Goal: Task Accomplishment & Management: Manage account settings

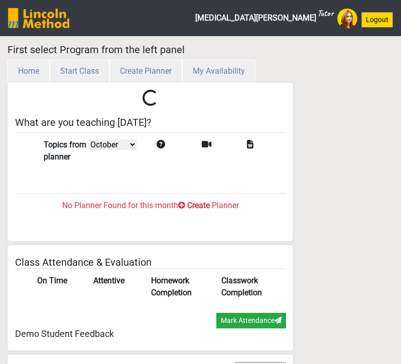
select select "month"
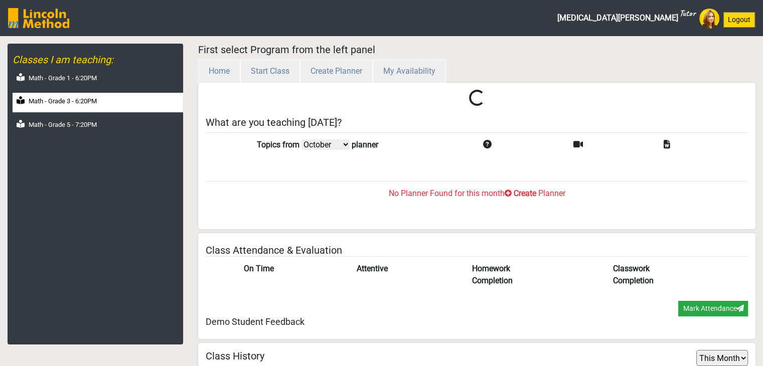
click at [60, 104] on label "Math - Grade 3 - 6:20PM" at bounding box center [63, 101] width 68 height 10
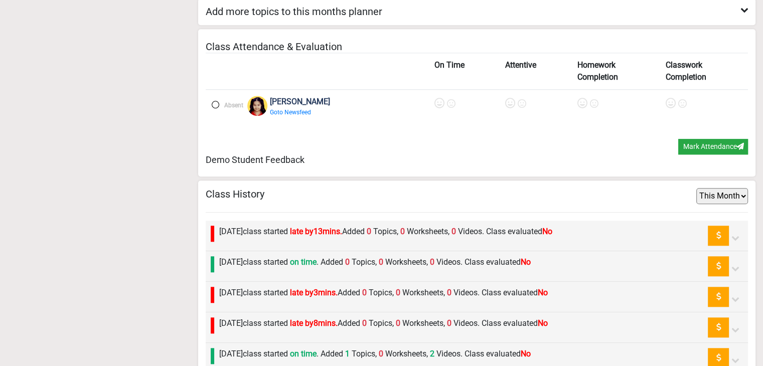
scroll to position [902, 0]
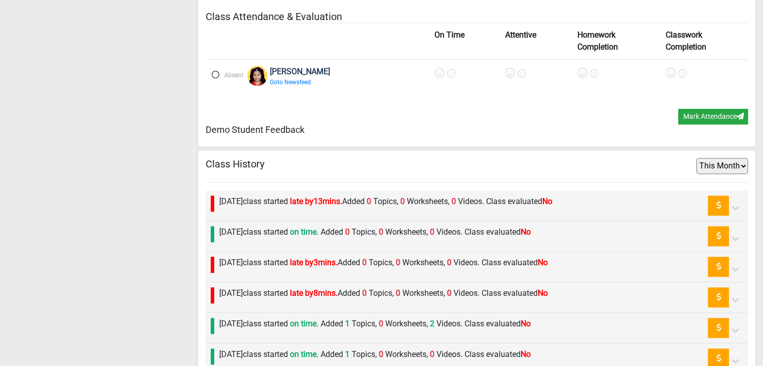
click at [309, 201] on label "Monday 6th October class started late by 13 mins. Added 0 Topics, 0 Worksheets,…" at bounding box center [385, 202] width 333 height 12
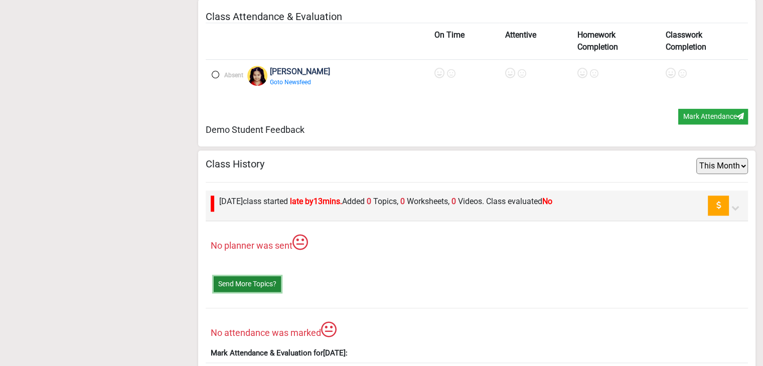
click at [255, 276] on button "Send More Topics?" at bounding box center [247, 284] width 67 height 16
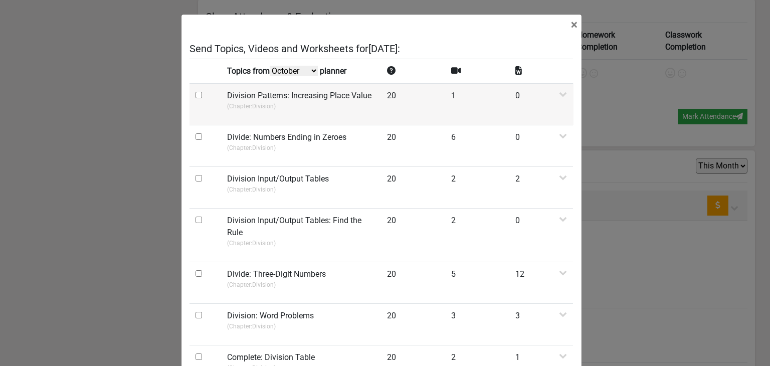
click at [191, 103] on td at bounding box center [206, 104] width 32 height 42
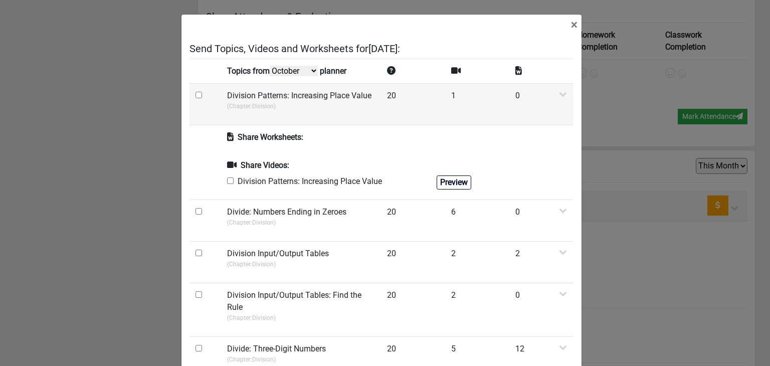
click at [196, 98] on input "checkbox" at bounding box center [199, 95] width 7 height 7
checkbox input "true"
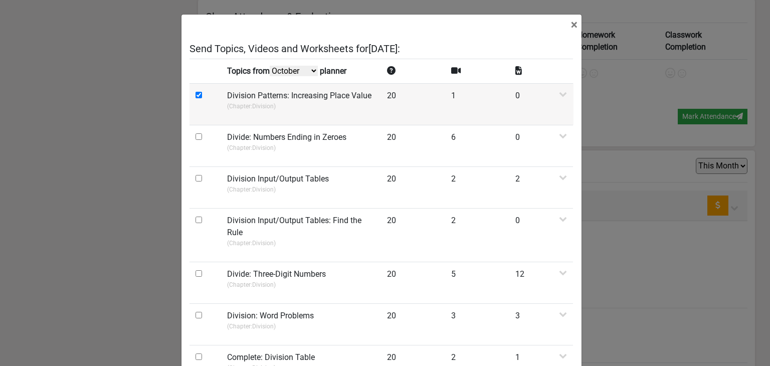
click at [228, 111] on td "Division Patterns: Increasing Place Value (Chapter: Division )" at bounding box center [301, 104] width 160 height 42
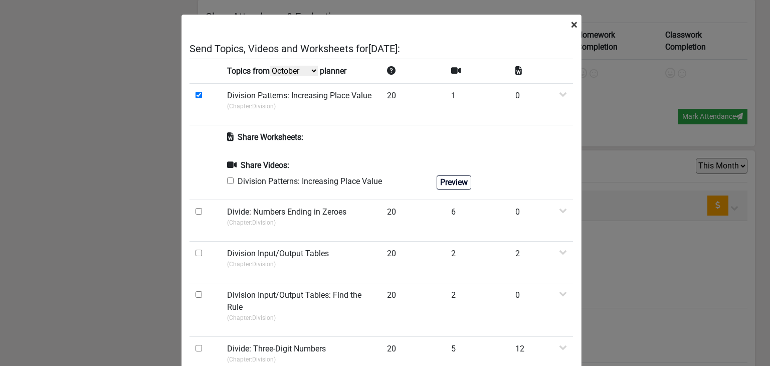
click at [400, 27] on div "×" at bounding box center [381, 25] width 400 height 20
click at [400, 26] on span "×" at bounding box center [574, 25] width 7 height 14
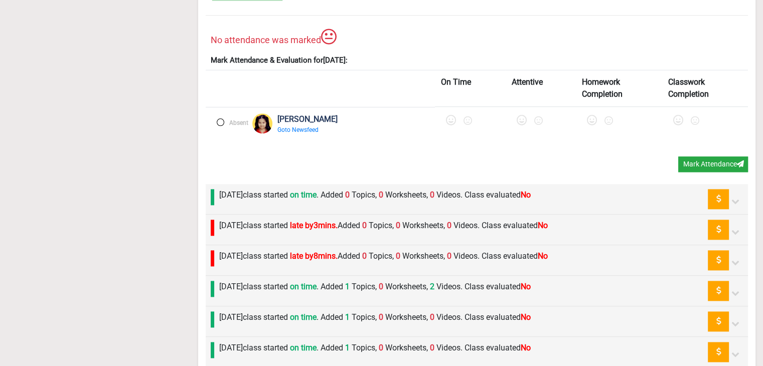
scroll to position [1303, 0]
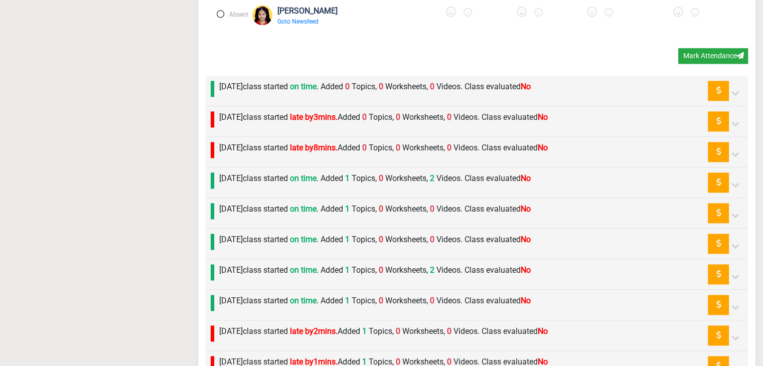
click at [330, 85] on label "Friday 3rd October class started on time . Added 0 Topics, 0 Worksheets, 0 Vide…" at bounding box center [374, 87] width 311 height 12
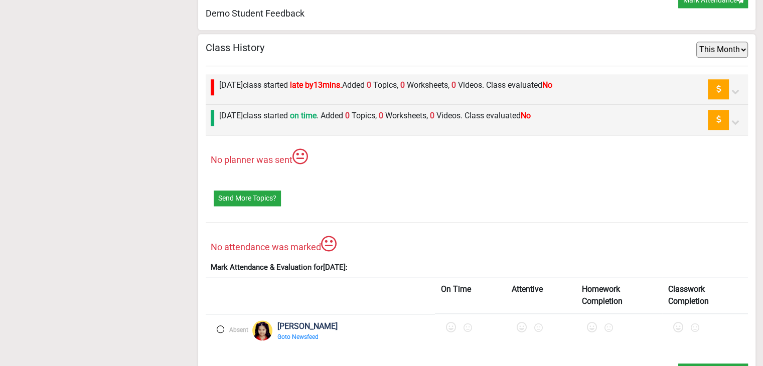
scroll to position [1003, 0]
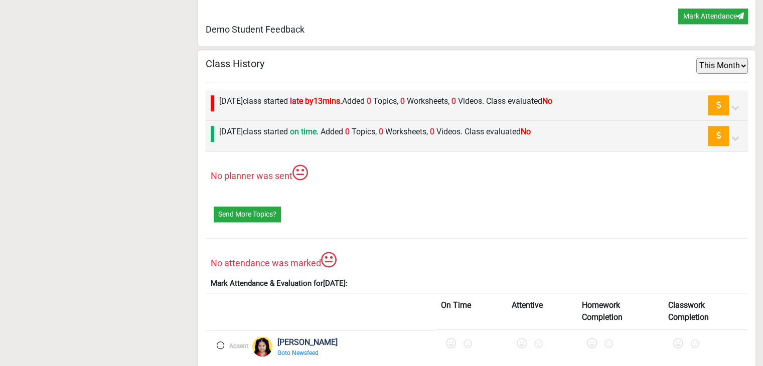
click at [304, 97] on label "Monday 6th October class started late by 13 mins. Added 0 Topics, 0 Worksheets,…" at bounding box center [385, 101] width 333 height 12
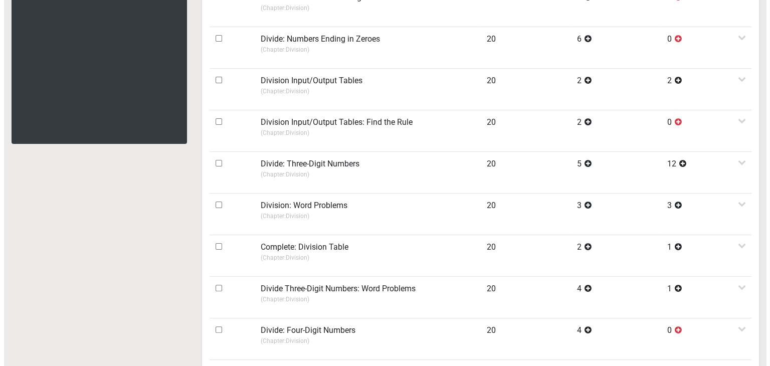
scroll to position [100, 0]
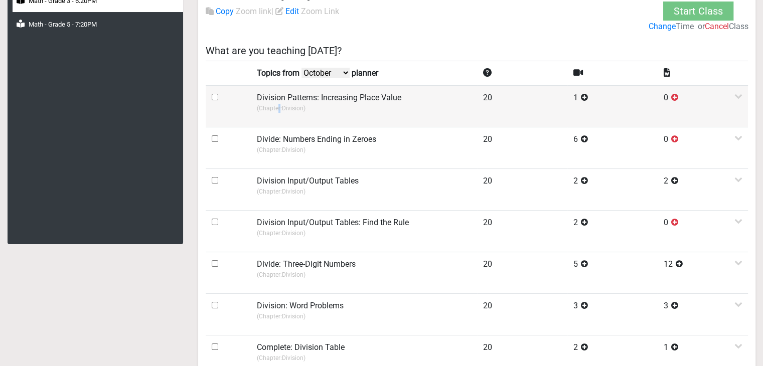
click at [279, 113] on td "Division Patterns: Increasing Place Value (Chapter: Division )" at bounding box center [364, 106] width 226 height 42
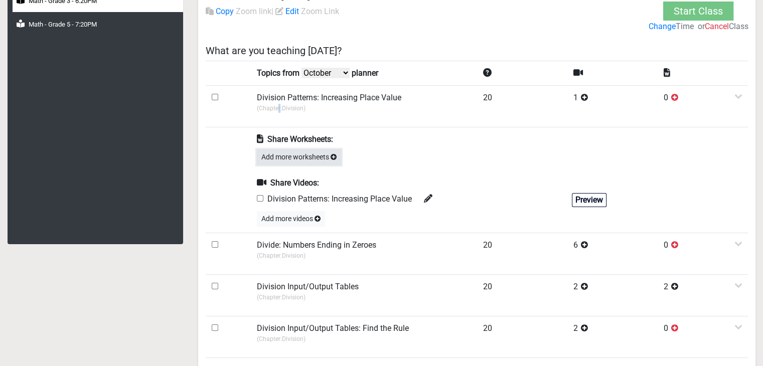
click at [275, 162] on button "Add more worksheets" at bounding box center [299, 157] width 84 height 16
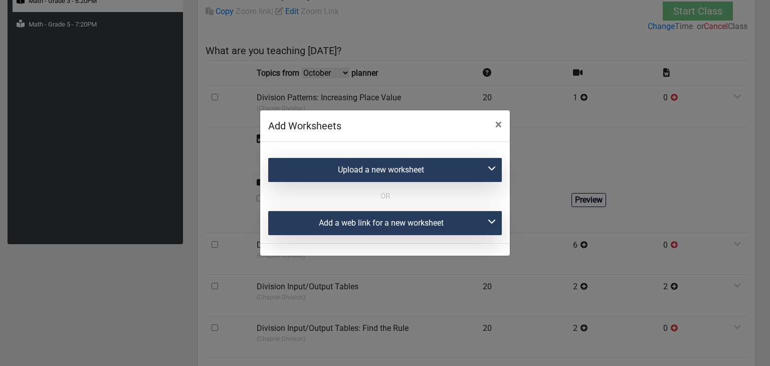
click at [367, 173] on div "Upload a new worksheet" at bounding box center [385, 170] width 234 height 24
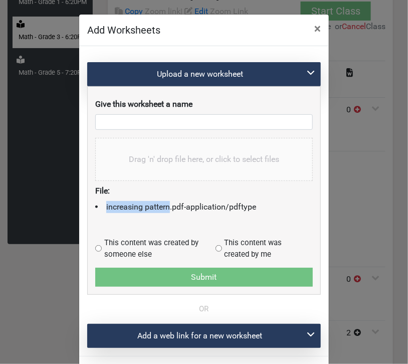
drag, startPoint x: 90, startPoint y: 207, endPoint x: 154, endPoint y: 203, distance: 64.3
click at [154, 203] on div "Drag 'n' drop file here, or click to select files File: increasing pattern.pdf …" at bounding box center [204, 203] width 233 height 130
copy li "increasing pattern"
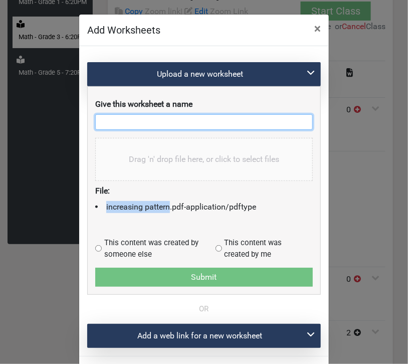
click at [169, 122] on input "text" at bounding box center [204, 122] width 218 height 16
click at [139, 121] on input "text" at bounding box center [204, 122] width 218 height 16
paste input "increasing pattern"
type input "increasing pattern-1"
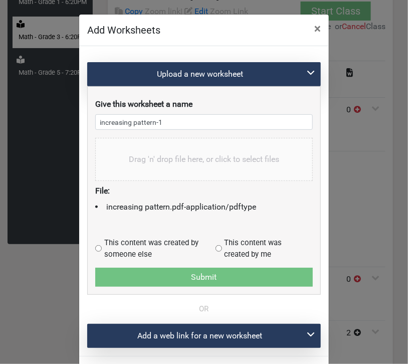
click at [95, 244] on div "This content was created by someone else This content was created by me" at bounding box center [201, 248] width 212 height 23
click at [95, 249] on input "radio" at bounding box center [98, 248] width 7 height 7
radio input "true"
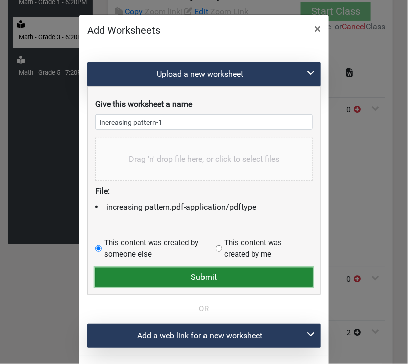
click at [128, 269] on button "Submit" at bounding box center [204, 277] width 218 height 19
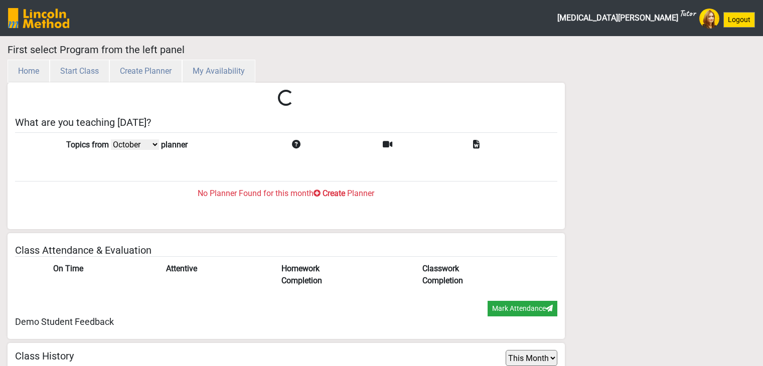
select select "month"
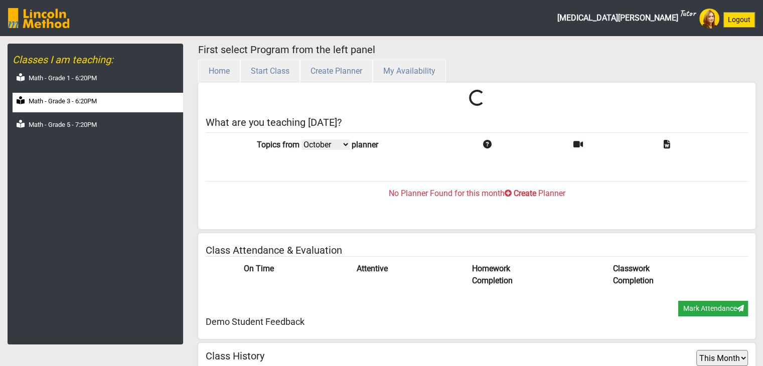
click at [100, 100] on div "Math - Grade 1 - 6:20PM Math - Grade 3 - 6:20PM Math - Grade 5 - 7:20PM" at bounding box center [98, 103] width 170 height 66
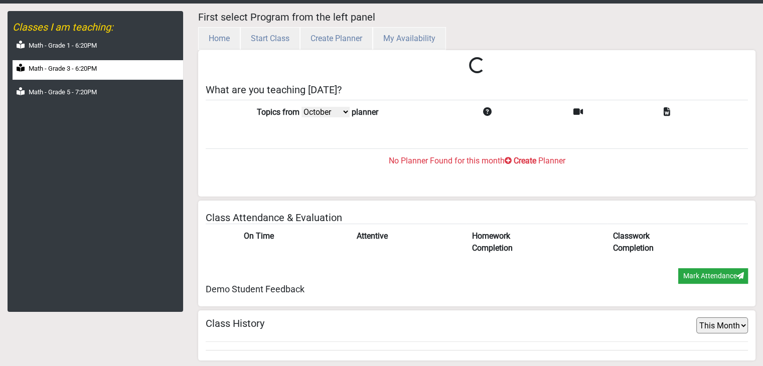
click at [108, 67] on div "Math - Grade 3 - 6:20PM" at bounding box center [98, 70] width 170 height 20
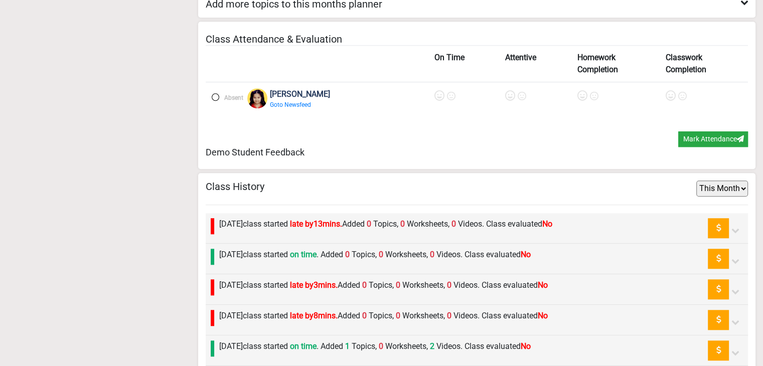
scroll to position [943, 0]
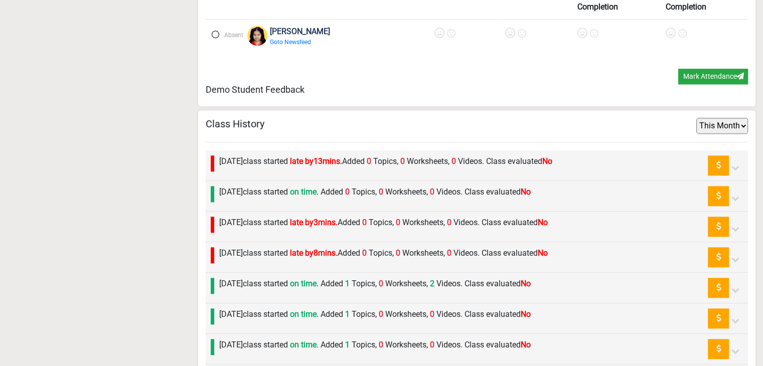
click at [251, 163] on label "Monday 6th October class started late by 13 mins. Added 0 Topics, 0 Worksheets,…" at bounding box center [385, 161] width 333 height 12
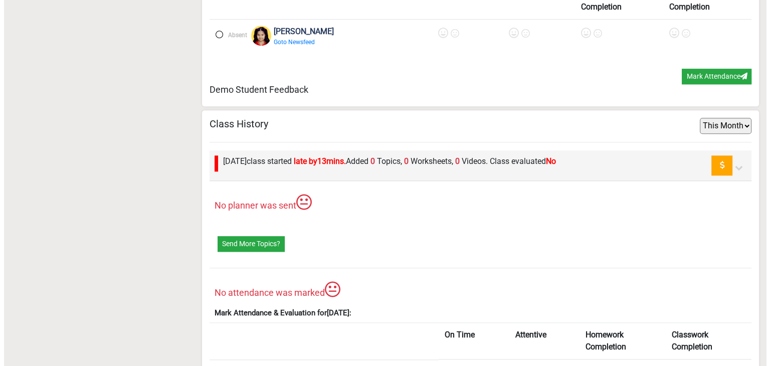
scroll to position [1043, 0]
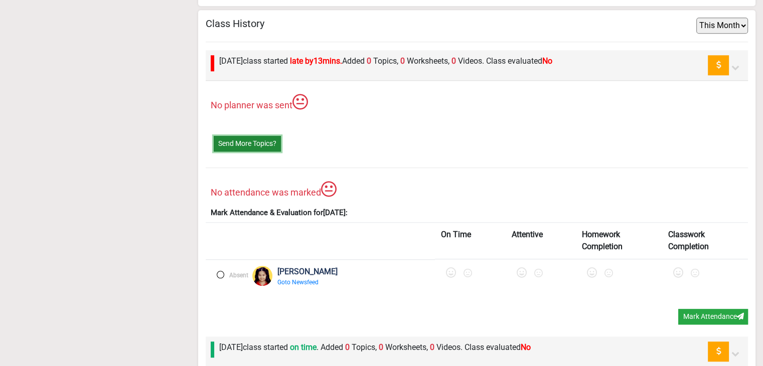
click at [244, 144] on button "Send More Topics?" at bounding box center [247, 144] width 67 height 16
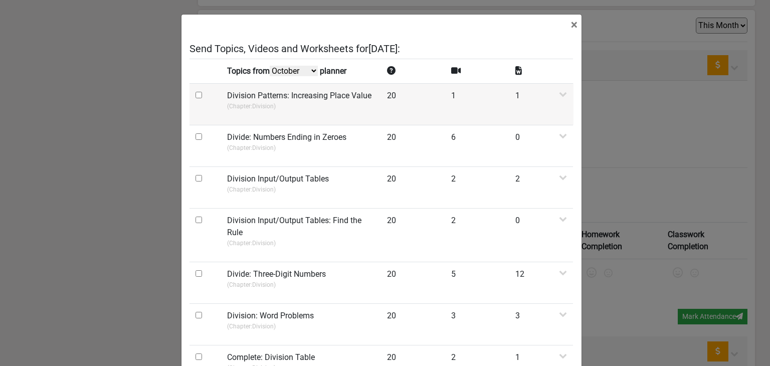
click at [197, 93] on input "checkbox" at bounding box center [199, 95] width 7 height 7
checkbox input "true"
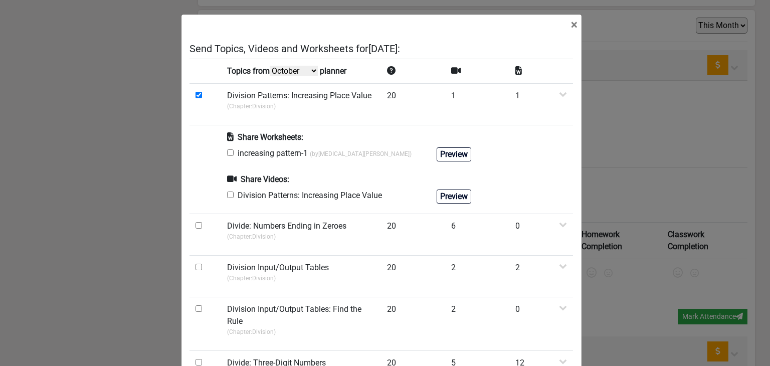
click at [229, 154] on input "checkbox" at bounding box center [230, 152] width 7 height 7
checkbox input "true"
click at [227, 195] on input "checkbox" at bounding box center [230, 195] width 7 height 7
checkbox input "true"
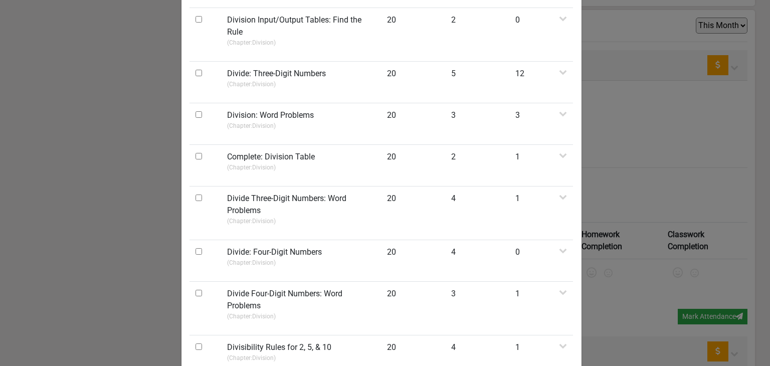
scroll to position [564, 0]
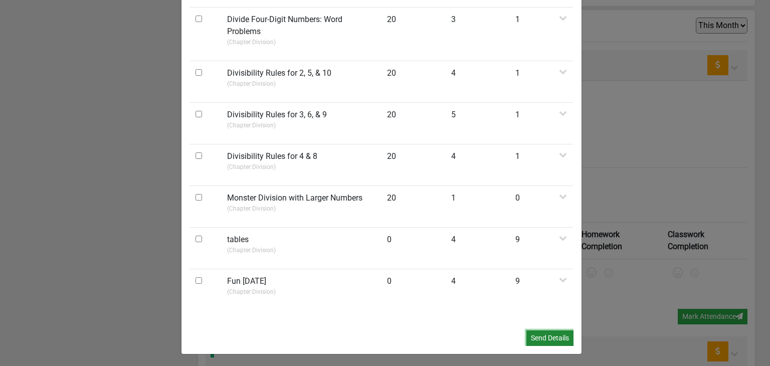
click at [537, 337] on button "Send Details" at bounding box center [549, 338] width 47 height 16
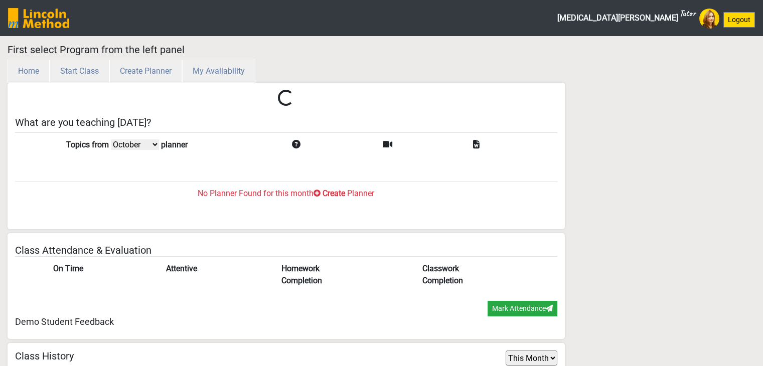
select select "month"
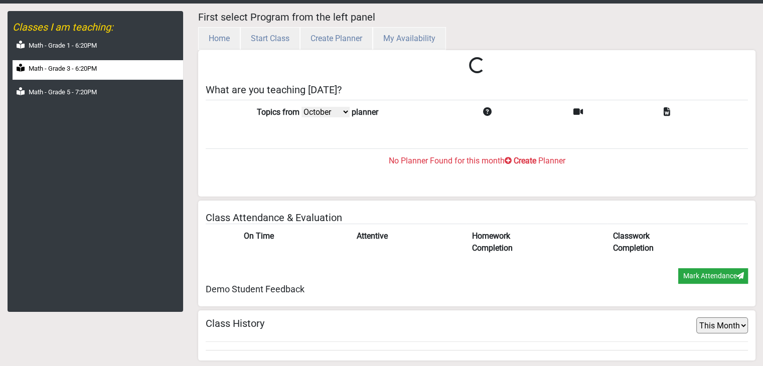
click at [77, 64] on label "Math - Grade 3 - 6:20PM" at bounding box center [63, 69] width 68 height 10
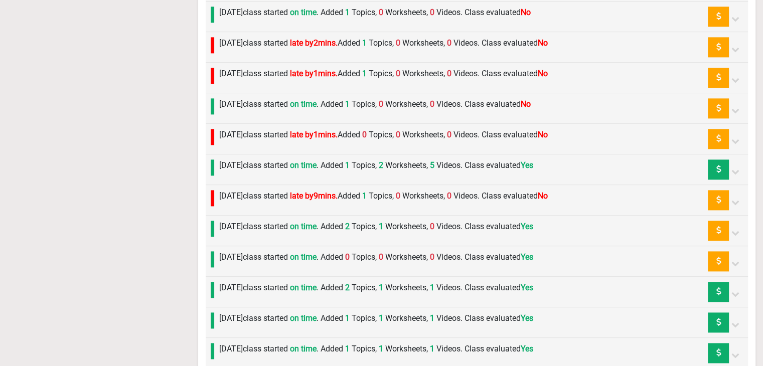
scroll to position [1382, 0]
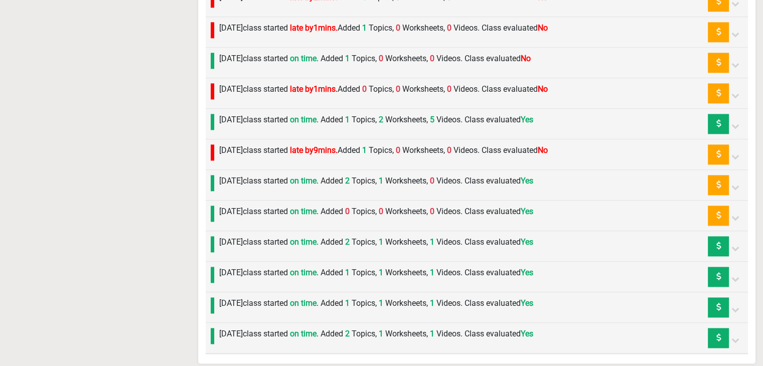
click at [287, 149] on label "[DATE] class started late by 9 mins. Added 1 Topics, 0 Worksheets, 0 Videos. Cl…" at bounding box center [383, 150] width 328 height 12
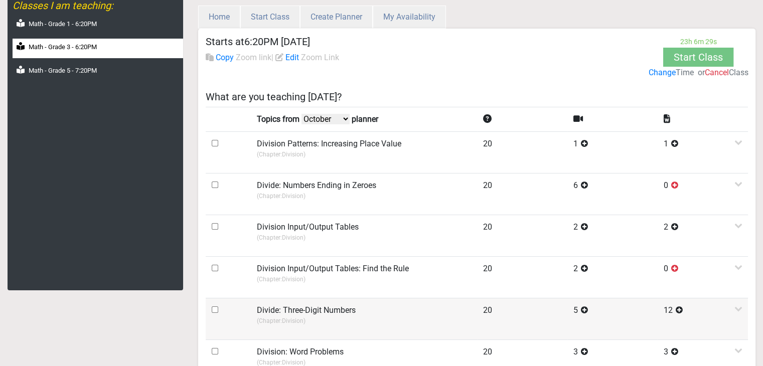
scroll to position [0, 0]
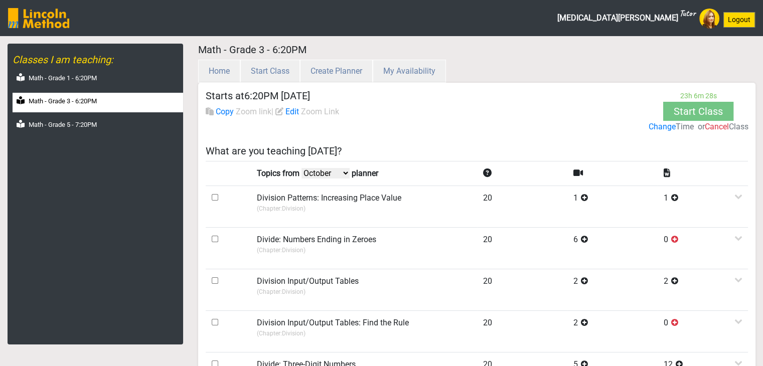
click at [315, 175] on select "October September August July" at bounding box center [325, 173] width 48 height 11
click at [303, 168] on select "October September August July" at bounding box center [325, 173] width 48 height 11
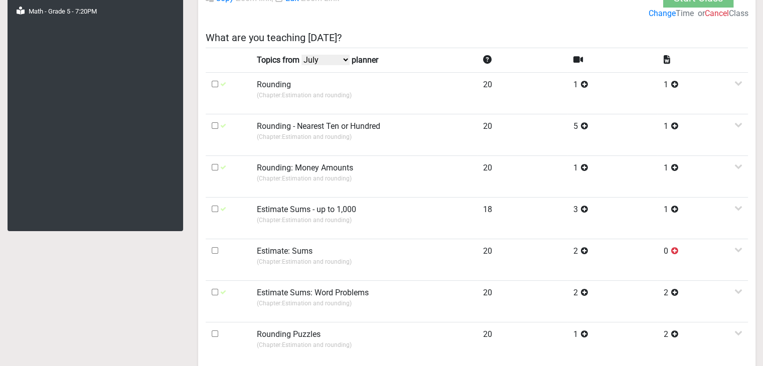
scroll to position [100, 0]
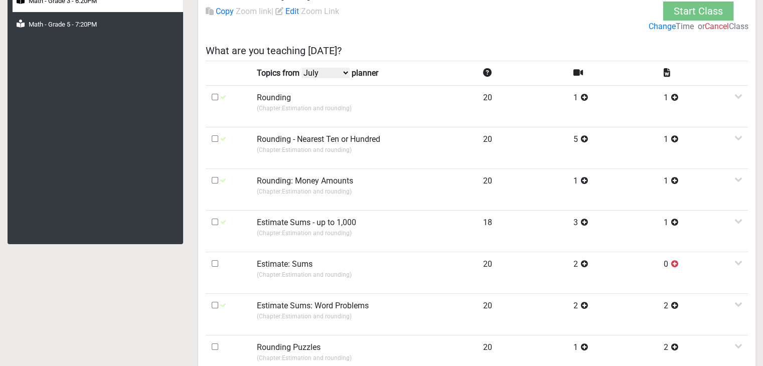
click at [321, 75] on select "October September August July" at bounding box center [325, 73] width 48 height 11
select select "August"
click at [303, 68] on select "October September August July" at bounding box center [325, 73] width 48 height 11
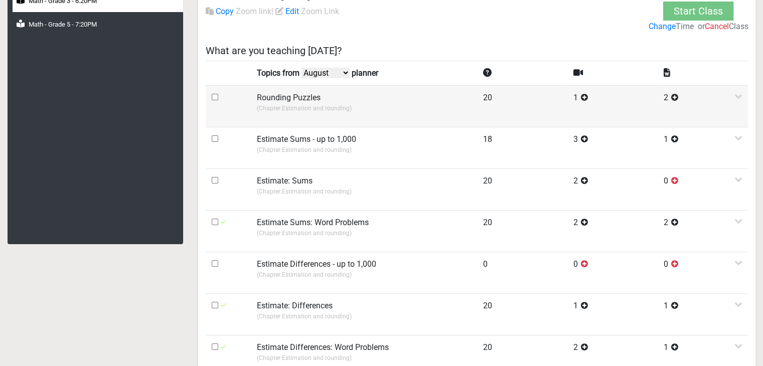
scroll to position [0, 0]
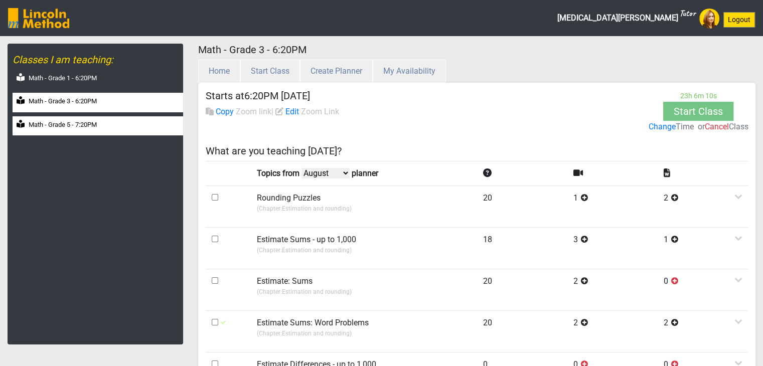
click at [84, 121] on label "Math - Grade 5 - 7:20PM" at bounding box center [63, 125] width 68 height 10
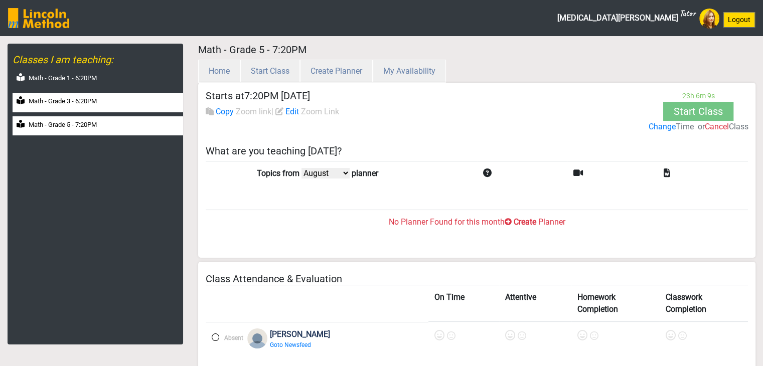
click at [82, 107] on div "Math - Grade 3 - 6:20PM" at bounding box center [98, 103] width 170 height 20
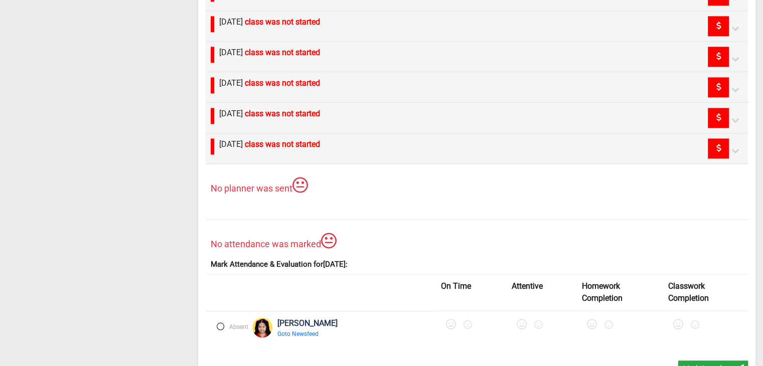
scroll to position [1404, 0]
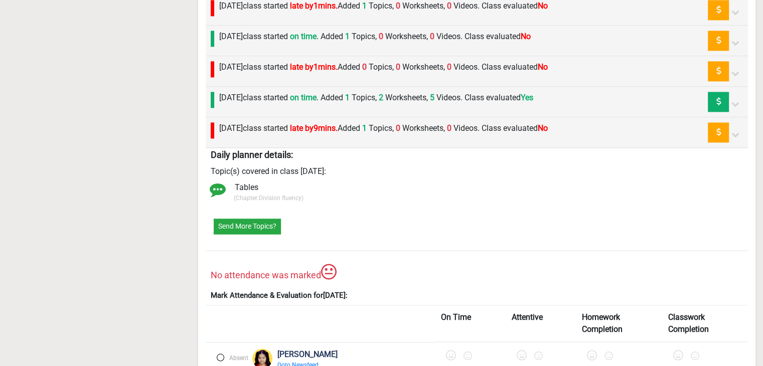
click at [267, 123] on label "[DATE] class started late by 9 mins. Added 1 Topics, 0 Worksheets, 0 Videos. Cl…" at bounding box center [383, 128] width 328 height 12
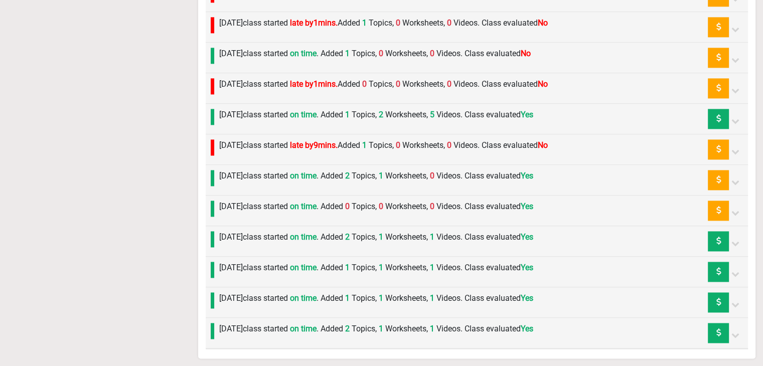
scroll to position [1382, 0]
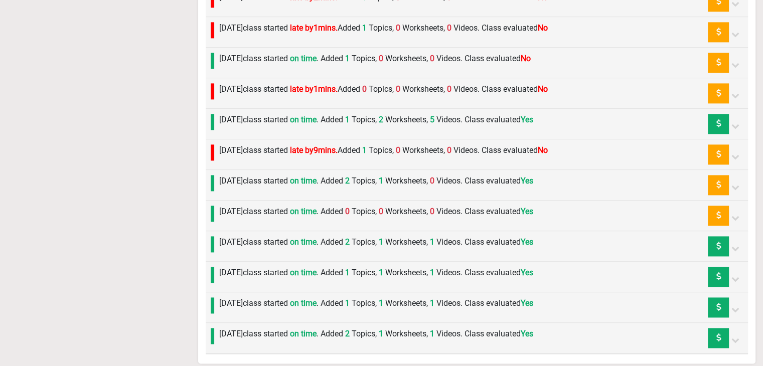
click at [267, 97] on div "Thursday 18th September class started late by 1 mins. Added 0 Topics, 0 Workshe…" at bounding box center [380, 93] width 333 height 20
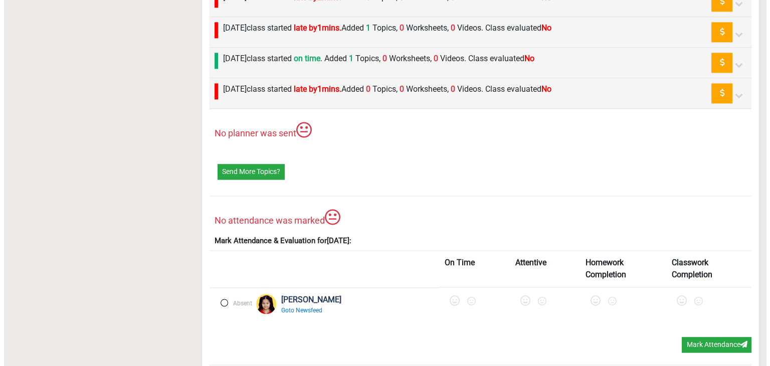
scroll to position [1404, 0]
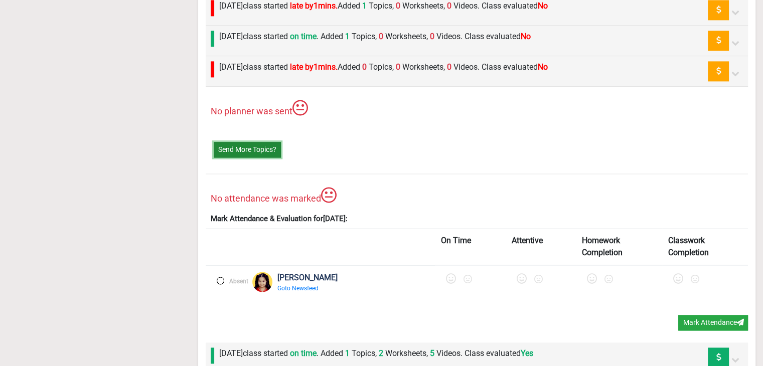
click at [252, 149] on button "Send More Topics?" at bounding box center [247, 150] width 67 height 16
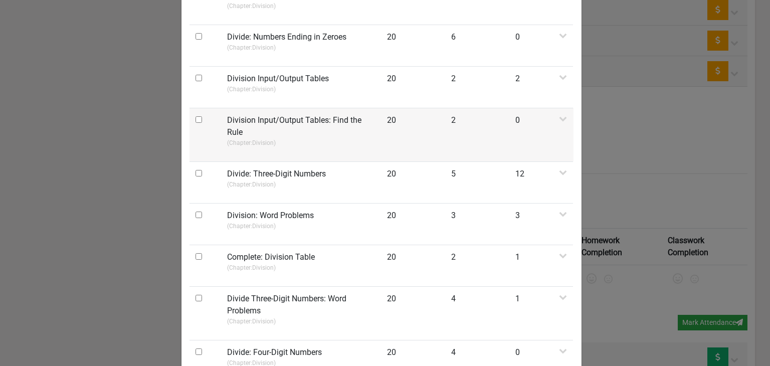
scroll to position [0, 0]
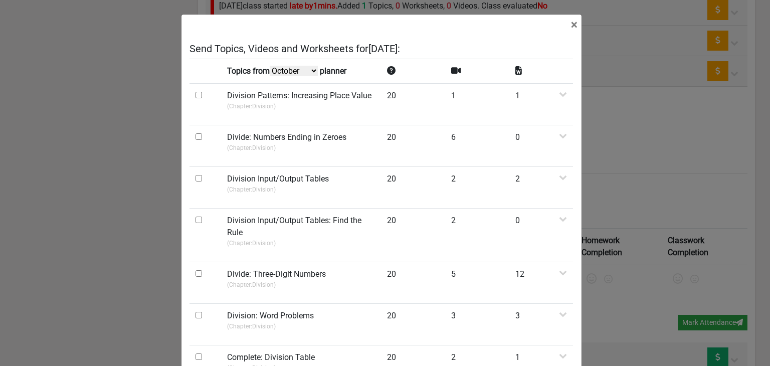
click at [280, 75] on select "October September August July" at bounding box center [294, 71] width 48 height 11
click at [271, 76] on select "October September August July" at bounding box center [294, 71] width 48 height 11
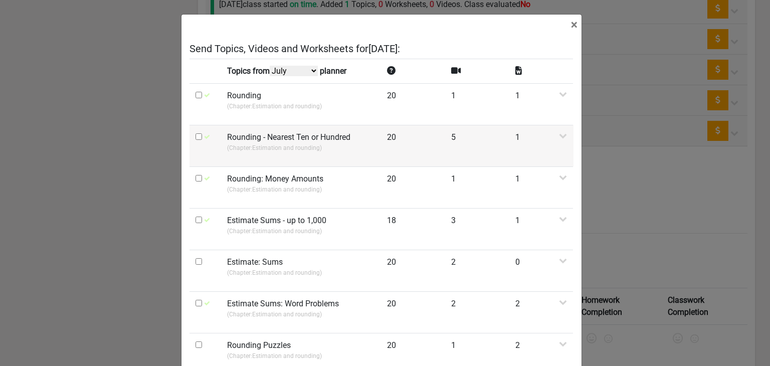
scroll to position [1263, 0]
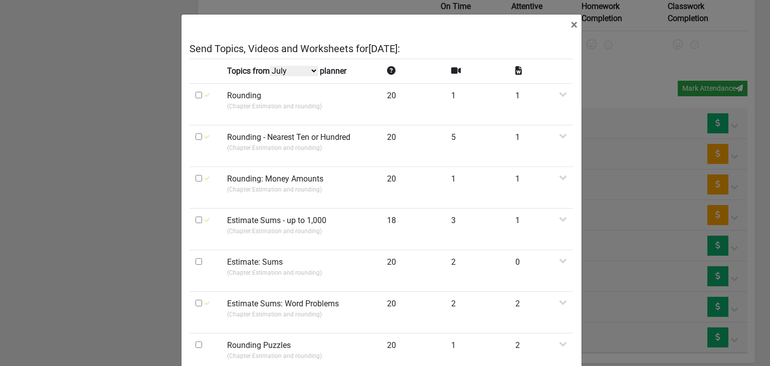
click at [304, 71] on select "October September August July" at bounding box center [294, 71] width 48 height 11
select select "September"
click at [271, 76] on select "October September August July" at bounding box center [294, 71] width 48 height 11
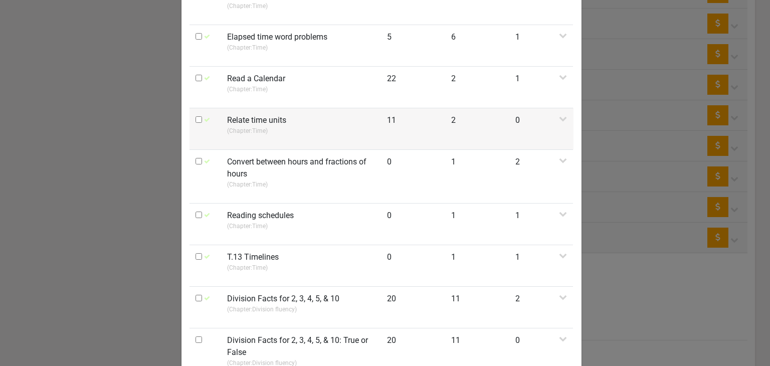
scroll to position [0, 0]
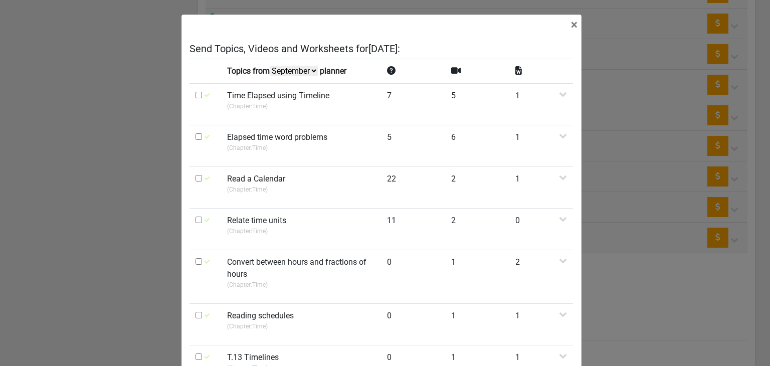
click at [305, 72] on select "October September August July" at bounding box center [294, 71] width 48 height 11
click at [204, 63] on th at bounding box center [206, 71] width 32 height 25
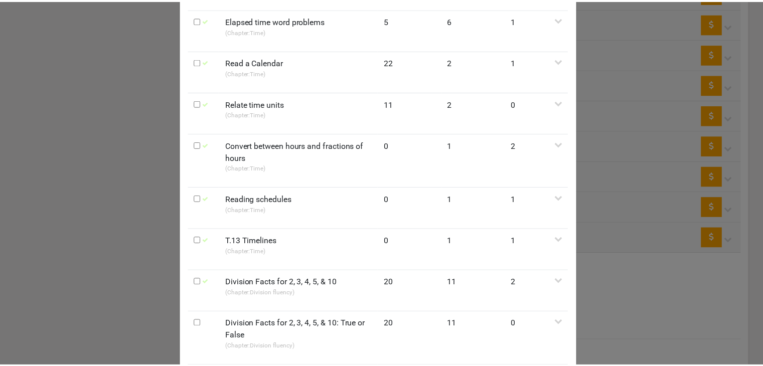
scroll to position [100, 0]
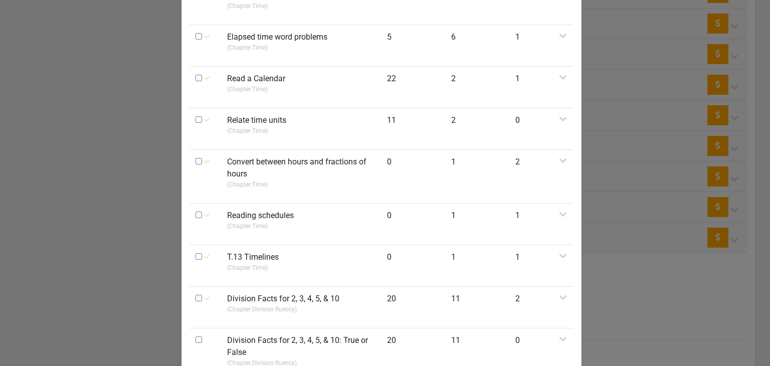
click at [652, 123] on div "× Send Topics, Videos and Worksheets for Thursday 18th September : Topics from …" at bounding box center [385, 183] width 770 height 366
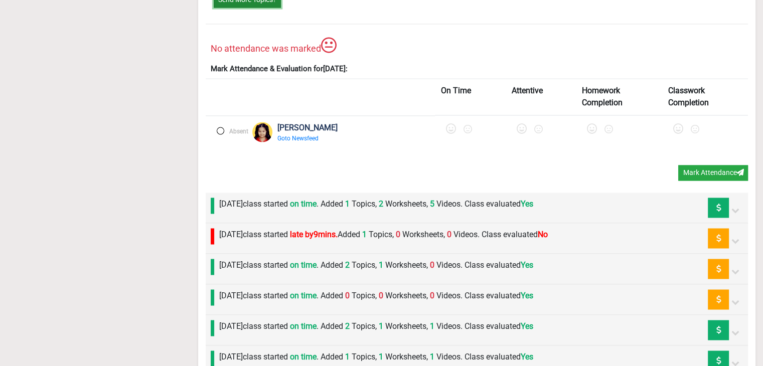
scroll to position [1803, 0]
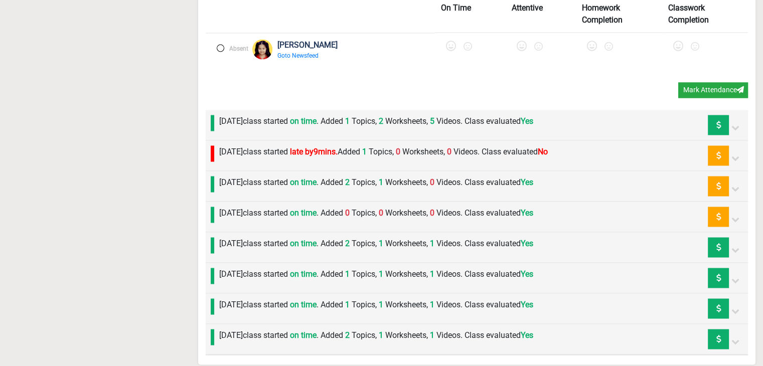
click at [254, 148] on label "Tuesday 16th September class started late by 9 mins. Added 1 Topics, 0 Workshee…" at bounding box center [383, 151] width 328 height 12
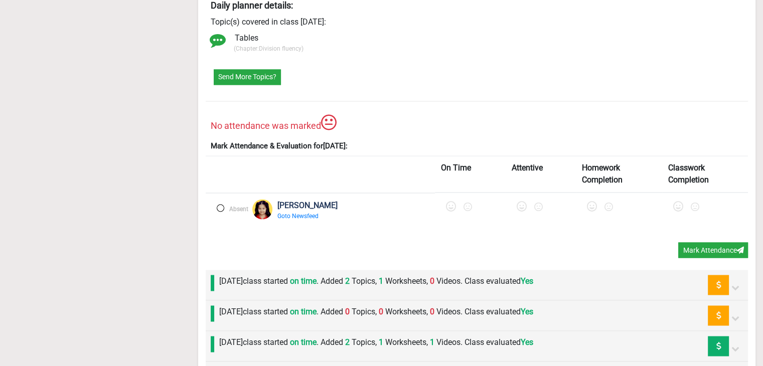
scroll to position [1703, 0]
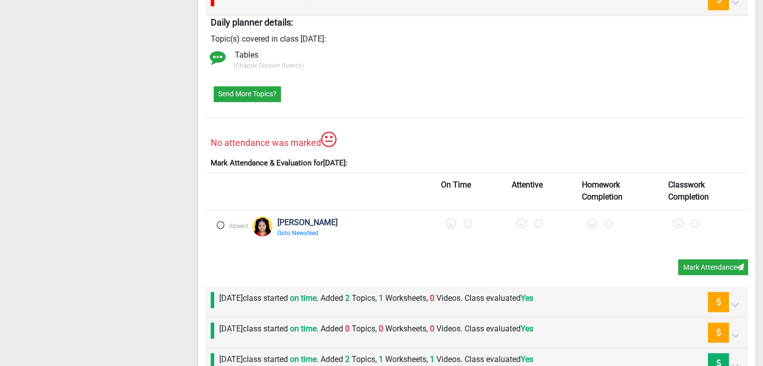
click at [247, 292] on label "Monday 15th September class started on time . Added 2 Topics, 1 Worksheets, 0 V…" at bounding box center [376, 298] width 314 height 12
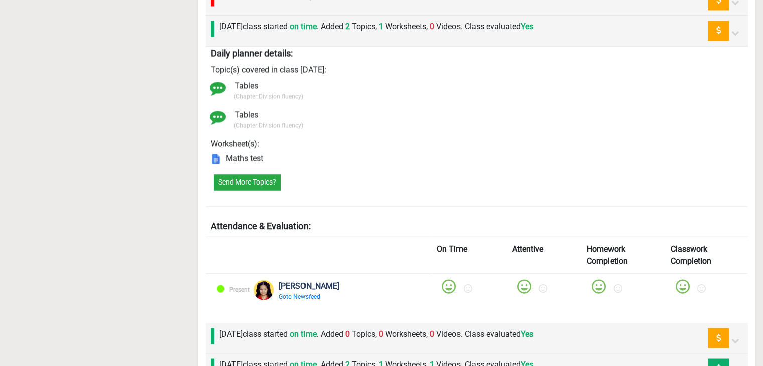
click at [265, 329] on label "Friday 12th September class started on time . Added 0 Topics, 0 Worksheets, 0 V…" at bounding box center [376, 334] width 314 height 12
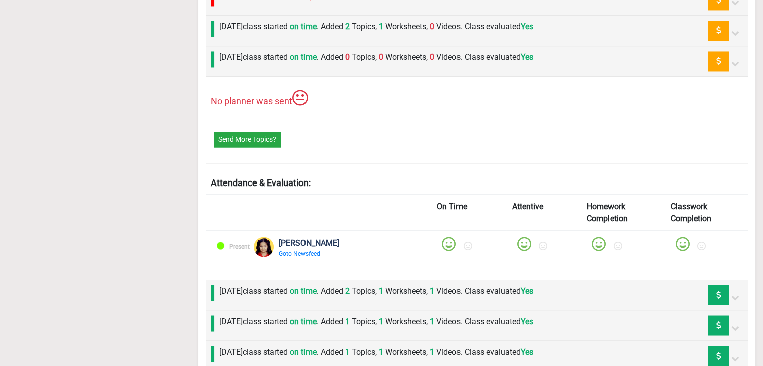
scroll to position [1751, 0]
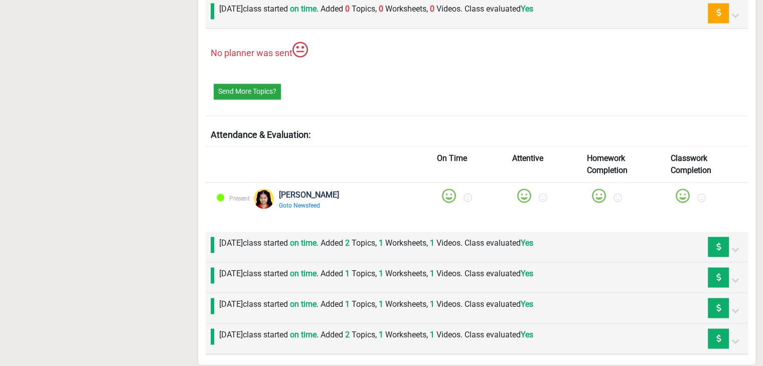
click at [264, 246] on div "Thursday 11th September class started on time . Added 2 Topics, 1 Worksheets, 1…" at bounding box center [373, 247] width 319 height 20
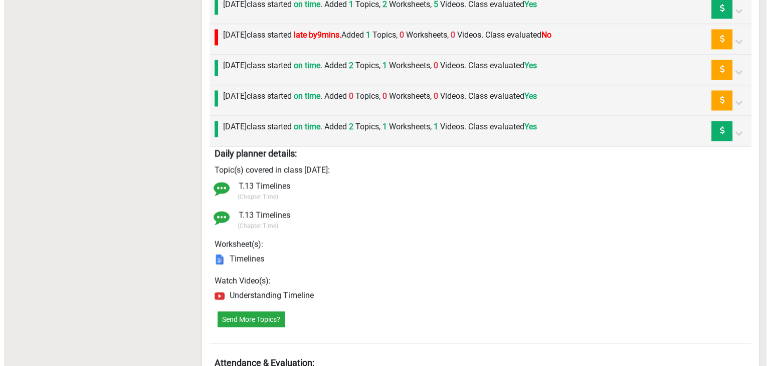
scroll to position [1650, 0]
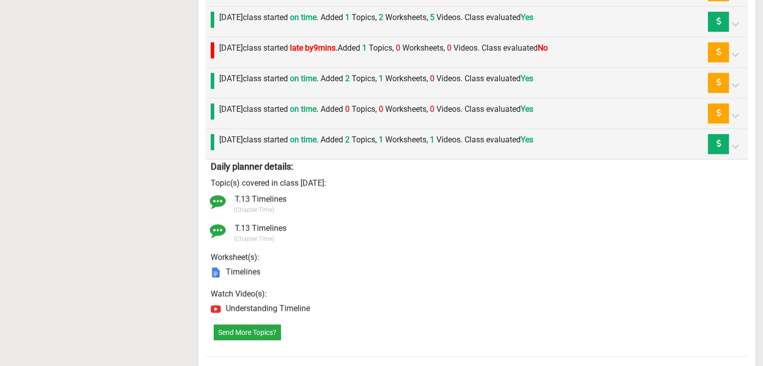
click at [261, 113] on div "Friday 12th September class started on time . Added 0 Topics, 0 Worksheets, 0 V…" at bounding box center [373, 113] width 319 height 20
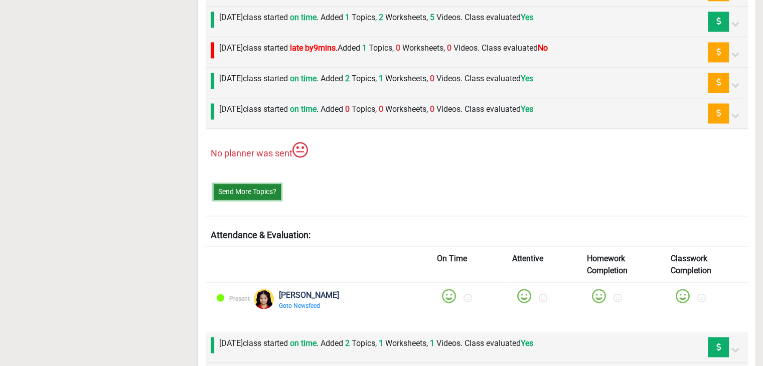
click at [243, 187] on button "Send More Topics?" at bounding box center [247, 192] width 67 height 16
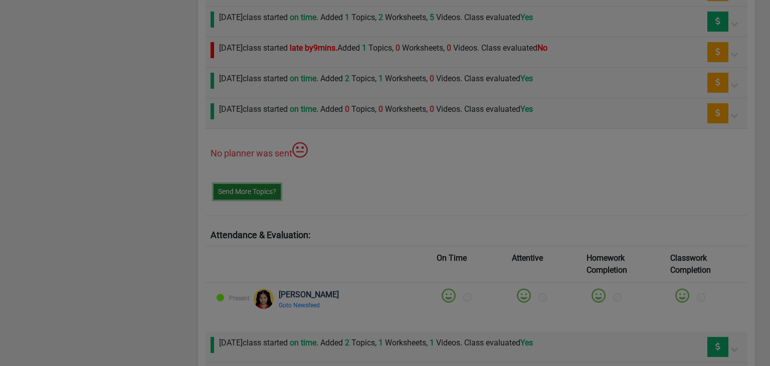
scroll to position [0, 0]
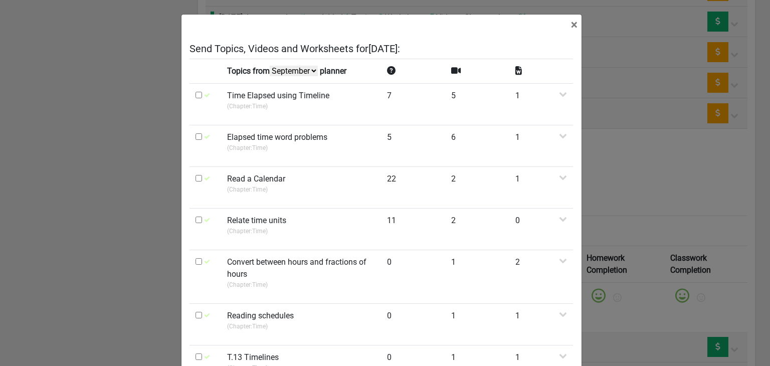
click at [285, 71] on select "October September August July" at bounding box center [294, 71] width 48 height 11
click at [270, 66] on select "October September August July" at bounding box center [294, 71] width 48 height 11
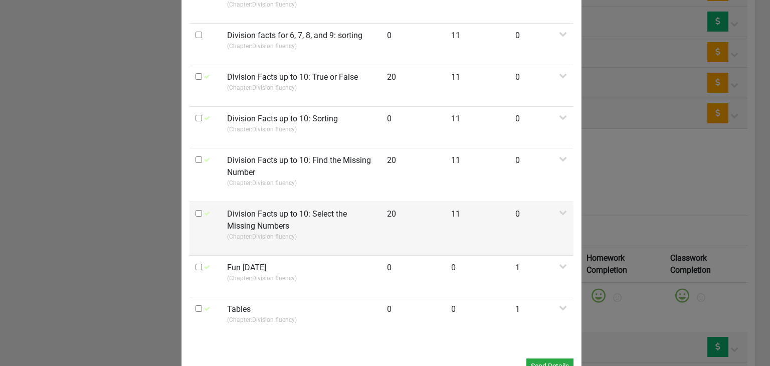
scroll to position [653, 0]
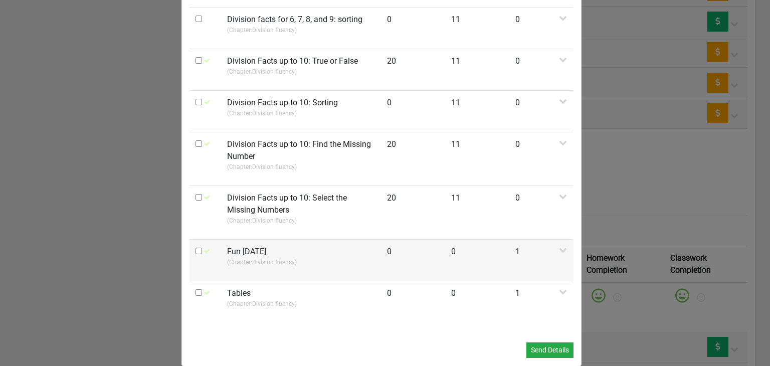
click at [196, 248] on input "checkbox" at bounding box center [199, 251] width 7 height 7
checkbox input "true"
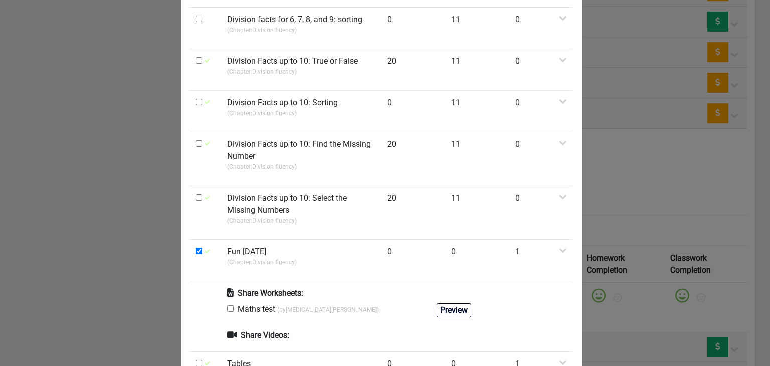
click at [227, 305] on input "checkbox" at bounding box center [230, 308] width 7 height 7
checkbox input "true"
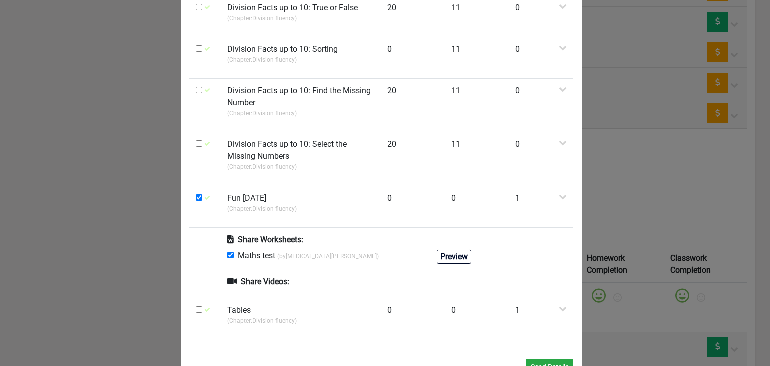
scroll to position [724, 0]
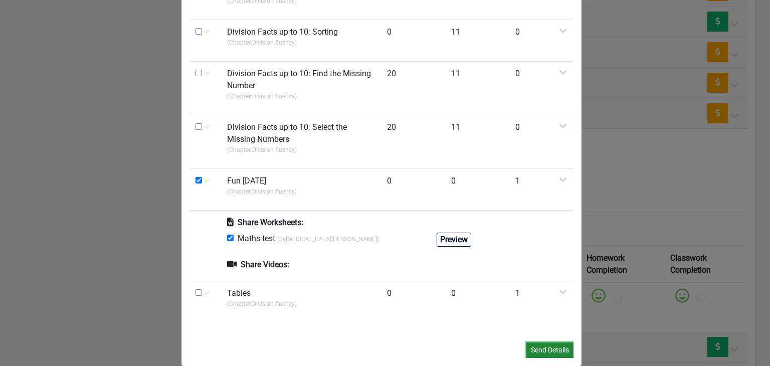
click at [530, 342] on button "Send Details" at bounding box center [549, 350] width 47 height 16
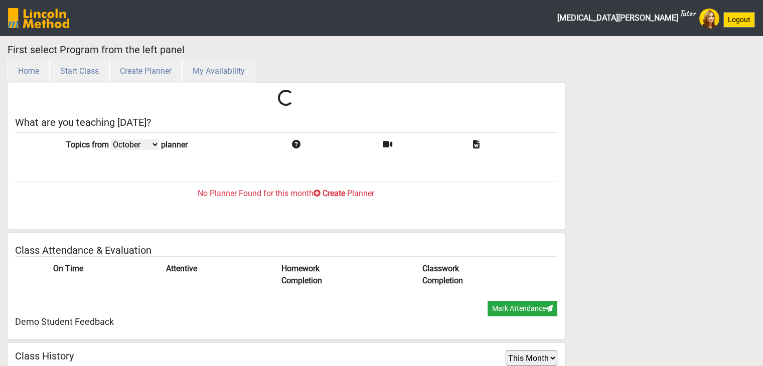
select select "month"
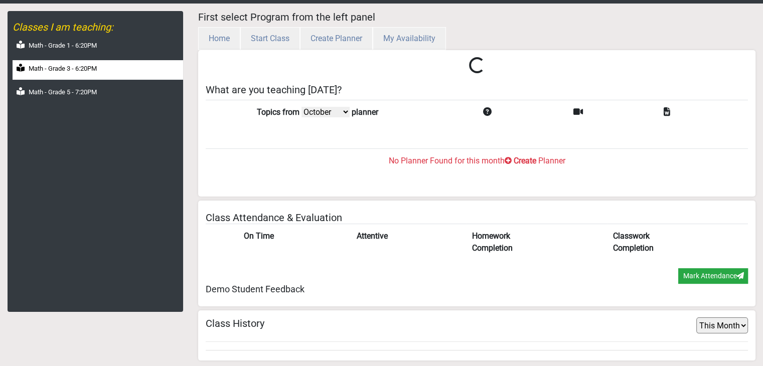
click at [117, 68] on div "Math - Grade 3 - 6:20PM" at bounding box center [98, 70] width 170 height 20
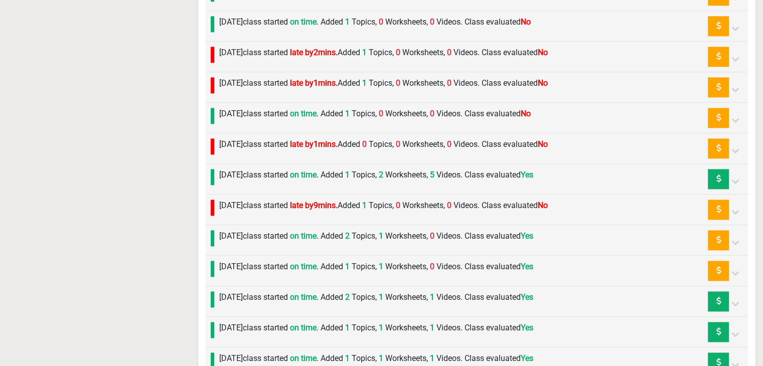
scroll to position [1382, 0]
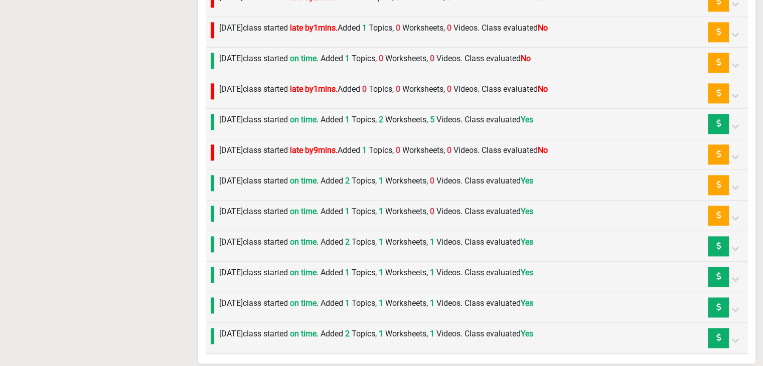
click at [258, 181] on label "[DATE] class started on time . Added 2 Topics, 1 Worksheets, 0 Videos. Class ev…" at bounding box center [376, 181] width 314 height 12
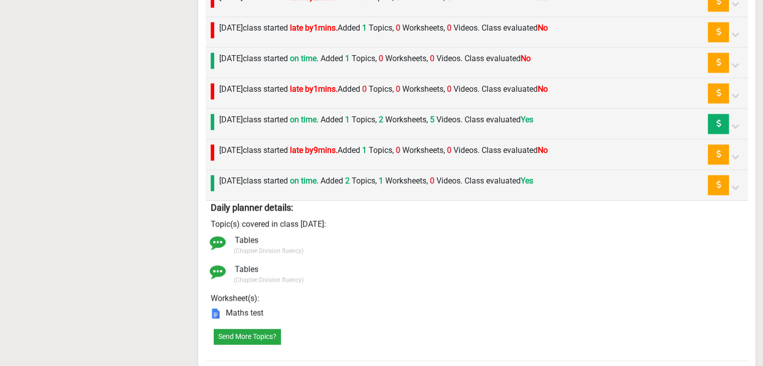
click at [258, 181] on label "[DATE] class started on time . Added 2 Topics, 1 Worksheets, 0 Videos. Class ev…" at bounding box center [376, 181] width 314 height 12
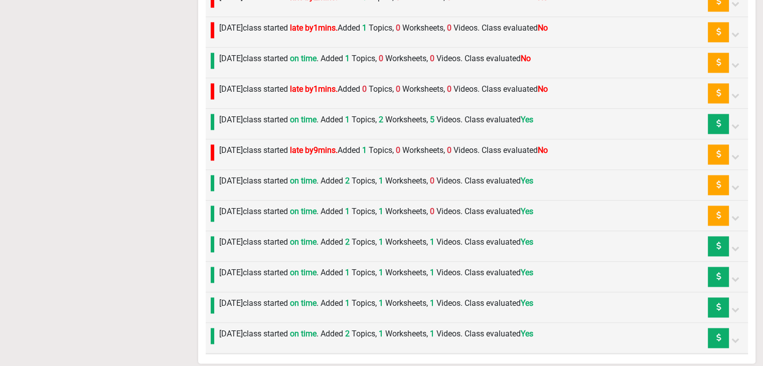
click at [264, 144] on label "[DATE] class started late by 9 mins. Added 1 Topics, 0 Worksheets, 0 Videos. Cl…" at bounding box center [383, 150] width 328 height 12
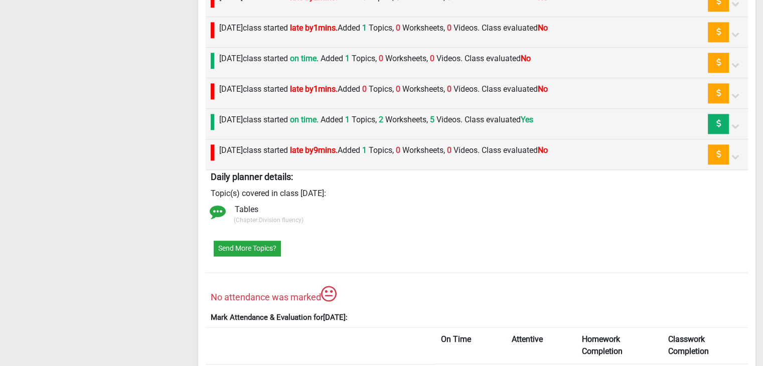
click at [264, 144] on label "[DATE] class started late by 9 mins. Added 1 Topics, 0 Worksheets, 0 Videos. Cl…" at bounding box center [383, 150] width 328 height 12
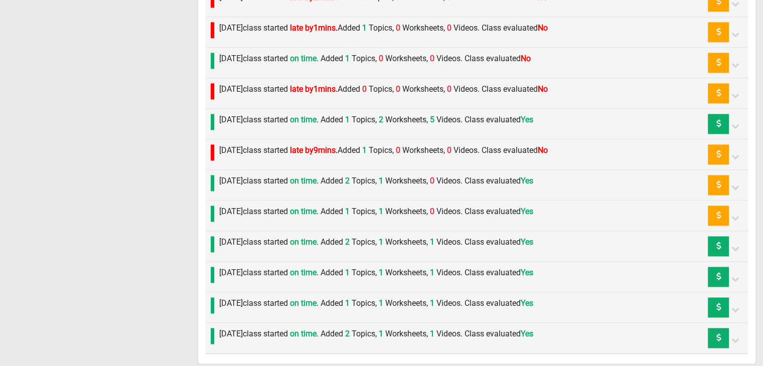
click at [266, 123] on div "[DATE] class started on time . Added 1 Topics, 2 Worksheets, 5 Videos. Class ev…" at bounding box center [373, 124] width 319 height 20
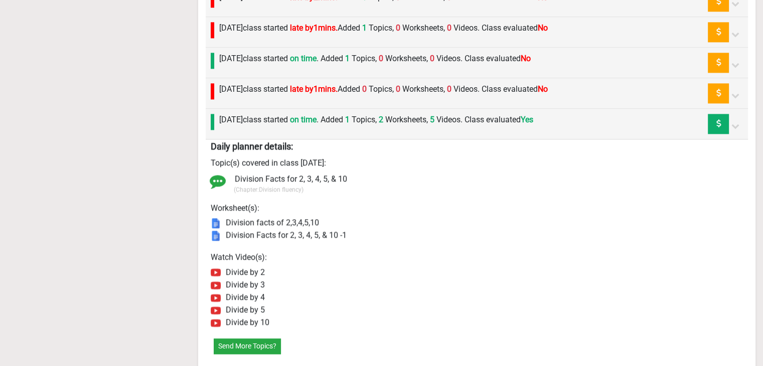
click at [266, 123] on div "[DATE] class started on time . Added 1 Topics, 2 Worksheets, 5 Videos. Class ev…" at bounding box center [373, 124] width 319 height 20
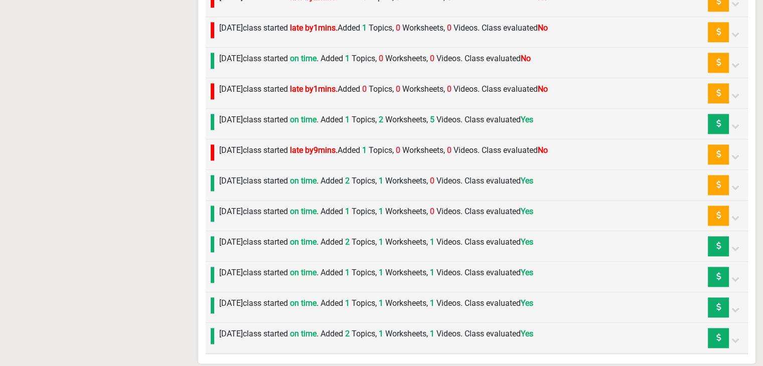
click at [269, 118] on label "[DATE] class started on time . Added 1 Topics, 2 Worksheets, 5 Videos. Class ev…" at bounding box center [376, 120] width 314 height 12
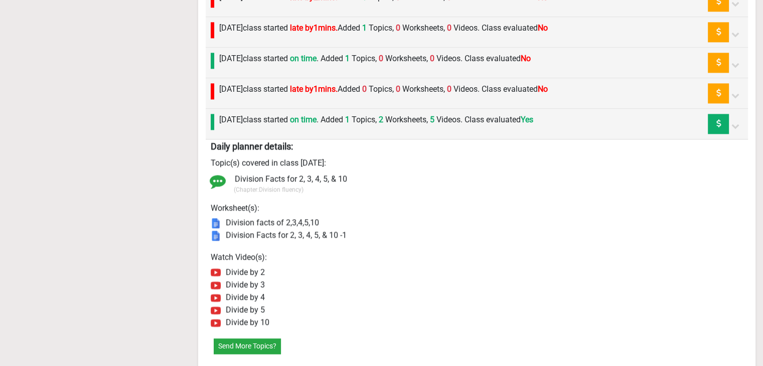
click at [261, 85] on label "Thursday 18th September class started late by 1 mins. Added 0 Topics, 0 Workshe…" at bounding box center [383, 89] width 328 height 12
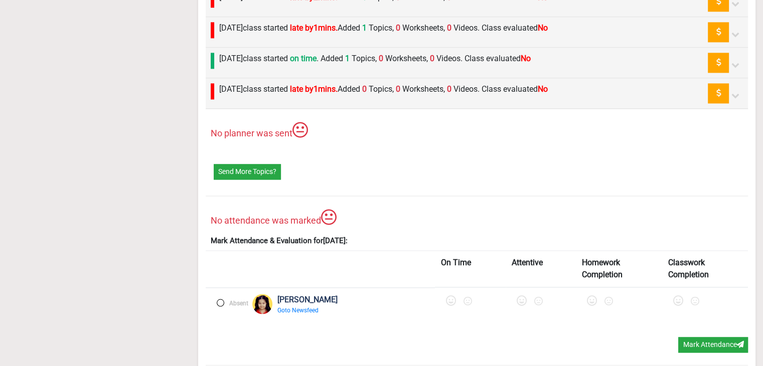
click at [261, 91] on label "Thursday 18th September class started late by 1 mins. Added 0 Topics, 0 Workshe…" at bounding box center [383, 89] width 328 height 12
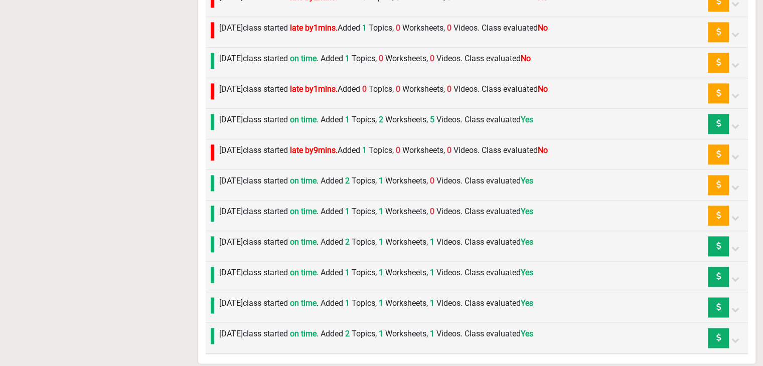
click at [252, 115] on label "[DATE] class started on time . Added 1 Topics, 2 Worksheets, 5 Videos. Class ev…" at bounding box center [376, 120] width 314 height 12
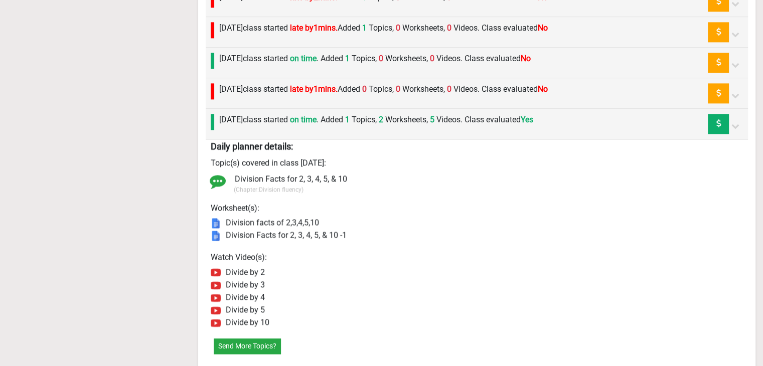
click at [252, 115] on label "[DATE] class started on time . Added 1 Topics, 2 Worksheets, 5 Videos. Class ev…" at bounding box center [376, 120] width 314 height 12
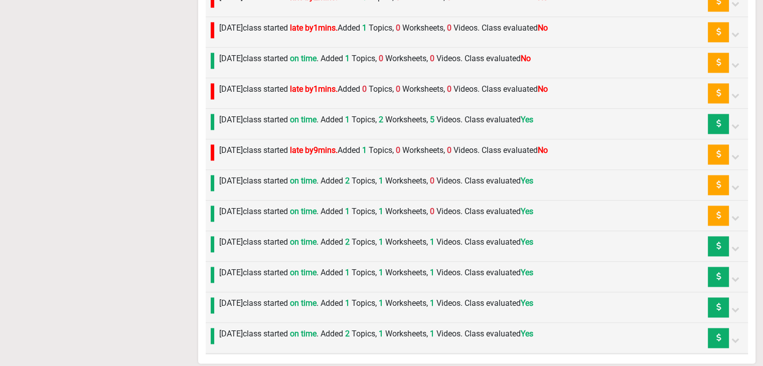
click at [247, 89] on label "Thursday 18th September class started late by 1 mins. Added 0 Topics, 0 Workshe…" at bounding box center [383, 89] width 328 height 12
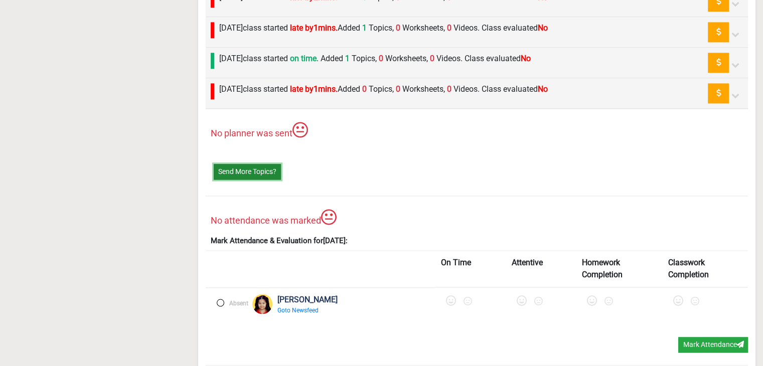
click at [243, 164] on button "Send More Topics?" at bounding box center [247, 172] width 67 height 16
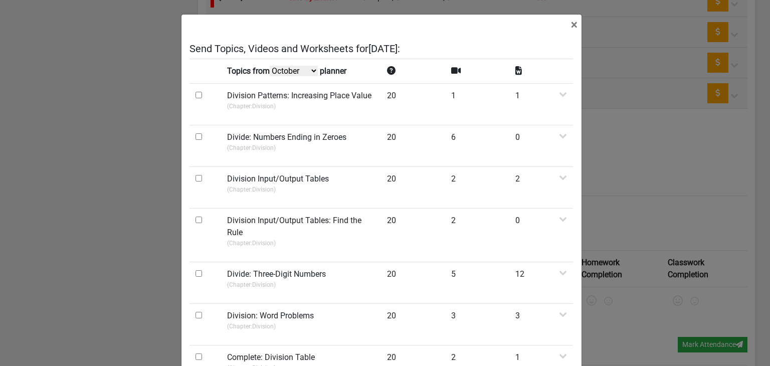
click at [276, 73] on select "October September August July" at bounding box center [294, 71] width 48 height 11
select select "September"
click at [271, 76] on select "October September August July" at bounding box center [294, 71] width 48 height 11
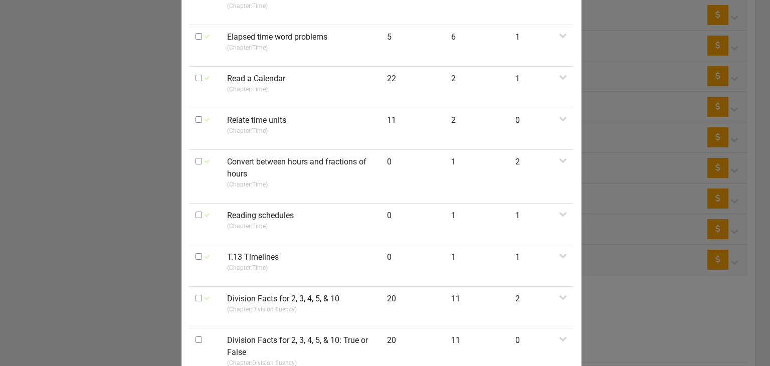
scroll to position [201, 0]
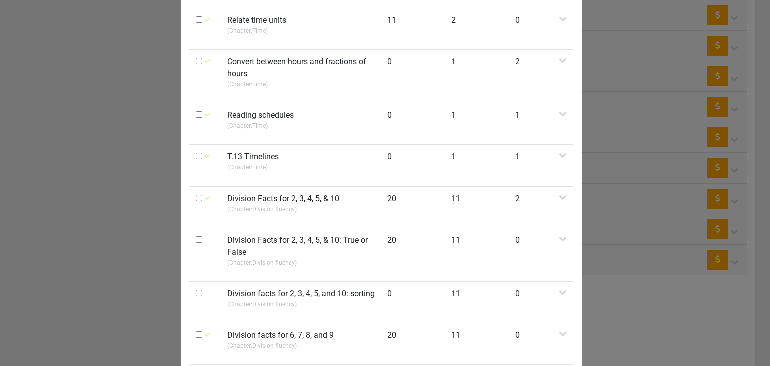
click at [639, 131] on div "× Send Topics, Videos and Worksheets for Thursday 18th September : Topics from …" at bounding box center [385, 183] width 770 height 366
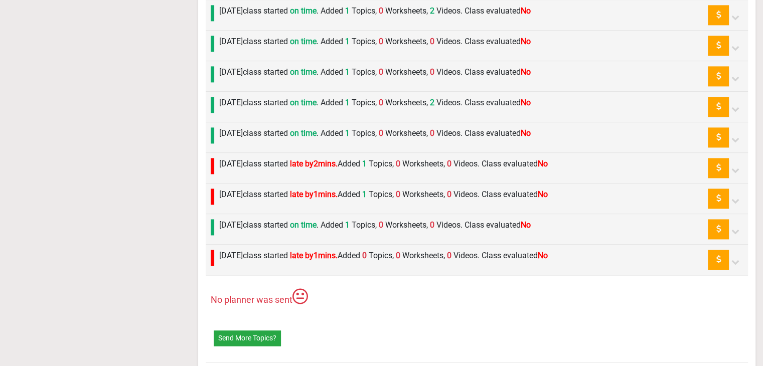
click at [292, 253] on label "Thursday 18th September class started late by 1 mins. Added 0 Topics, 0 Workshe…" at bounding box center [383, 256] width 328 height 12
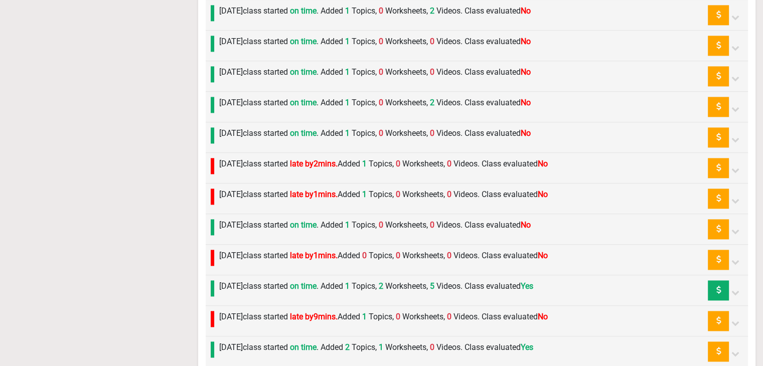
click at [268, 287] on label "[DATE] class started on time . Added 1 Topics, 2 Worksheets, 5 Videos. Class ev…" at bounding box center [376, 286] width 314 height 12
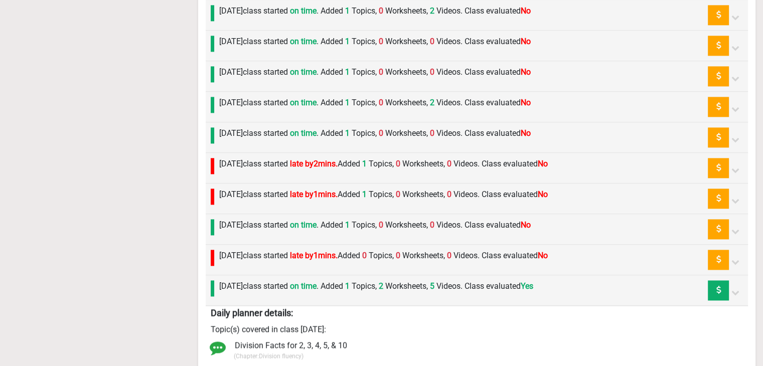
click at [259, 250] on label "Thursday 18th September class started late by 1 mins. Added 0 Topics, 0 Workshe…" at bounding box center [383, 256] width 328 height 12
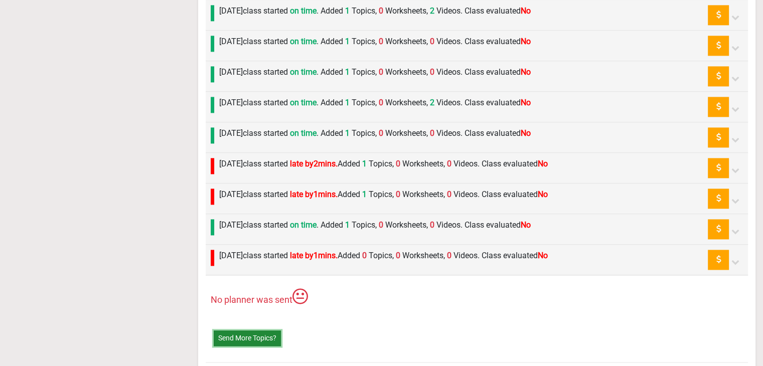
click at [249, 334] on button "Send More Topics?" at bounding box center [247, 338] width 67 height 16
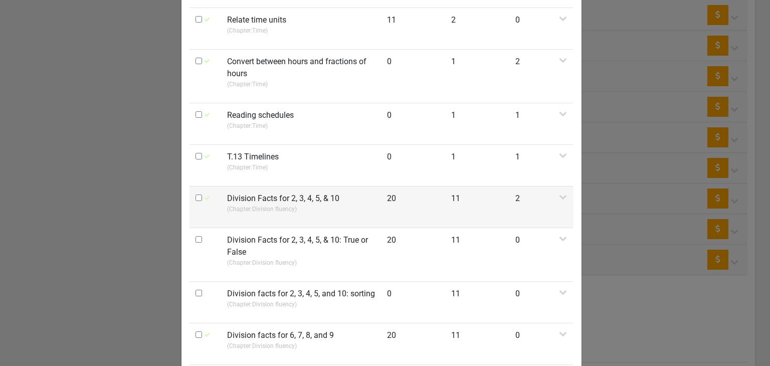
click at [196, 196] on input "checkbox" at bounding box center [199, 198] width 7 height 7
checkbox input "true"
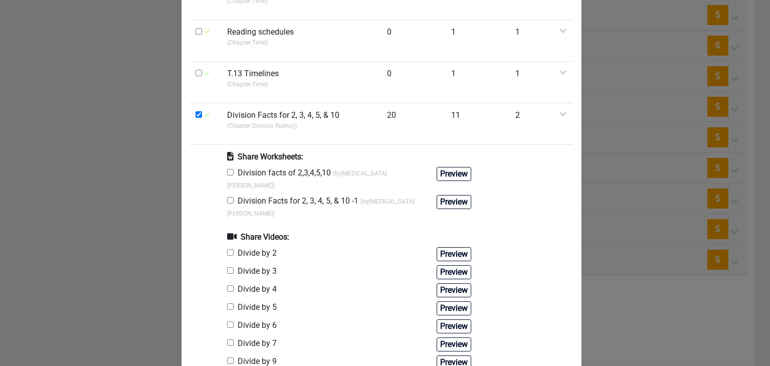
scroll to position [301, 0]
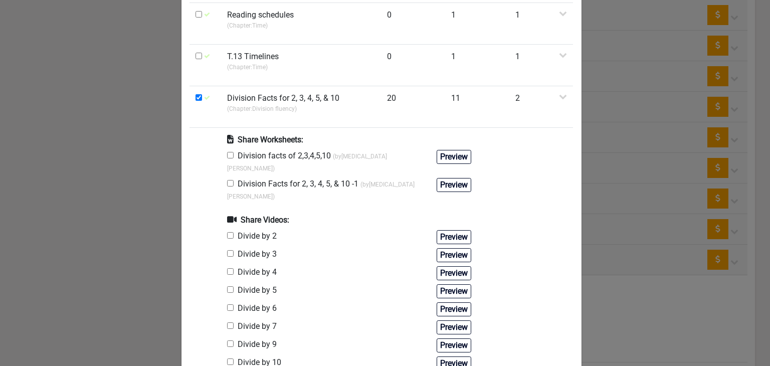
click at [227, 154] on input "checkbox" at bounding box center [230, 155] width 7 height 7
checkbox input "true"
click at [227, 268] on input "checkbox" at bounding box center [230, 271] width 7 height 7
checkbox input "true"
click at [227, 286] on input "checkbox" at bounding box center [230, 289] width 7 height 7
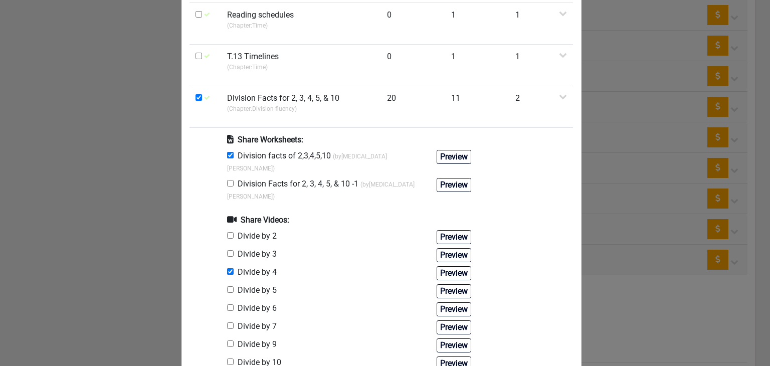
checkbox input "true"
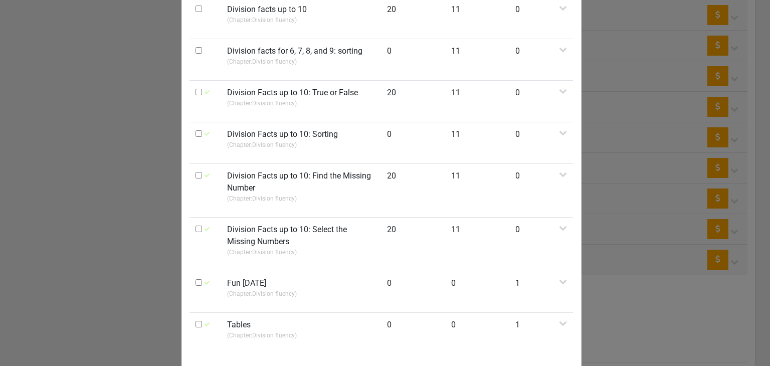
scroll to position [938, 0]
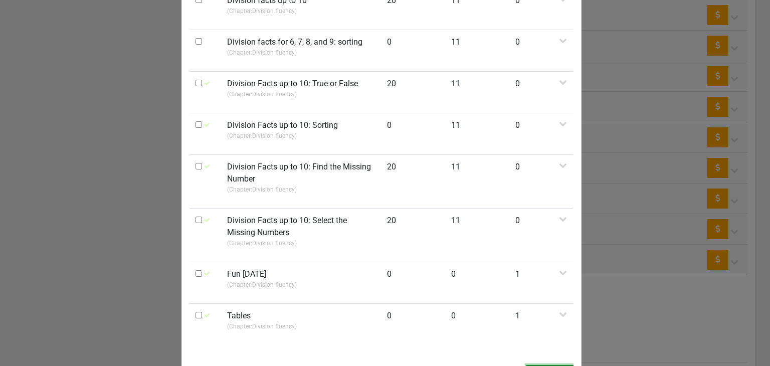
click at [529, 365] on button "Send Details" at bounding box center [549, 373] width 47 height 16
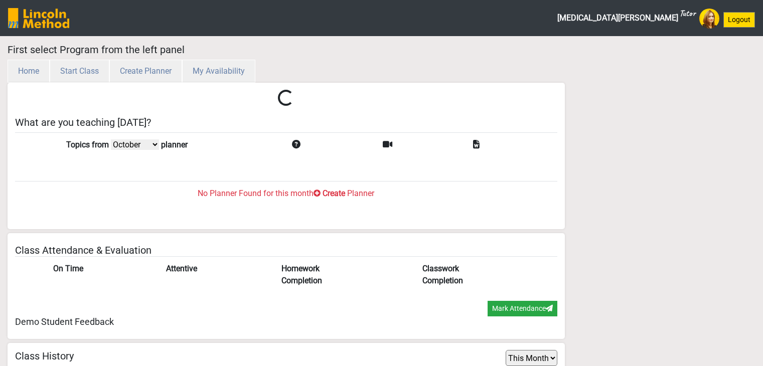
select select "month"
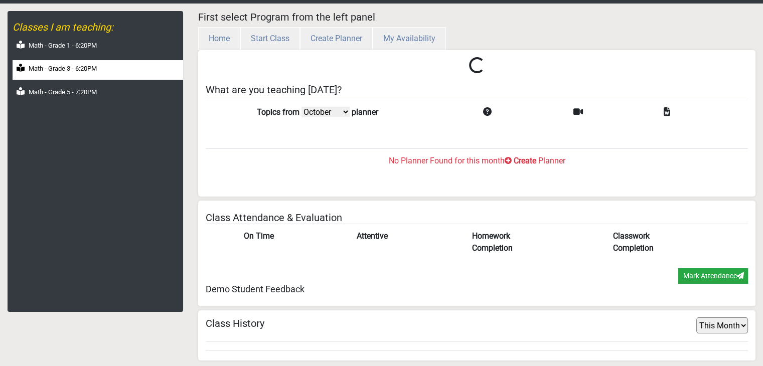
click at [73, 71] on label "Math - Grade 3 - 6:20PM" at bounding box center [63, 69] width 68 height 10
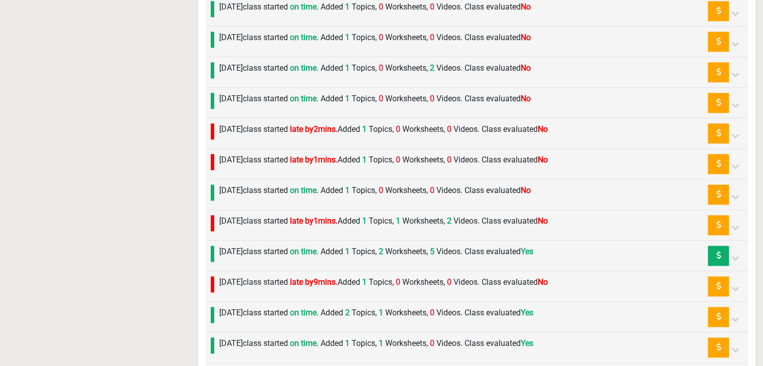
scroll to position [1336, 0]
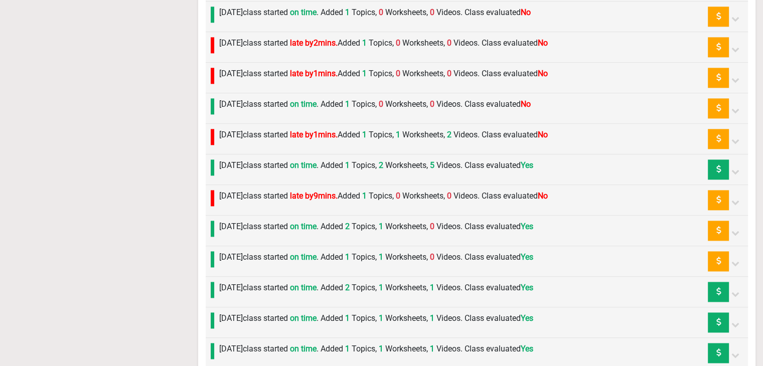
click at [234, 160] on label "[DATE] class started on time . Added 1 Topics, 2 Worksheets, 5 Videos. Class ev…" at bounding box center [376, 165] width 314 height 12
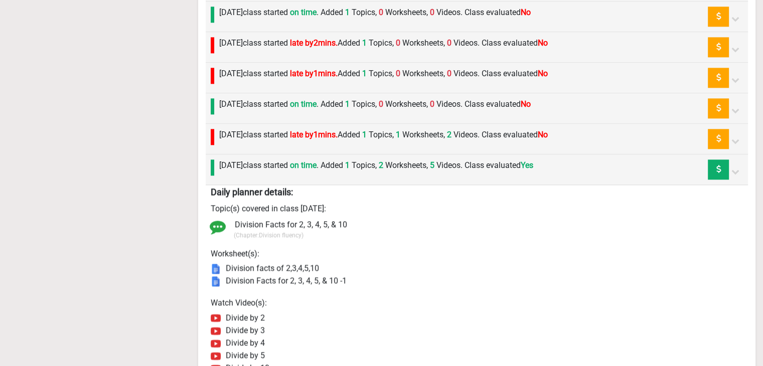
click at [237, 167] on div "[DATE] class started on time . Added 1 Topics, 2 Worksheets, 5 Videos. Class ev…" at bounding box center [373, 169] width 319 height 20
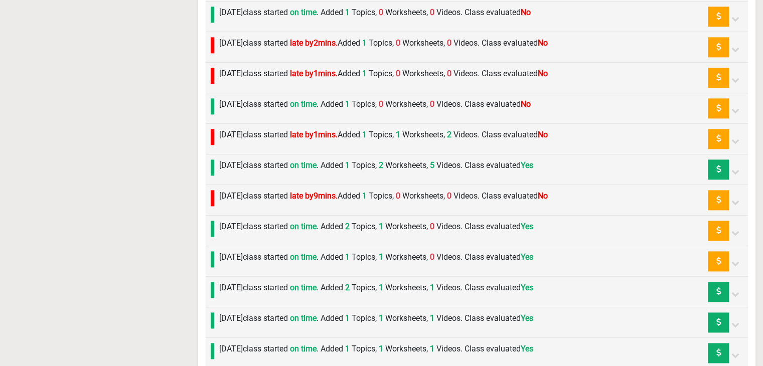
click at [243, 141] on div "[DATE] class started late by 1 mins. Added 1 Topics, 1 Worksheets, 2 Videos. Cl…" at bounding box center [380, 139] width 333 height 20
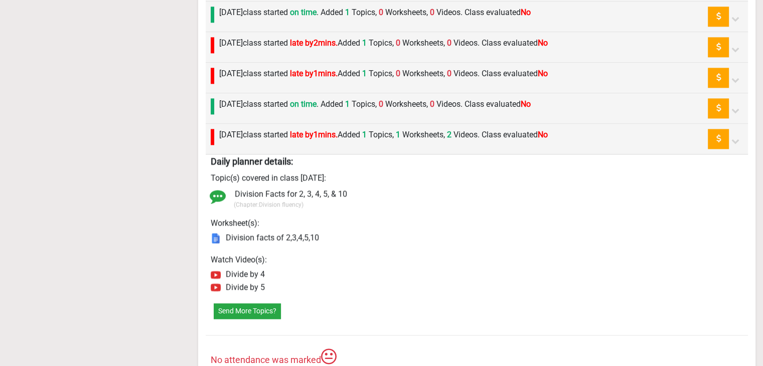
scroll to position [1436, 0]
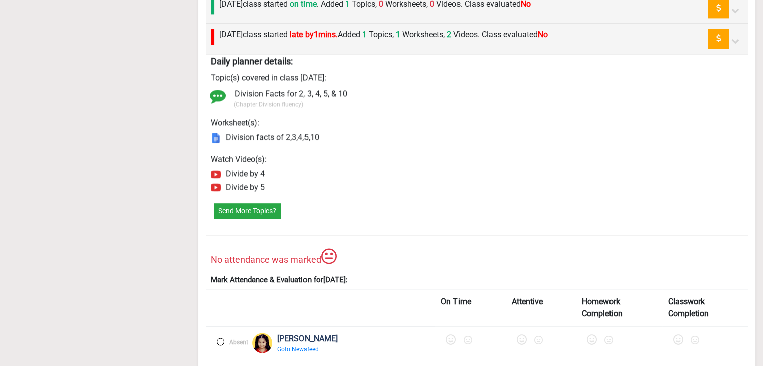
click at [219, 338] on label at bounding box center [221, 342] width 8 height 8
click at [447, 335] on icon at bounding box center [452, 340] width 10 height 10
click at [520, 335] on icon at bounding box center [525, 340] width 10 height 10
click at [592, 335] on icon at bounding box center [597, 340] width 10 height 10
click at [675, 335] on icon at bounding box center [680, 340] width 10 height 10
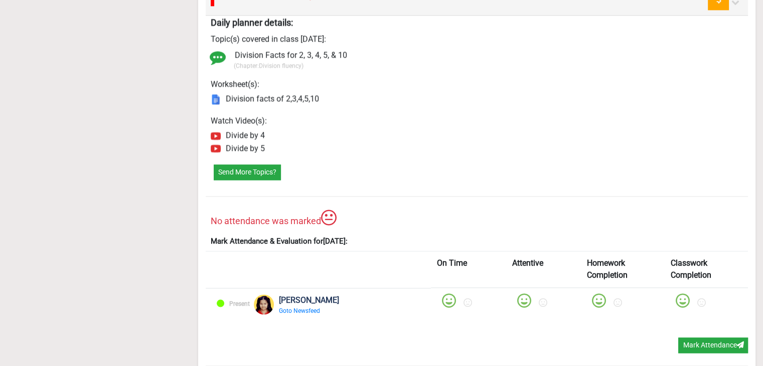
scroll to position [1537, 0]
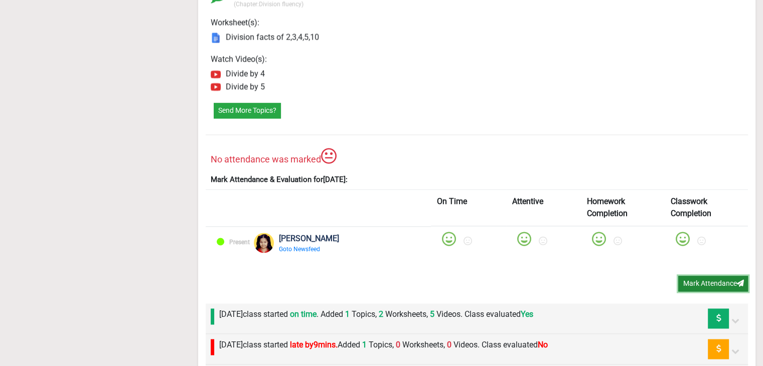
click at [681, 276] on button "Mark Attendance" at bounding box center [713, 284] width 70 height 16
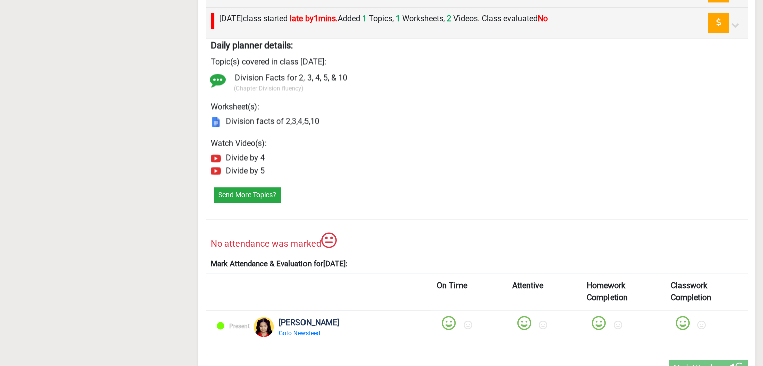
scroll to position [1436, 0]
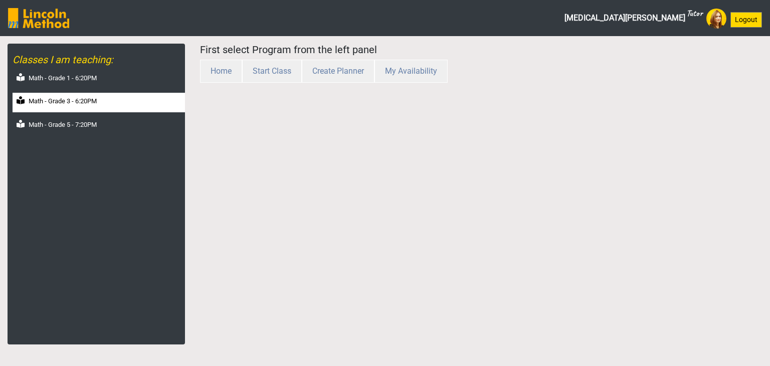
click at [68, 108] on div "Math - Grade 3 - 6:20PM" at bounding box center [99, 103] width 172 height 20
select select "month"
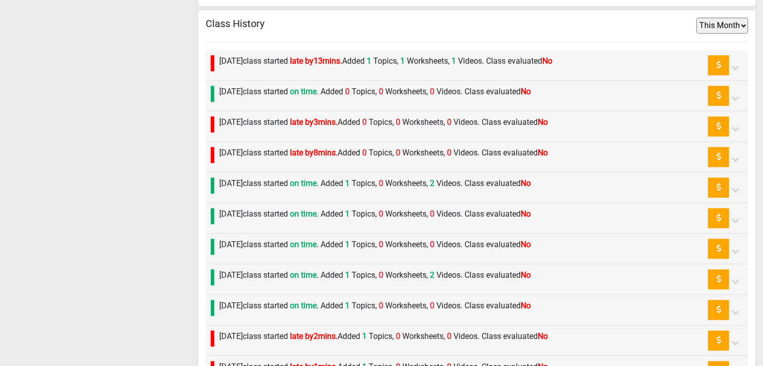
scroll to position [1143, 0]
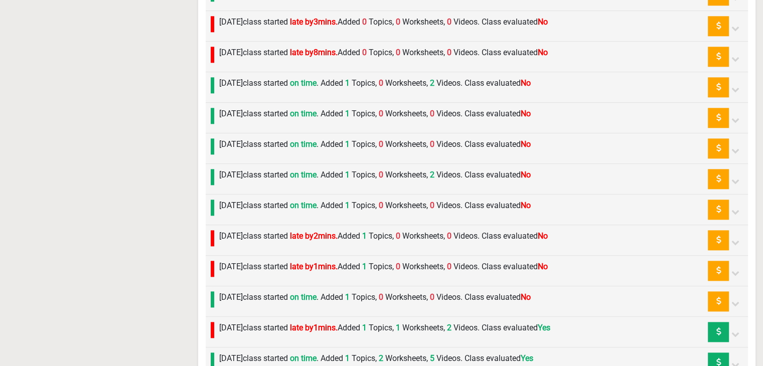
click at [255, 295] on label "[DATE] class started on time . Added 1 Topics, 0 Worksheets, 0 Videos. Class ev…" at bounding box center [374, 297] width 311 height 12
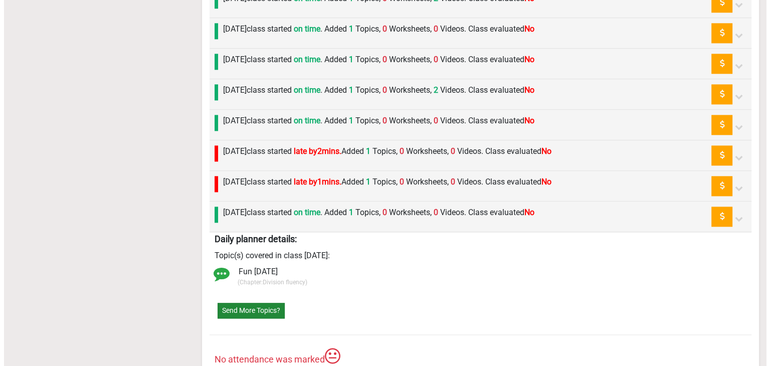
scroll to position [1243, 0]
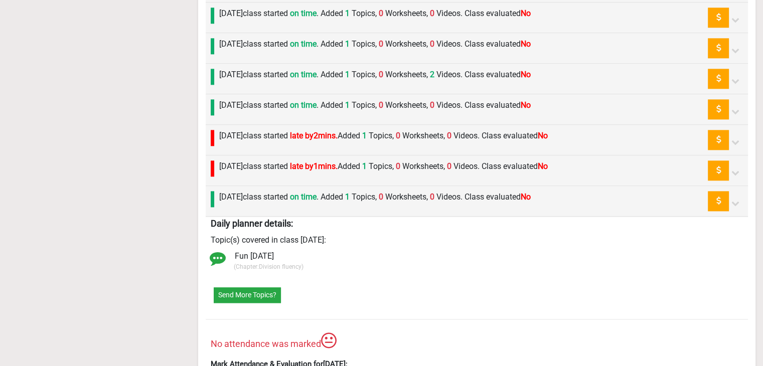
click at [261, 161] on label "Monday 22nd September class started late by 1 mins. Added 1 Topics, 0 Worksheet…" at bounding box center [383, 166] width 328 height 12
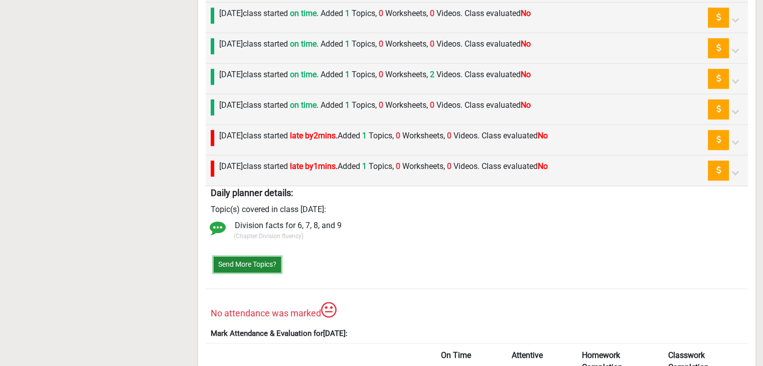
click at [256, 257] on button "Send More Topics?" at bounding box center [247, 265] width 67 height 16
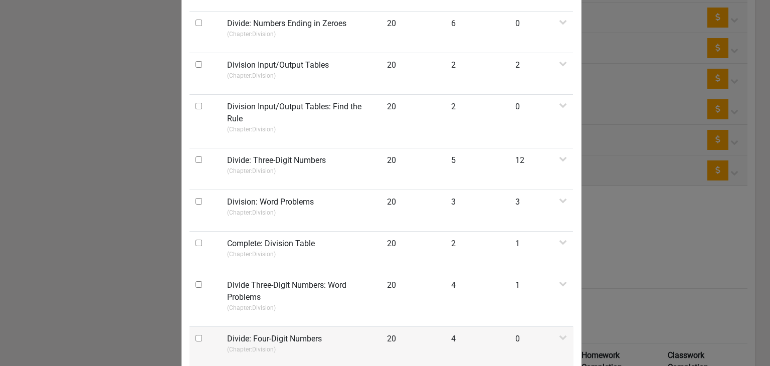
scroll to position [0, 0]
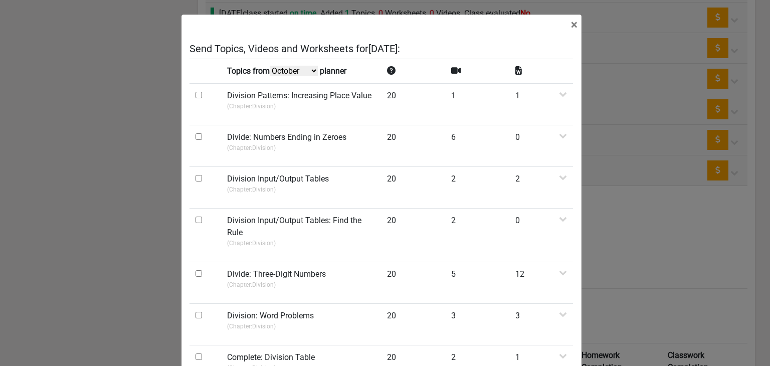
click at [290, 73] on select "October September August July" at bounding box center [294, 71] width 48 height 11
select select "September"
click at [271, 76] on select "October September August July" at bounding box center [294, 71] width 48 height 11
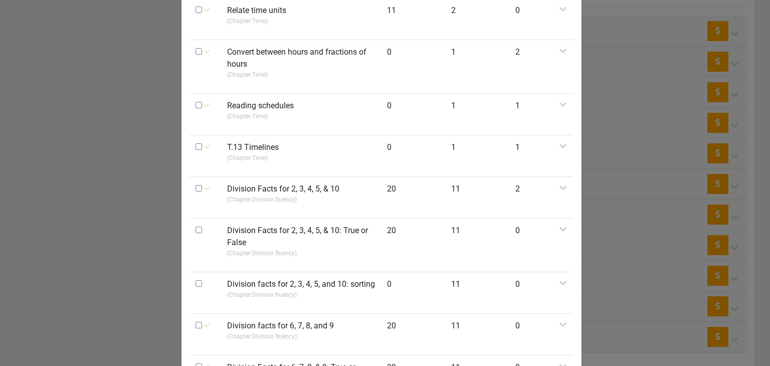
scroll to position [301, 0]
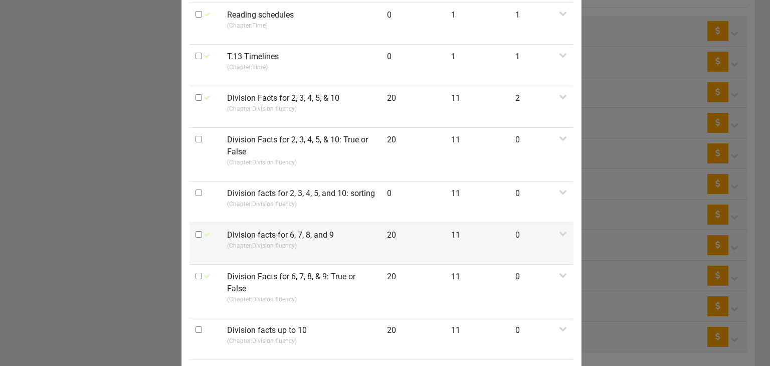
click at [276, 231] on label "Division facts for 6, 7, 8, and 9" at bounding box center [280, 235] width 107 height 12
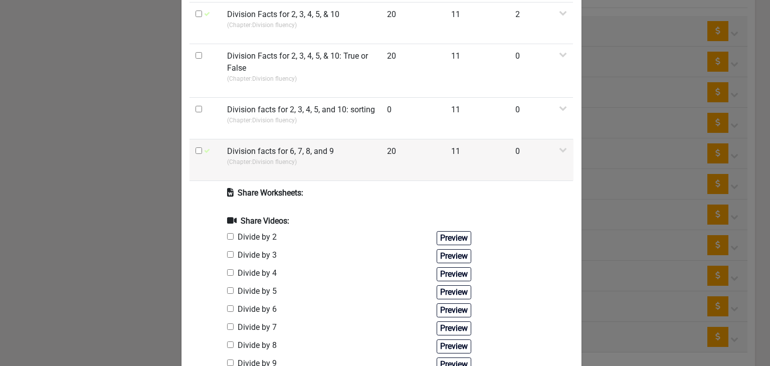
scroll to position [401, 0]
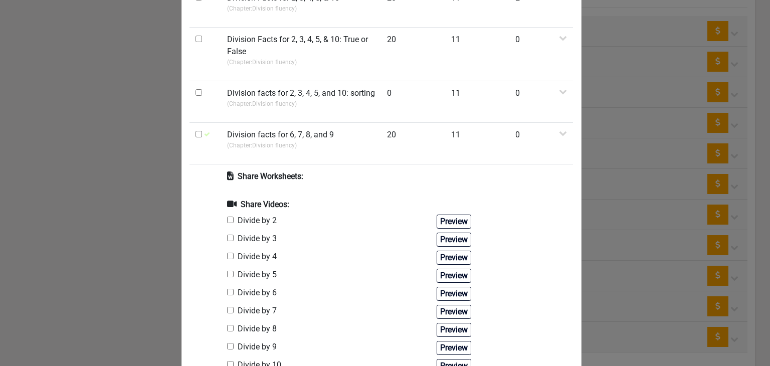
click at [646, 97] on div "× Send Topics, Videos and Worksheets for Monday 22nd September : Topics from Oc…" at bounding box center [385, 183] width 770 height 366
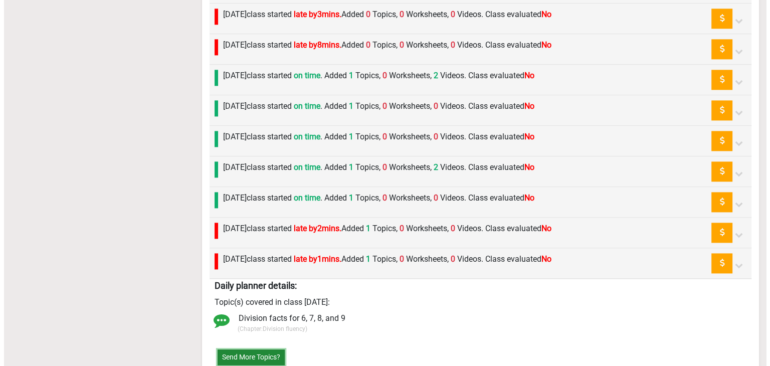
scroll to position [1417, 0]
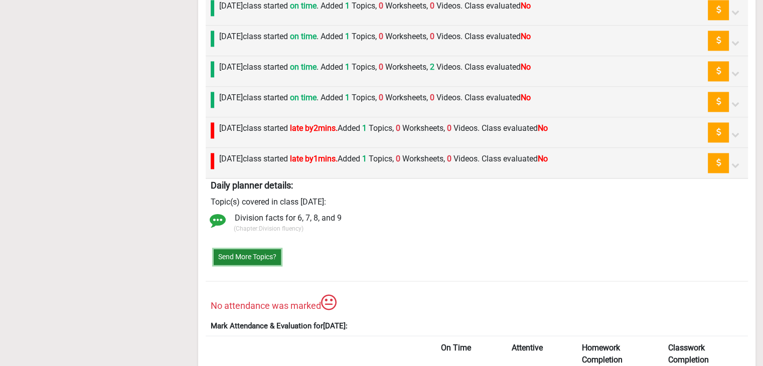
click at [243, 254] on button "Send More Topics?" at bounding box center [247, 257] width 67 height 16
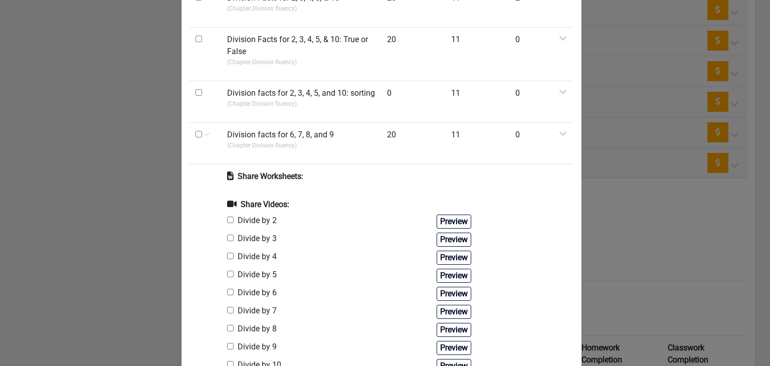
scroll to position [0, 0]
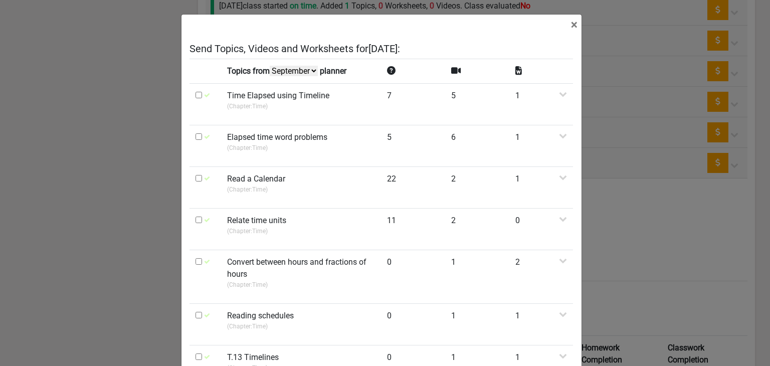
click at [286, 69] on select "October September August July" at bounding box center [294, 71] width 48 height 11
click at [270, 66] on select "October September August July" at bounding box center [294, 71] width 48 height 11
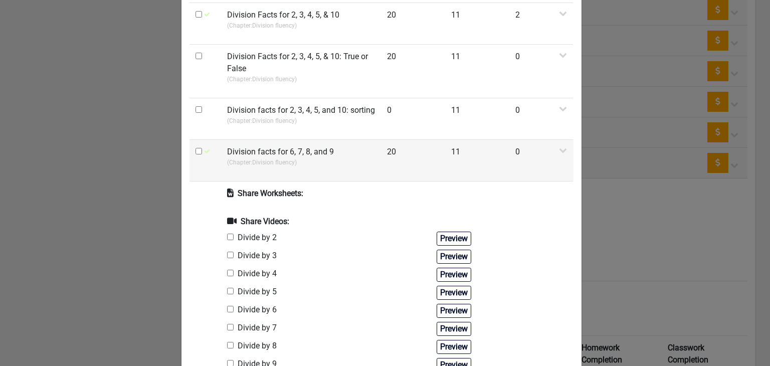
scroll to position [401, 0]
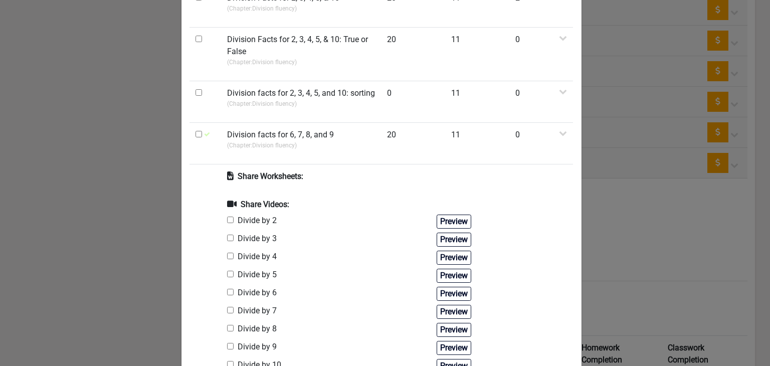
click at [227, 235] on input "checkbox" at bounding box center [230, 238] width 7 height 7
checkbox input "true"
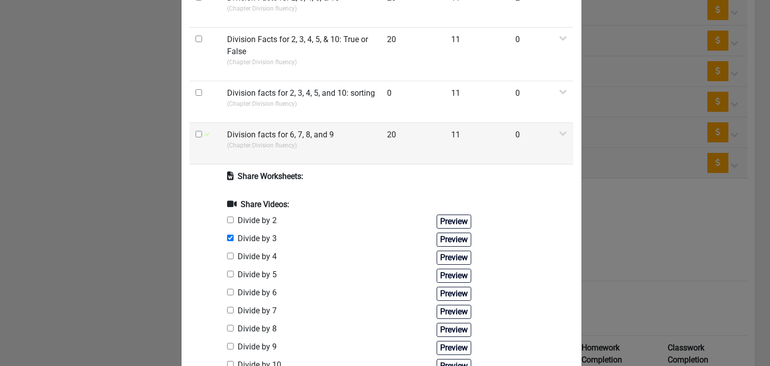
click at [196, 134] on input "checkbox" at bounding box center [199, 134] width 7 height 7
checkbox input "true"
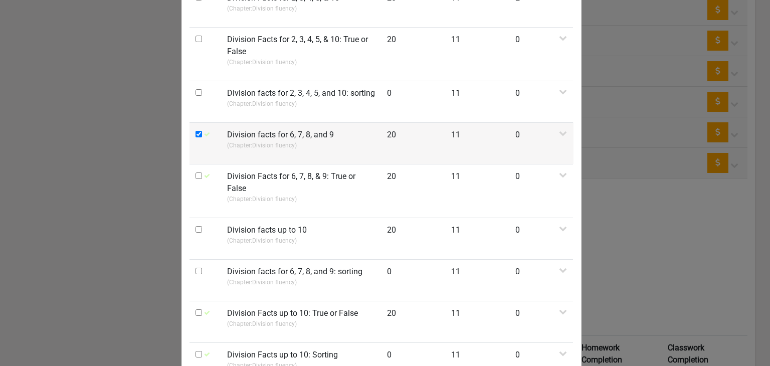
click at [221, 130] on td "Division facts for 6, 7, 8, and 9 (Chapter: Division fluency )" at bounding box center [301, 143] width 160 height 42
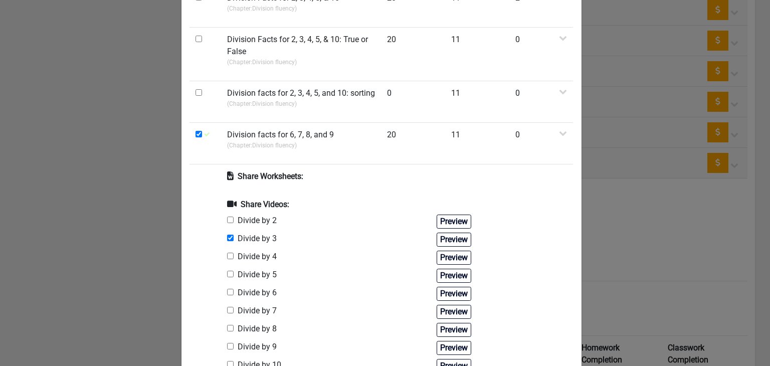
scroll to position [501, 0]
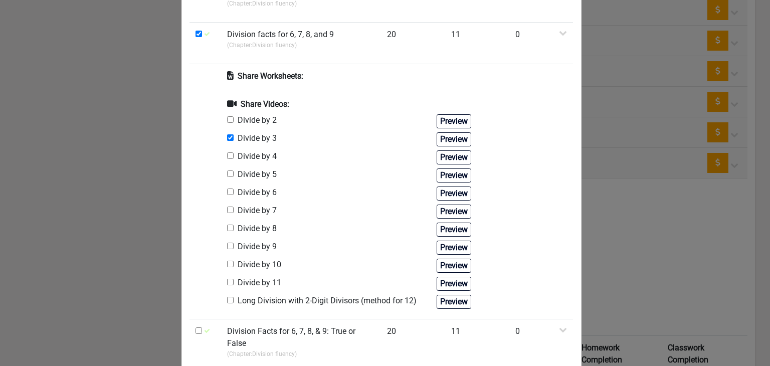
click at [227, 138] on input "checkbox" at bounding box center [230, 137] width 7 height 7
checkbox input "false"
click at [228, 191] on input "checkbox" at bounding box center [230, 192] width 7 height 7
checkbox input "true"
click at [227, 210] on input "checkbox" at bounding box center [230, 210] width 7 height 7
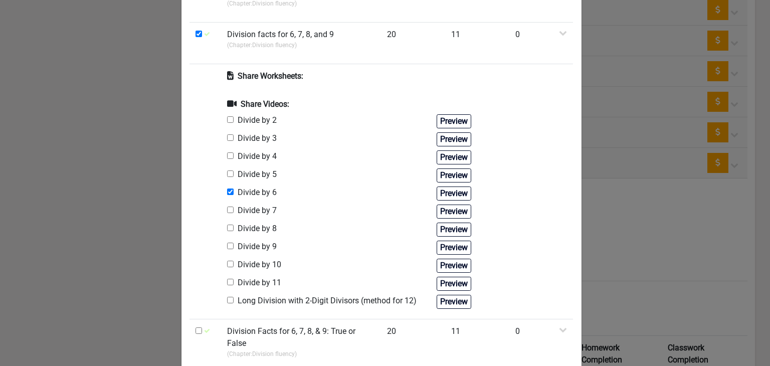
checkbox input "true"
click at [227, 226] on input "checkbox" at bounding box center [230, 228] width 7 height 7
checkbox input "true"
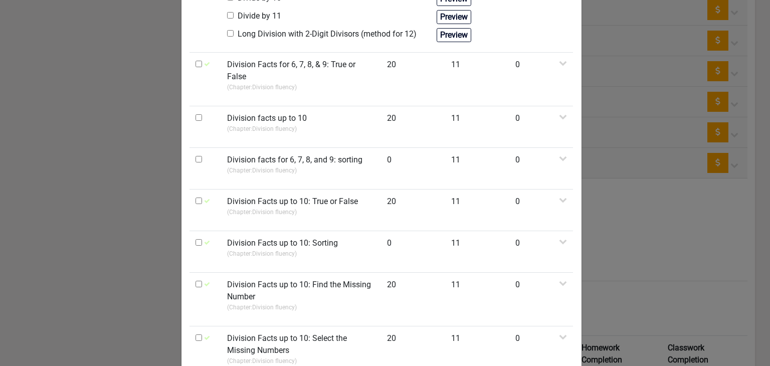
scroll to position [906, 0]
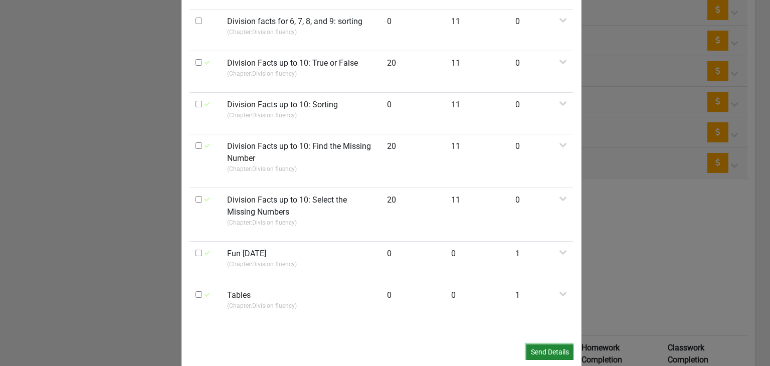
click at [551, 344] on button "Send Details" at bounding box center [549, 352] width 47 height 16
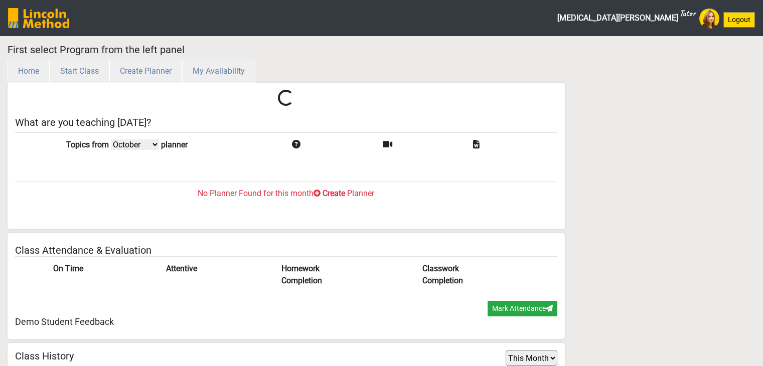
select select "month"
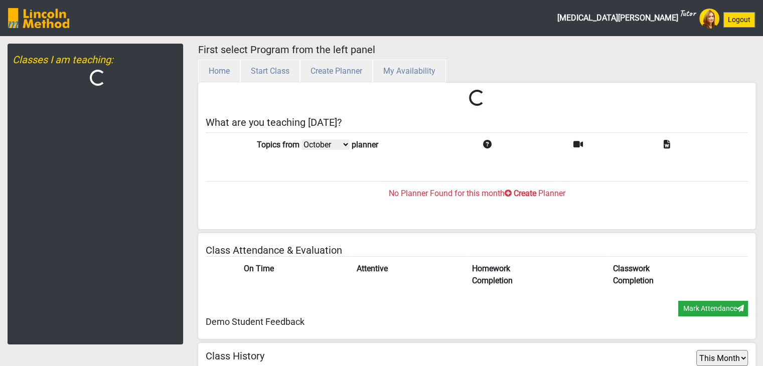
scroll to position [33, 0]
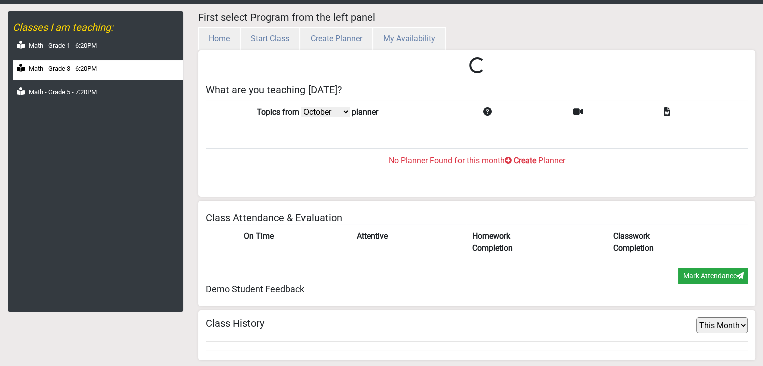
click at [108, 69] on div "Math - Grade 3 - 6:20PM" at bounding box center [98, 70] width 170 height 20
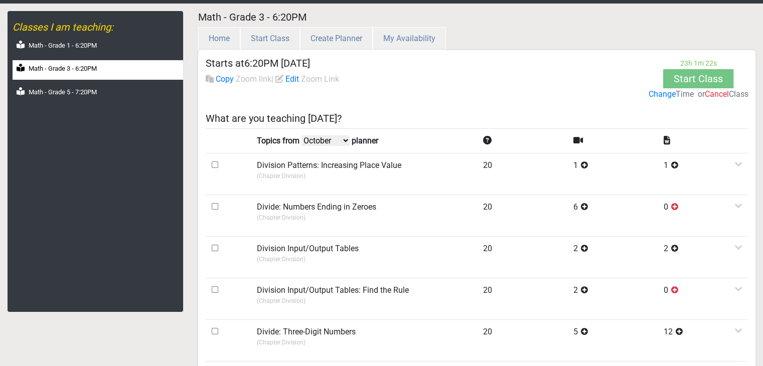
click at [317, 137] on select "October September August July" at bounding box center [325, 140] width 48 height 11
select select "September"
click at [303, 135] on select "October September August July" at bounding box center [325, 140] width 48 height 11
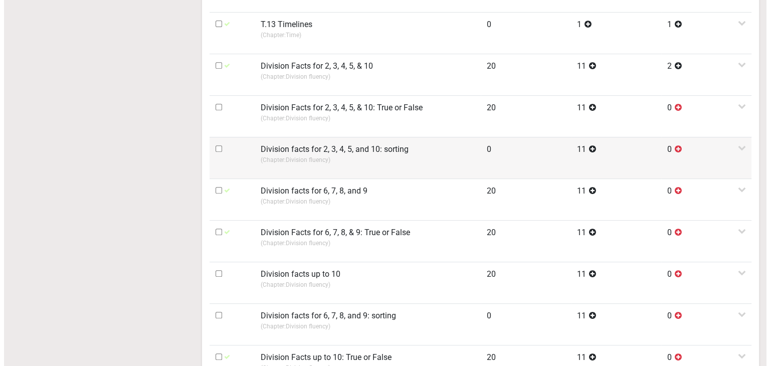
scroll to position [434, 0]
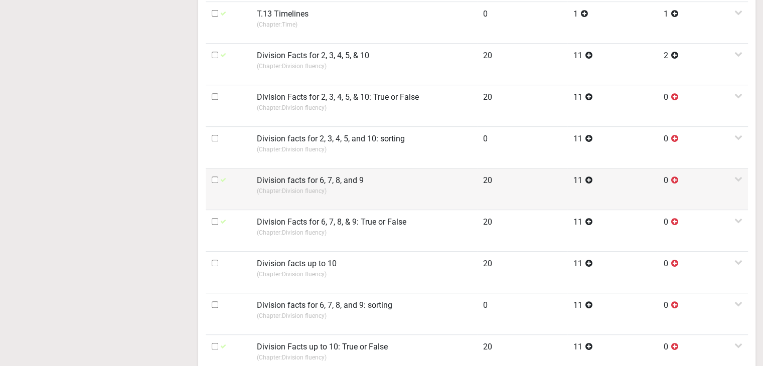
click at [357, 181] on label "Division facts for 6, 7, 8, and 9" at bounding box center [310, 180] width 107 height 12
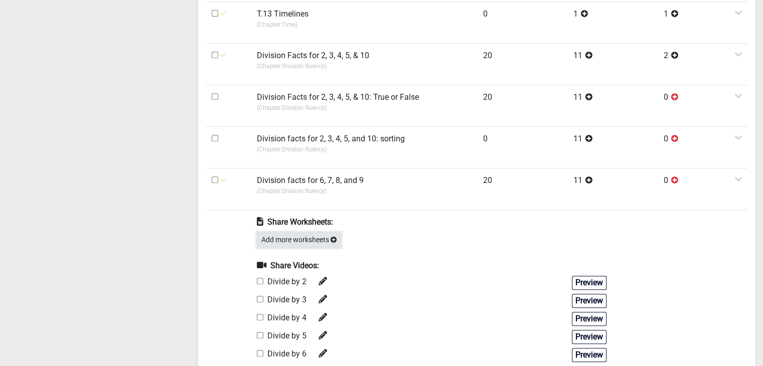
click at [309, 239] on button "Add more worksheets" at bounding box center [299, 240] width 84 height 16
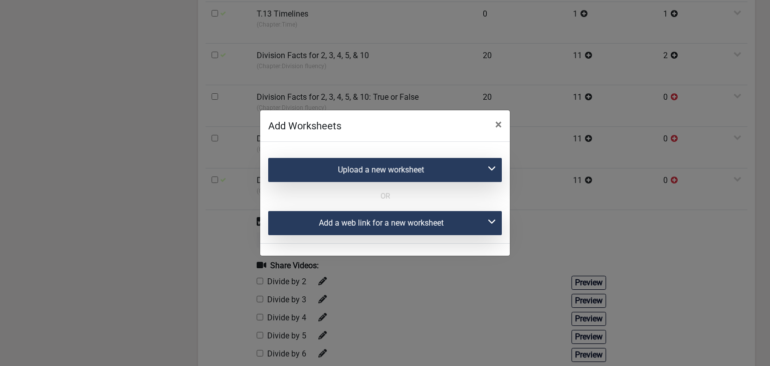
click at [331, 220] on div "Add a web link for a new worksheet" at bounding box center [385, 223] width 234 height 24
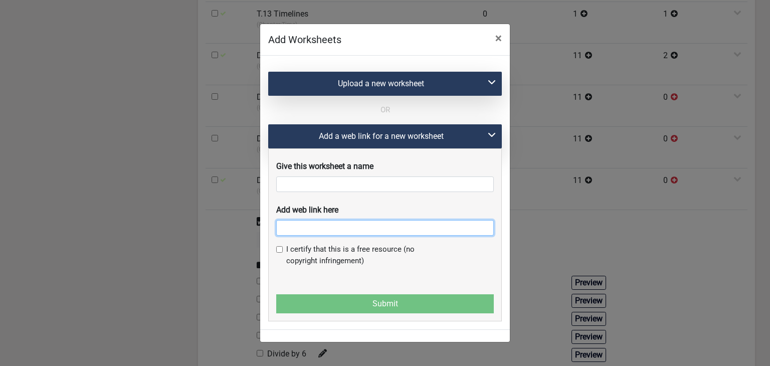
click at [306, 233] on input "text" at bounding box center [385, 228] width 218 height 16
paste input "https://ca.ixl.com/math/grade-3/division-facts-for-6-7-8-and-9"
type input "https://ca.ixl.com/math/grade-3/division-facts-for-6-7-8-and-9"
click at [498, 41] on span "×" at bounding box center [498, 38] width 7 height 14
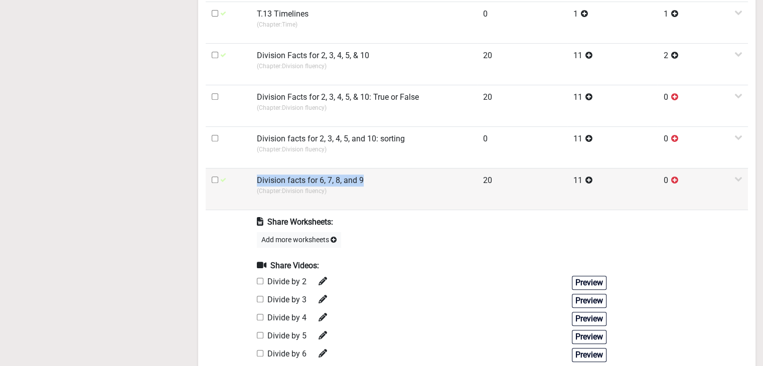
drag, startPoint x: 257, startPoint y: 177, endPoint x: 363, endPoint y: 178, distance: 106.8
click at [363, 178] on td "Division facts for 6, 7, 8, and 9 (Chapter: Division fluency )" at bounding box center [364, 189] width 226 height 42
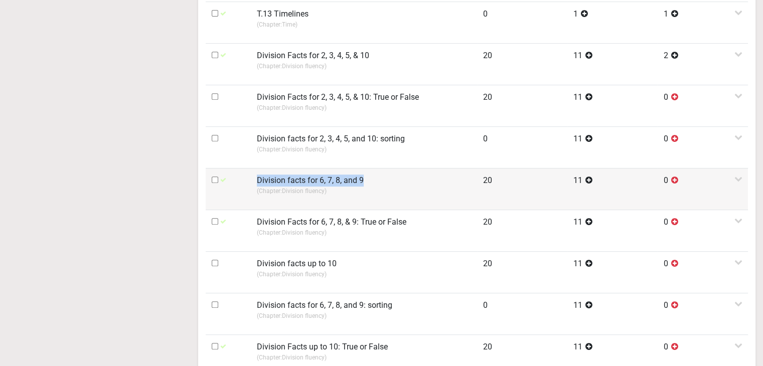
copy label "Division facts for 6, 7, 8, and 9"
click at [337, 180] on label "Division facts for 6, 7, 8, and 9" at bounding box center [310, 180] width 107 height 12
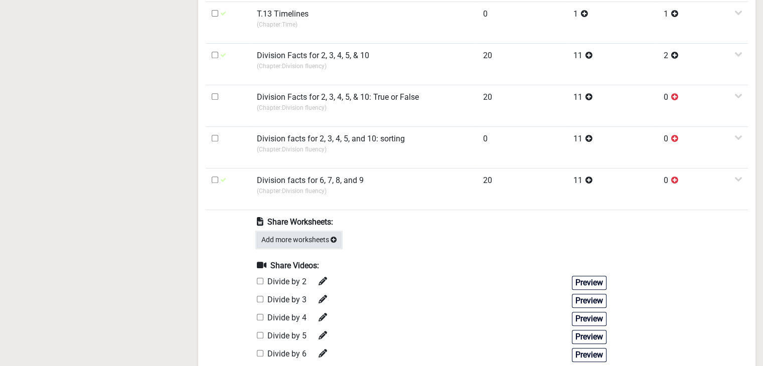
click at [292, 242] on button "Add more worksheets" at bounding box center [299, 240] width 84 height 16
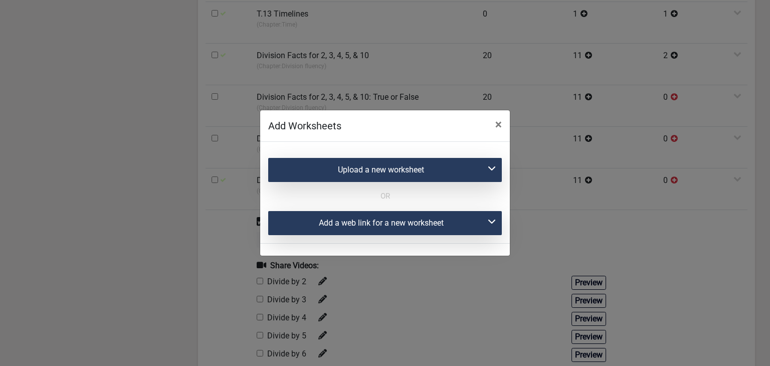
click at [303, 213] on div "Add a web link for a new worksheet" at bounding box center [385, 223] width 234 height 24
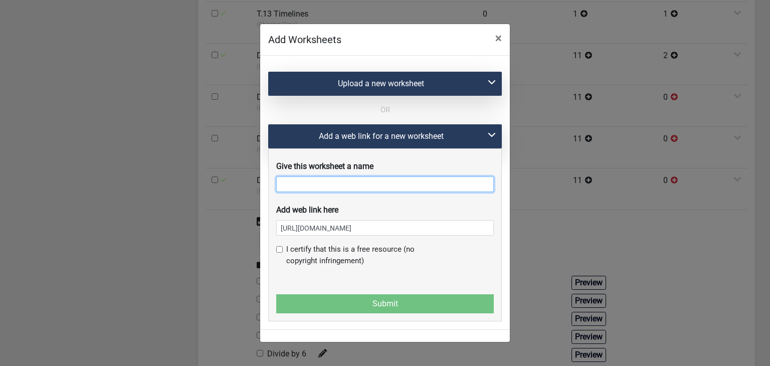
click at [305, 187] on input "text" at bounding box center [385, 184] width 218 height 16
paste input "Division facts for 6, 7, 8, and 9"
type input "Division facts for 6, 7, 8, and 9 -1"
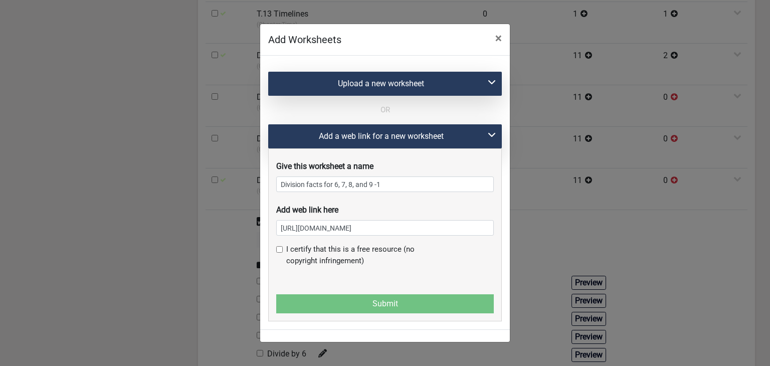
click at [277, 253] on input "checkbox" at bounding box center [279, 249] width 7 height 7
checkbox input "true"
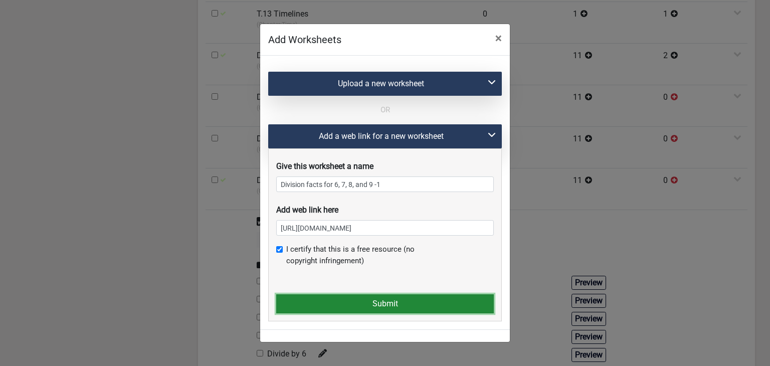
click at [294, 295] on button "Submit" at bounding box center [385, 303] width 218 height 19
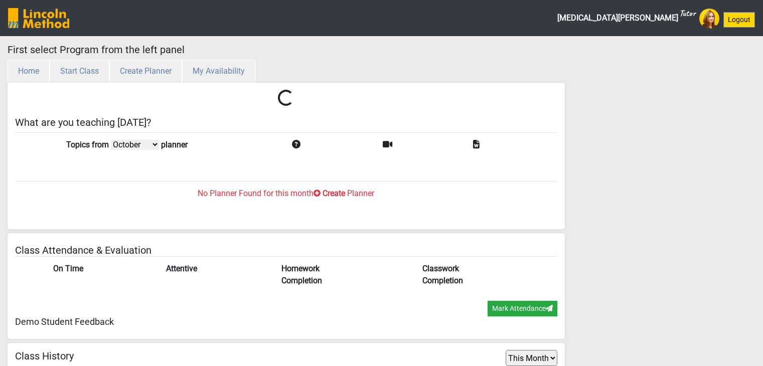
select select "month"
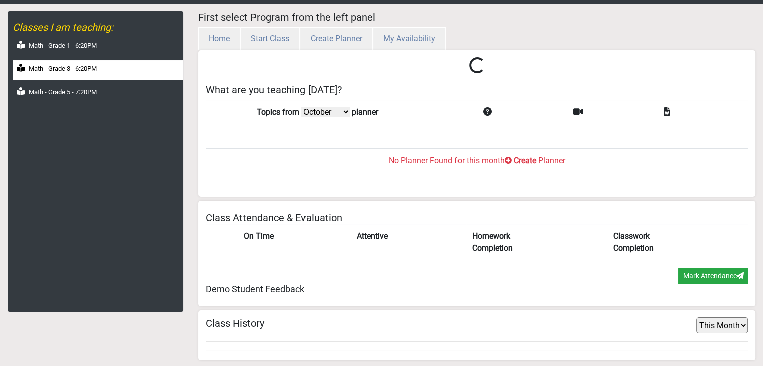
click at [90, 61] on div "Math - Grade 3 - 6:20PM" at bounding box center [98, 70] width 170 height 20
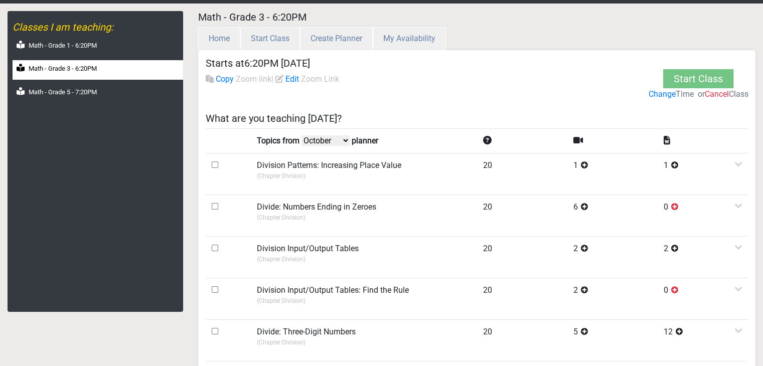
click at [321, 133] on td "Topics from October September August July planner" at bounding box center [364, 140] width 226 height 25
click at [317, 143] on select "October September August July" at bounding box center [325, 140] width 48 height 11
select select "September"
click at [303, 135] on select "October September August July" at bounding box center [325, 140] width 48 height 11
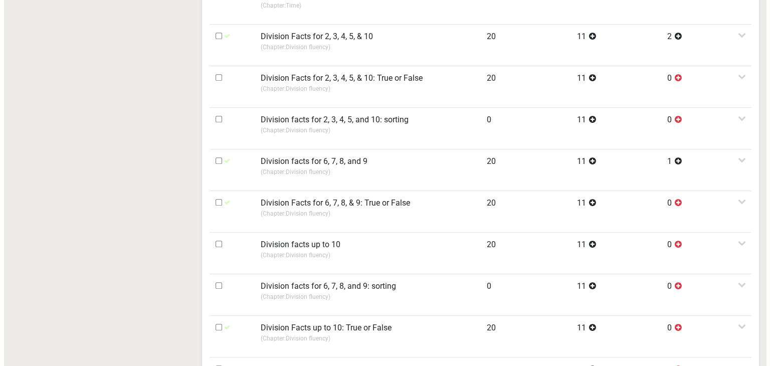
scroll to position [534, 0]
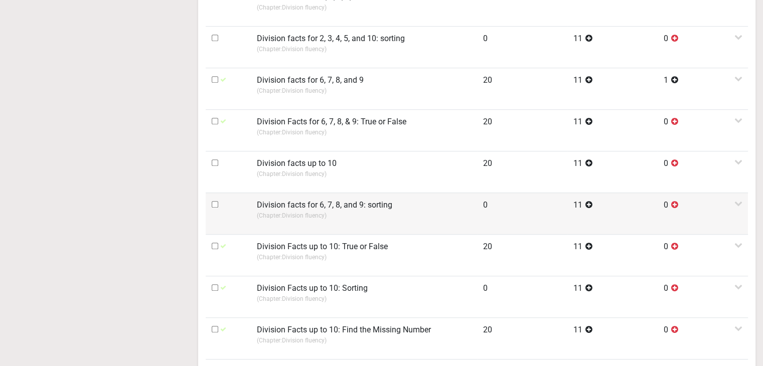
click at [329, 213] on p "(Chapter: Division fluency )" at bounding box center [364, 215] width 214 height 9
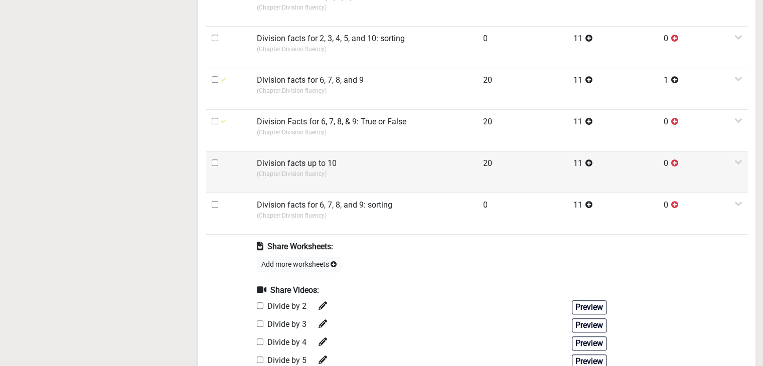
click at [328, 173] on p "(Chapter: Division fluency )" at bounding box center [364, 173] width 214 height 9
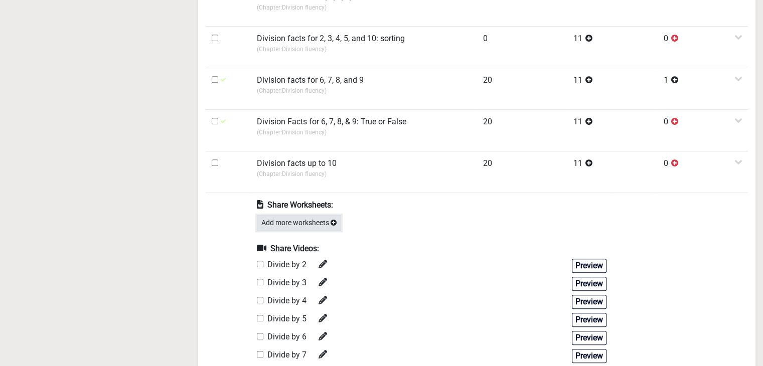
click at [297, 219] on button "Add more worksheets" at bounding box center [299, 223] width 84 height 16
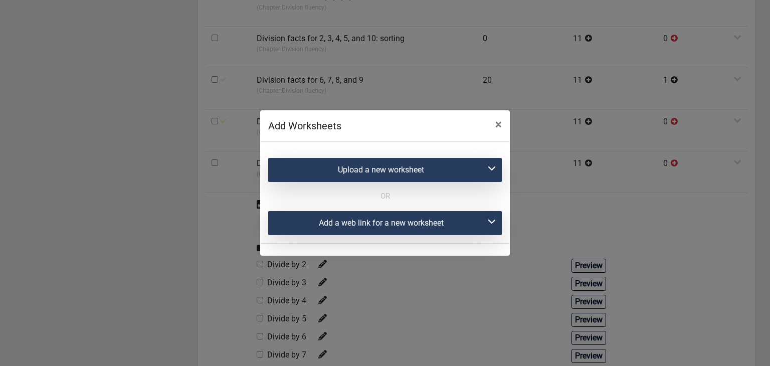
click at [318, 219] on div "Add a web link for a new worksheet" at bounding box center [385, 223] width 234 height 24
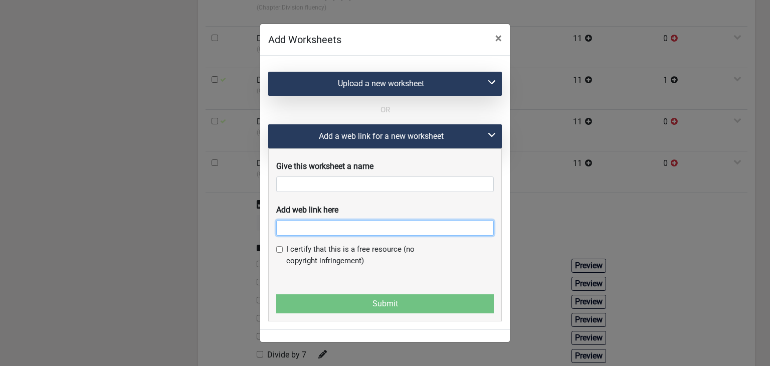
click at [304, 233] on input "text" at bounding box center [385, 228] width 218 height 16
paste input "https://ca.ixl.com/math/grade-3/division-facts-up-to-10"
type input "https://ca.ixl.com/math/grade-3/division-facts-up-to-10"
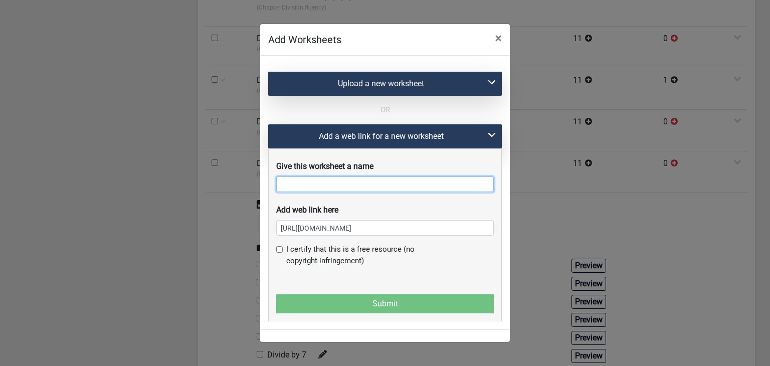
click at [346, 191] on input "text" at bounding box center [385, 184] width 218 height 16
click at [495, 37] on span "×" at bounding box center [498, 38] width 7 height 14
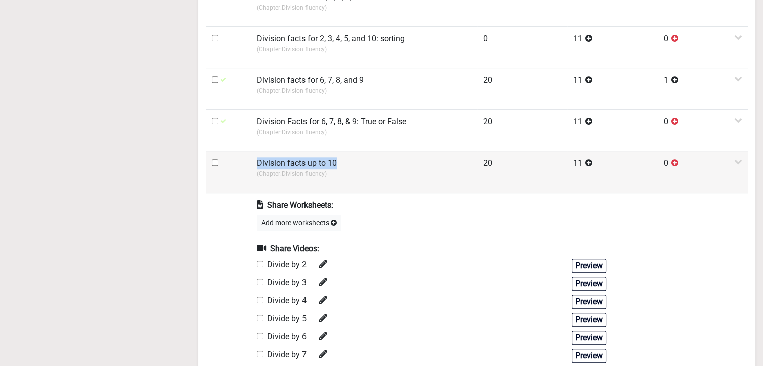
drag, startPoint x: 257, startPoint y: 161, endPoint x: 339, endPoint y: 163, distance: 81.7
click at [339, 163] on td "Division facts up to 10 (Chapter: Division fluency )" at bounding box center [364, 172] width 226 height 42
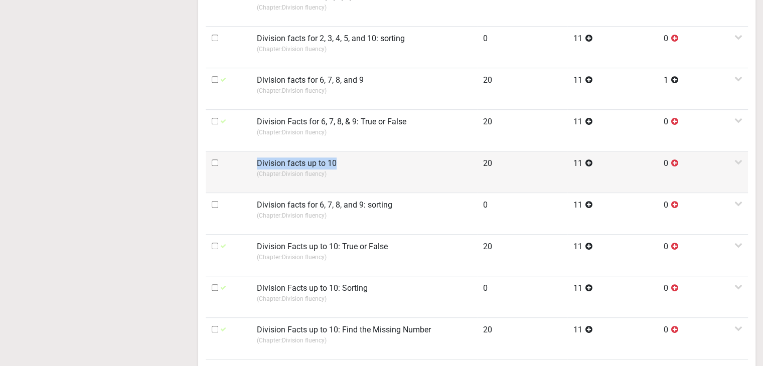
copy label "Division facts up to 10"
click at [329, 167] on label "Division facts up to 10" at bounding box center [297, 163] width 80 height 12
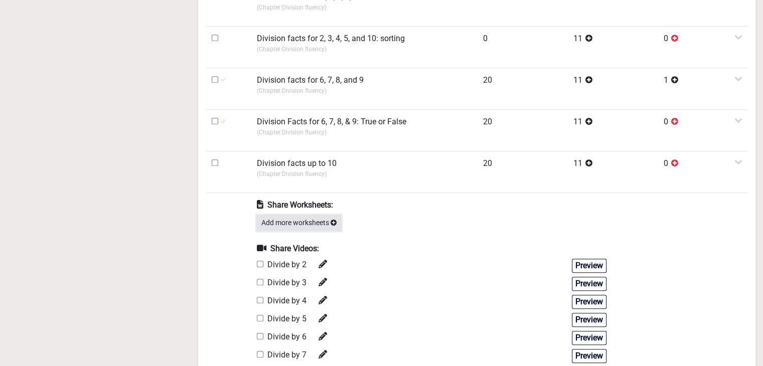
click at [302, 222] on button "Add more worksheets" at bounding box center [299, 223] width 84 height 16
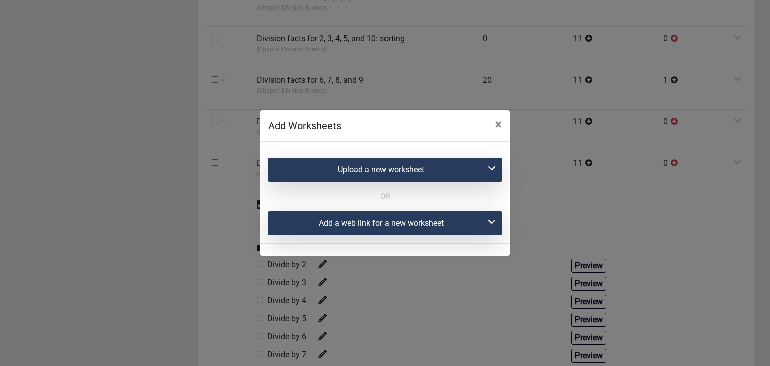
click at [322, 216] on div "Add a web link for a new worksheet" at bounding box center [385, 223] width 234 height 24
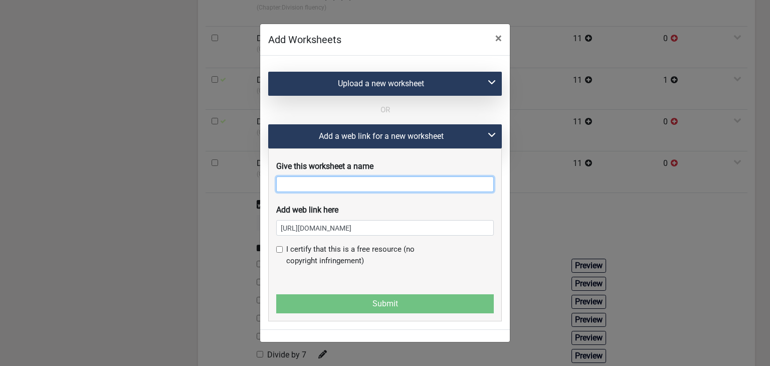
click at [320, 183] on input "text" at bounding box center [385, 184] width 218 height 16
paste input "Division facts up to 10"
type input "Division facts up to 10"
click at [278, 253] on input "checkbox" at bounding box center [279, 249] width 7 height 7
checkbox input "true"
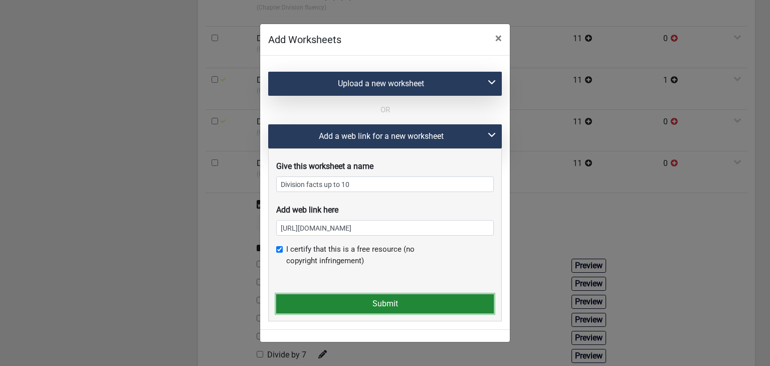
click at [292, 294] on button "Submit" at bounding box center [385, 303] width 218 height 19
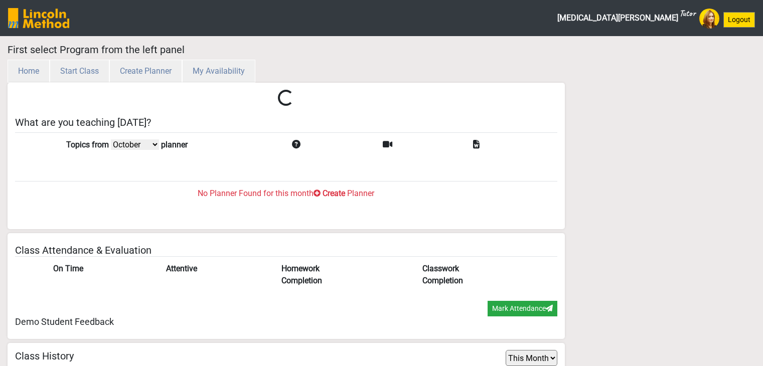
select select "month"
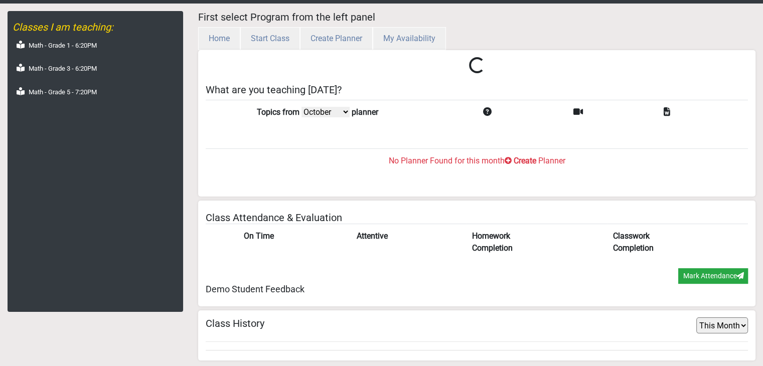
scroll to position [33, 0]
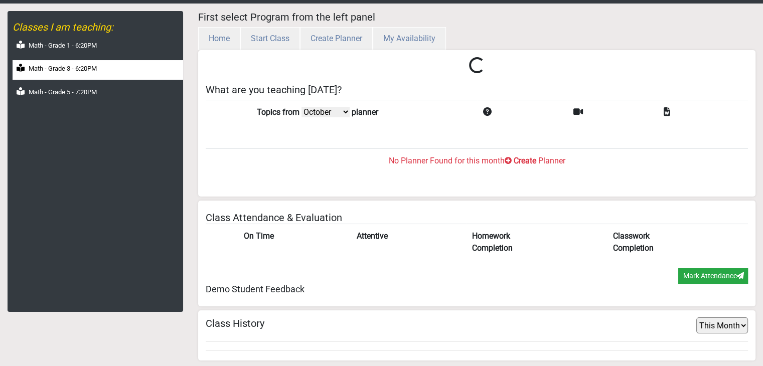
click at [100, 68] on div "Math - Grade 3 - 6:20PM" at bounding box center [98, 70] width 170 height 20
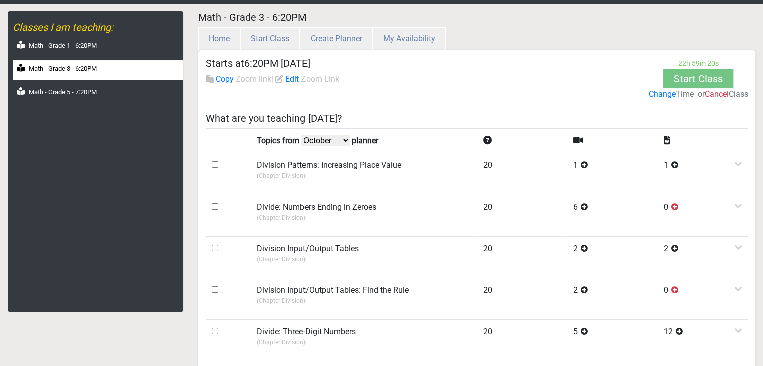
click at [348, 141] on select "October September August July" at bounding box center [325, 140] width 48 height 11
select select "September"
click at [303, 135] on select "October September August July" at bounding box center [325, 140] width 48 height 11
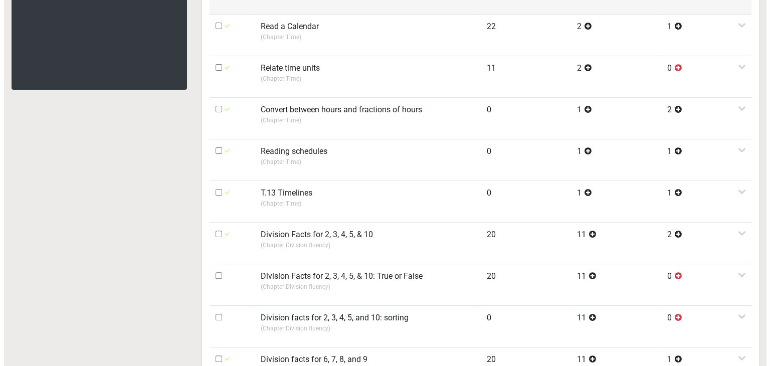
scroll to position [434, 0]
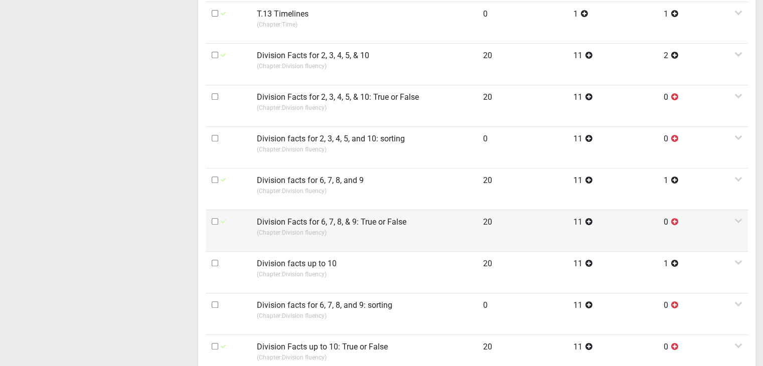
click at [300, 238] on td "Division Facts for 6, 7, 8, & 9: True or False (Chapter: Division fluency )" at bounding box center [364, 231] width 226 height 42
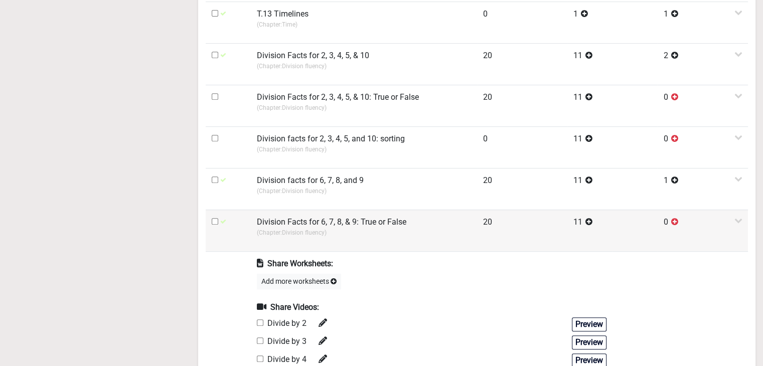
click at [300, 238] on td "Division Facts for 6, 7, 8, & 9: True or False (Chapter: Division fluency )" at bounding box center [364, 231] width 226 height 42
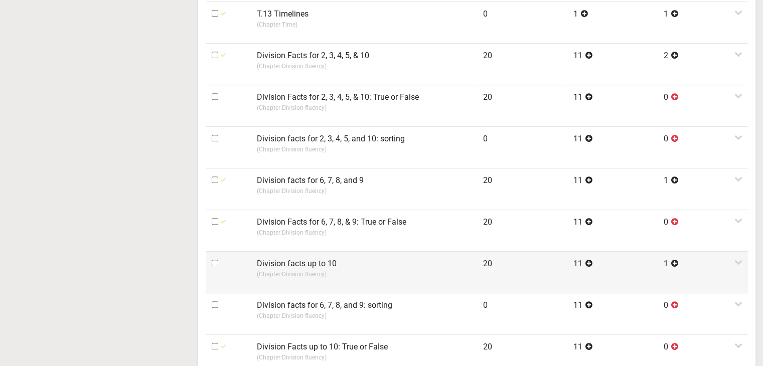
click at [292, 266] on label "Division facts up to 10" at bounding box center [297, 264] width 80 height 12
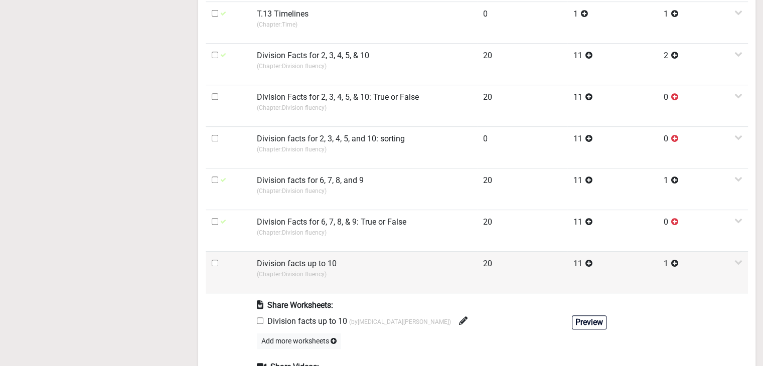
click at [292, 266] on label "Division facts up to 10" at bounding box center [297, 264] width 80 height 12
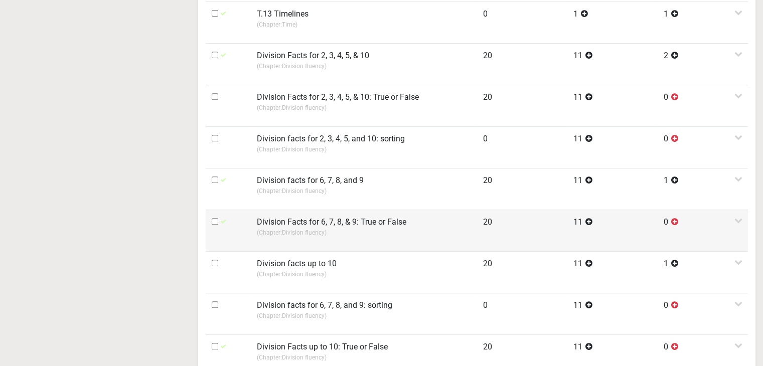
click at [296, 235] on td "Division Facts for 6, 7, 8, & 9: True or False (Chapter: Division fluency )" at bounding box center [364, 231] width 226 height 42
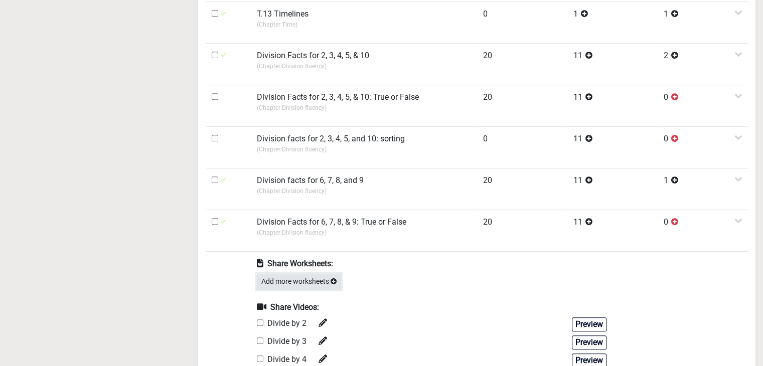
click at [289, 279] on button "Add more worksheets" at bounding box center [299, 282] width 84 height 16
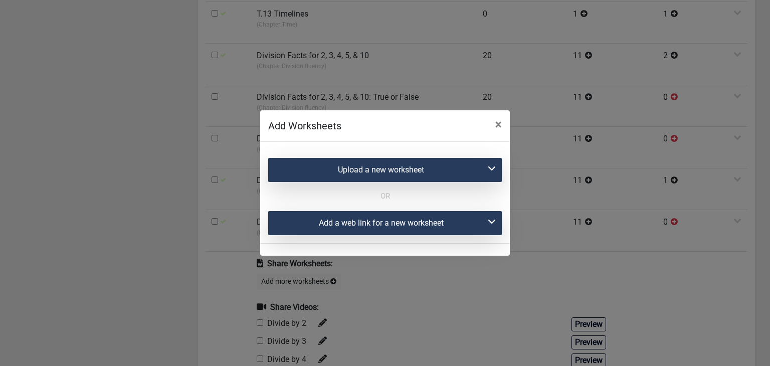
click at [306, 169] on div "Upload a new worksheet" at bounding box center [385, 170] width 234 height 24
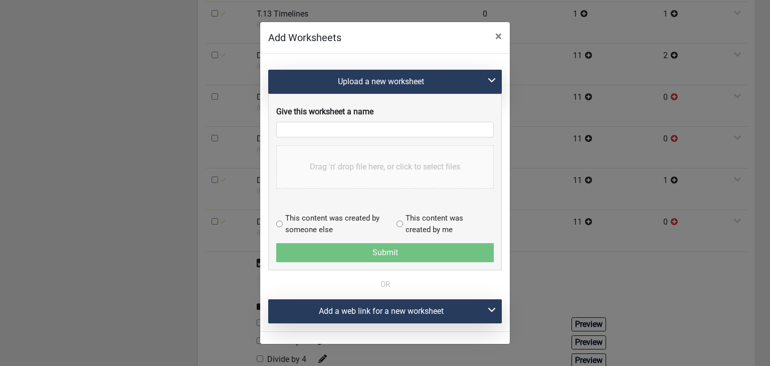
click at [314, 316] on div "Add a web link for a new worksheet" at bounding box center [385, 311] width 234 height 24
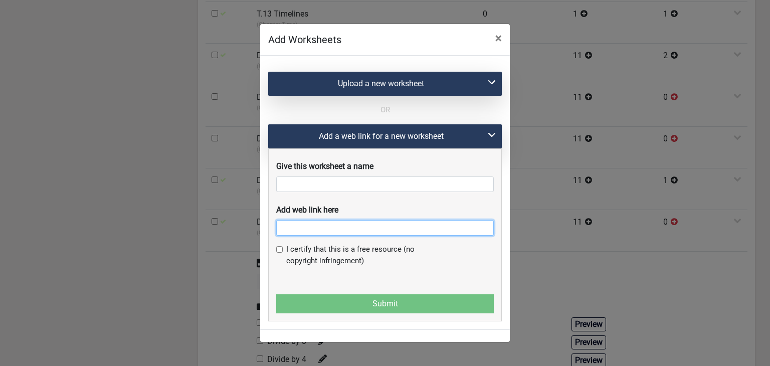
click at [311, 235] on input "text" at bounding box center [385, 228] width 218 height 16
paste input "[URL][DOMAIN_NAME]"
type input "[URL][DOMAIN_NAME]"
click at [497, 42] on span "×" at bounding box center [498, 38] width 7 height 14
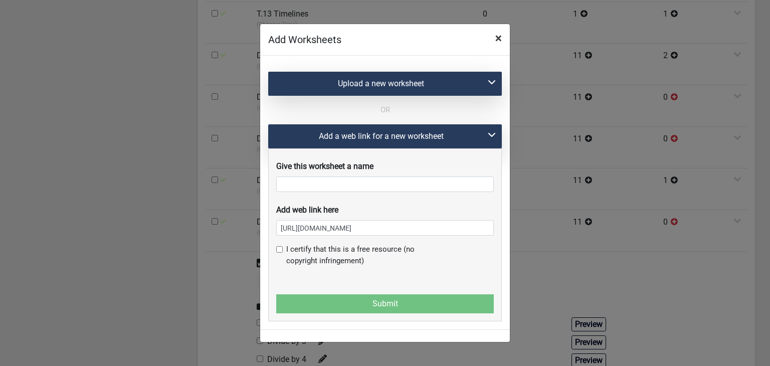
scroll to position [0, 0]
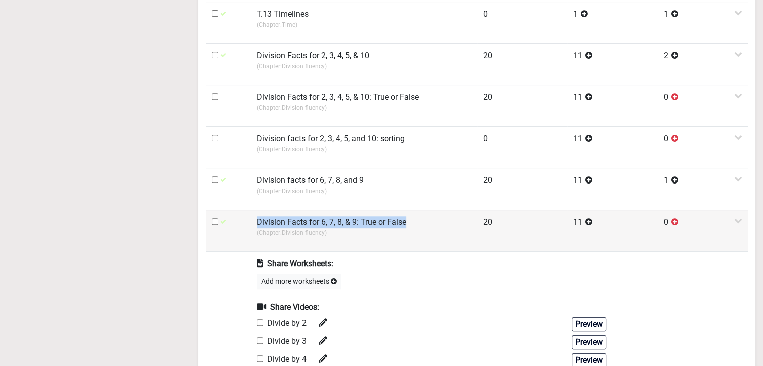
drag, startPoint x: 257, startPoint y: 217, endPoint x: 409, endPoint y: 218, distance: 151.9
click at [409, 218] on td "Division Facts for 6, 7, 8, & 9: True or False (Chapter: Division fluency )" at bounding box center [364, 231] width 226 height 42
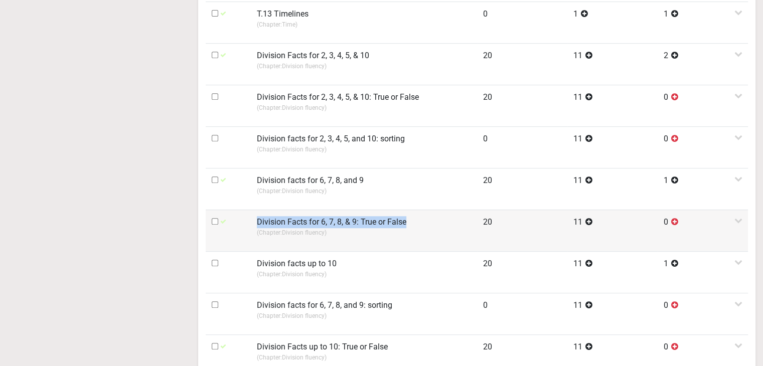
copy label "Division Facts for 6, 7, 8, & 9: True or False"
click at [393, 216] on label "Division Facts for 6, 7, 8, & 9: True or False" at bounding box center [331, 222] width 149 height 12
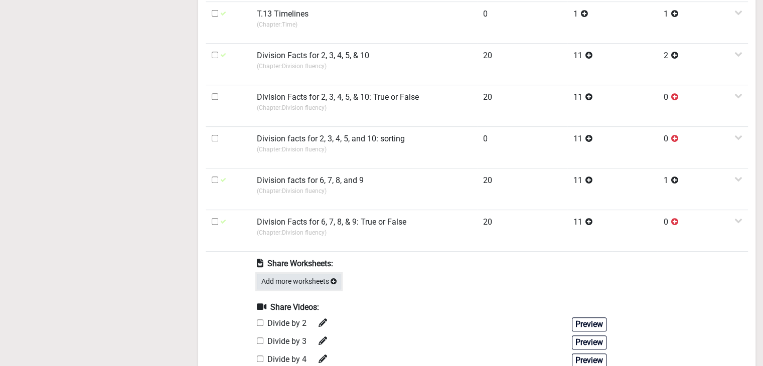
click at [293, 281] on button "Add more worksheets" at bounding box center [299, 282] width 84 height 16
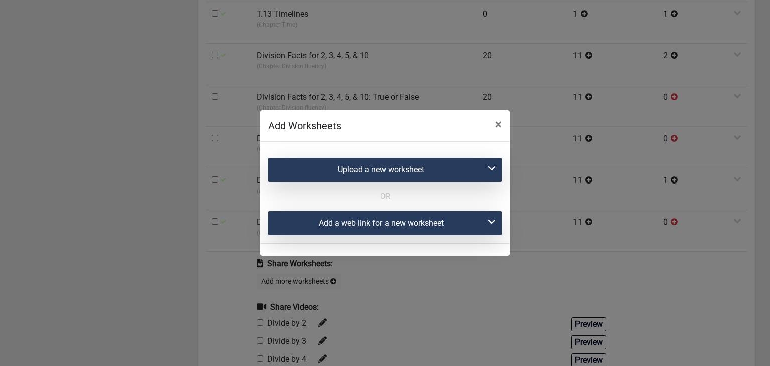
click at [302, 219] on div "Add a web link for a new worksheet" at bounding box center [385, 223] width 234 height 24
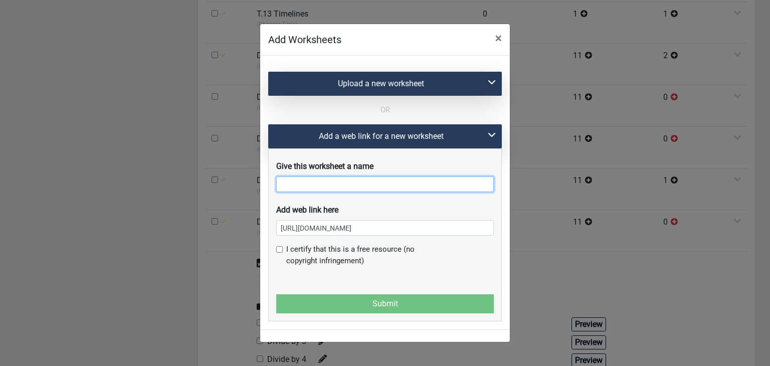
click at [307, 189] on input "text" at bounding box center [385, 184] width 218 height 16
paste input "Division Facts for 6, 7, 8, & 9: True or False"
type input "Division Facts for 6, 7, 8, & 9: True or False-1"
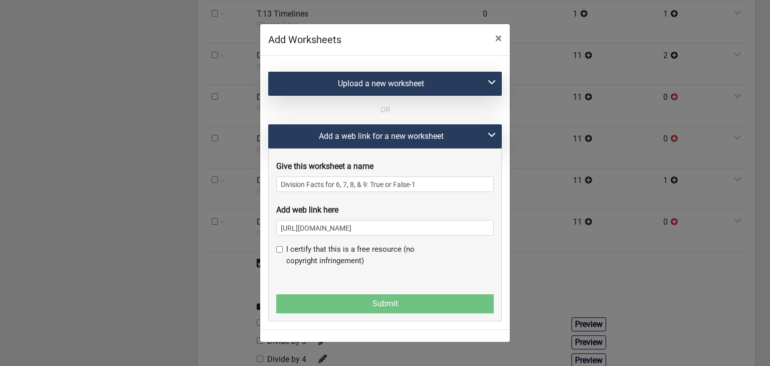
click at [279, 253] on input "checkbox" at bounding box center [279, 249] width 7 height 7
checkbox input "true"
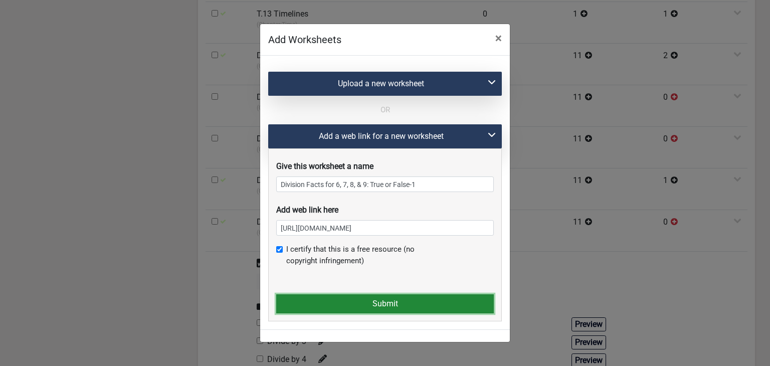
click at [296, 298] on button "Submit" at bounding box center [385, 303] width 218 height 19
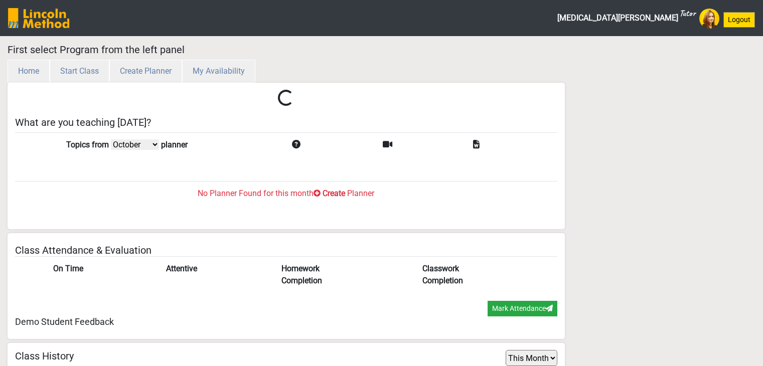
select select "month"
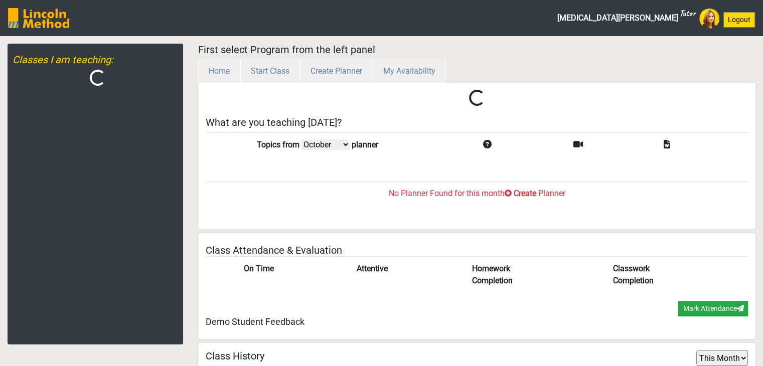
scroll to position [33, 0]
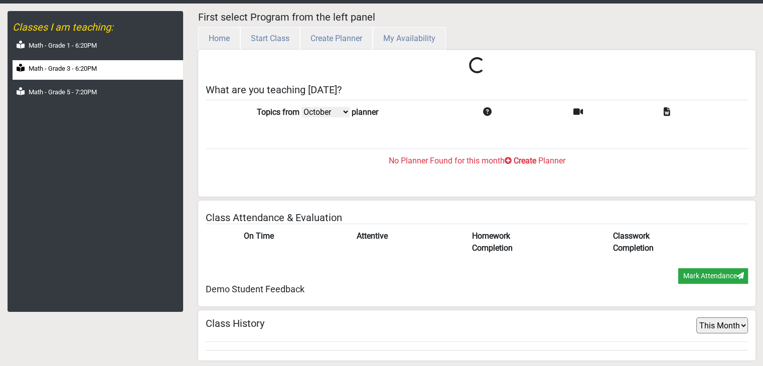
click at [112, 76] on div "Math - Grade 3 - 6:20PM" at bounding box center [98, 70] width 170 height 20
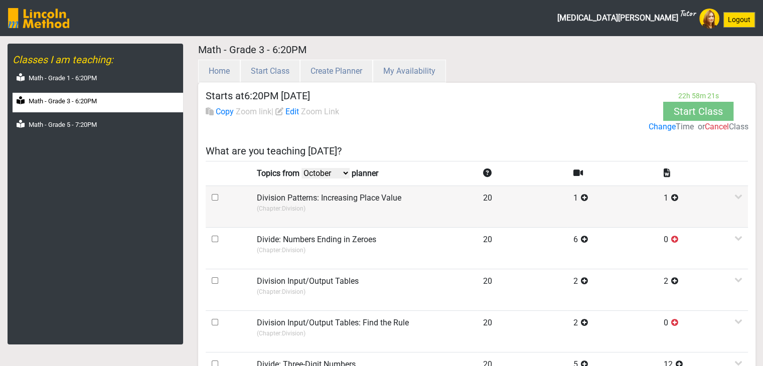
scroll to position [0, 0]
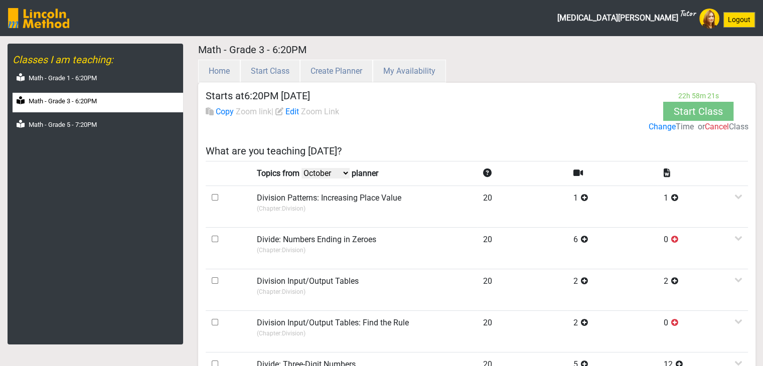
drag, startPoint x: 327, startPoint y: 171, endPoint x: 325, endPoint y: 177, distance: 5.7
click at [327, 171] on select "October September August July" at bounding box center [325, 173] width 48 height 11
select select "September"
click at [303, 168] on select "October September August July" at bounding box center [325, 173] width 48 height 11
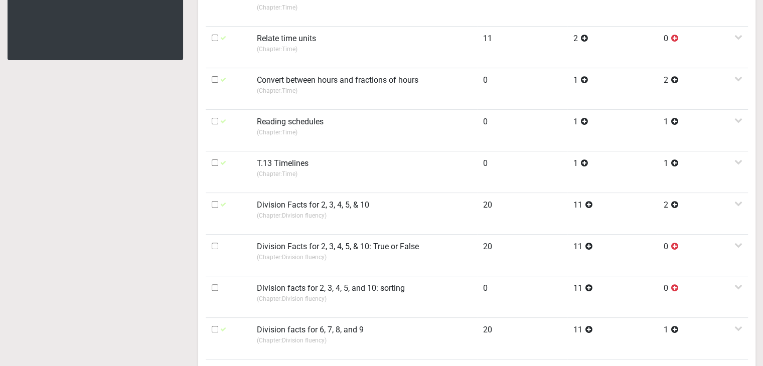
scroll to position [301, 0]
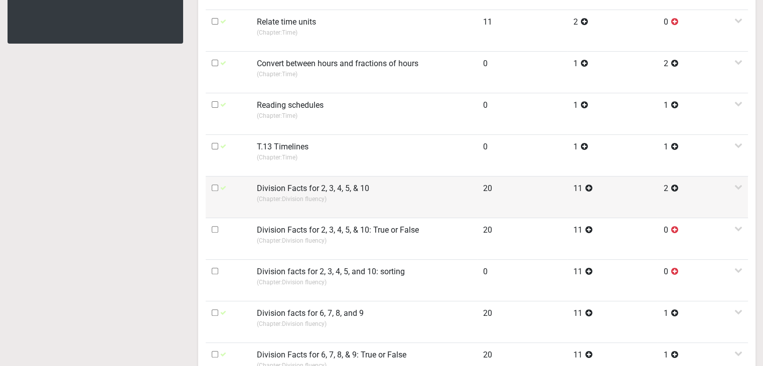
click at [325, 202] on p "(Chapter: Division fluency )" at bounding box center [364, 199] width 214 height 9
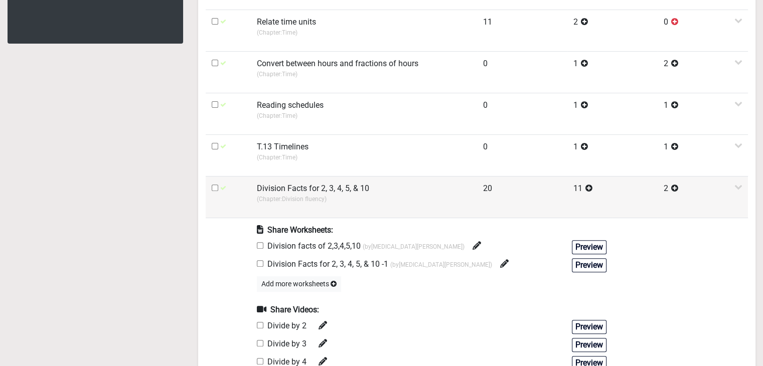
click at [323, 189] on label "Division Facts for 2, 3, 4, 5, & 10" at bounding box center [313, 188] width 112 height 12
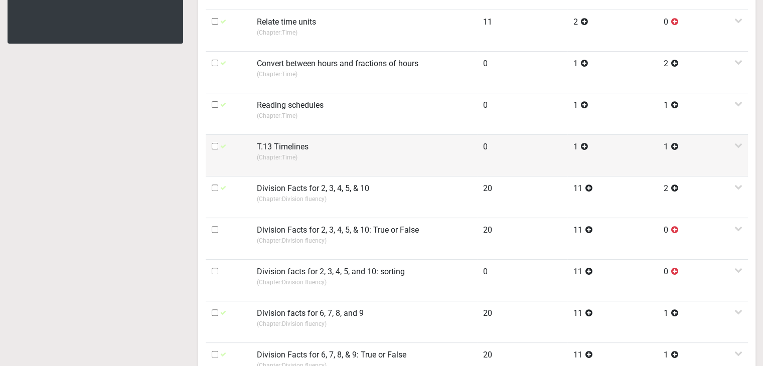
click at [325, 154] on p "(Chapter: Time )" at bounding box center [364, 157] width 214 height 9
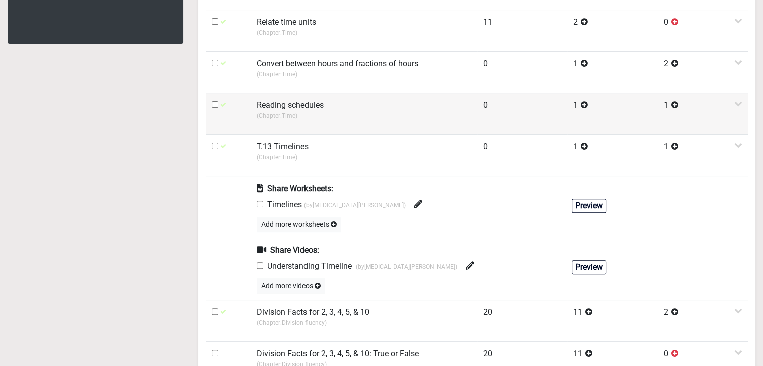
click at [325, 117] on p "(Chapter: Time )" at bounding box center [364, 115] width 214 height 9
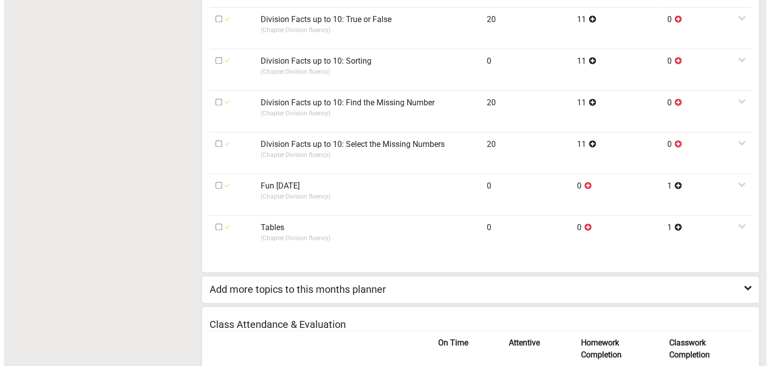
scroll to position [902, 0]
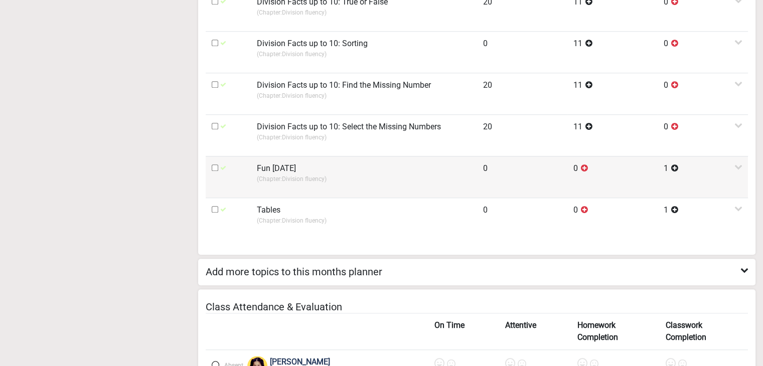
click at [290, 174] on p "(Chapter: Division fluency )" at bounding box center [364, 178] width 214 height 9
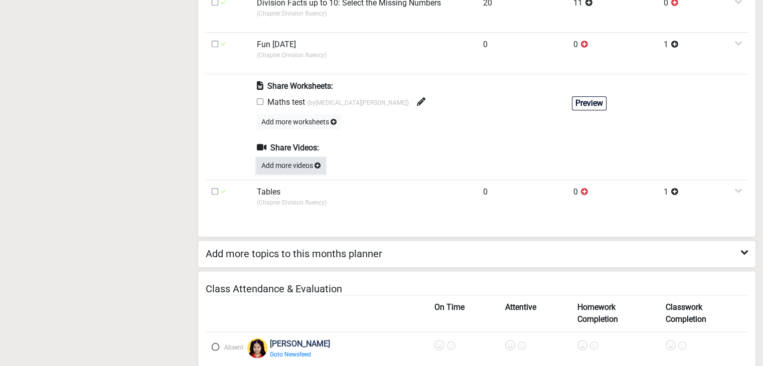
click at [291, 168] on button "Add more videos" at bounding box center [291, 166] width 68 height 16
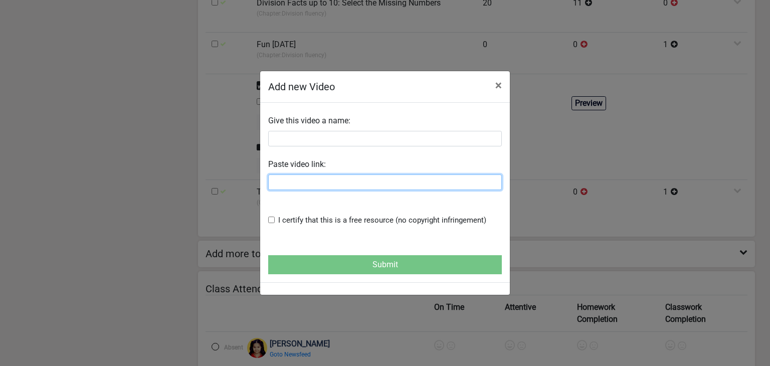
click at [296, 184] on input "text" at bounding box center [385, 182] width 234 height 16
paste input "https://www.youtube.com/watch?v=ImpHNTWuPiY&t=421s"
type input "https://www.youtube.com/watch?v=ImpHNTWuPiY&t=421s"
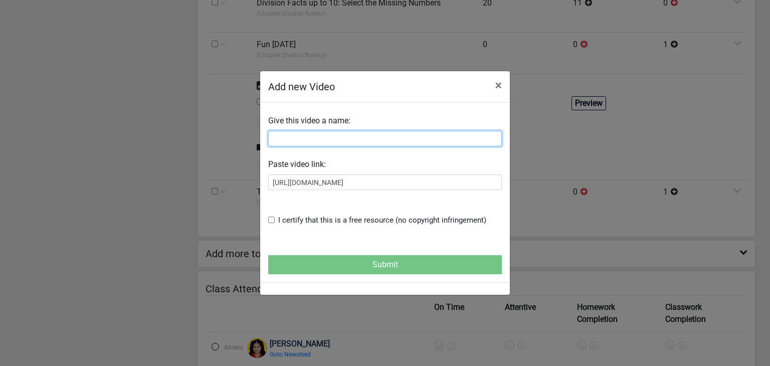
click at [297, 140] on input "text" at bounding box center [385, 139] width 234 height 16
type input "T"
type input "F"
type input "Tests"
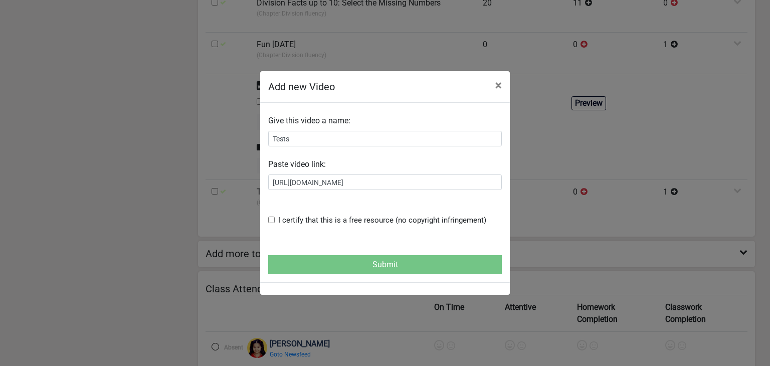
click at [270, 219] on input "checkbox" at bounding box center [271, 220] width 7 height 7
checkbox input "true"
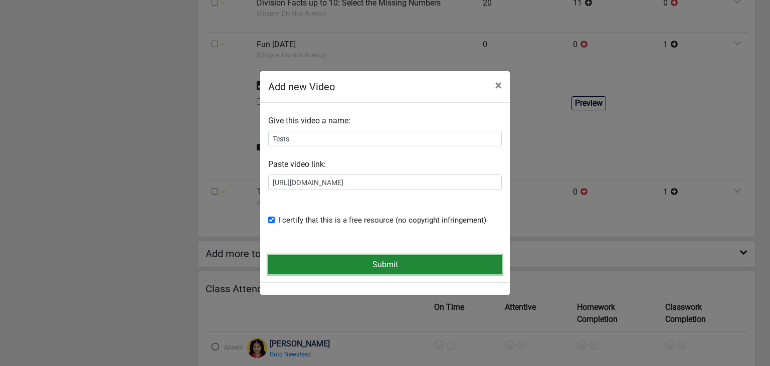
click at [295, 259] on button "Submit" at bounding box center [385, 264] width 234 height 19
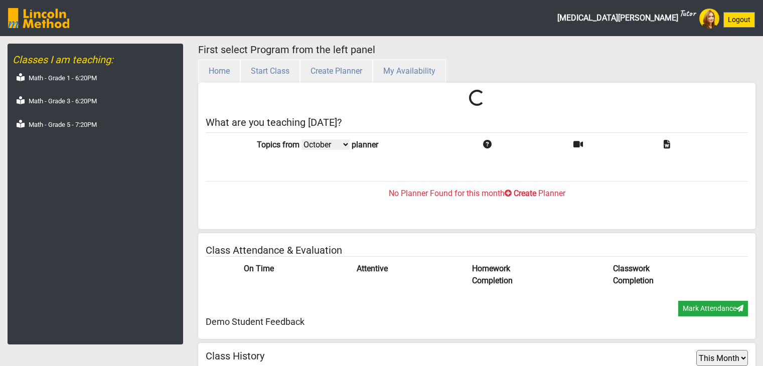
select select "month"
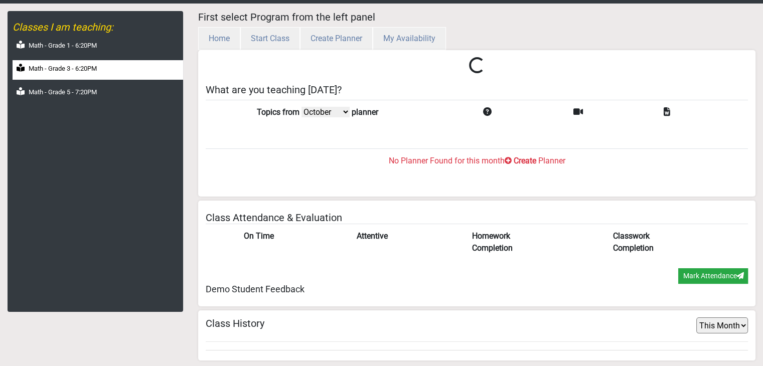
click at [123, 66] on div "Math - Grade 3 - 6:20PM" at bounding box center [98, 70] width 170 height 20
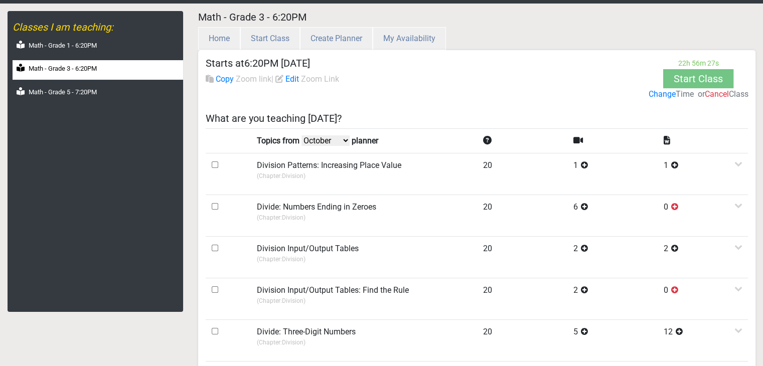
click at [322, 140] on select "October September August July" at bounding box center [325, 140] width 48 height 11
click at [345, 140] on select "October September August July" at bounding box center [325, 140] width 48 height 11
click at [323, 139] on select "October September August July" at bounding box center [325, 140] width 48 height 11
select select "September"
click at [303, 135] on select "October September August July" at bounding box center [325, 140] width 48 height 11
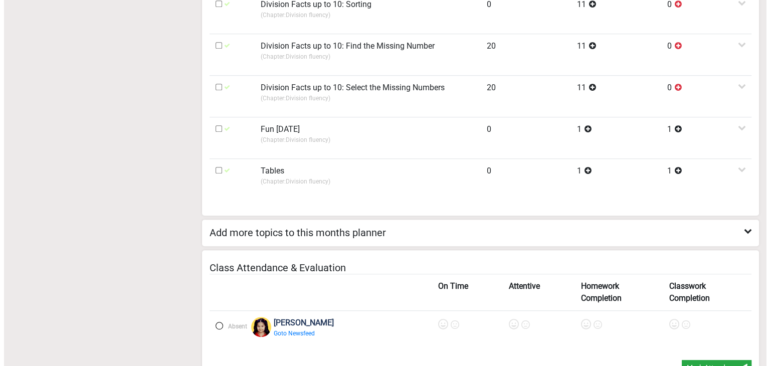
scroll to position [835, 0]
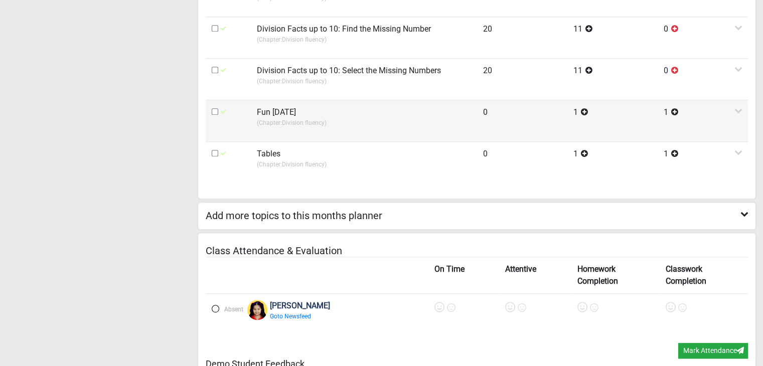
click at [285, 127] on td "Fun Friday (Chapter: Division fluency )" at bounding box center [364, 121] width 226 height 42
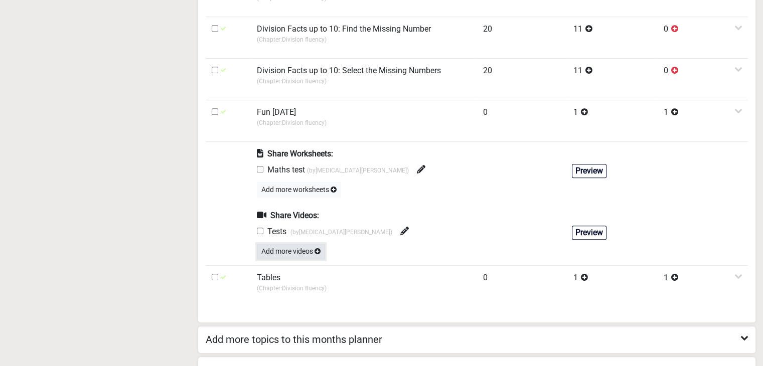
click at [293, 247] on button "Add more videos" at bounding box center [291, 252] width 68 height 16
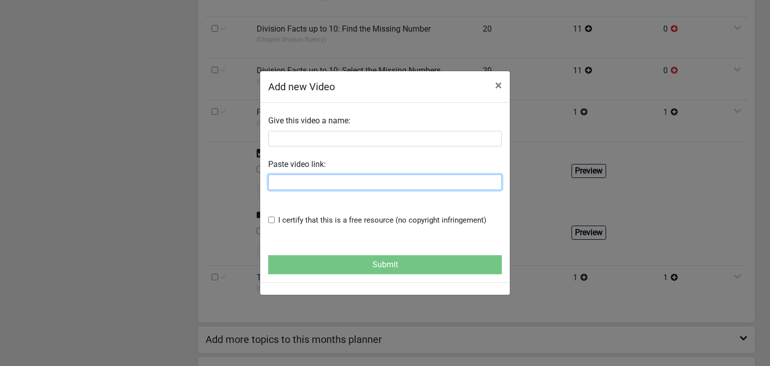
click at [278, 178] on input "text" at bounding box center [385, 182] width 234 height 16
paste input "https://www.youtube.com/watch?v=ImpHNTWuPiY&t=421s"
type input "https://www.youtube.com/watch?v=ImpHNTWuPiY&t=421s"
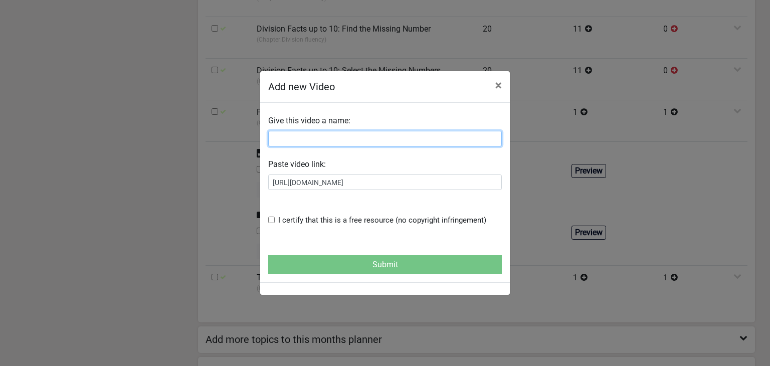
click at [292, 141] on input "text" at bounding box center [385, 139] width 234 height 16
type input "test 2"
click at [273, 219] on input "checkbox" at bounding box center [271, 220] width 7 height 7
checkbox input "true"
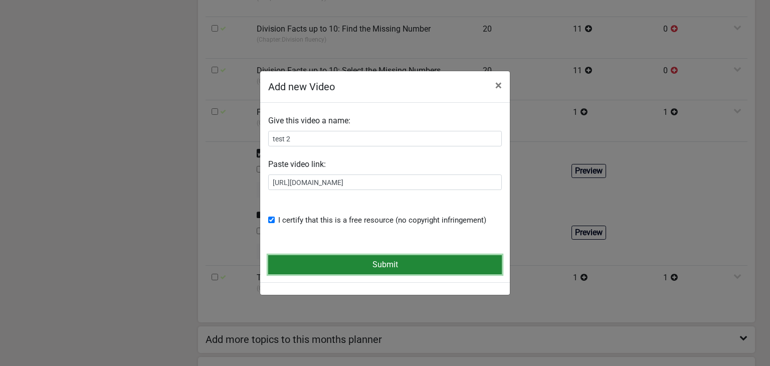
click at [297, 260] on button "Submit" at bounding box center [385, 264] width 234 height 19
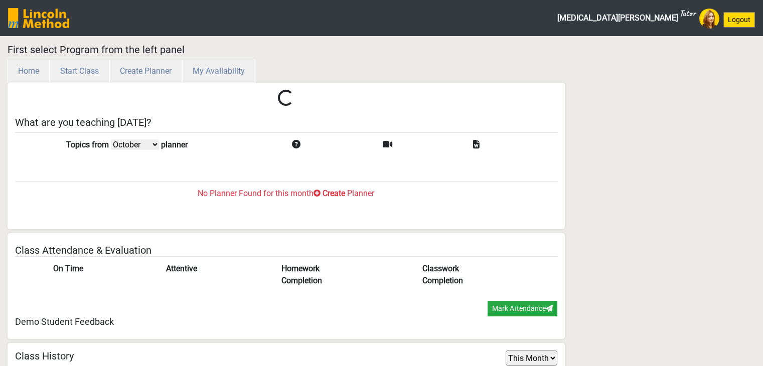
select select "month"
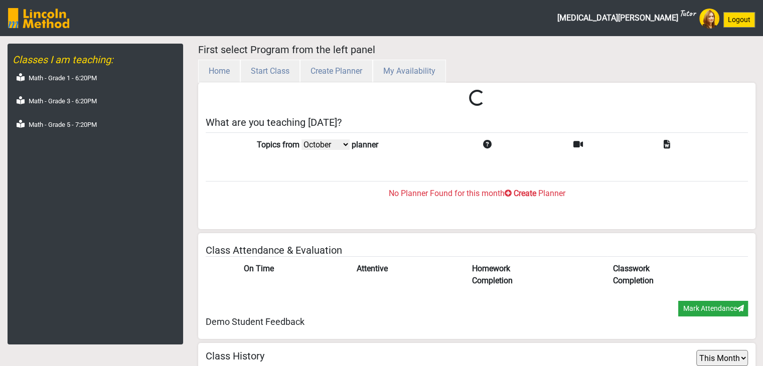
scroll to position [33, 0]
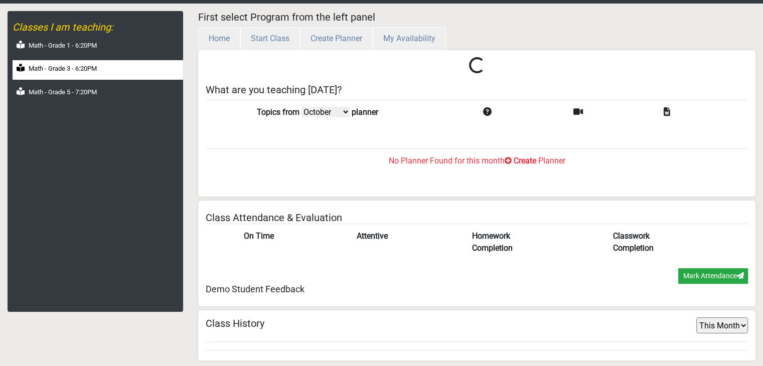
click at [113, 70] on div "Math - Grade 3 - 6:20PM" at bounding box center [98, 70] width 170 height 20
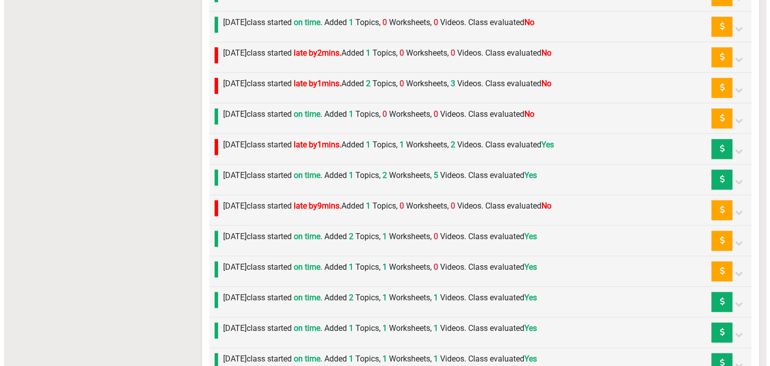
scroll to position [1344, 0]
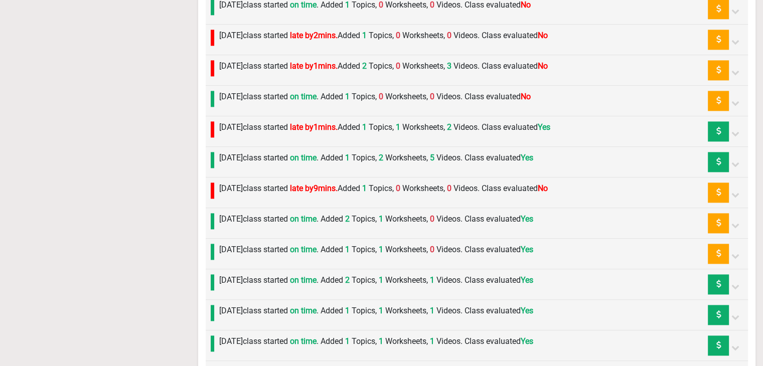
click at [262, 98] on label "[DATE] class started on time . Added 1 Topics, 0 Worksheets, 0 Videos. Class ev…" at bounding box center [374, 97] width 311 height 12
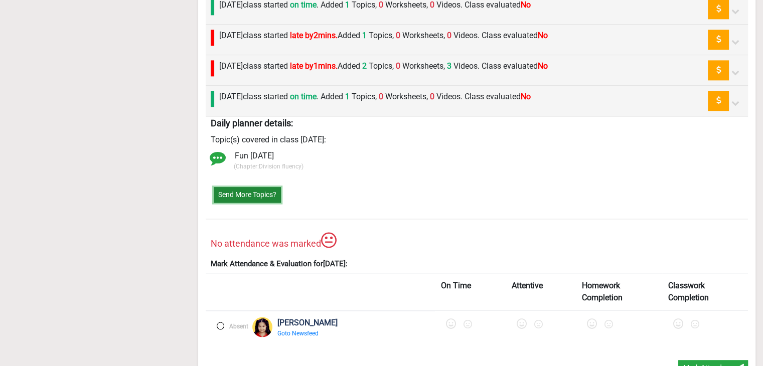
click at [244, 187] on button "Send More Topics?" at bounding box center [247, 195] width 67 height 16
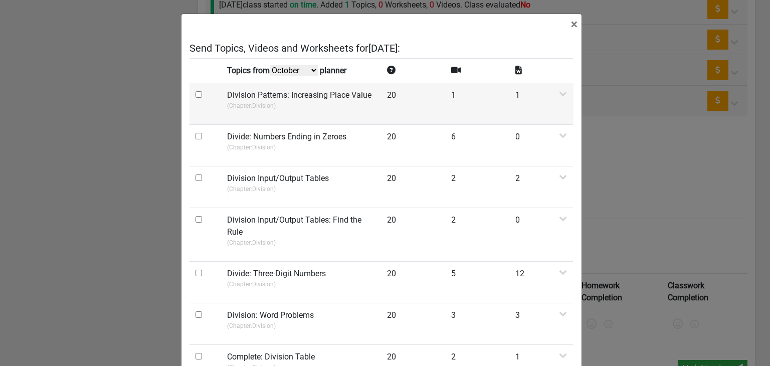
scroll to position [0, 0]
click at [270, 71] on select "October September August July" at bounding box center [294, 71] width 48 height 11
click at [291, 74] on select "October September August July" at bounding box center [294, 71] width 48 height 11
click at [309, 69] on select "October September August July" at bounding box center [294, 71] width 48 height 11
select select "September"
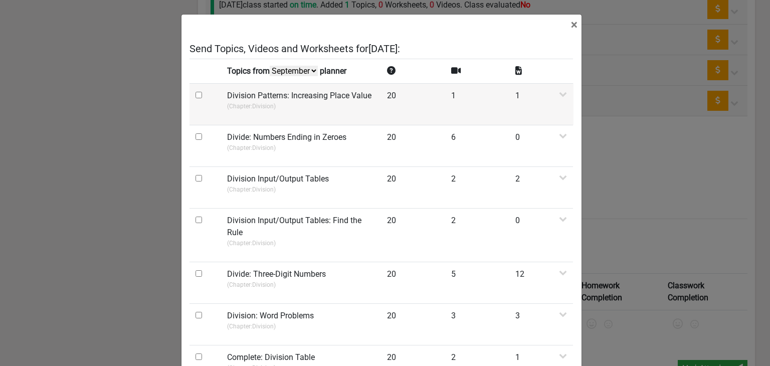
click at [271, 76] on select "October September August July" at bounding box center [294, 71] width 48 height 11
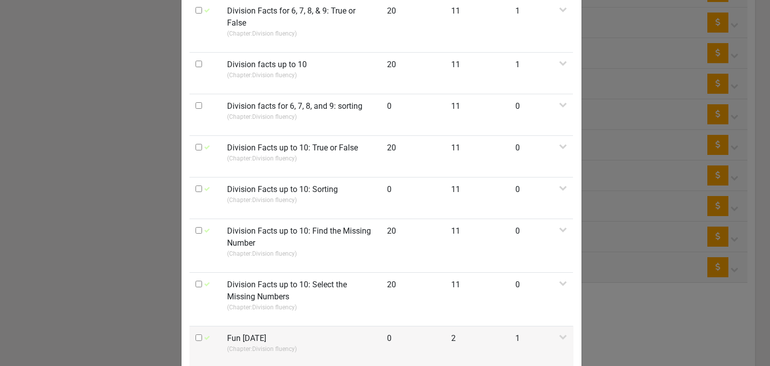
scroll to position [653, 0]
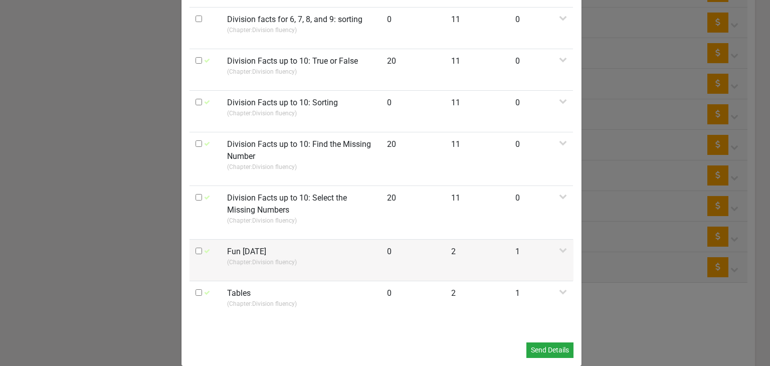
click at [196, 248] on input "checkbox" at bounding box center [199, 251] width 7 height 7
checkbox input "true"
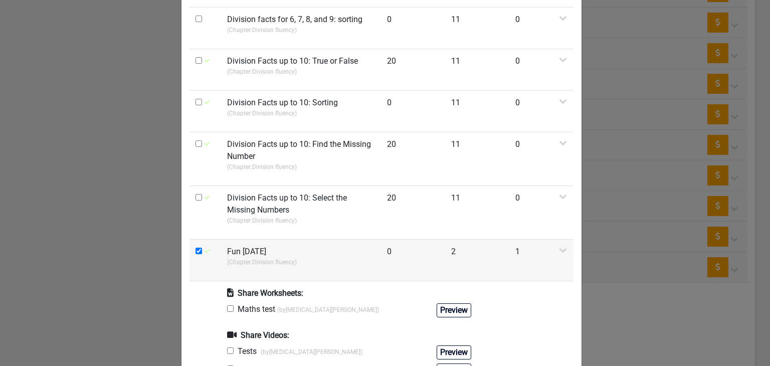
scroll to position [754, 0]
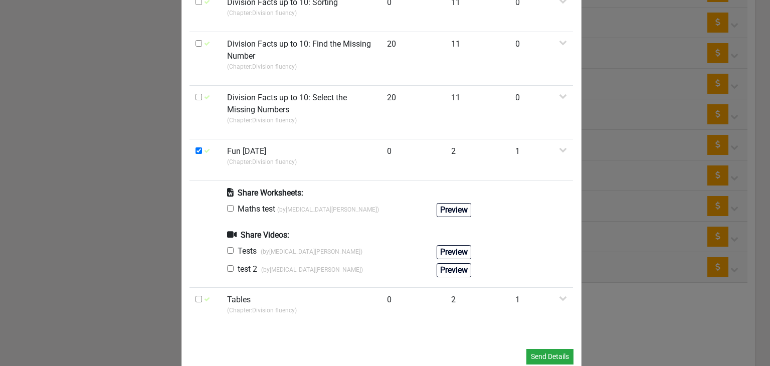
click at [228, 205] on input "checkbox" at bounding box center [230, 208] width 7 height 7
checkbox input "true"
click at [227, 247] on input "checkbox" at bounding box center [230, 250] width 7 height 7
checkbox input "true"
click at [541, 349] on button "Send Details" at bounding box center [549, 357] width 47 height 16
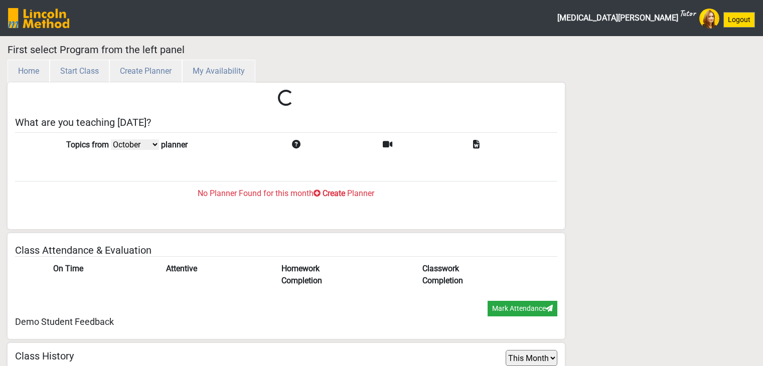
select select "month"
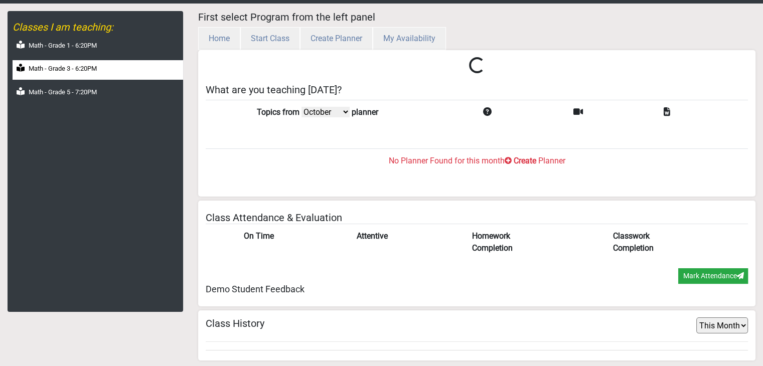
click at [86, 70] on label "Math - Grade 3 - 6:20PM" at bounding box center [63, 69] width 68 height 10
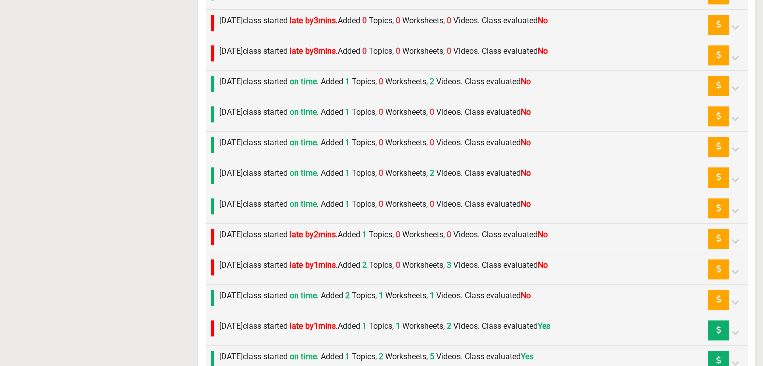
scroll to position [1243, 0]
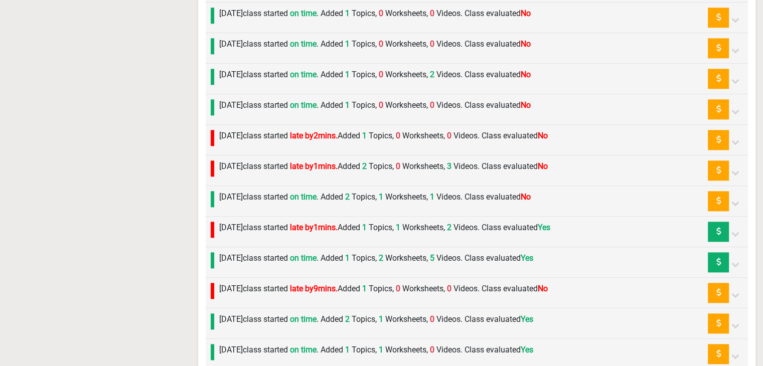
click at [233, 160] on label "[DATE] class started late by 1 mins. Added 2 Topics, 0 Worksheets, 3 Videos. Cl…" at bounding box center [383, 166] width 328 height 12
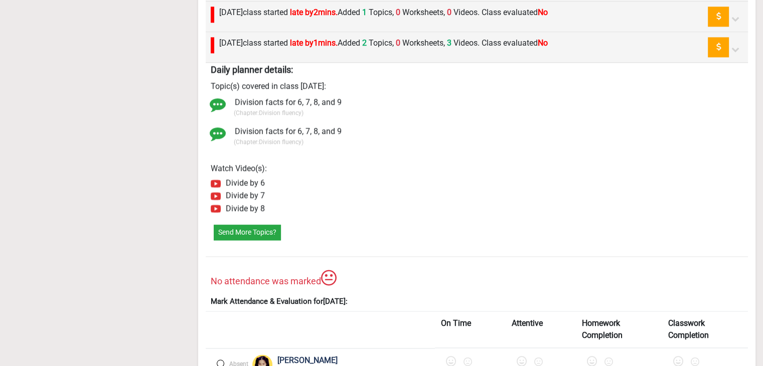
scroll to position [1444, 0]
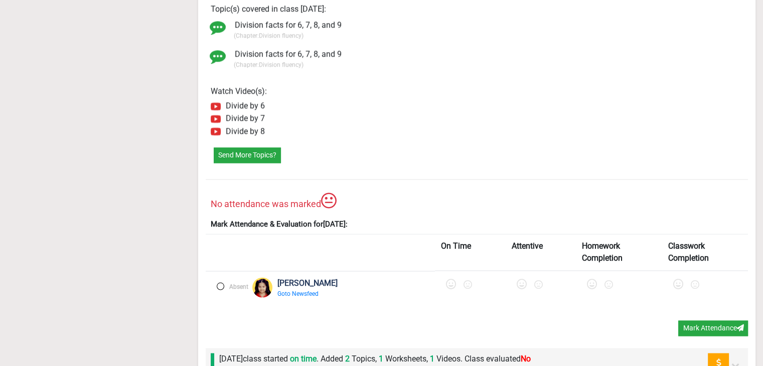
click at [221, 282] on label at bounding box center [221, 286] width 8 height 8
click at [447, 279] on icon at bounding box center [452, 284] width 10 height 10
click at [520, 279] on icon at bounding box center [525, 284] width 10 height 10
click at [592, 279] on icon at bounding box center [597, 284] width 10 height 10
click at [678, 280] on div at bounding box center [706, 286] width 72 height 19
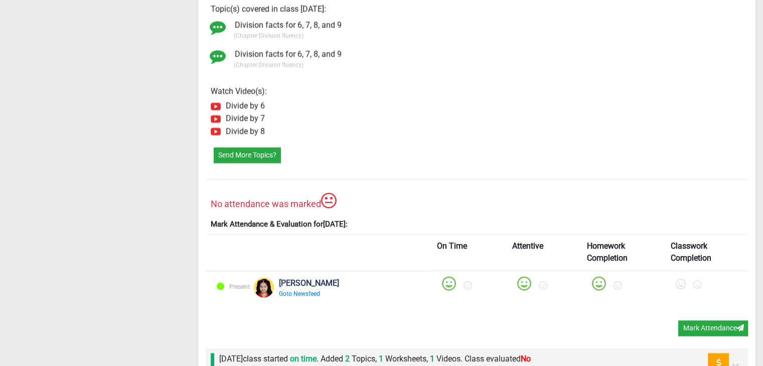
click at [676, 282] on div at bounding box center [706, 286] width 72 height 19
click at [675, 279] on icon at bounding box center [680, 284] width 10 height 10
click at [695, 320] on button "Mark Attendance" at bounding box center [713, 328] width 70 height 16
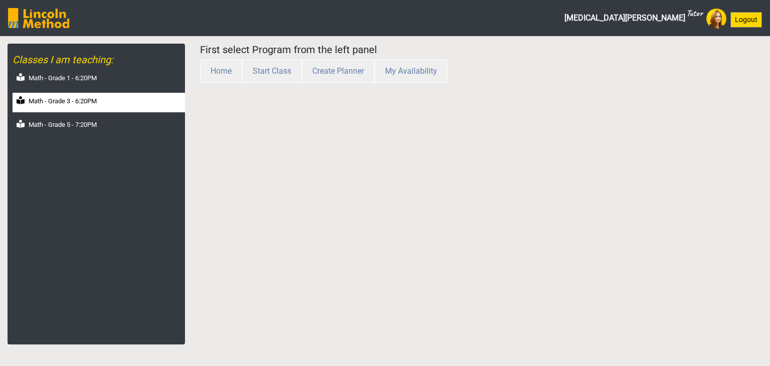
click at [79, 99] on label "Math - Grade 3 - 6:20PM" at bounding box center [63, 101] width 68 height 10
select select "month"
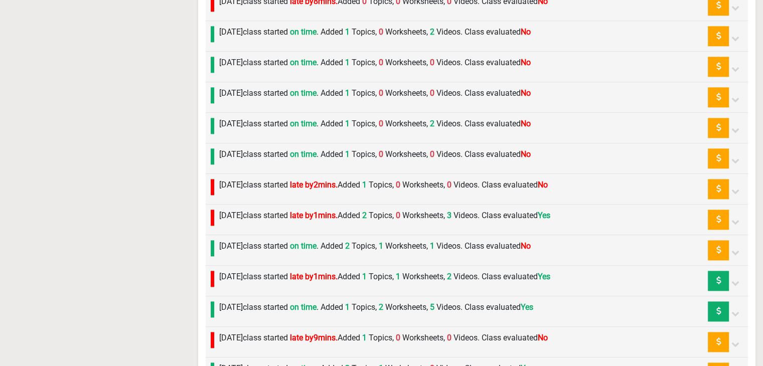
scroll to position [1303, 0]
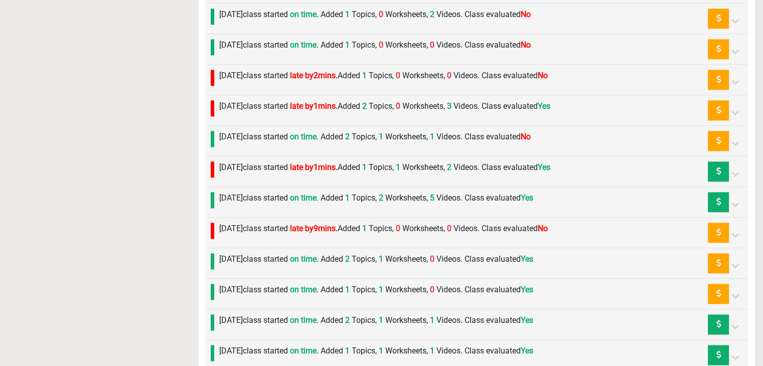
click at [273, 133] on label "Friday 19th September class started on time . Added 2 Topics, 1 Worksheets, 1 V…" at bounding box center [374, 137] width 311 height 12
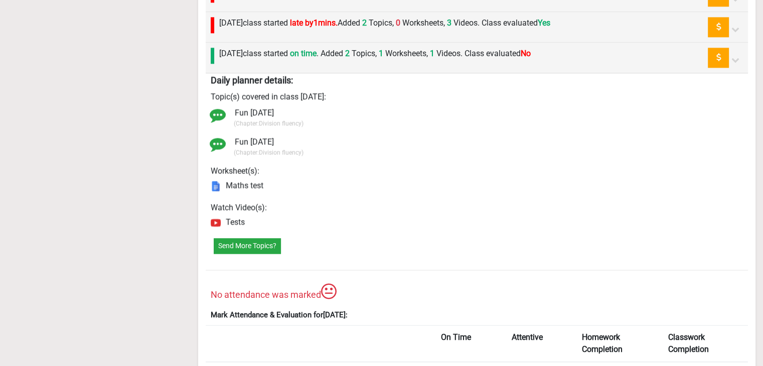
scroll to position [1504, 0]
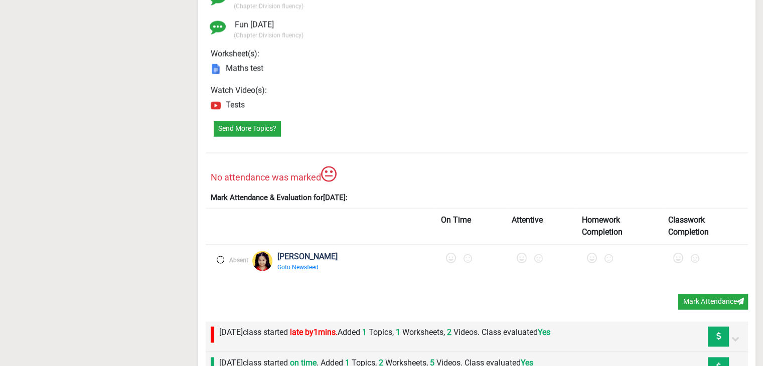
click at [218, 256] on label at bounding box center [221, 260] width 8 height 8
click at [447, 253] on icon at bounding box center [452, 258] width 10 height 10
click at [520, 253] on icon at bounding box center [525, 258] width 10 height 10
click at [592, 254] on icon at bounding box center [597, 258] width 10 height 10
click at [675, 254] on icon at bounding box center [680, 258] width 10 height 10
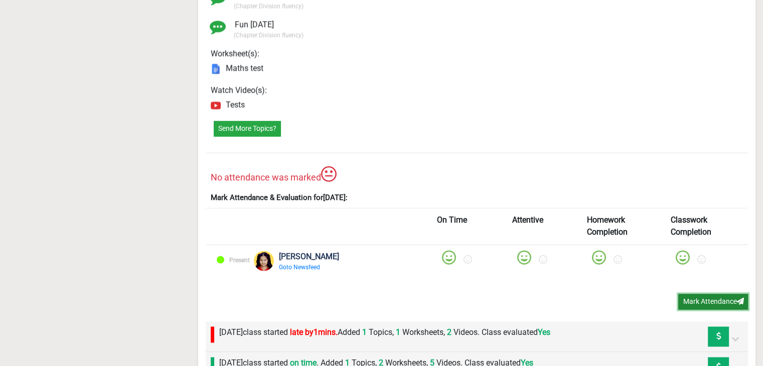
click at [700, 294] on button "Mark Attendance" at bounding box center [713, 302] width 70 height 16
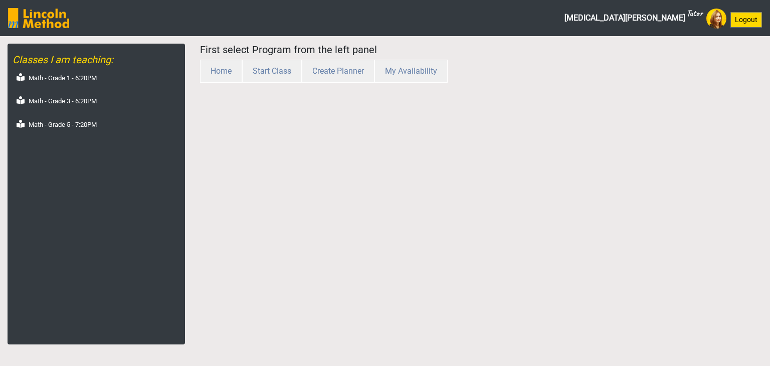
click at [106, 89] on div "Math - Grade 1 - 6:20PM" at bounding box center [99, 80] width 172 height 20
select select "month"
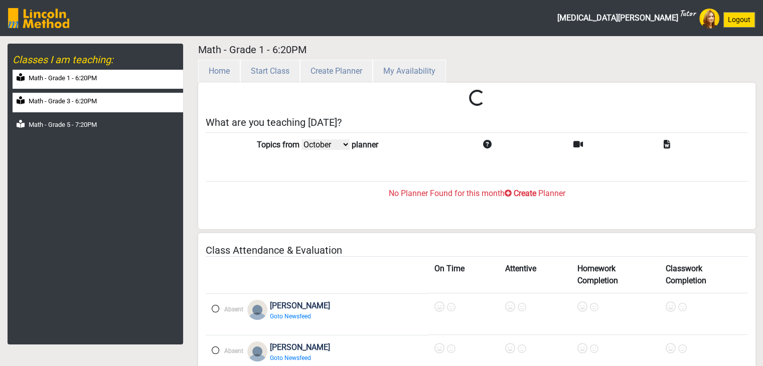
click at [101, 95] on div "Math - Grade 3 - 6:20PM" at bounding box center [98, 103] width 170 height 20
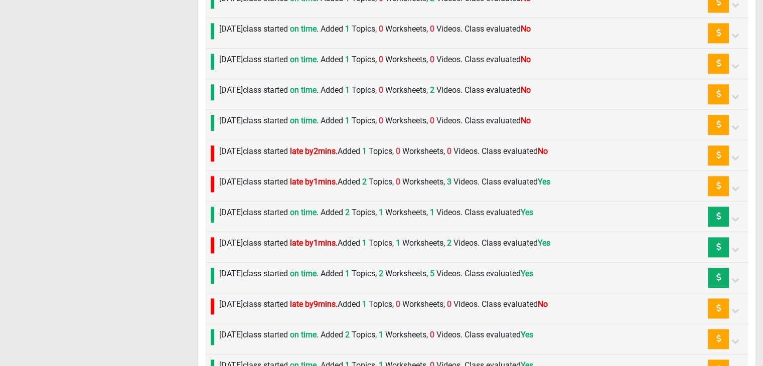
scroll to position [1243, 0]
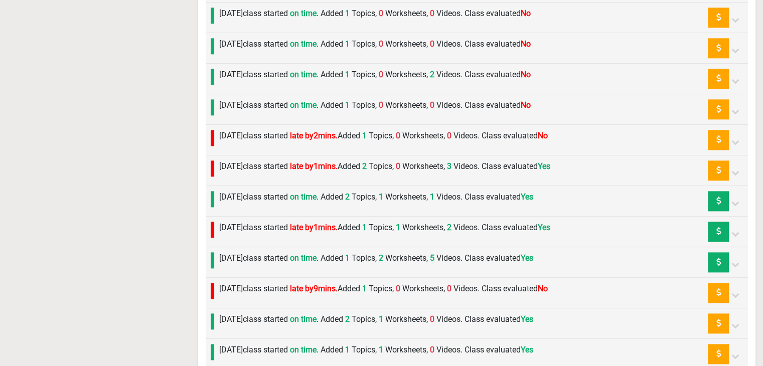
click at [271, 165] on label "Monday 22nd September class started late by 1 mins. Added 2 Topics, 0 Worksheet…" at bounding box center [384, 166] width 331 height 12
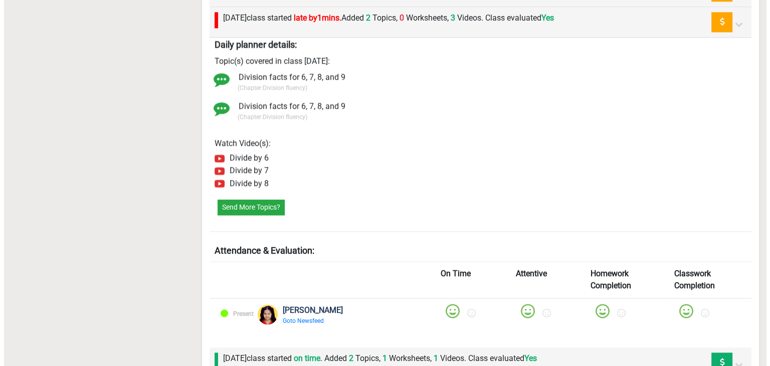
scroll to position [1344, 0]
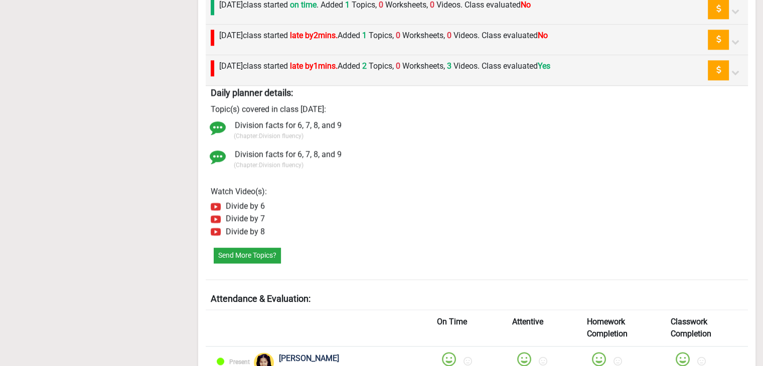
click at [254, 37] on label "Tuesday 23rd September class started late by 2 mins. Added 1 Topics, 0 Workshee…" at bounding box center [383, 36] width 328 height 12
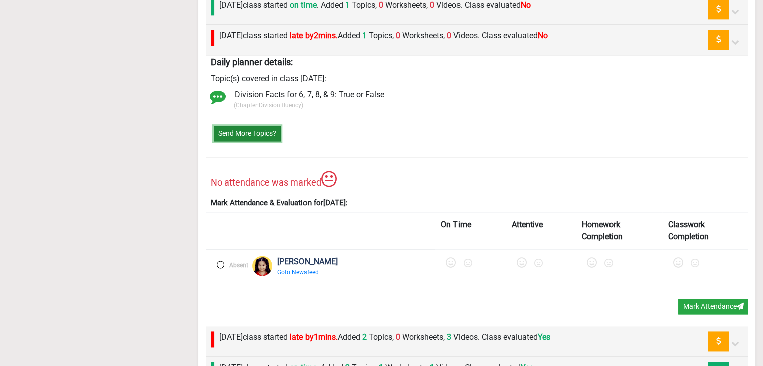
click at [245, 131] on button "Send More Topics?" at bounding box center [247, 134] width 67 height 16
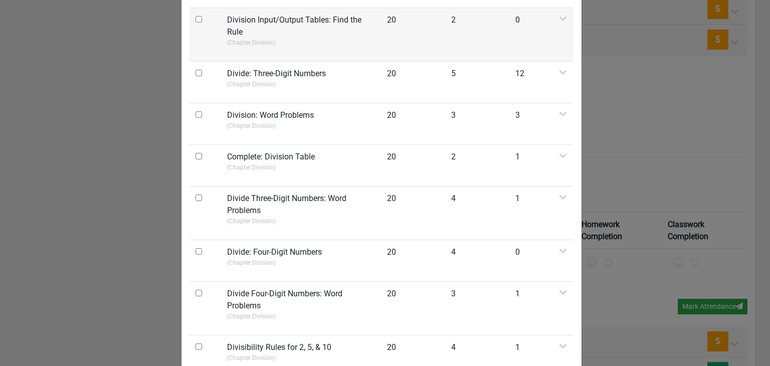
scroll to position [0, 0]
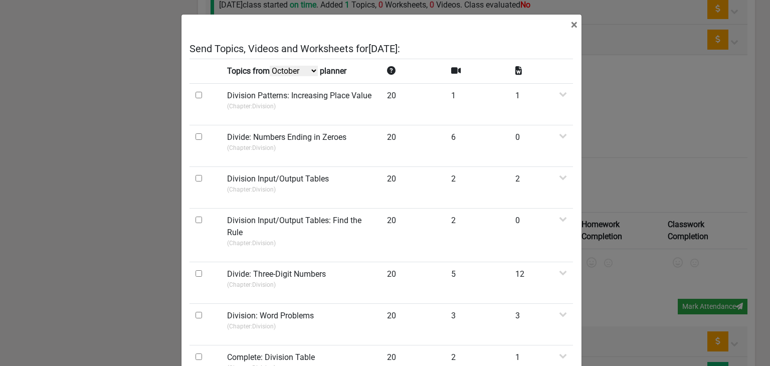
click at [289, 74] on select "October September August July" at bounding box center [294, 71] width 48 height 11
select select "September"
click at [271, 76] on select "October September August July" at bounding box center [294, 71] width 48 height 11
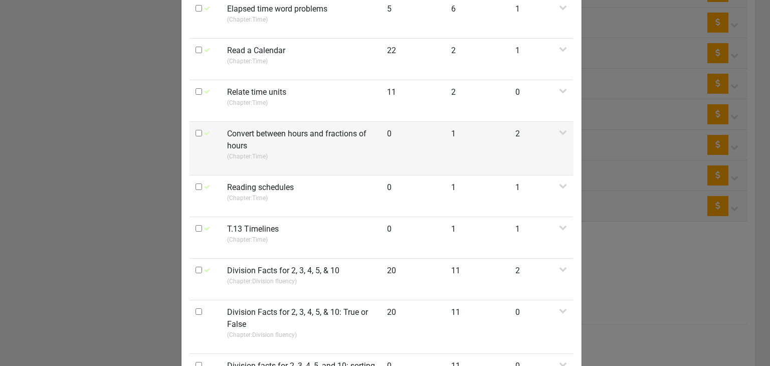
scroll to position [301, 0]
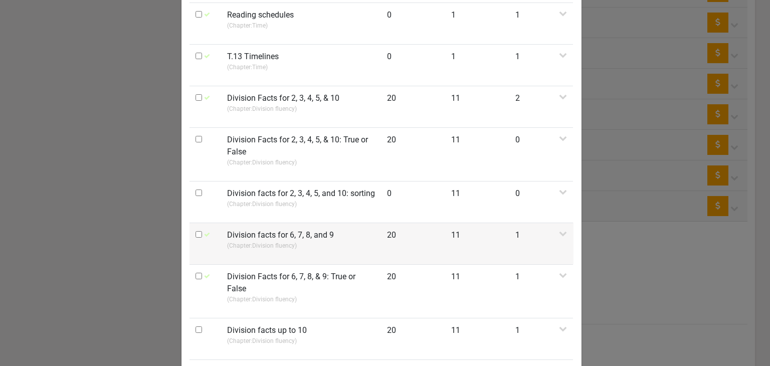
click at [196, 233] on input "checkbox" at bounding box center [199, 234] width 7 height 7
checkbox input "true"
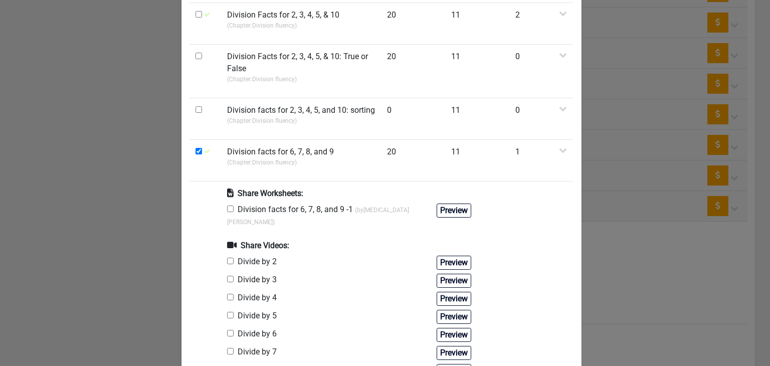
scroll to position [401, 0]
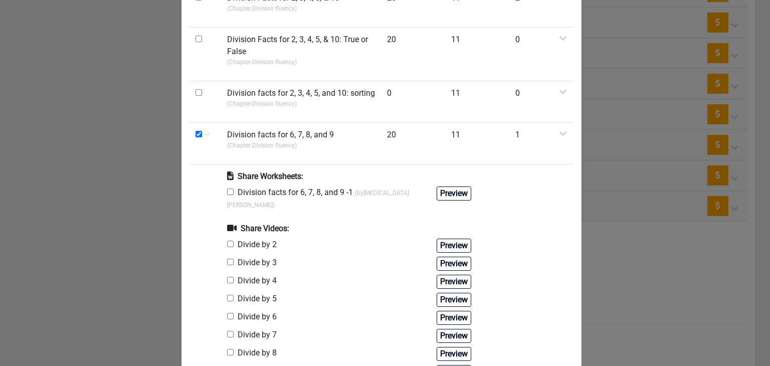
click at [228, 189] on input "checkbox" at bounding box center [230, 192] width 7 height 7
checkbox input "true"
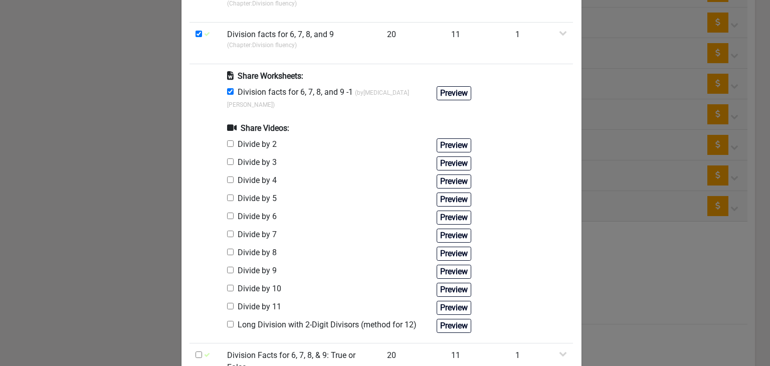
click at [227, 213] on input "checkbox" at bounding box center [230, 216] width 7 height 7
checkbox input "true"
click at [227, 231] on input "checkbox" at bounding box center [230, 234] width 7 height 7
checkbox input "true"
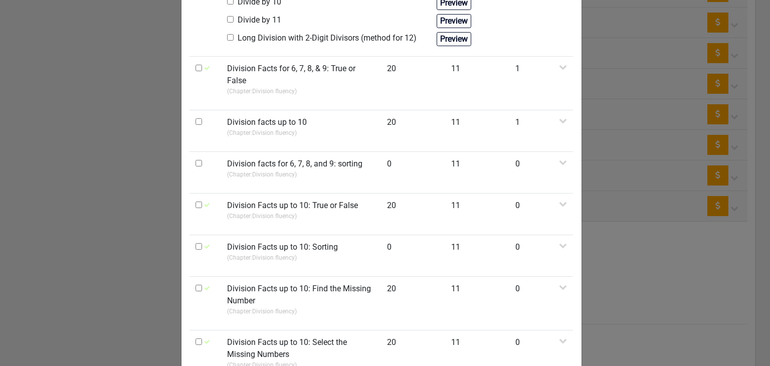
scroll to position [902, 0]
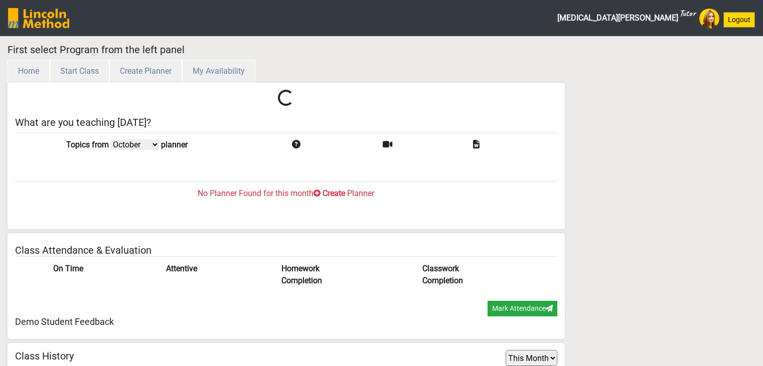
select select "month"
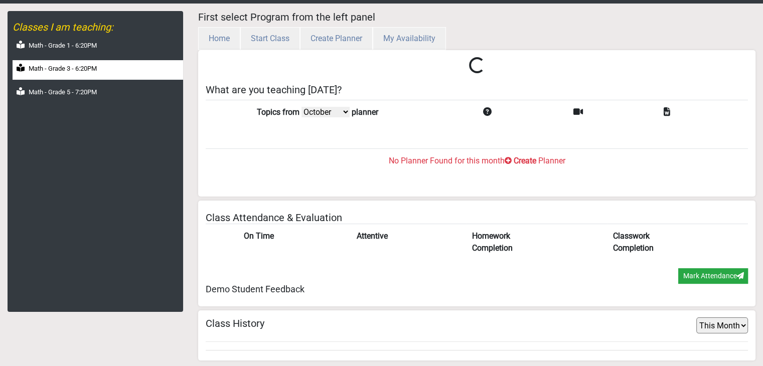
click at [110, 76] on div "Math - Grade 3 - 6:20PM" at bounding box center [98, 70] width 170 height 20
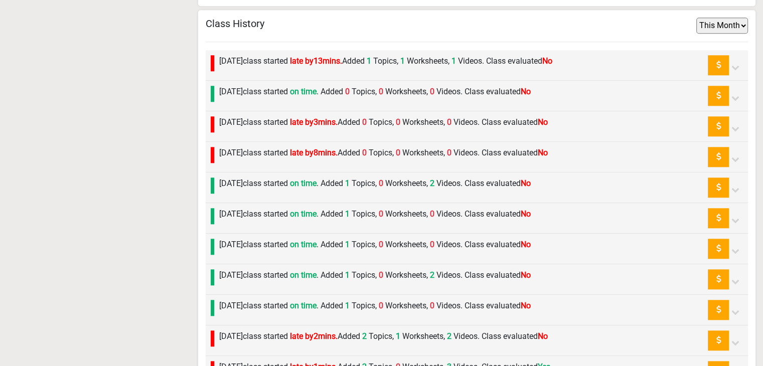
scroll to position [1243, 0]
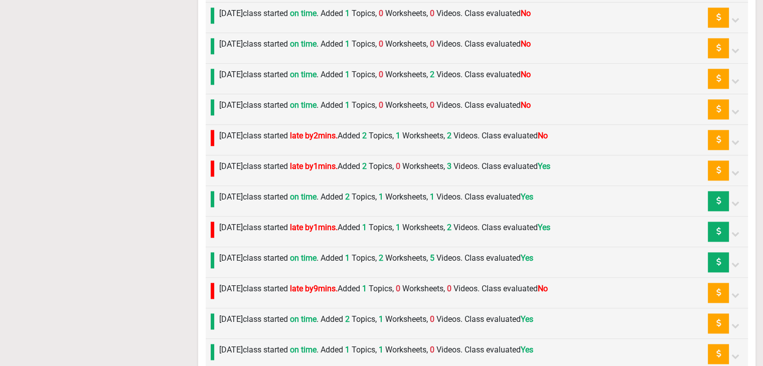
click at [272, 163] on label "[DATE] class started late by 1 mins. Added 2 Topics, 0 Worksheets, 3 Videos. Cl…" at bounding box center [384, 166] width 331 height 12
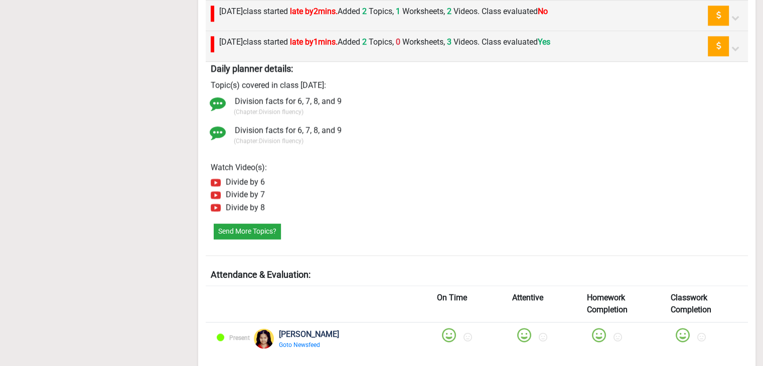
scroll to position [1344, 0]
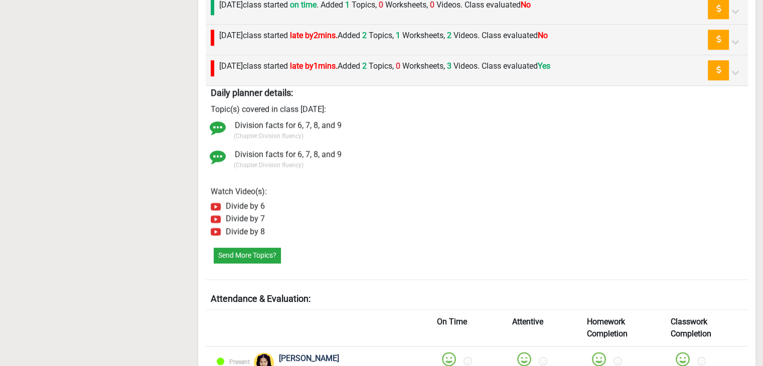
click at [280, 71] on div "[DATE] class started late by 1 mins. Added 2 Topics, 0 Worksheets, 3 Videos. Cl…" at bounding box center [382, 70] width 336 height 20
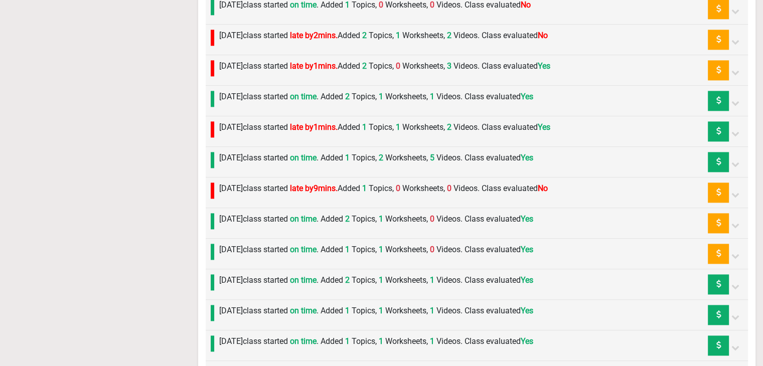
click at [281, 37] on label "[DATE] class started late by 2 mins. Added 2 Topics, 1 Worksheets, 2 Videos. Cl…" at bounding box center [383, 36] width 328 height 12
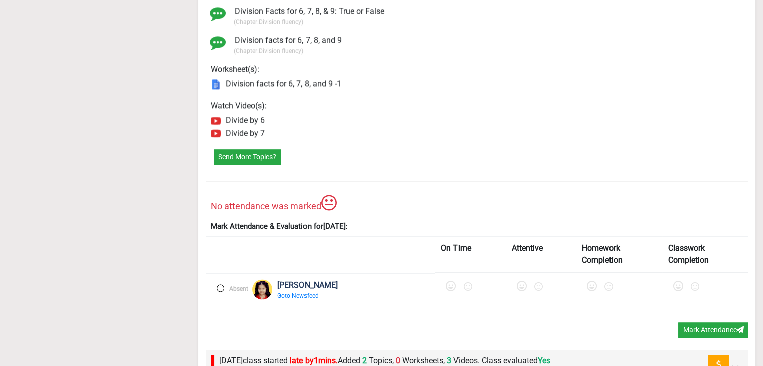
scroll to position [1444, 0]
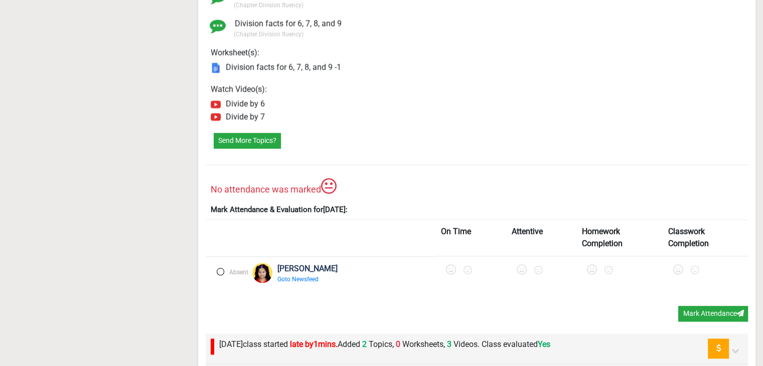
click at [221, 268] on label at bounding box center [221, 272] width 8 height 8
click at [447, 265] on icon at bounding box center [452, 270] width 10 height 10
click at [520, 266] on icon at bounding box center [525, 270] width 10 height 10
click at [592, 268] on icon at bounding box center [597, 270] width 10 height 10
click at [675, 265] on icon at bounding box center [680, 270] width 10 height 10
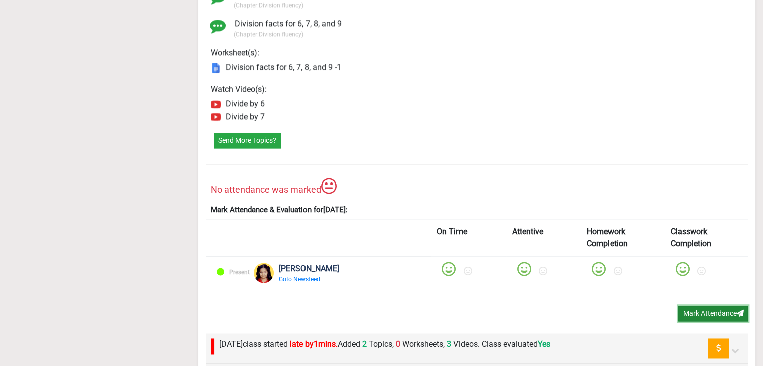
click at [691, 306] on button "Mark Attendance" at bounding box center [713, 314] width 70 height 16
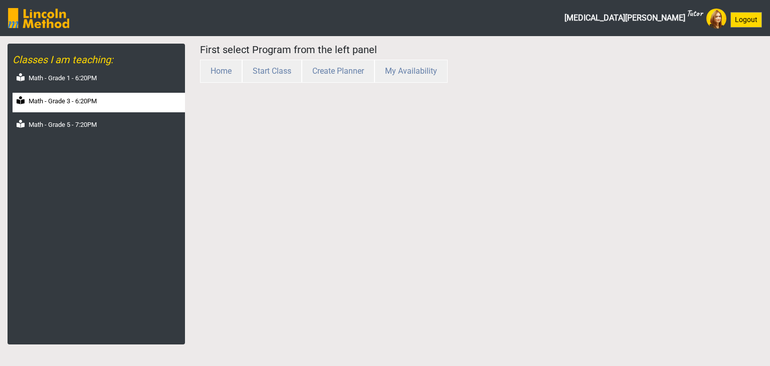
click at [80, 104] on label "Math - Grade 3 - 6:20PM" at bounding box center [63, 101] width 68 height 10
select select "month"
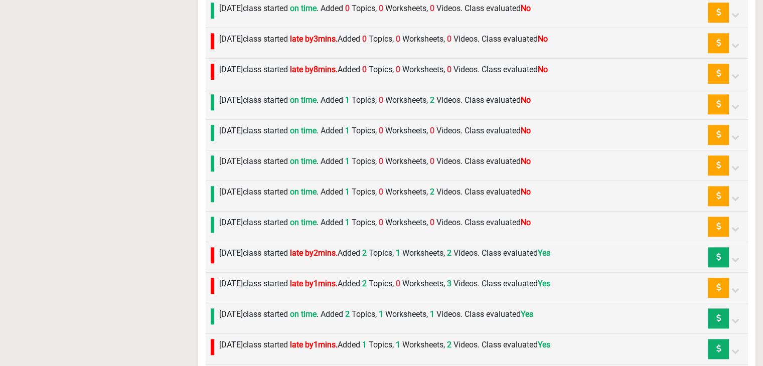
scroll to position [1143, 0]
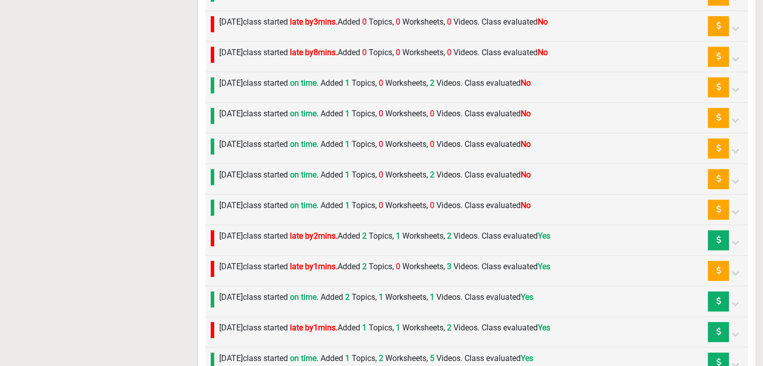
click at [351, 204] on label "[DATE] class started on time . Added 1 Topics, 0 Worksheets, 0 Videos. Class ev…" at bounding box center [374, 206] width 311 height 12
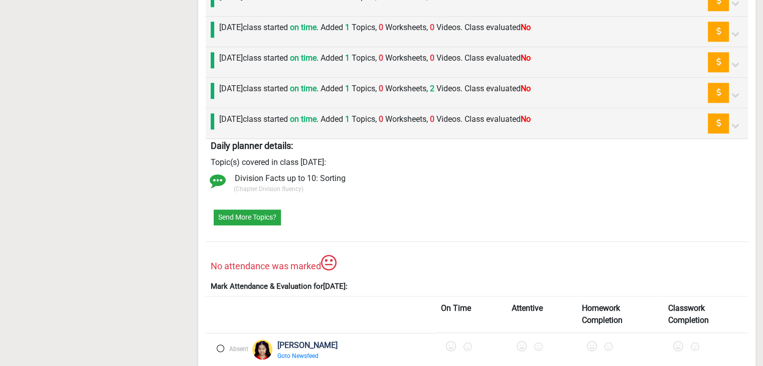
scroll to position [1344, 0]
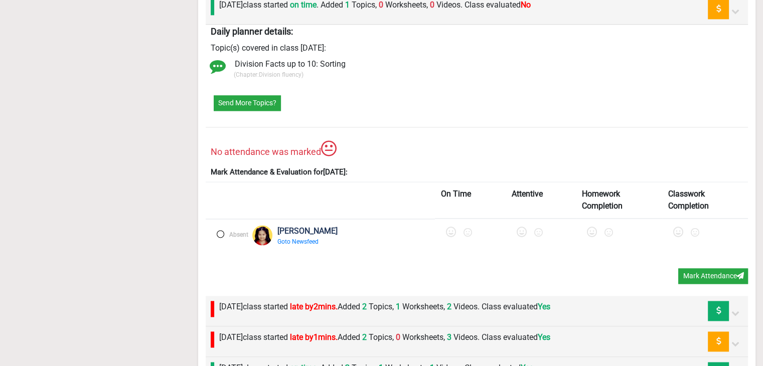
click at [222, 230] on label at bounding box center [221, 234] width 8 height 8
drag, startPoint x: 423, startPoint y: 228, endPoint x: 430, endPoint y: 230, distance: 7.3
click at [447, 228] on icon at bounding box center [452, 232] width 10 height 10
click at [520, 229] on icon at bounding box center [525, 232] width 10 height 10
click at [592, 233] on icon at bounding box center [597, 232] width 10 height 10
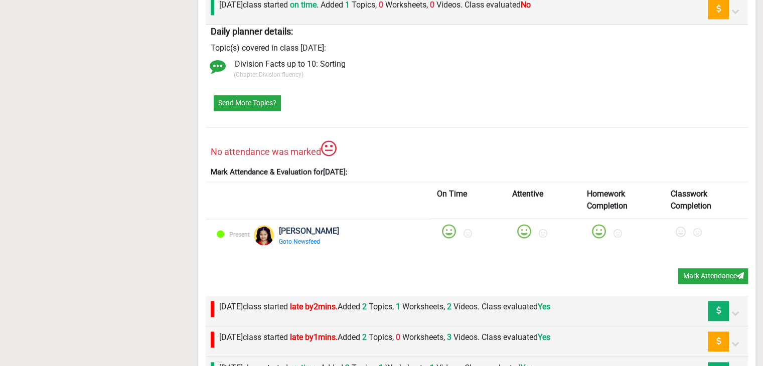
click at [670, 229] on div at bounding box center [706, 234] width 72 height 19
click at [675, 233] on icon at bounding box center [680, 232] width 10 height 10
click at [691, 271] on button "Mark Attendance" at bounding box center [713, 276] width 70 height 16
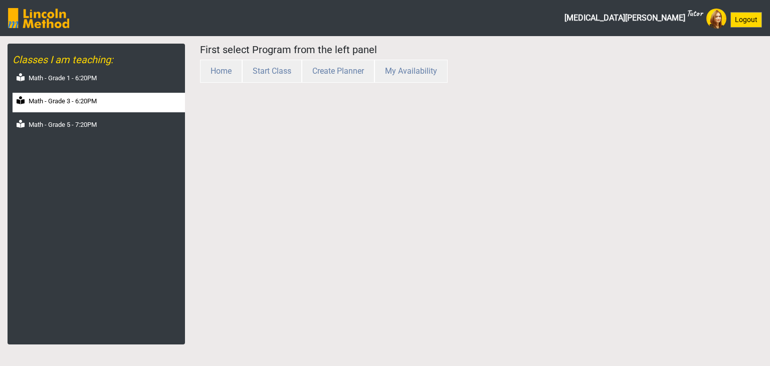
click at [77, 105] on label "Math - Grade 3 - 6:20PM" at bounding box center [63, 101] width 68 height 10
select select "month"
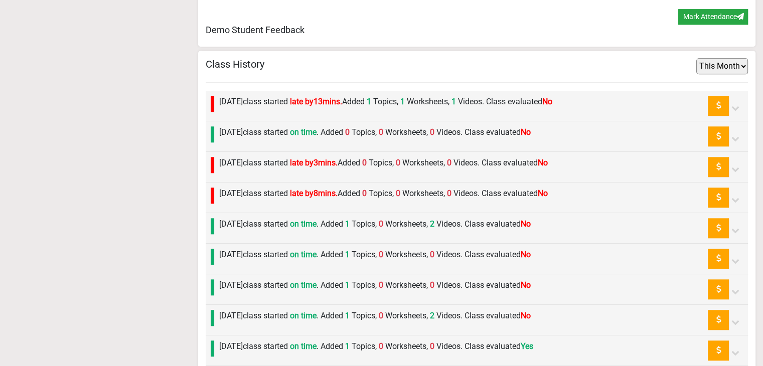
scroll to position [1143, 0]
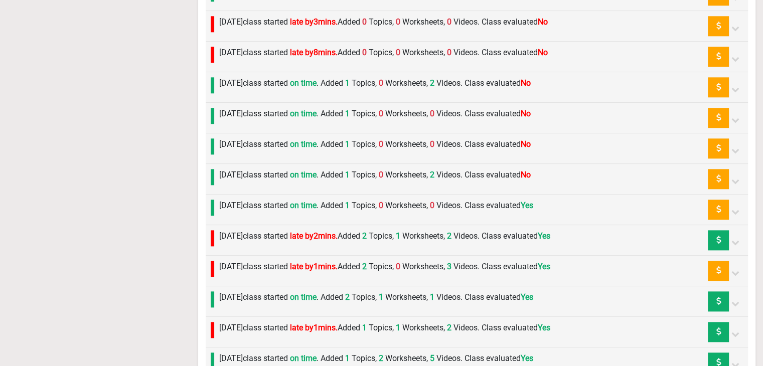
click at [243, 171] on label "[DATE] class started on time . Added 1 Topics, 0 Worksheets, 2 Videos. Class ev…" at bounding box center [374, 175] width 311 height 12
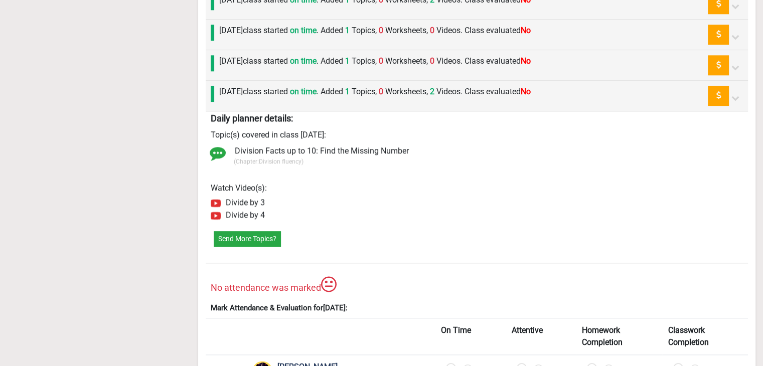
scroll to position [1243, 0]
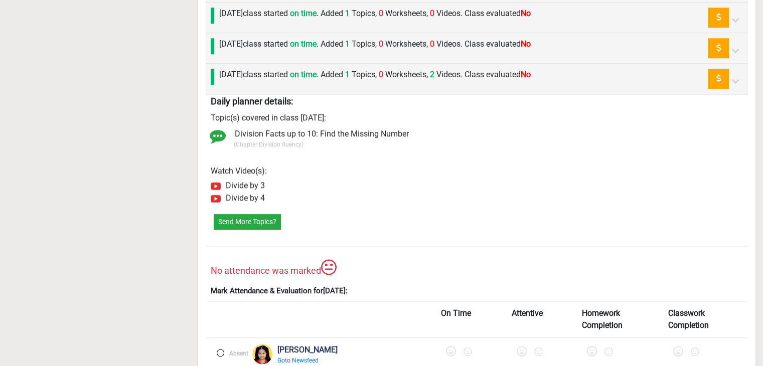
click at [221, 350] on label at bounding box center [221, 353] width 8 height 8
click at [447, 344] on label at bounding box center [452, 351] width 10 height 15
click at [520, 346] on icon at bounding box center [525, 351] width 10 height 10
click at [592, 346] on icon at bounding box center [597, 351] width 10 height 10
click at [675, 346] on icon at bounding box center [680, 351] width 10 height 10
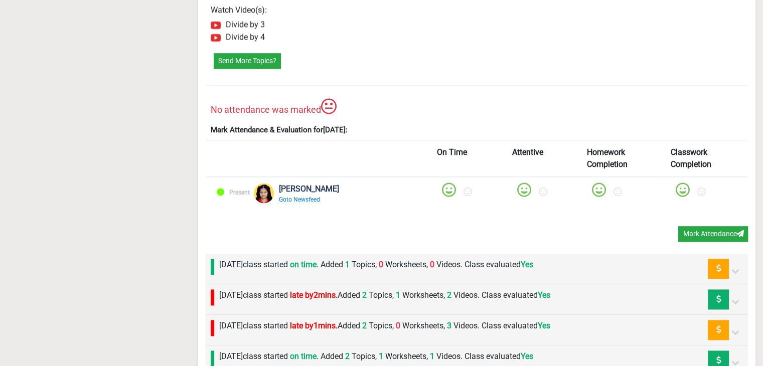
scroll to position [1444, 0]
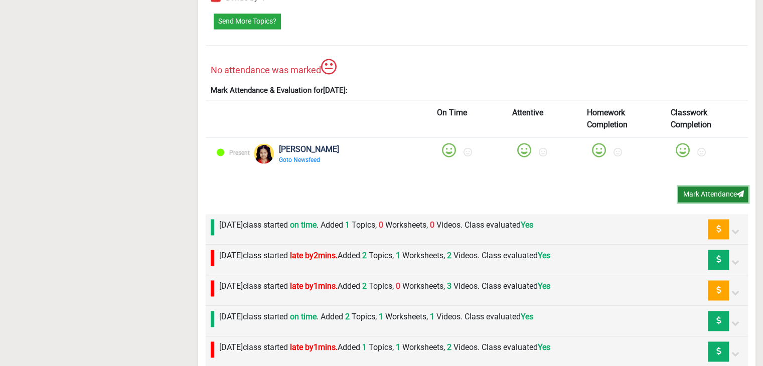
click at [684, 193] on button "Mark Attendance" at bounding box center [713, 194] width 70 height 16
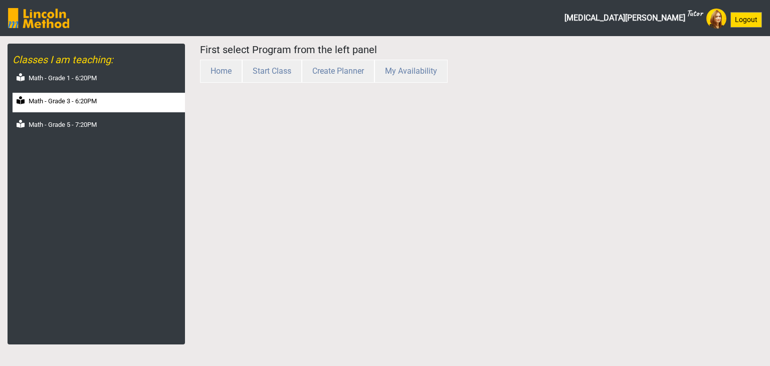
click at [71, 103] on label "Math - Grade 3 - 6:20PM" at bounding box center [63, 101] width 68 height 10
select select "month"
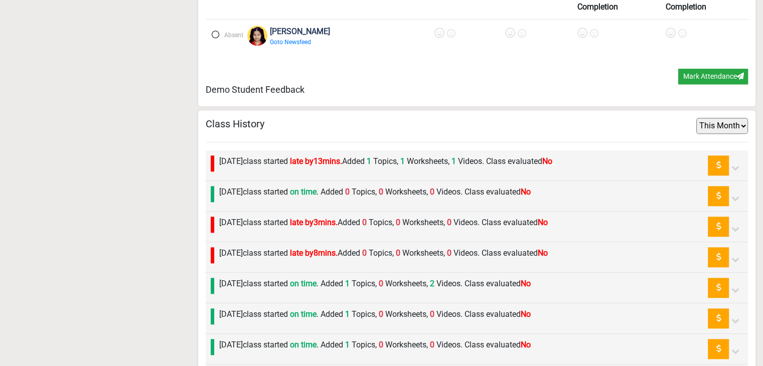
scroll to position [1043, 0]
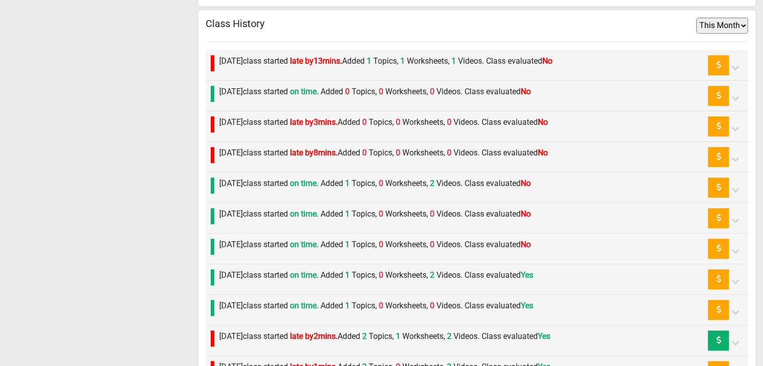
click at [250, 239] on label "[DATE] class started on time . Added 1 Topics, 0 Worksheets, 0 Videos. Class ev…" at bounding box center [374, 245] width 311 height 12
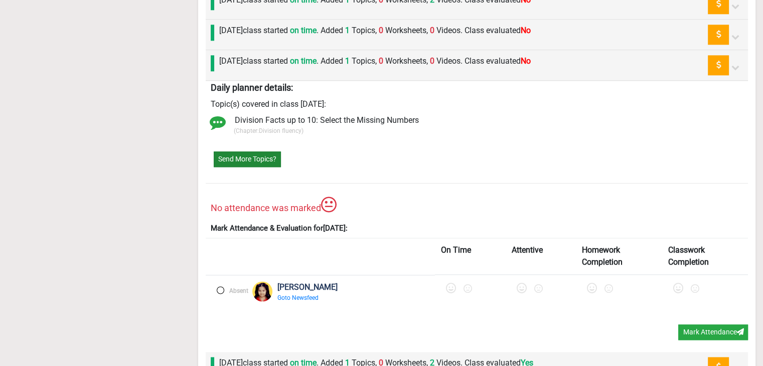
scroll to position [1243, 0]
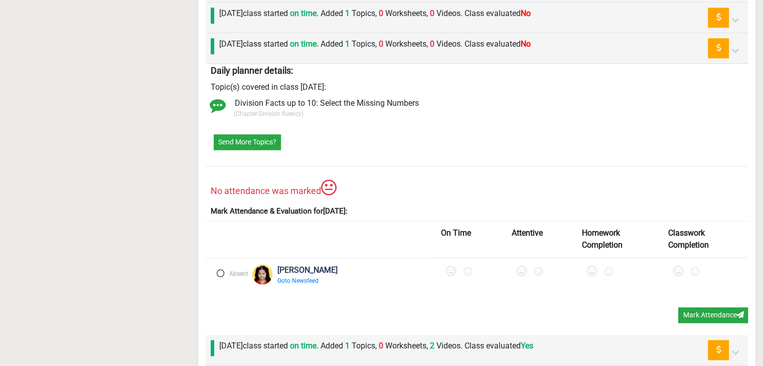
click at [221, 270] on label at bounding box center [221, 273] width 8 height 8
click at [447, 266] on icon at bounding box center [452, 271] width 10 height 10
click at [520, 268] on icon at bounding box center [525, 271] width 10 height 10
click at [592, 269] on icon at bounding box center [597, 271] width 10 height 10
click at [675, 269] on icon at bounding box center [680, 271] width 10 height 10
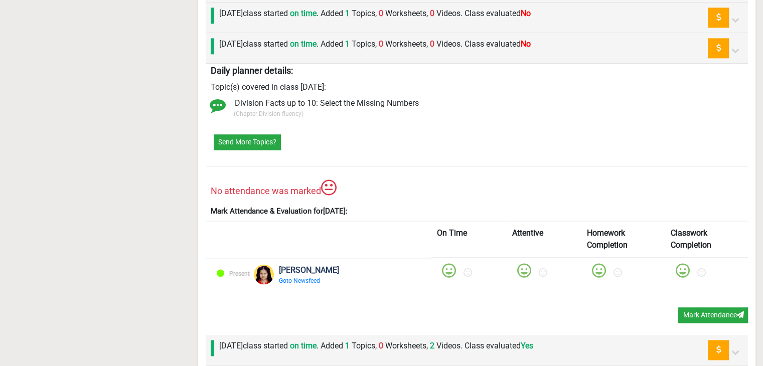
click at [702, 303] on div "On Time Attentive Homework Completion Classwork Completion Present Zaimal Ali G…" at bounding box center [477, 264] width 542 height 87
click at [702, 308] on button "Mark Attendance" at bounding box center [713, 315] width 70 height 16
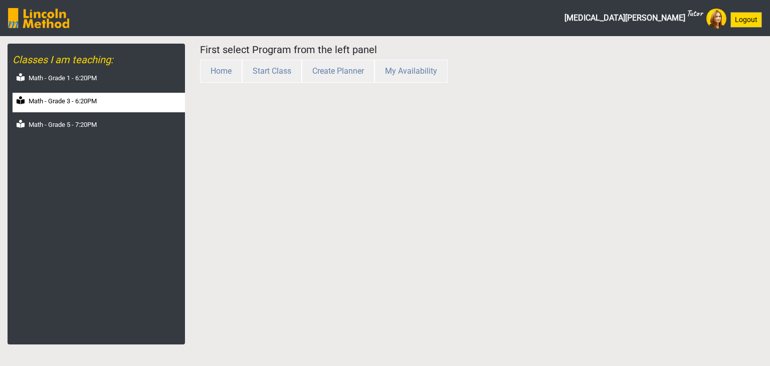
click at [77, 100] on label "Math - Grade 3 - 6:20PM" at bounding box center [63, 101] width 68 height 10
select select "month"
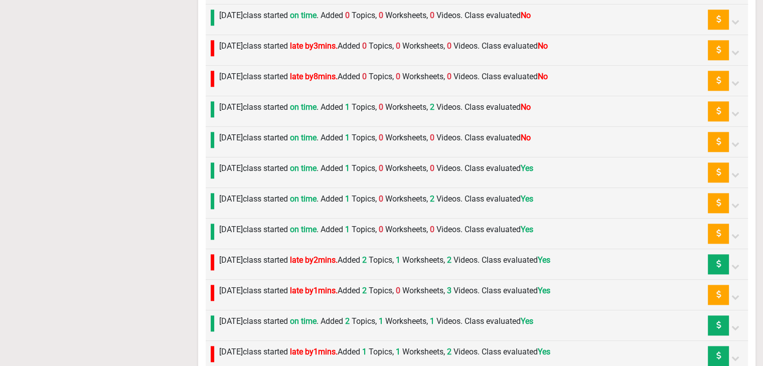
scroll to position [1143, 0]
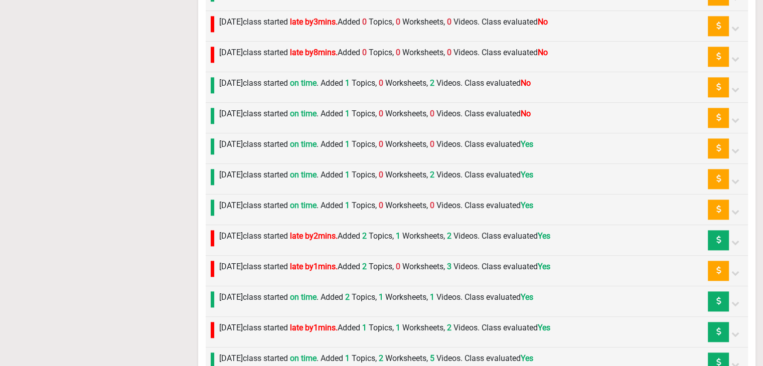
click at [273, 117] on div "[DATE] class started on time . Added 1 Topics, 0 Worksheets, 0 Videos. Class ev…" at bounding box center [372, 118] width 316 height 20
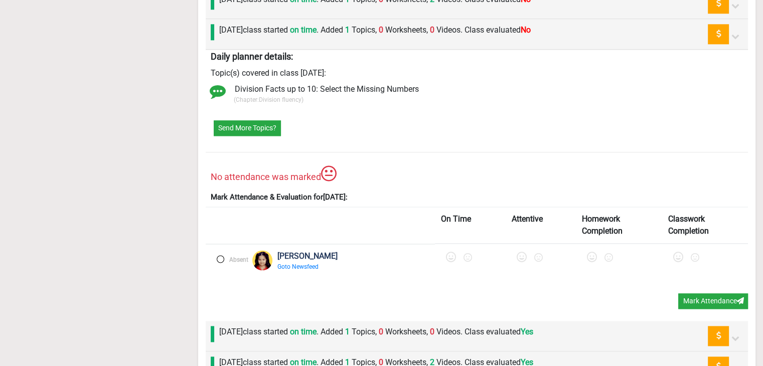
scroll to position [1243, 0]
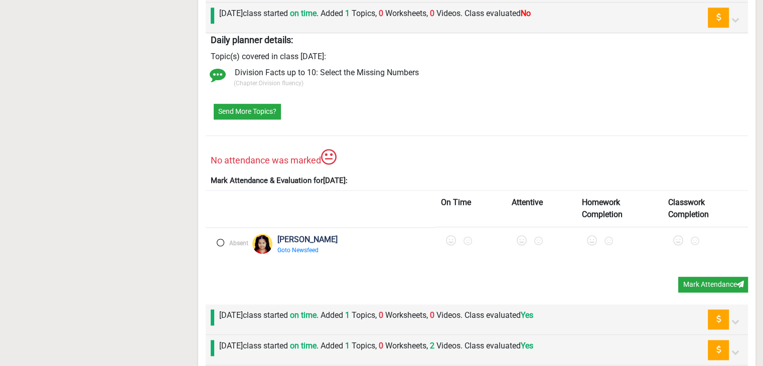
click at [219, 240] on label at bounding box center [221, 243] width 8 height 8
click at [447, 241] on icon at bounding box center [452, 241] width 10 height 10
click at [520, 238] on icon at bounding box center [525, 241] width 10 height 10
click at [592, 239] on icon at bounding box center [597, 241] width 10 height 10
click at [678, 239] on div at bounding box center [706, 242] width 72 height 19
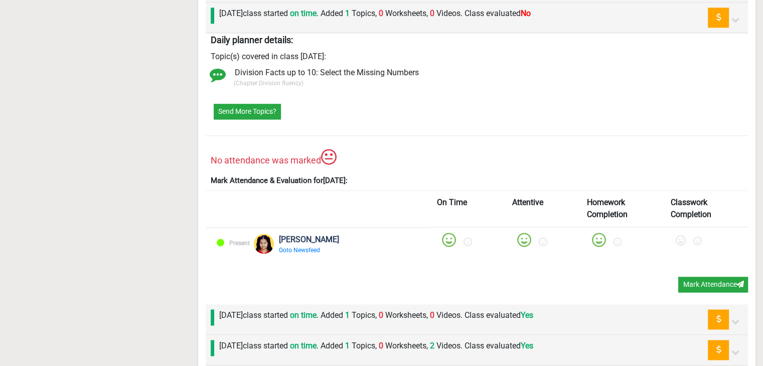
click at [675, 239] on icon at bounding box center [680, 241] width 10 height 10
click at [690, 281] on button "Mark Attendance" at bounding box center [713, 285] width 70 height 16
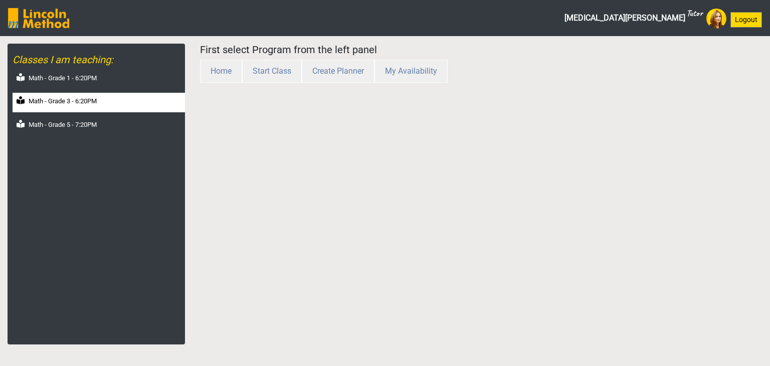
click at [61, 105] on label "Math - Grade 3 - 6:20PM" at bounding box center [63, 101] width 68 height 10
select select "month"
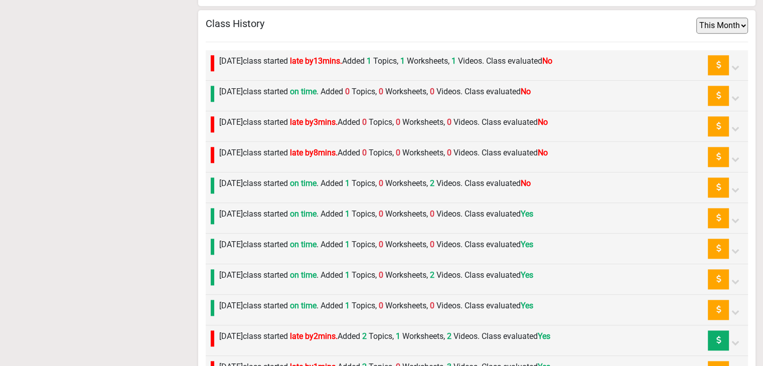
scroll to position [1143, 0]
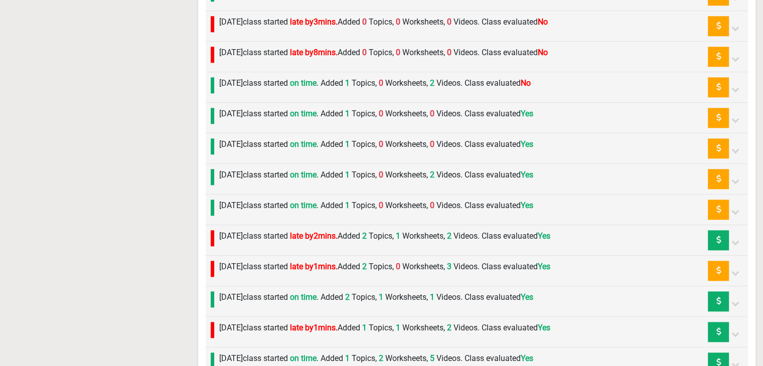
click at [353, 79] on label "Tuesday 30th September class started on time . Added 1 Topics, 0 Worksheets, 2 …" at bounding box center [374, 83] width 311 height 12
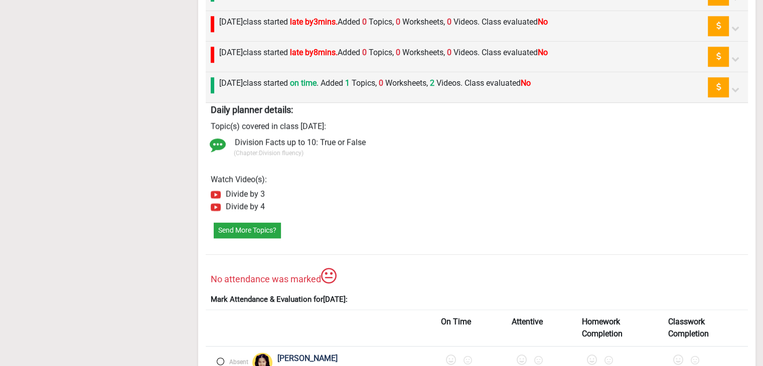
click at [223, 357] on label at bounding box center [221, 361] width 8 height 8
click at [447, 355] on icon at bounding box center [452, 360] width 10 height 10
click at [520, 352] on label at bounding box center [525, 359] width 10 height 15
click at [592, 355] on icon at bounding box center [597, 360] width 10 height 10
click at [675, 355] on icon at bounding box center [680, 360] width 10 height 10
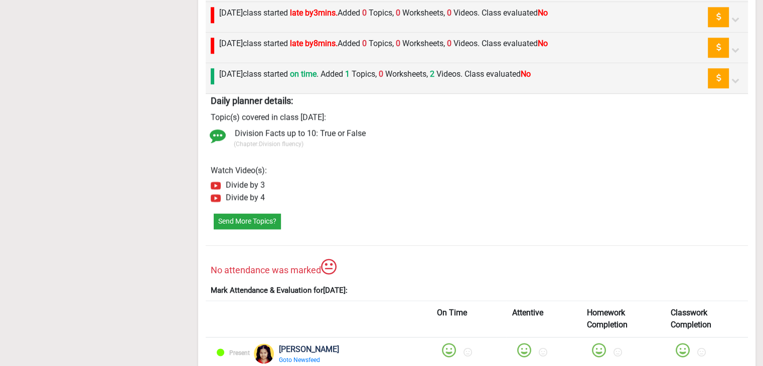
scroll to position [1243, 0]
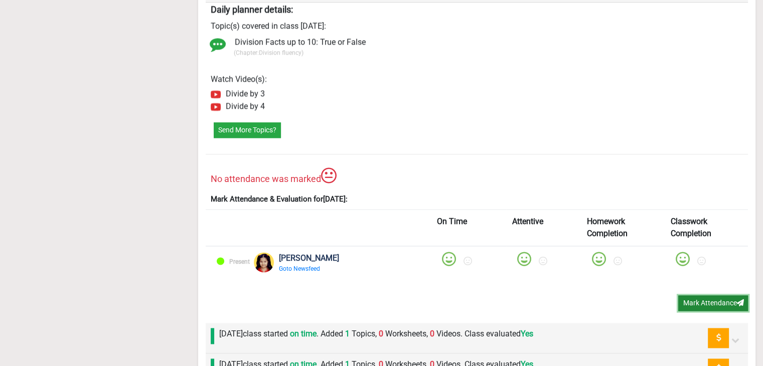
click at [679, 299] on button "Mark Attendance" at bounding box center [713, 303] width 70 height 16
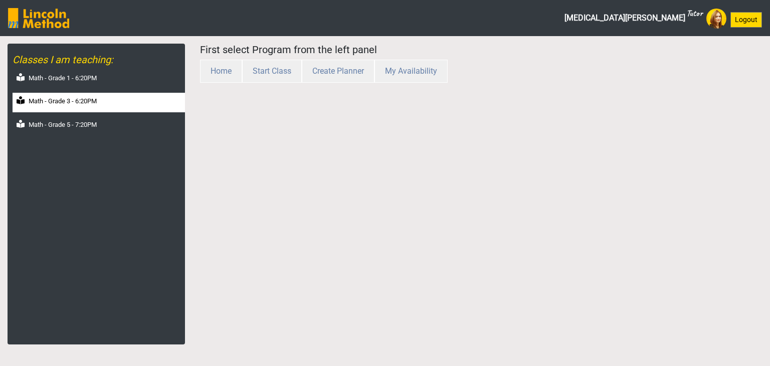
click at [29, 100] on div "Math - Grade 3 - 6:20PM" at bounding box center [99, 103] width 172 height 20
select select "month"
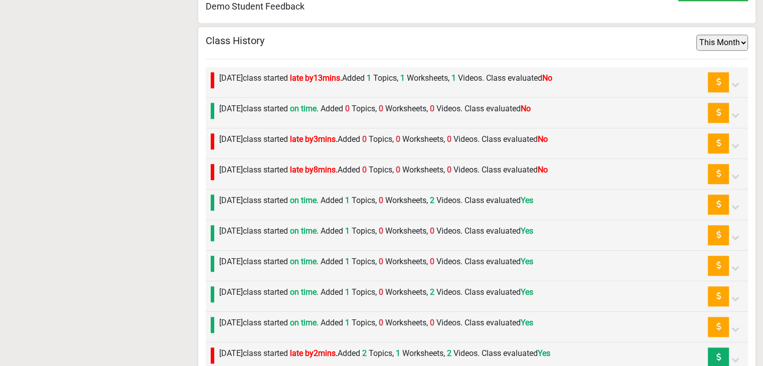
scroll to position [1043, 0]
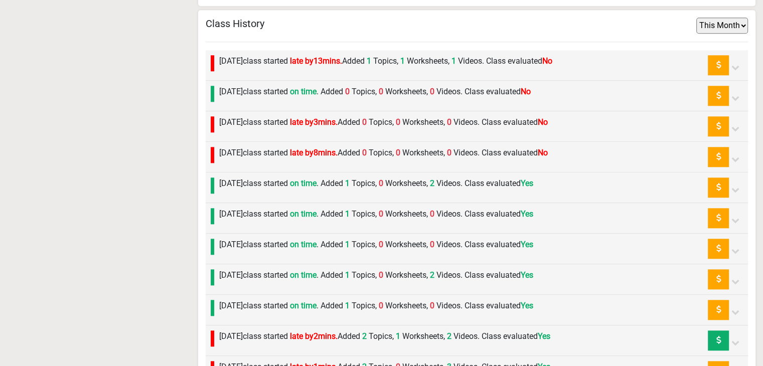
click at [306, 147] on label "[DATE] class started late by 8 mins. Added 0 Topics, 0 Worksheets, 0 Videos. Cl…" at bounding box center [383, 153] width 328 height 12
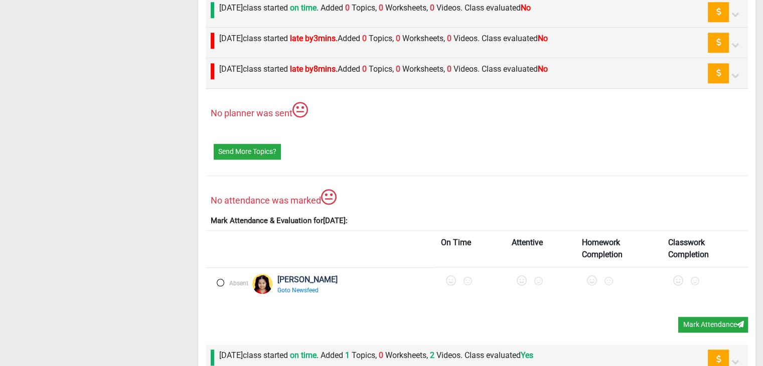
scroll to position [1143, 0]
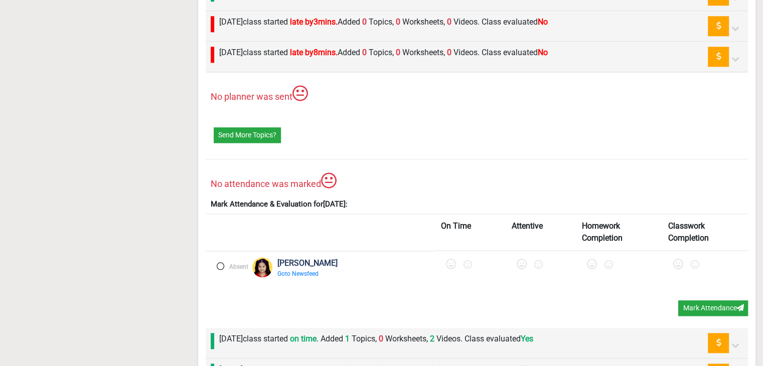
click at [217, 266] on div "Absent" at bounding box center [230, 271] width 37 height 29
click at [222, 265] on label at bounding box center [221, 266] width 8 height 8
click at [447, 260] on icon at bounding box center [452, 264] width 10 height 10
drag, startPoint x: 495, startPoint y: 262, endPoint x: 513, endPoint y: 265, distance: 18.3
click at [520, 263] on icon at bounding box center [525, 264] width 10 height 10
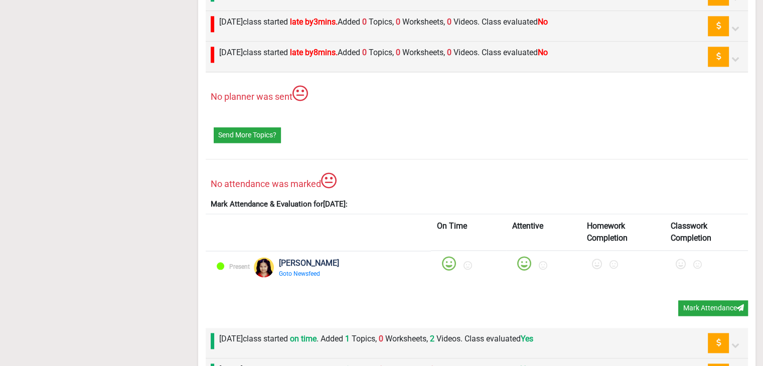
click at [592, 259] on icon at bounding box center [597, 264] width 10 height 10
click at [675, 263] on icon at bounding box center [680, 264] width 10 height 10
click at [694, 302] on button "Mark Attendance" at bounding box center [713, 308] width 70 height 16
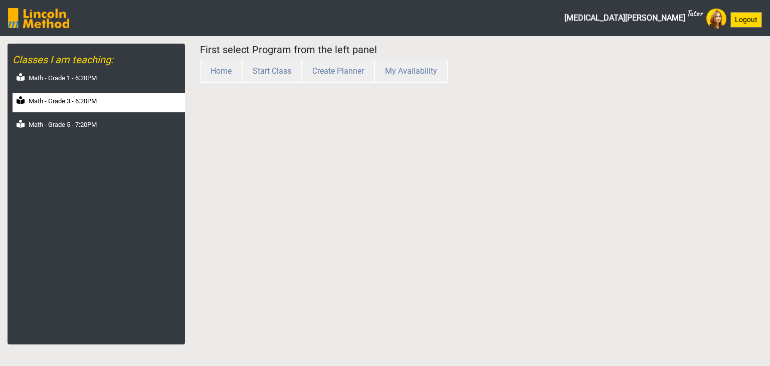
click at [85, 103] on label "Math - Grade 3 - 6:20PM" at bounding box center [63, 101] width 68 height 10
select select "month"
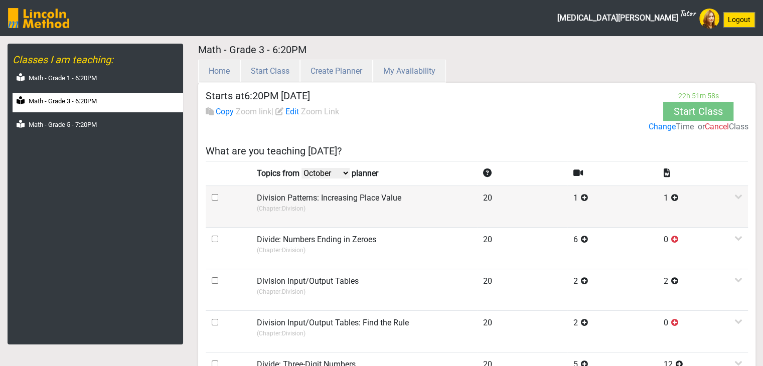
click at [347, 205] on p "(Chapter: Division )" at bounding box center [364, 208] width 214 height 9
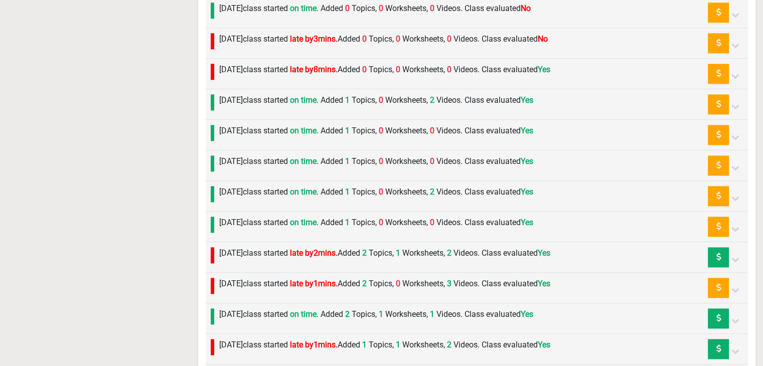
scroll to position [1203, 0]
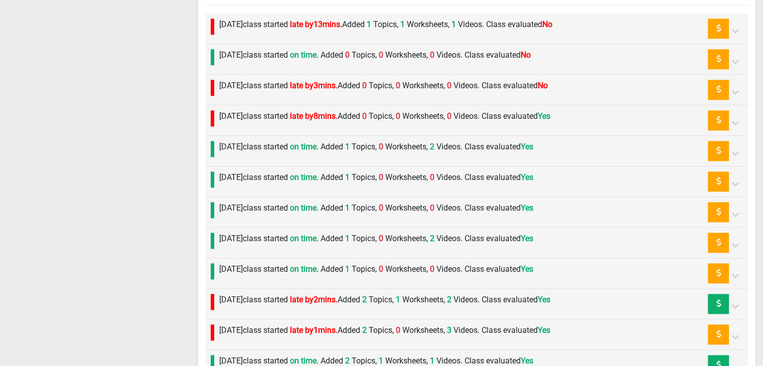
click at [337, 81] on span "late by 3 mins." at bounding box center [314, 86] width 48 height 10
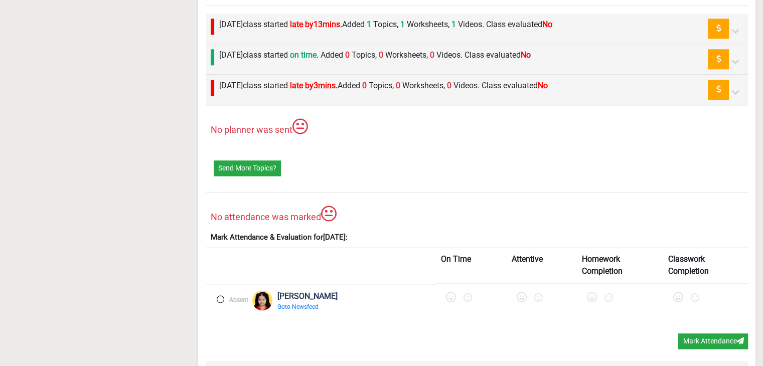
click at [220, 295] on label at bounding box center [221, 299] width 8 height 8
click at [447, 292] on icon at bounding box center [452, 297] width 10 height 10
click at [520, 292] on icon at bounding box center [525, 297] width 10 height 10
click at [592, 292] on icon at bounding box center [597, 297] width 10 height 10
click at [675, 295] on icon at bounding box center [680, 297] width 10 height 10
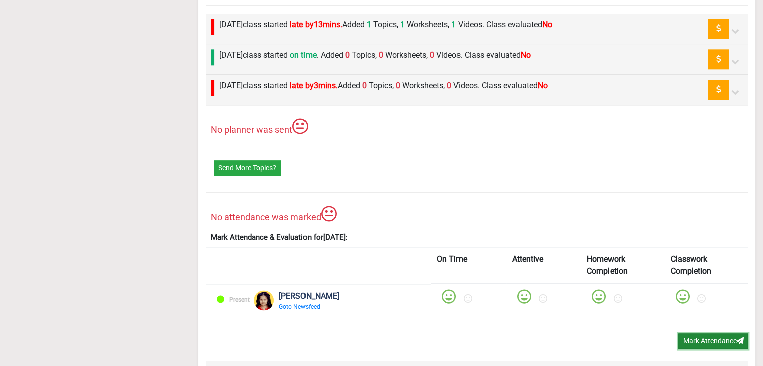
click at [688, 333] on button "Mark Attendance" at bounding box center [713, 341] width 70 height 16
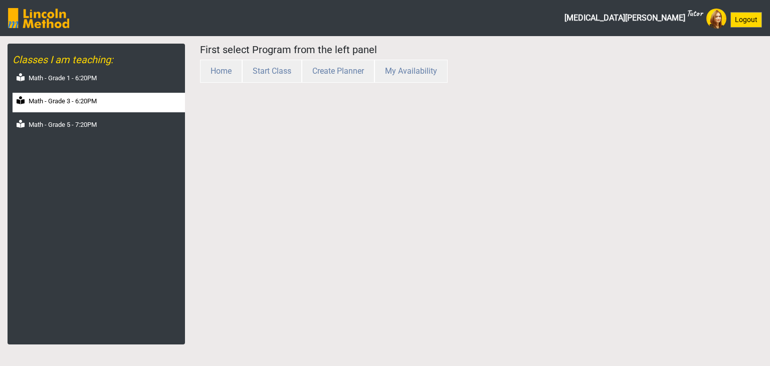
click at [60, 104] on label "Math - Grade 3 - 6:20PM" at bounding box center [63, 101] width 68 height 10
select select "month"
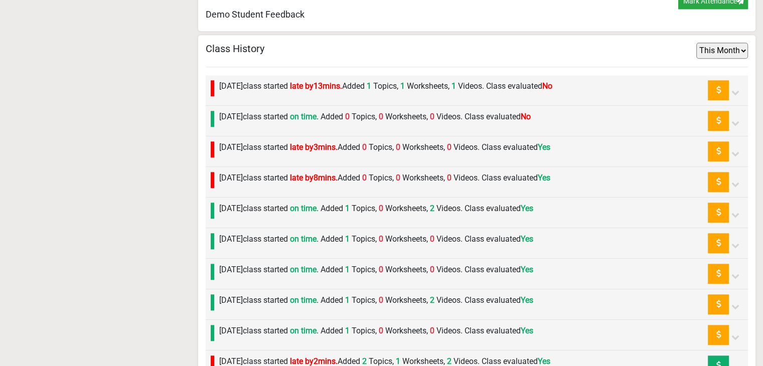
scroll to position [1003, 0]
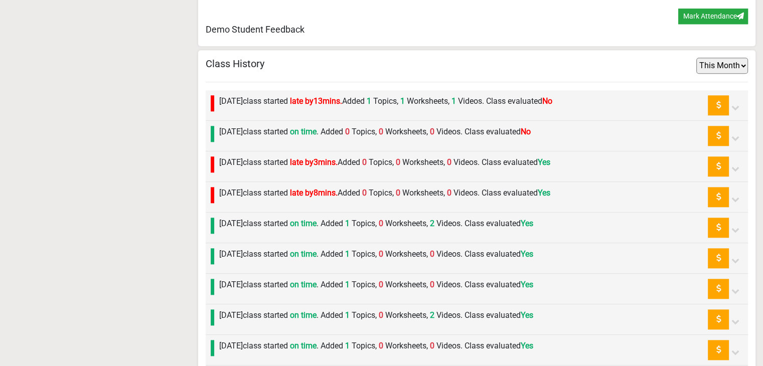
click at [297, 128] on label "Friday 3rd October class started on time . Added 0 Topics, 0 Worksheets, 0 Vide…" at bounding box center [374, 132] width 311 height 12
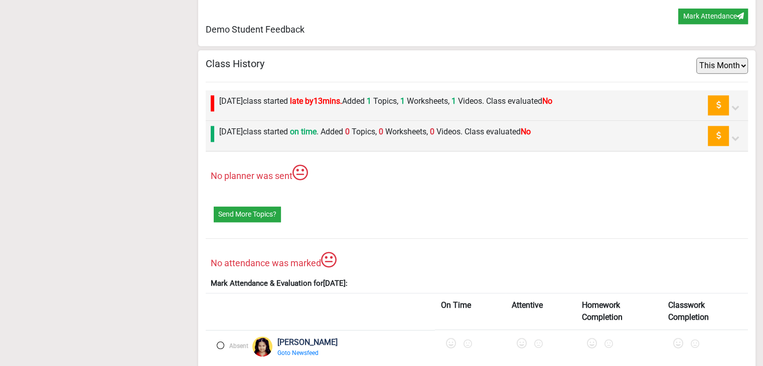
click at [221, 343] on label at bounding box center [221, 345] width 8 height 8
click at [447, 339] on icon at bounding box center [452, 343] width 10 height 10
click at [520, 341] on icon at bounding box center [525, 343] width 10 height 10
click at [592, 339] on icon at bounding box center [597, 343] width 10 height 10
click at [675, 338] on icon at bounding box center [680, 343] width 10 height 10
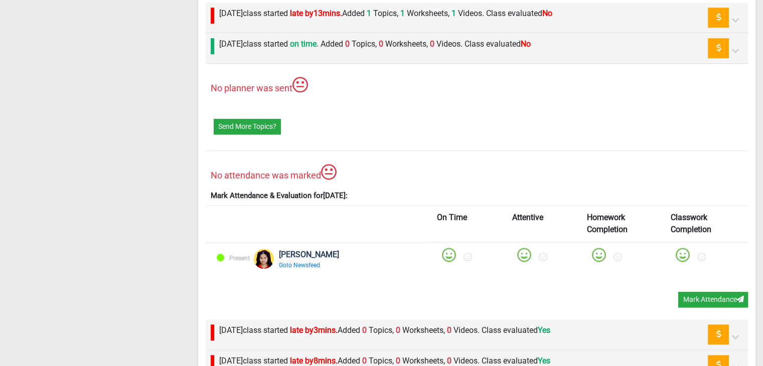
scroll to position [1103, 0]
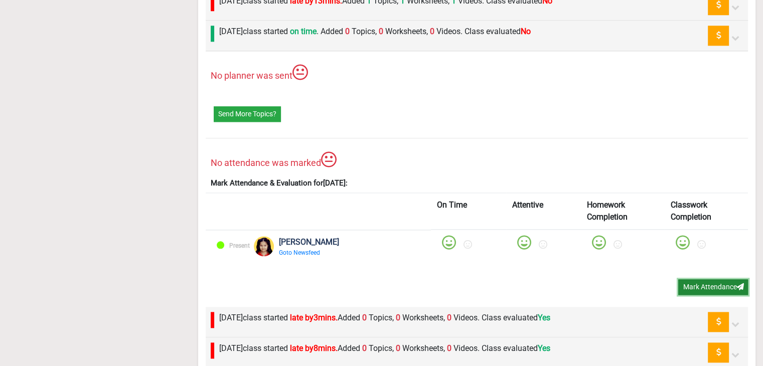
click at [678, 284] on button "Mark Attendance" at bounding box center [713, 287] width 70 height 16
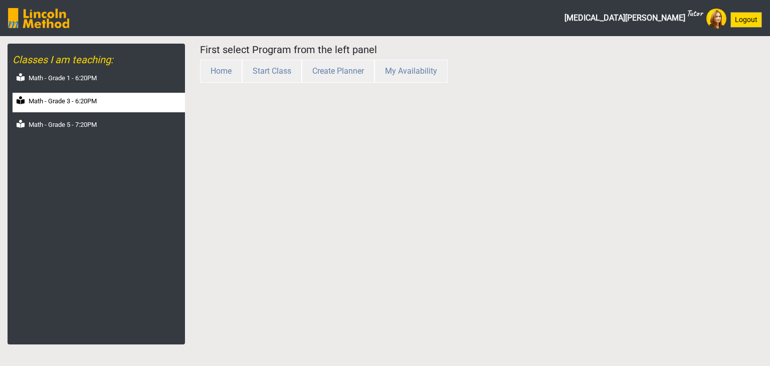
click at [86, 98] on label "Math - Grade 3 - 6:20PM" at bounding box center [63, 101] width 68 height 10
select select "month"
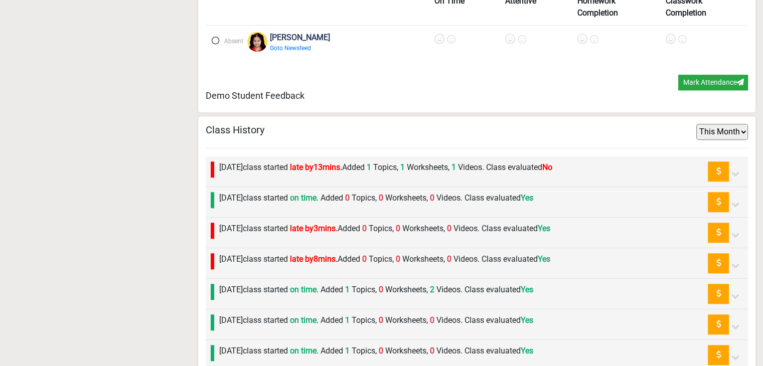
scroll to position [943, 0]
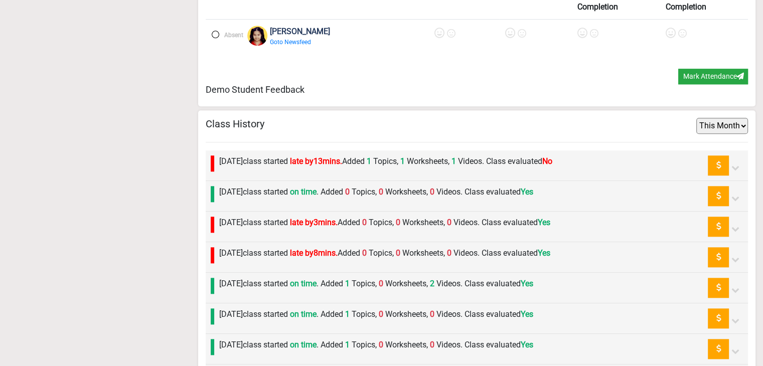
click at [275, 157] on label "[DATE] class started late by 13 mins. Added 1 Topics, 1 Worksheets, 1 Videos. C…" at bounding box center [385, 161] width 333 height 12
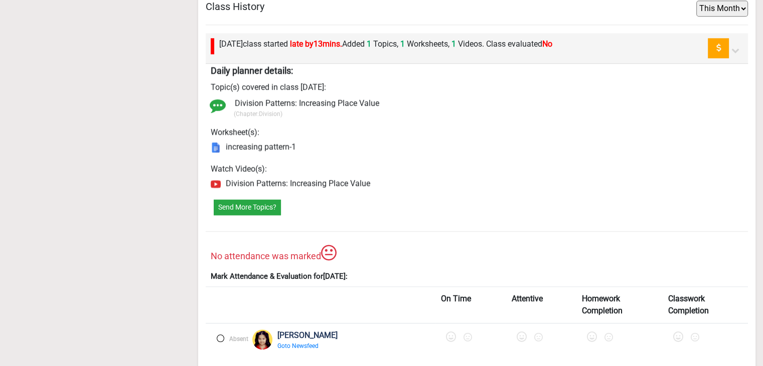
scroll to position [1143, 0]
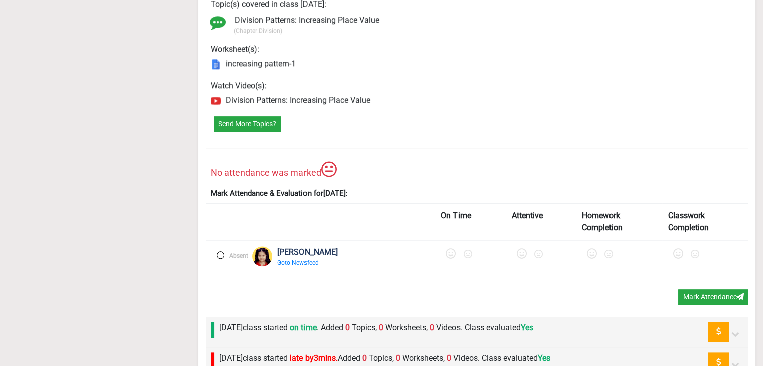
click at [219, 253] on label at bounding box center [221, 255] width 8 height 8
click at [447, 251] on icon at bounding box center [452, 254] width 10 height 10
click at [520, 250] on icon at bounding box center [525, 254] width 10 height 10
click at [592, 250] on icon at bounding box center [597, 254] width 10 height 10
click at [675, 250] on icon at bounding box center [680, 254] width 10 height 10
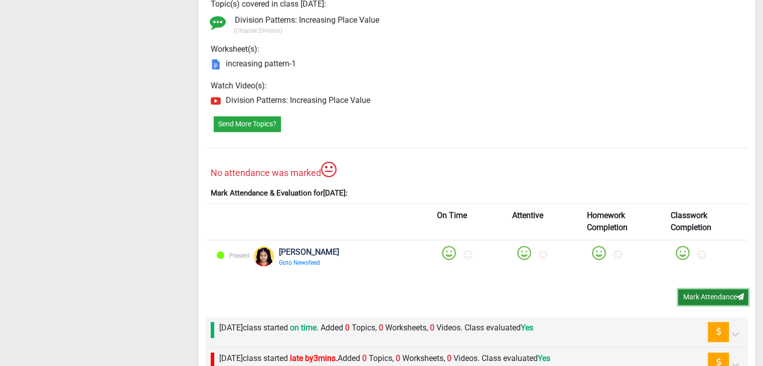
click at [684, 292] on button "Mark Attendance" at bounding box center [713, 297] width 70 height 16
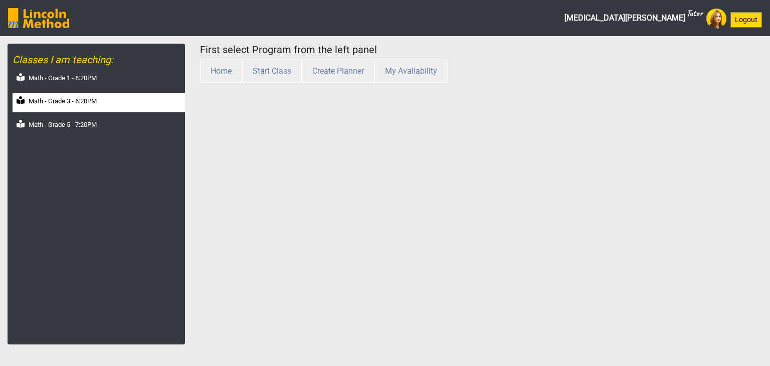
click at [82, 100] on label "Math - Grade 3 - 6:20PM" at bounding box center [63, 101] width 68 height 10
select select "month"
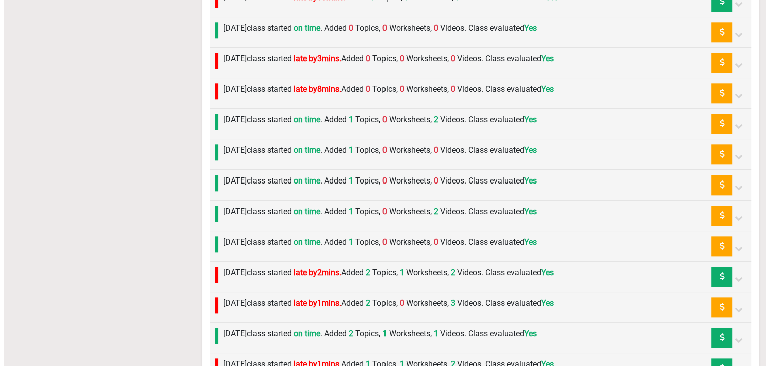
scroll to position [1143, 0]
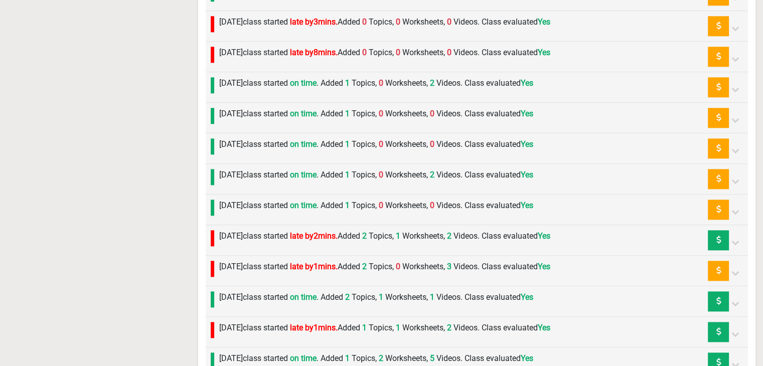
click at [262, 204] on label "[DATE] class started on time . Added 1 Topics, 0 Worksheets, 0 Videos. Class ev…" at bounding box center [376, 206] width 314 height 12
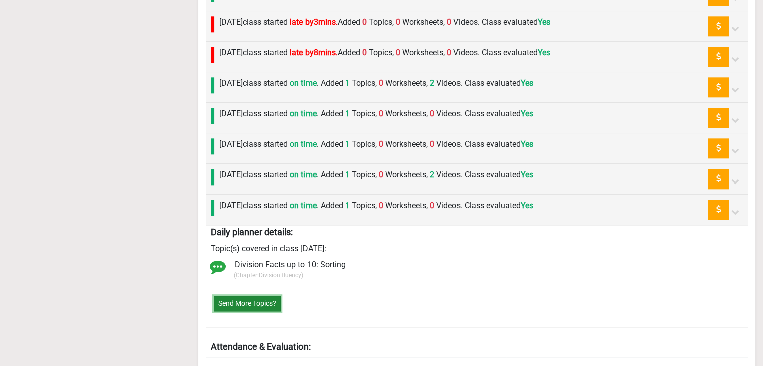
click at [249, 304] on button "Send More Topics?" at bounding box center [247, 304] width 67 height 16
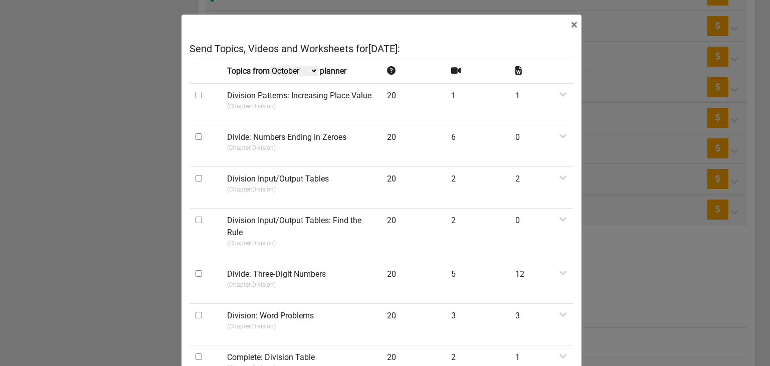
click at [279, 71] on select "October September August July" at bounding box center [294, 71] width 48 height 11
select select "September"
click at [271, 76] on select "October September August July" at bounding box center [294, 71] width 48 height 11
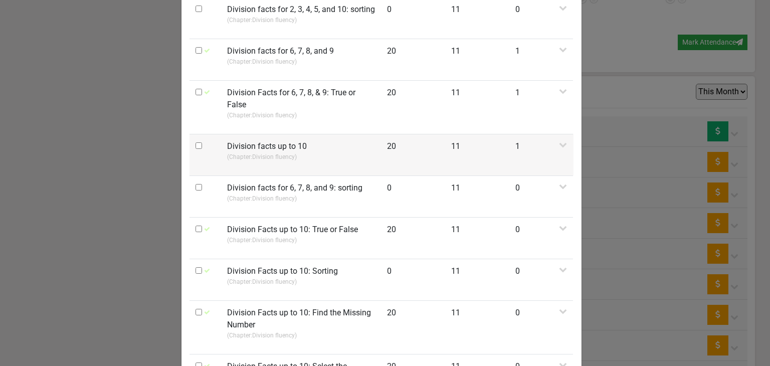
scroll to position [501, 0]
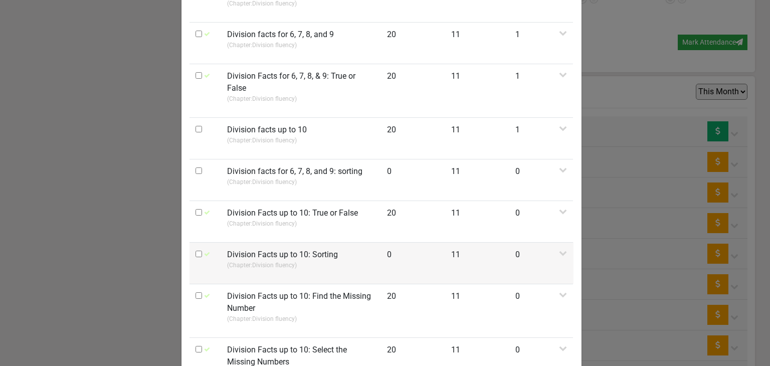
click at [196, 251] on input "checkbox" at bounding box center [199, 254] width 7 height 7
checkbox input "true"
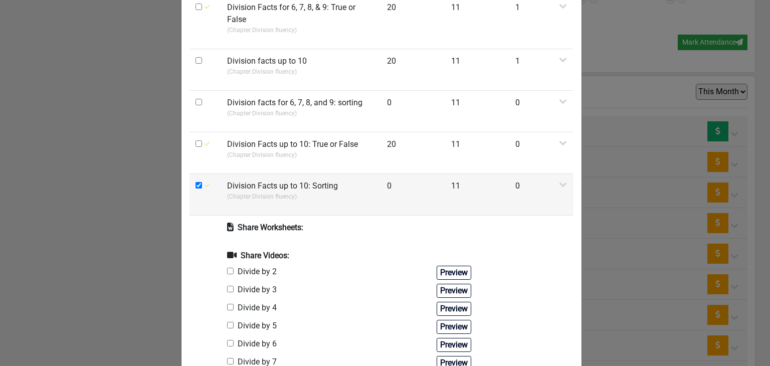
scroll to position [602, 0]
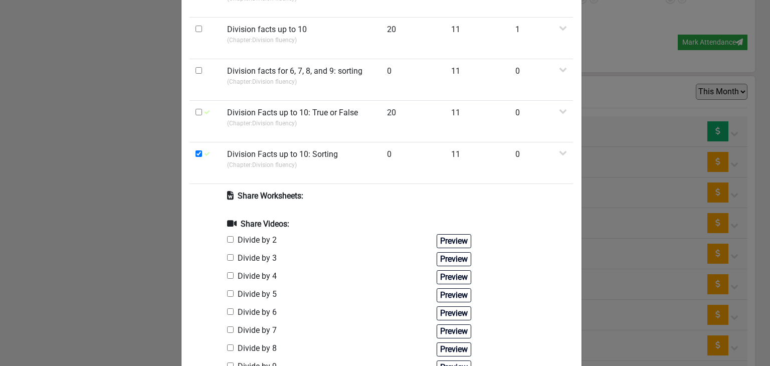
click at [616, 195] on div "× Send Topics, Videos and Worksheets for Wednesday 24th September : Topics from…" at bounding box center [385, 183] width 770 height 366
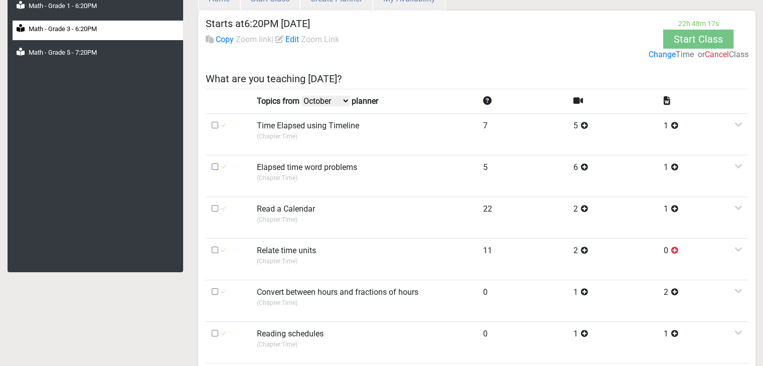
scroll to position [62, 0]
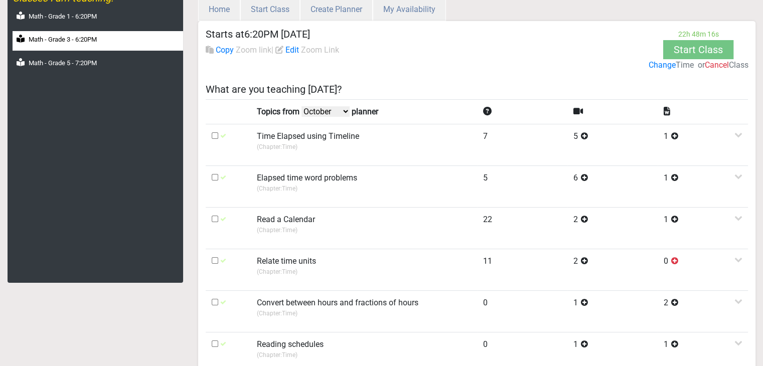
click at [327, 108] on select "October September August July" at bounding box center [325, 111] width 48 height 11
select select "September"
click at [303, 106] on select "October September August July" at bounding box center [325, 111] width 48 height 11
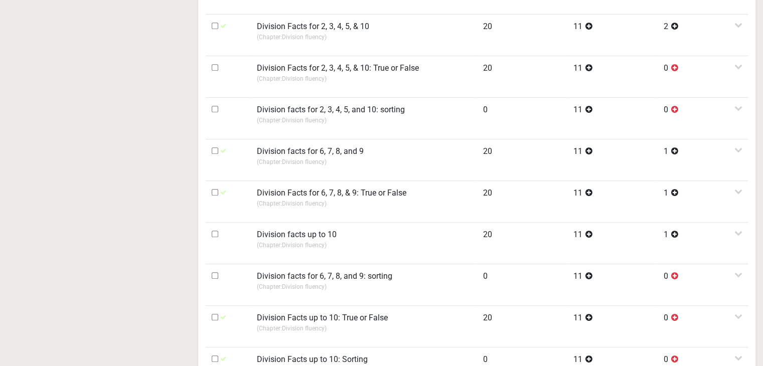
scroll to position [563, 0]
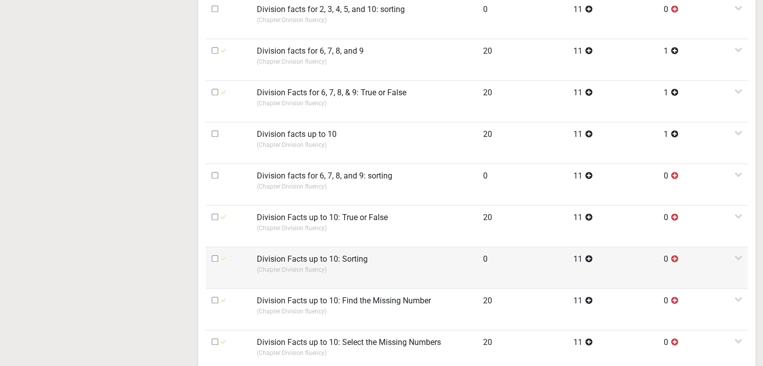
click at [333, 259] on label "Division Facts up to 10: Sorting" at bounding box center [312, 259] width 111 height 12
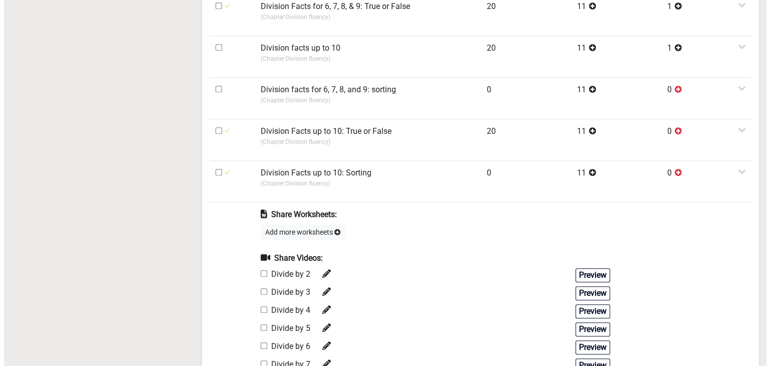
scroll to position [663, 0]
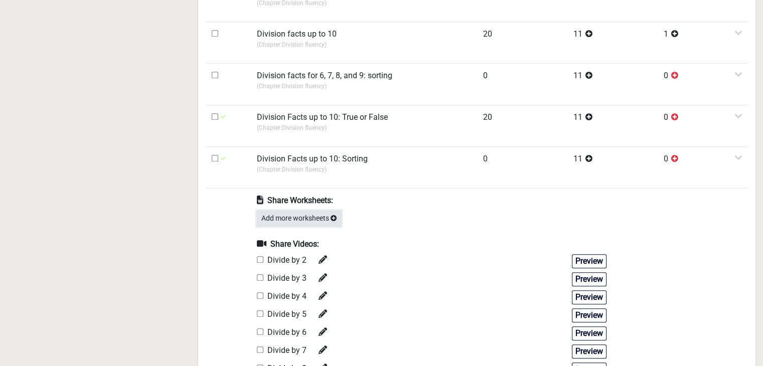
click at [320, 218] on button "Add more worksheets" at bounding box center [299, 219] width 84 height 16
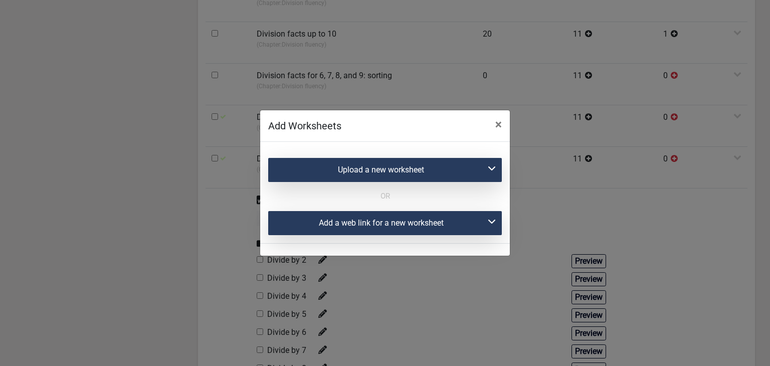
click at [340, 211] on div "Add a web link for a new worksheet" at bounding box center [385, 223] width 234 height 24
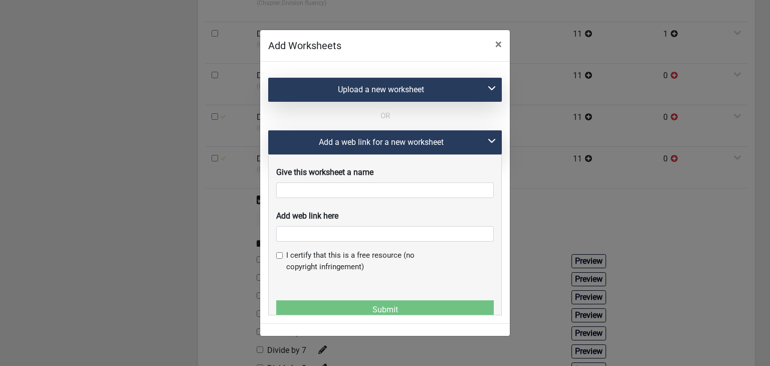
click at [339, 218] on div "Add web link here" at bounding box center [385, 224] width 218 height 36
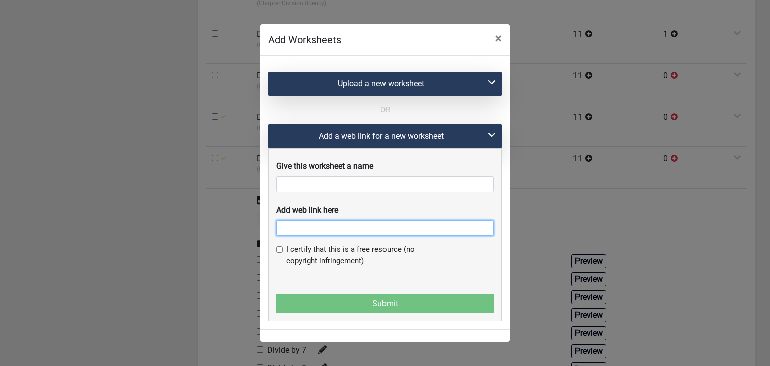
click at [315, 228] on input "text" at bounding box center [385, 228] width 218 height 16
paste input "https://ca.ixl.com/math/grade-3/division-facts-up-to-10-sorting"
type input "https://ca.ixl.com/math/grade-3/division-facts-up-to-10-sorting"
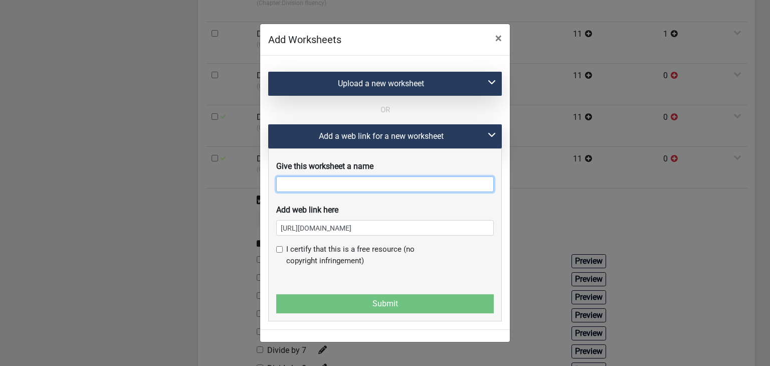
click at [315, 187] on input "text" at bounding box center [385, 184] width 218 height 16
click at [500, 45] on span "×" at bounding box center [498, 38] width 7 height 14
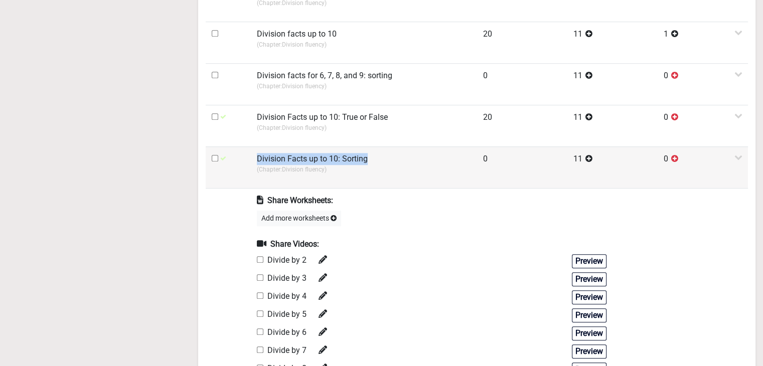
drag, startPoint x: 256, startPoint y: 157, endPoint x: 369, endPoint y: 160, distance: 113.9
click at [369, 160] on td "Division Facts up to 10: Sorting (Chapter: Division fluency )" at bounding box center [364, 167] width 226 height 42
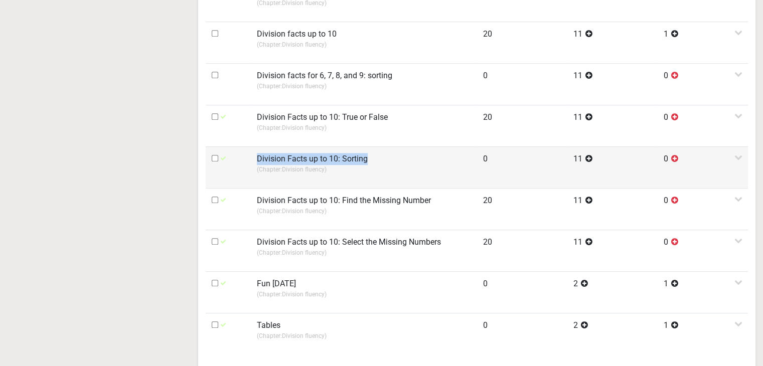
copy label "Division Facts up to 10: Sorting"
click at [366, 161] on td "Division Facts up to 10: Sorting (Chapter: Division fluency )" at bounding box center [364, 167] width 226 height 42
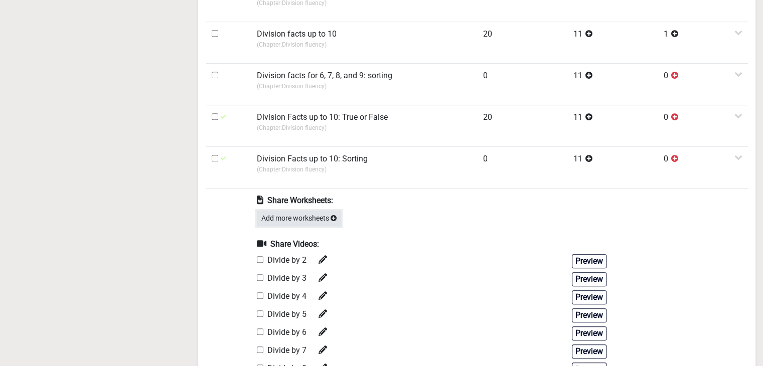
click at [311, 217] on button "Add more worksheets" at bounding box center [299, 219] width 84 height 16
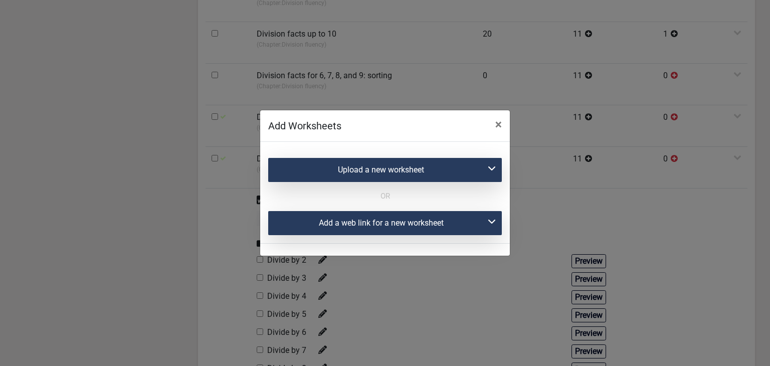
click at [321, 221] on div "Add a web link for a new worksheet" at bounding box center [385, 223] width 234 height 24
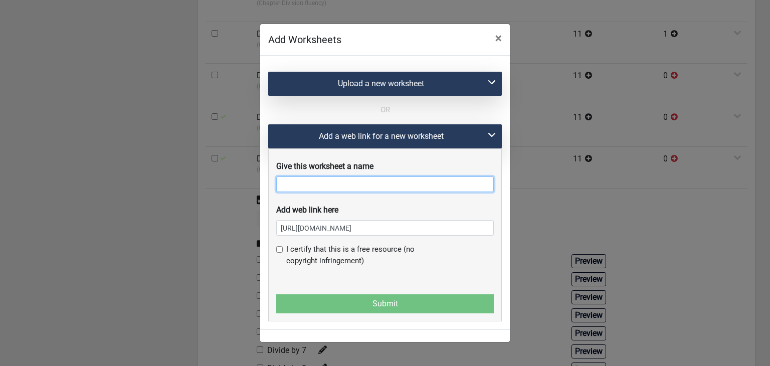
click at [315, 189] on input "text" at bounding box center [385, 184] width 218 height 16
paste input "Division Facts up to 10: Sorting"
type input "Division Facts up to 10: Sorting - 1"
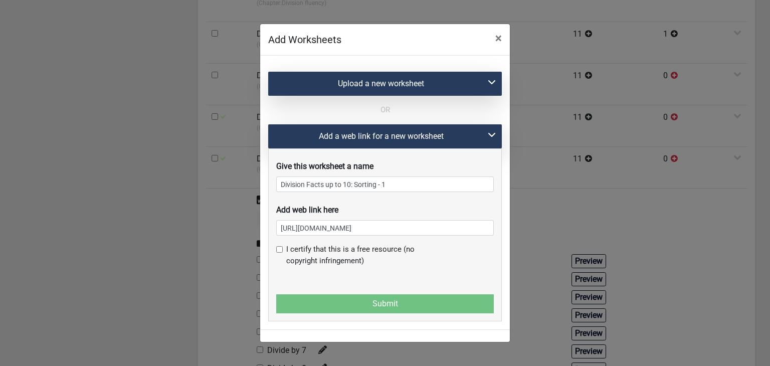
click at [279, 253] on input "checkbox" at bounding box center [279, 249] width 7 height 7
checkbox input "true"
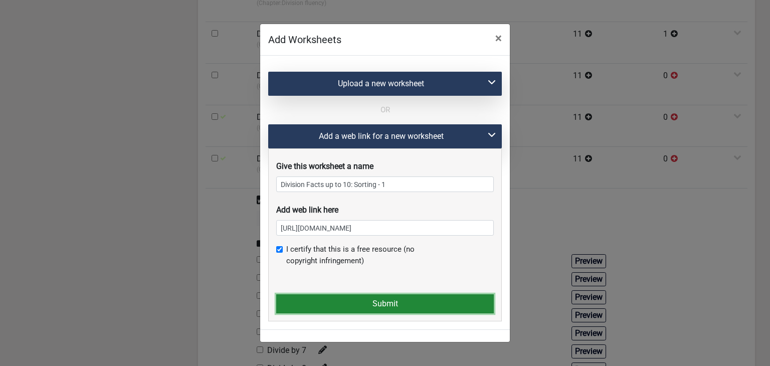
click at [309, 295] on button "Submit" at bounding box center [385, 303] width 218 height 19
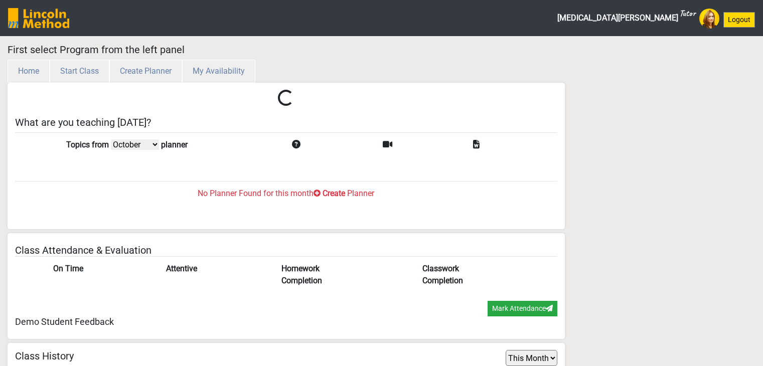
select select "month"
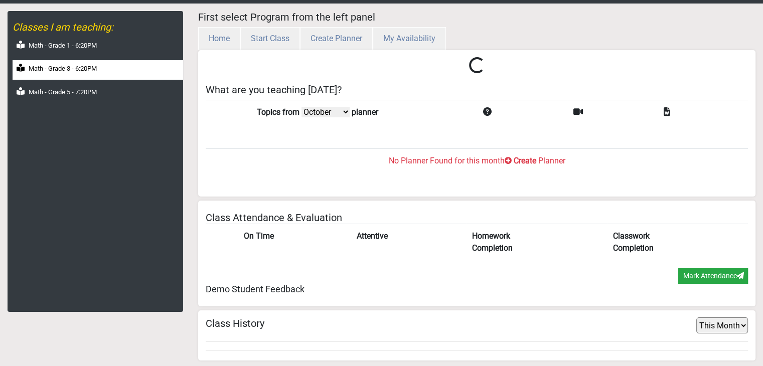
click at [77, 73] on div "Math - Grade 3 - 6:20PM" at bounding box center [98, 70] width 170 height 20
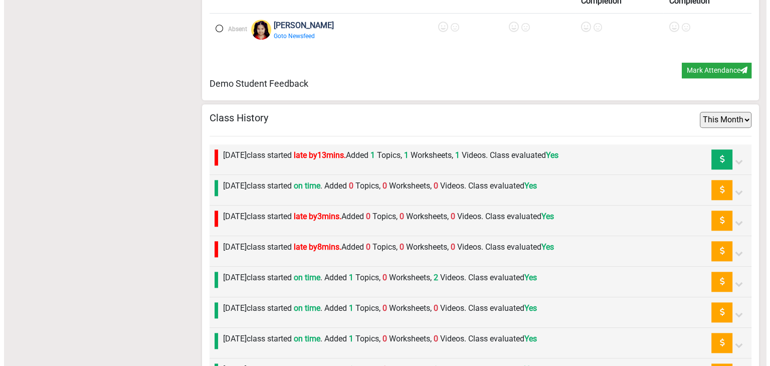
scroll to position [1136, 0]
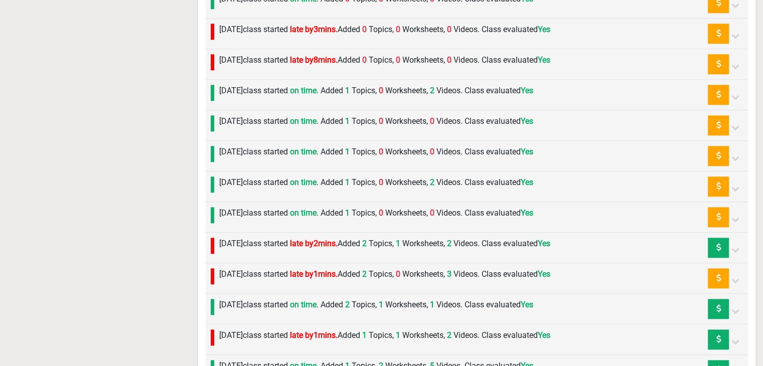
click at [285, 211] on label "[DATE] class started on time . Added 1 Topics, 0 Worksheets, 0 Videos. Class ev…" at bounding box center [376, 213] width 314 height 12
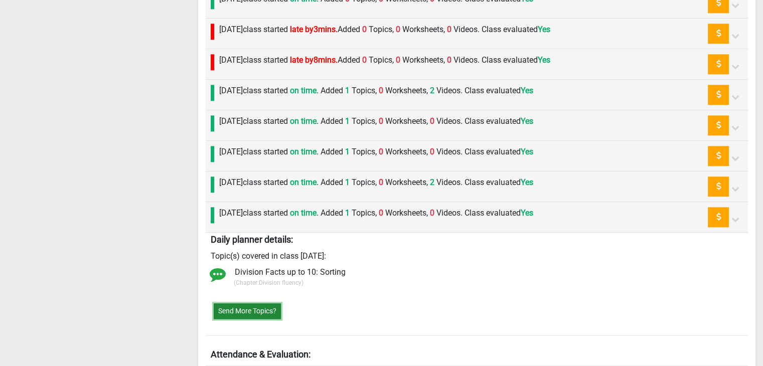
click at [253, 305] on button "Send More Topics?" at bounding box center [247, 311] width 67 height 16
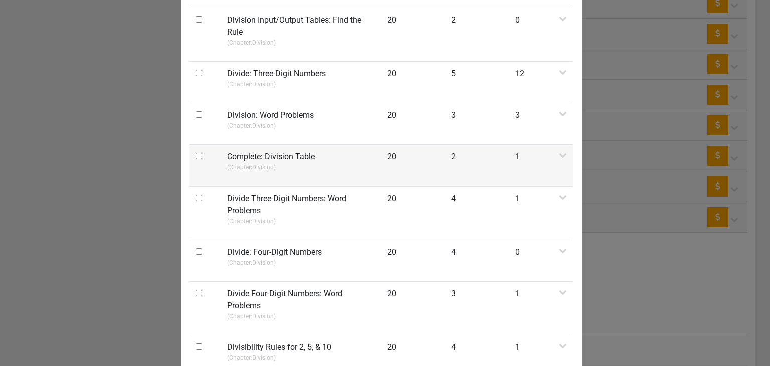
scroll to position [0, 0]
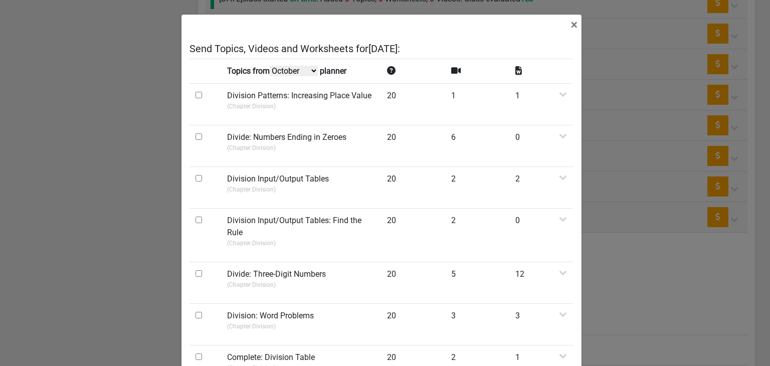
click at [284, 71] on select "October September August July" at bounding box center [294, 71] width 48 height 11
select select "September"
click at [271, 76] on select "October September August July" at bounding box center [294, 71] width 48 height 11
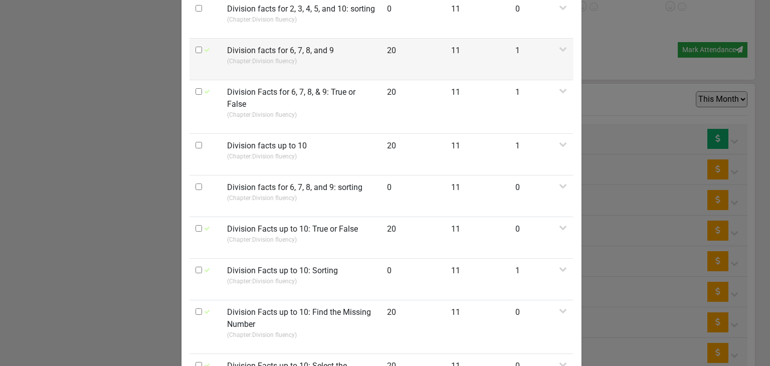
scroll to position [501, 0]
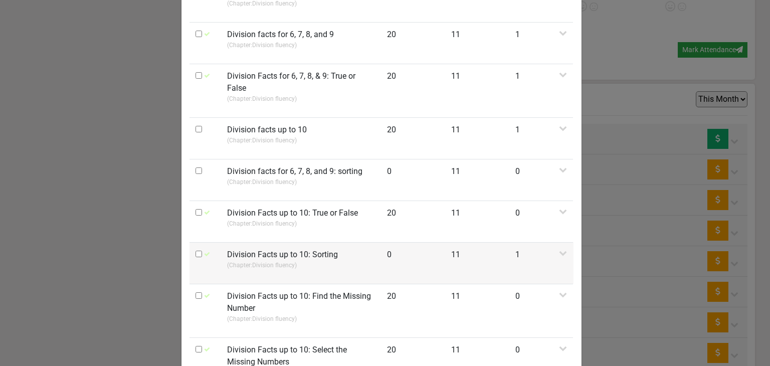
click at [196, 251] on input "checkbox" at bounding box center [199, 254] width 7 height 7
checkbox input "true"
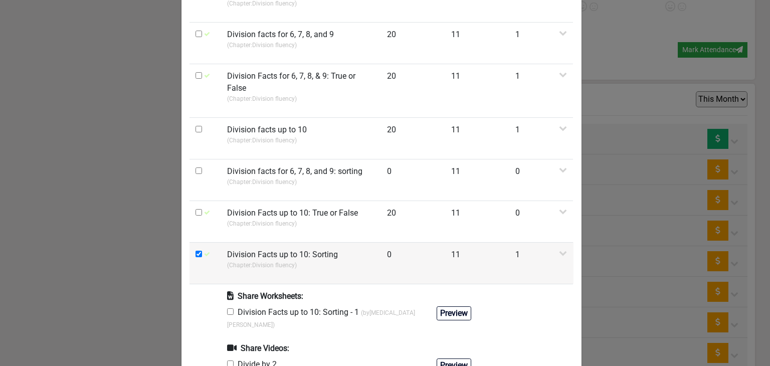
scroll to position [602, 0]
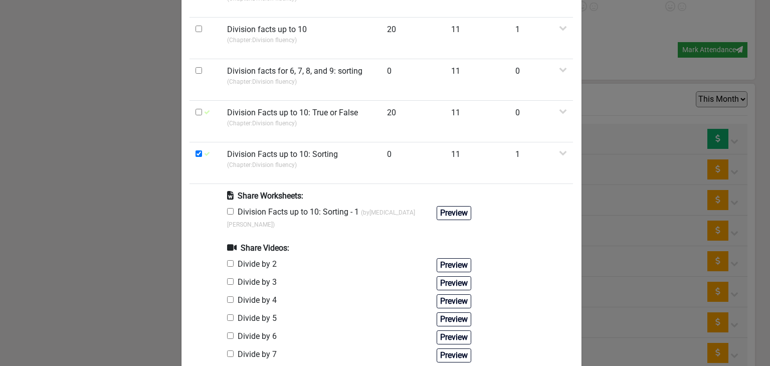
click at [230, 208] on input "checkbox" at bounding box center [230, 211] width 7 height 7
checkbox input "true"
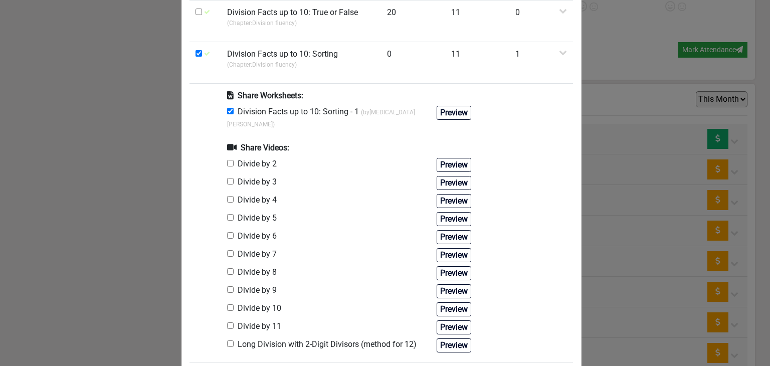
click at [227, 304] on input "checkbox" at bounding box center [230, 307] width 7 height 7
checkbox input "true"
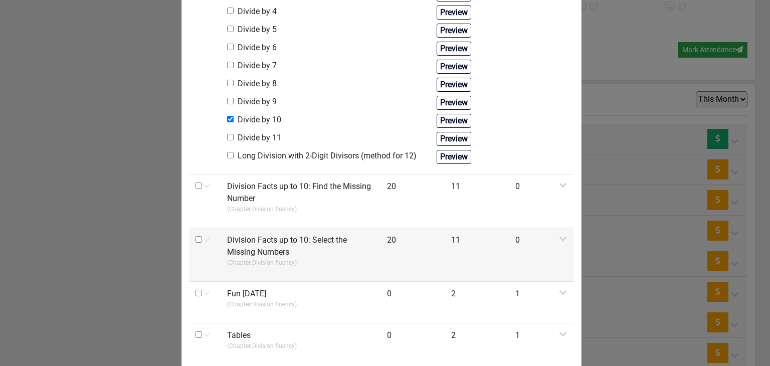
scroll to position [920, 0]
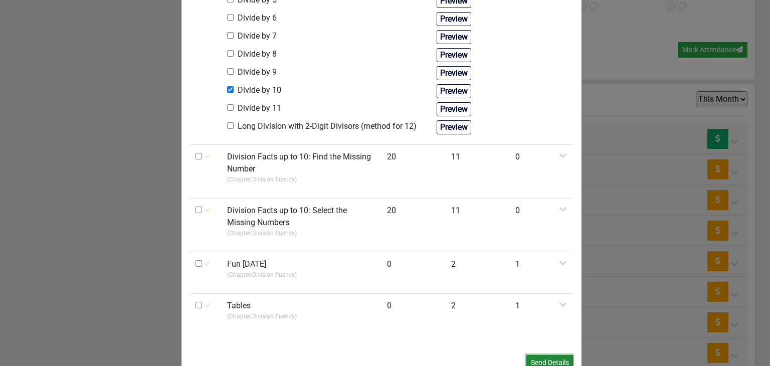
click at [532, 355] on button "Send Details" at bounding box center [549, 363] width 47 height 16
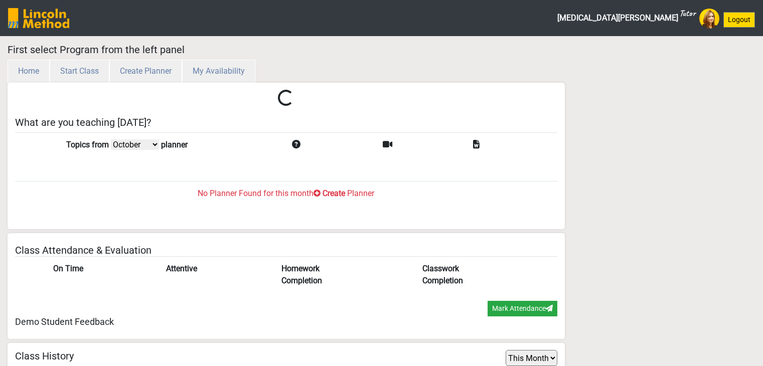
select select "month"
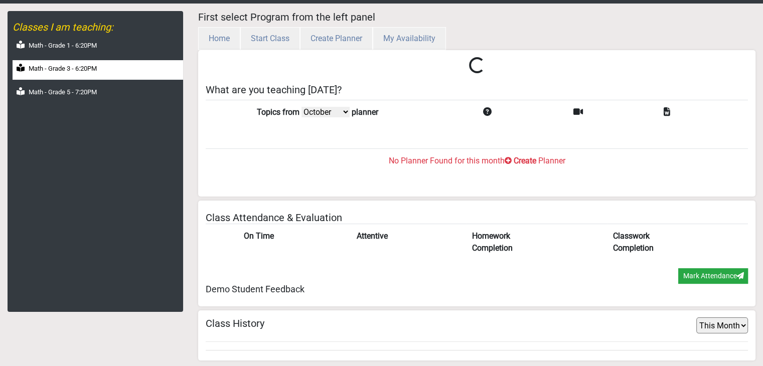
click at [71, 62] on div "Math - Grade 3 - 6:20PM" at bounding box center [98, 70] width 170 height 20
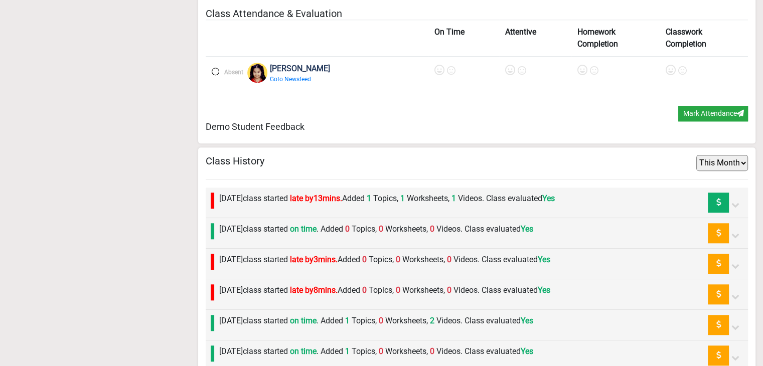
scroll to position [1043, 0]
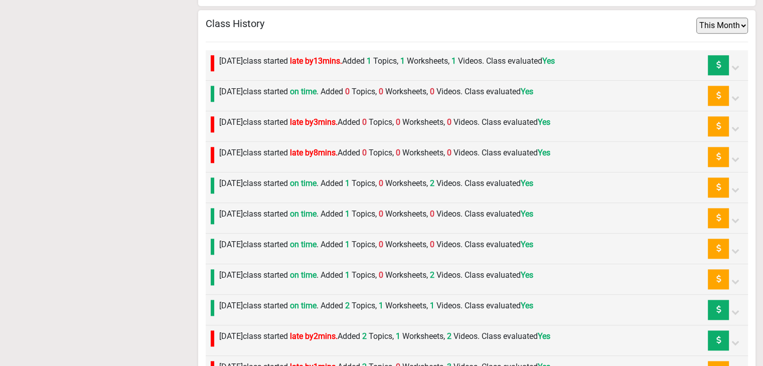
click at [258, 300] on label "Wednesday 24th September class started on time . Added 2 Topics, 1 Worksheets, …" at bounding box center [376, 306] width 314 height 12
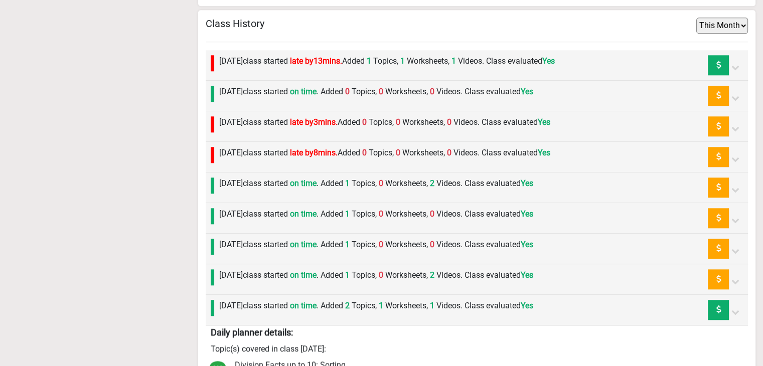
click at [258, 300] on label "Wednesday 24th September class started on time . Added 2 Topics, 1 Worksheets, …" at bounding box center [376, 306] width 314 height 12
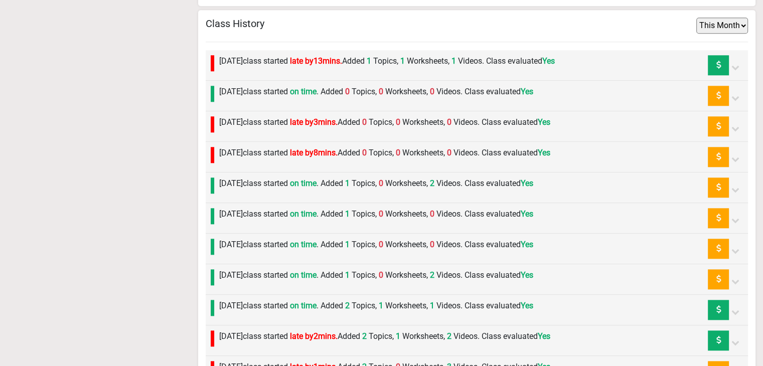
click at [259, 277] on label "[DATE] class started on time . Added 1 Topics, 0 Worksheets, 2 Videos. Class ev…" at bounding box center [376, 275] width 314 height 12
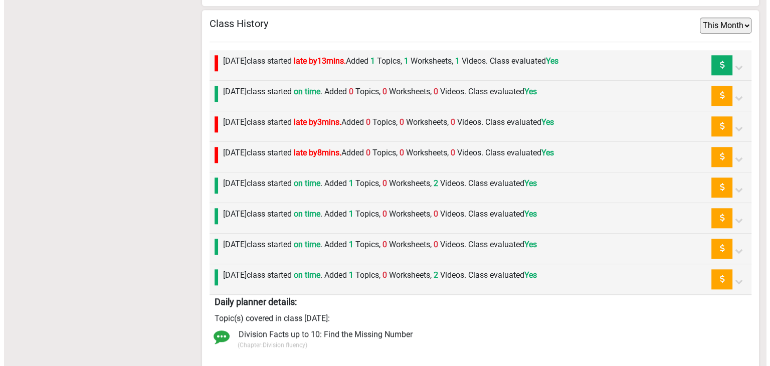
scroll to position [1143, 0]
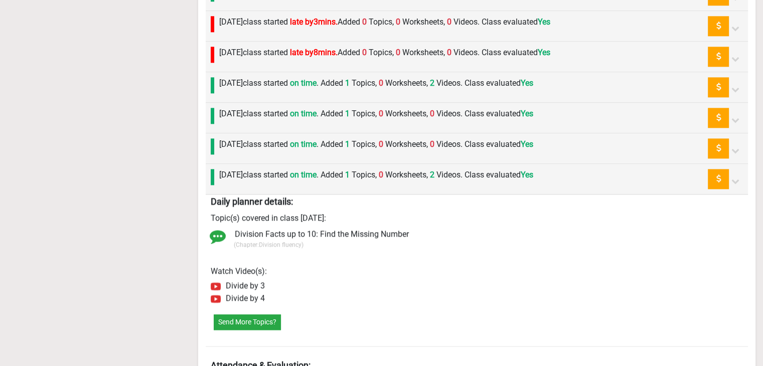
click at [255, 325] on div "Send More Topics?" at bounding box center [477, 322] width 542 height 32
click at [255, 314] on button "Send More Topics?" at bounding box center [247, 322] width 67 height 16
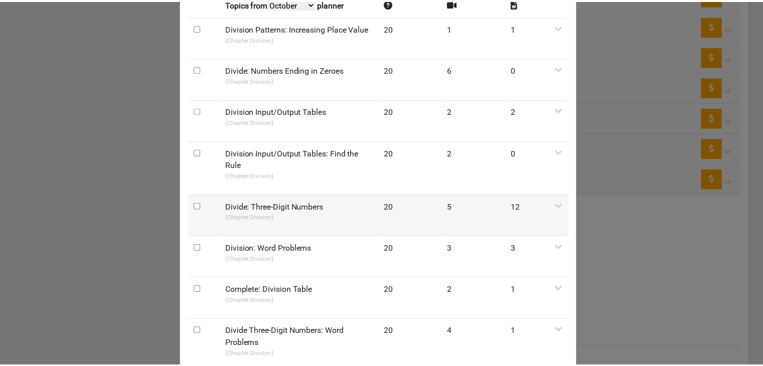
scroll to position [0, 0]
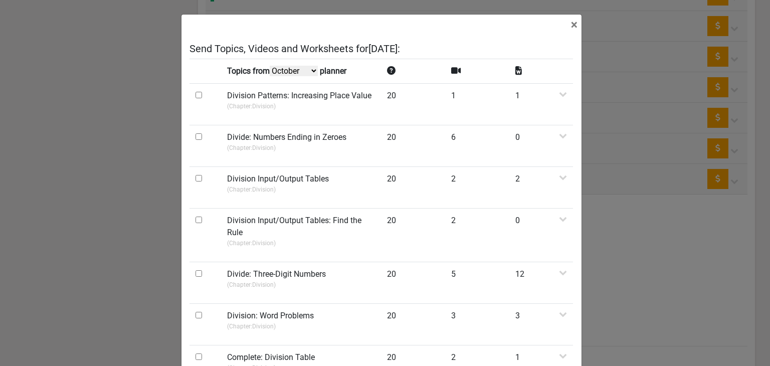
click at [594, 91] on div "× Send Topics, Videos and Worksheets for Thursday 25th September : Topics from …" at bounding box center [385, 183] width 770 height 366
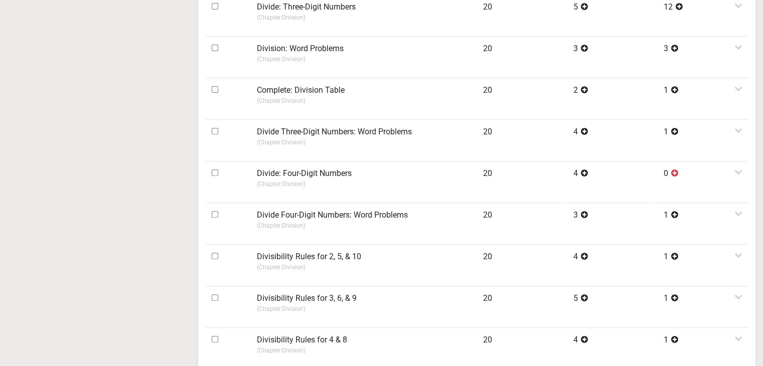
scroll to position [140, 0]
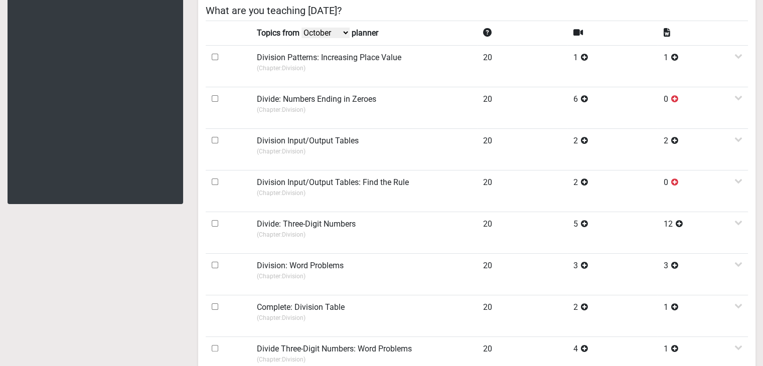
click at [319, 23] on td "Topics from October September August July planner" at bounding box center [364, 33] width 226 height 25
click at [315, 30] on select "October September August July" at bounding box center [325, 33] width 48 height 11
select select "September"
click at [303, 28] on select "October September August July" at bounding box center [325, 33] width 48 height 11
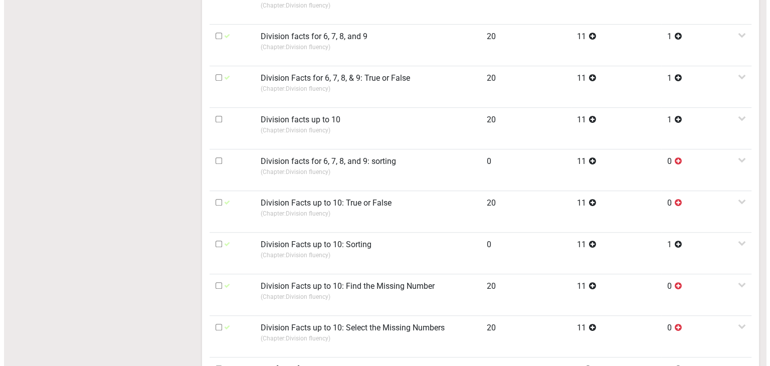
scroll to position [642, 0]
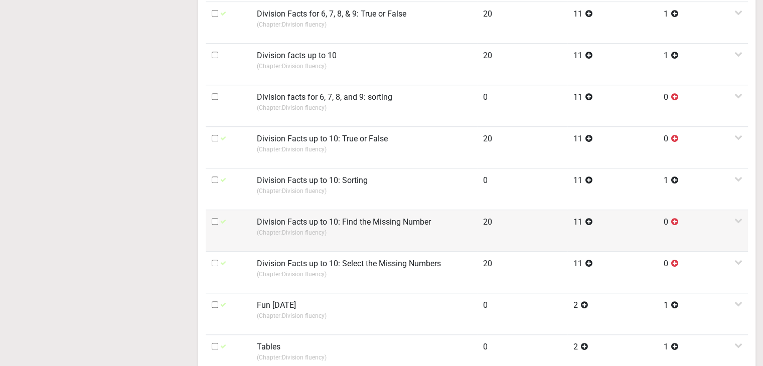
click at [301, 217] on label "Division Facts up to 10: Find the Missing Number" at bounding box center [344, 222] width 174 height 12
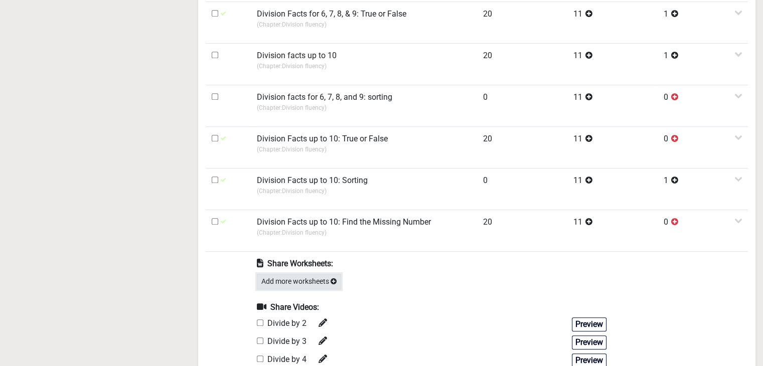
click at [288, 275] on button "Add more worksheets" at bounding box center [299, 282] width 84 height 16
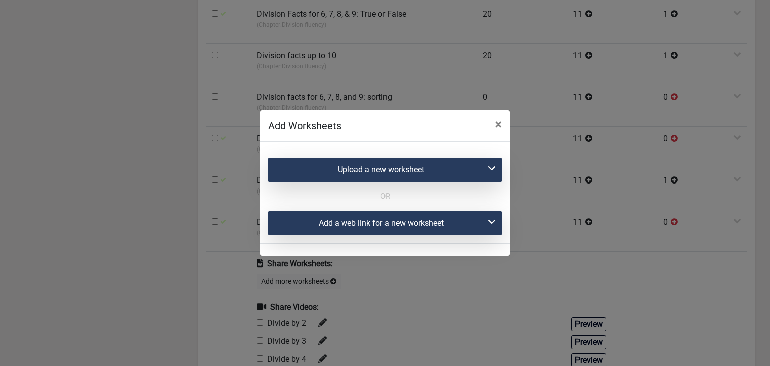
click at [329, 223] on div "Add a web link for a new worksheet" at bounding box center [385, 223] width 234 height 24
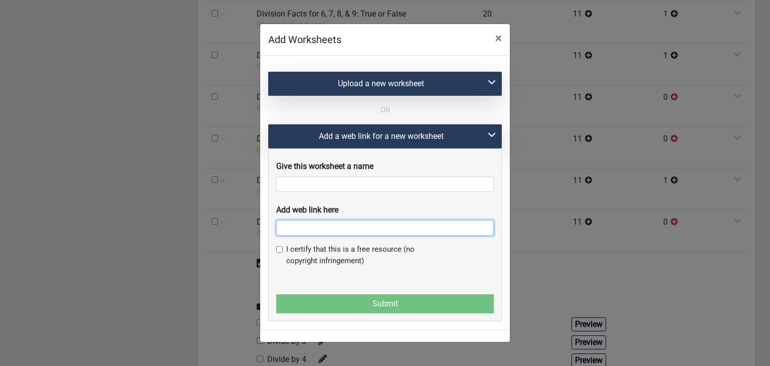
click at [334, 233] on input "text" at bounding box center [385, 228] width 218 height 16
paste input "https://ca.ixl.com/math/grade-3/division-facts-up-to-10-find-the-missing-number"
type input "https://ca.ixl.com/math/grade-3/division-facts-up-to-10-find-the-missing-number"
click at [496, 41] on span "×" at bounding box center [498, 38] width 7 height 14
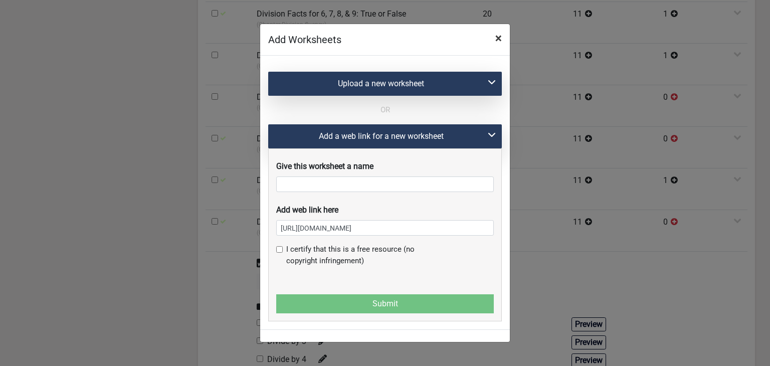
scroll to position [0, 0]
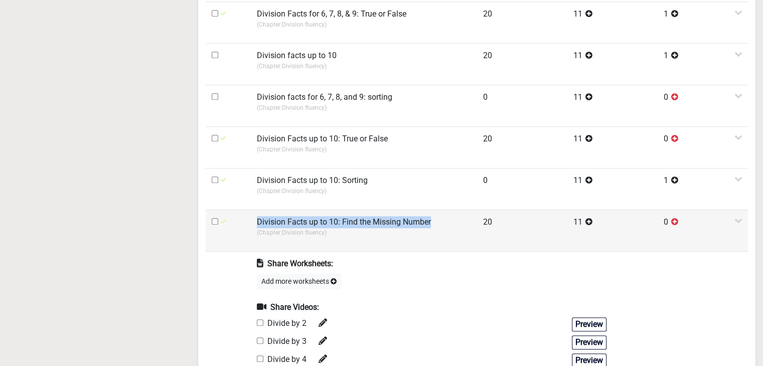
drag, startPoint x: 306, startPoint y: 219, endPoint x: 435, endPoint y: 220, distance: 129.3
click at [435, 220] on td "Division Facts up to 10: Find the Missing Number (Chapter: Division fluency )" at bounding box center [364, 231] width 226 height 42
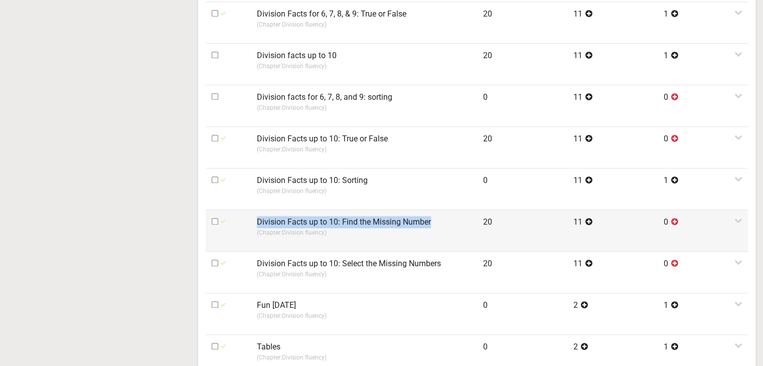
copy label "Division Facts up to 10: Find the Missing Number"
click at [392, 221] on label "Division Facts up to 10: Find the Missing Number" at bounding box center [344, 222] width 174 height 12
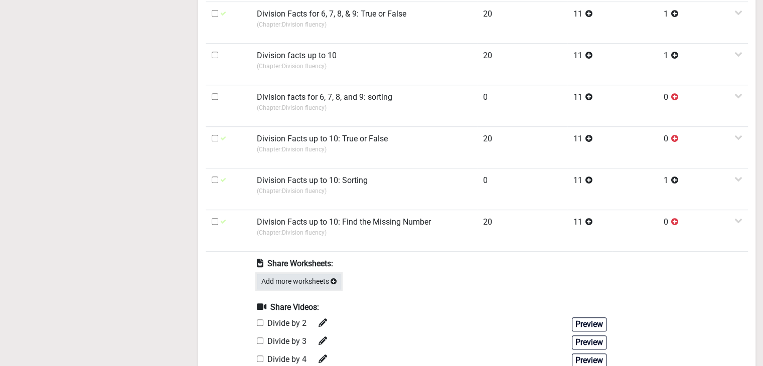
click at [310, 279] on button "Add more worksheets" at bounding box center [299, 282] width 84 height 16
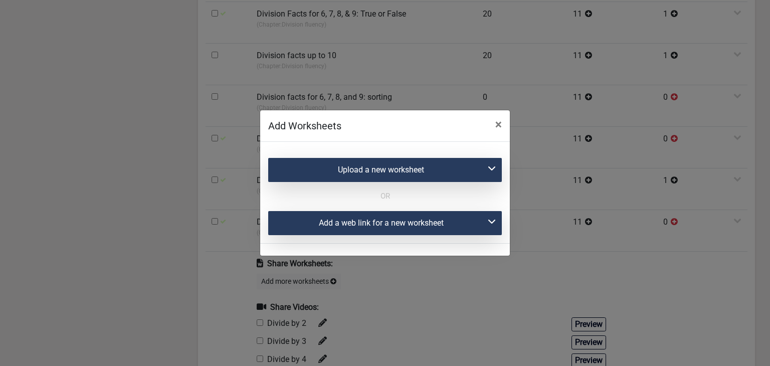
click at [311, 231] on div "Add a web link for a new worksheet" at bounding box center [385, 223] width 234 height 24
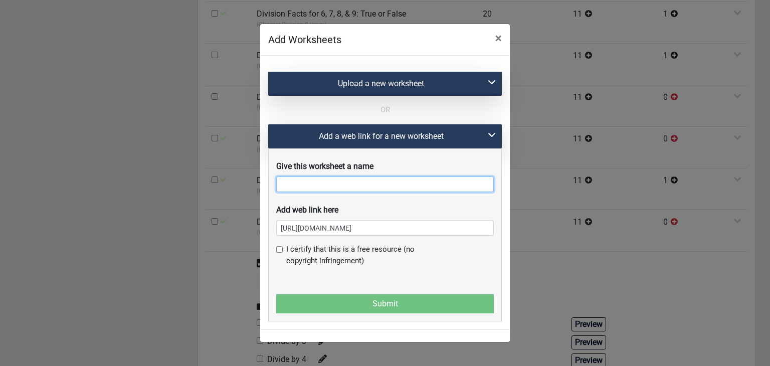
click at [310, 187] on input "text" at bounding box center [385, 184] width 218 height 16
paste input "Division Facts up to 10: Find the Missing Number"
type input "Division Facts up to 10: Find the Missing Number"
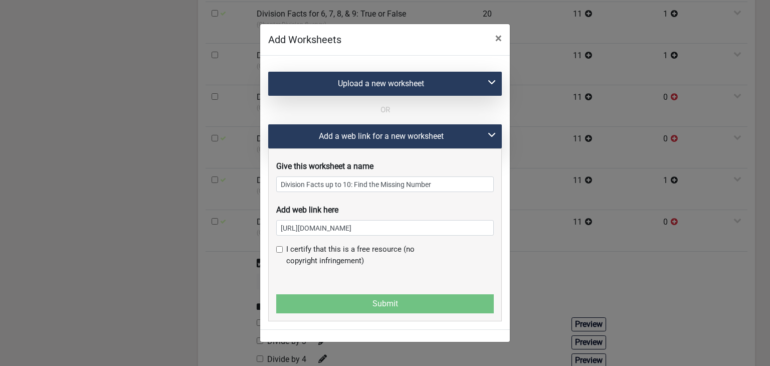
click at [280, 253] on input "checkbox" at bounding box center [279, 249] width 7 height 7
checkbox input "true"
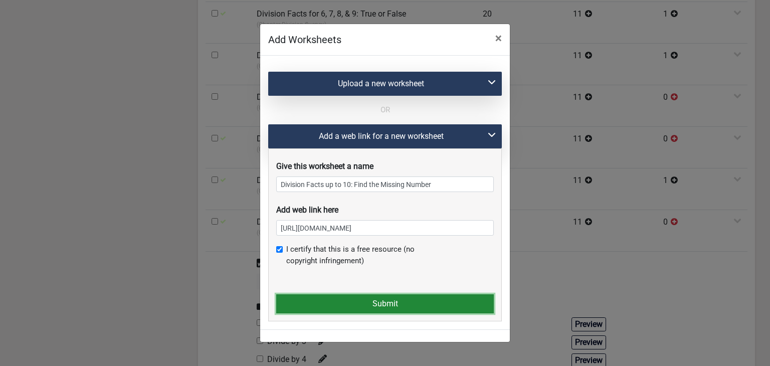
click at [305, 295] on button "Submit" at bounding box center [385, 303] width 218 height 19
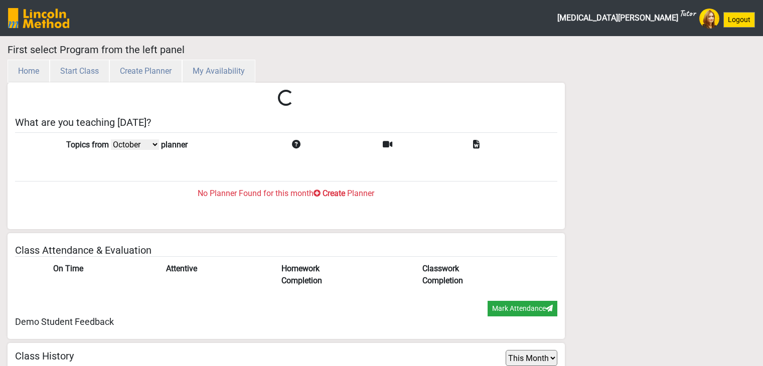
select select "month"
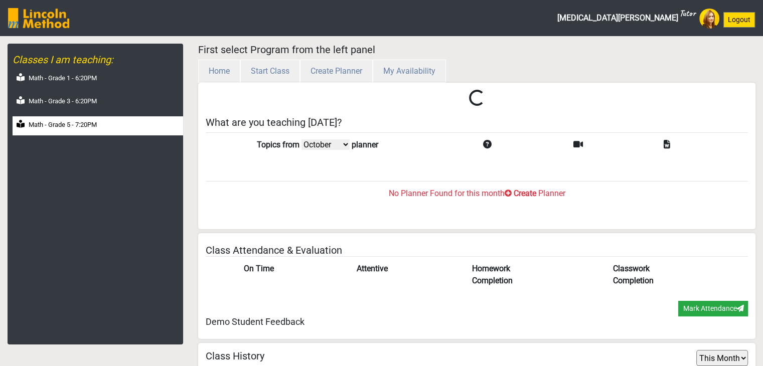
scroll to position [33, 0]
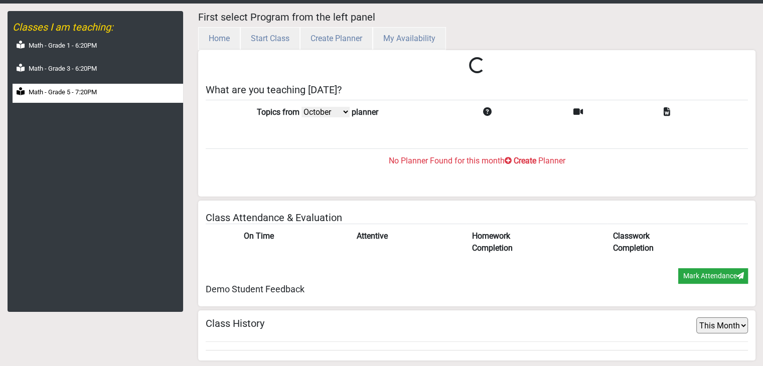
click at [74, 94] on label "Math - Grade 5 - 7:20PM" at bounding box center [63, 92] width 68 height 10
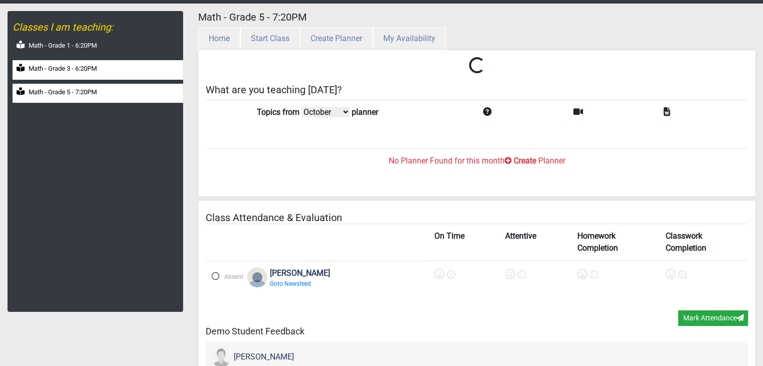
click at [73, 77] on div "Math - Grade 3 - 6:20PM" at bounding box center [98, 70] width 170 height 20
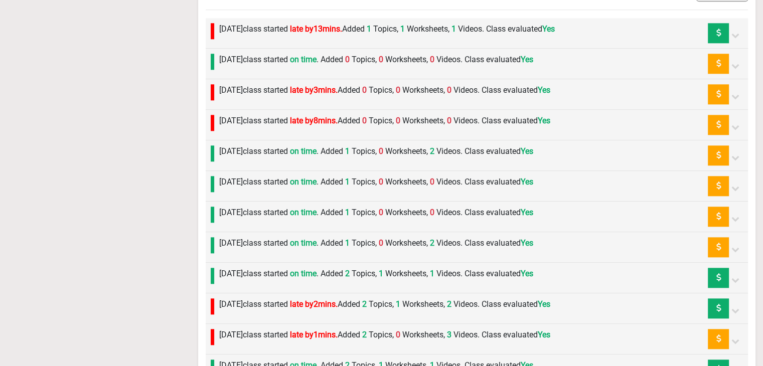
scroll to position [1106, 0]
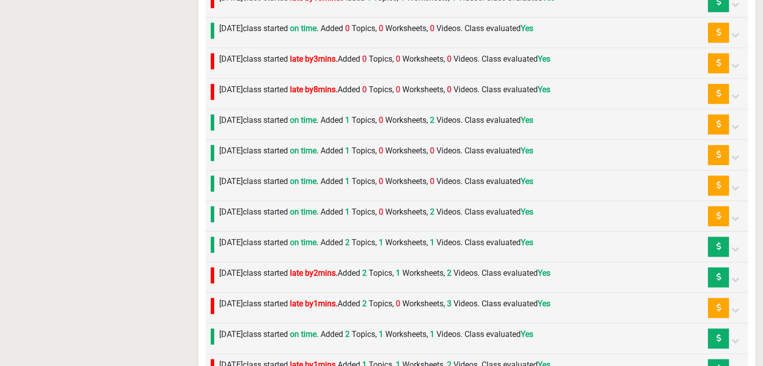
click at [239, 208] on label "[DATE] class started on time . Added 1 Topics, 0 Worksheets, 2 Videos. Class ev…" at bounding box center [376, 212] width 314 height 12
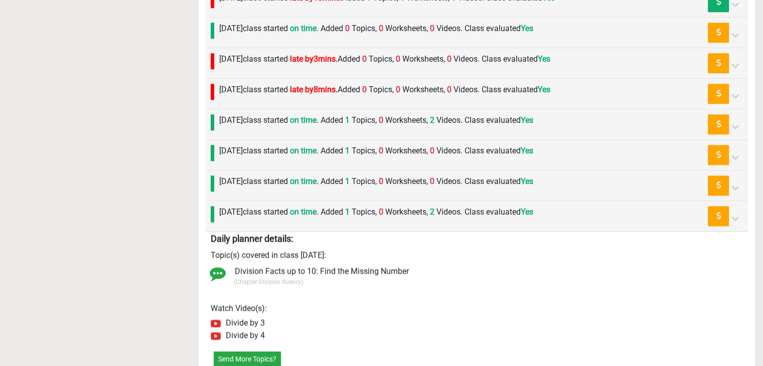
click at [239, 208] on label "[DATE] class started on time . Added 1 Topics, 0 Worksheets, 2 Videos. Class ev…" at bounding box center [376, 212] width 314 height 12
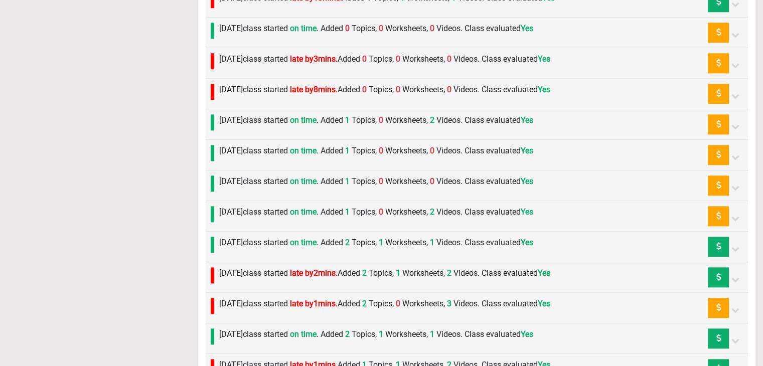
click at [245, 186] on div "[DATE] class started on time . Added 1 Topics, 0 Worksheets, 0 Videos. Class ev…" at bounding box center [373, 185] width 319 height 20
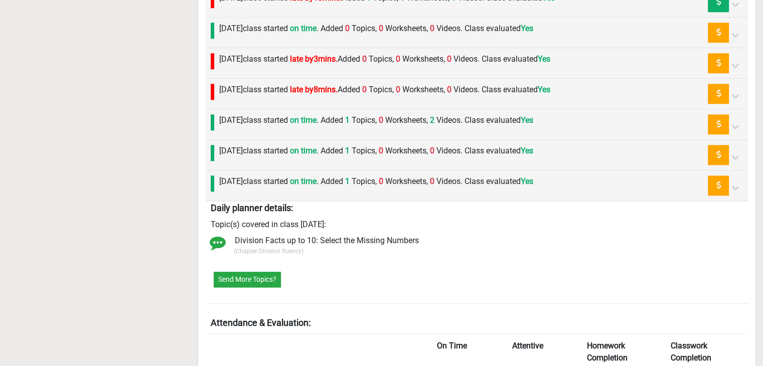
click at [250, 156] on div "[DATE] class started on time . Added 1 Topics, 0 Worksheets, 0 Videos. Class ev…" at bounding box center [373, 155] width 319 height 20
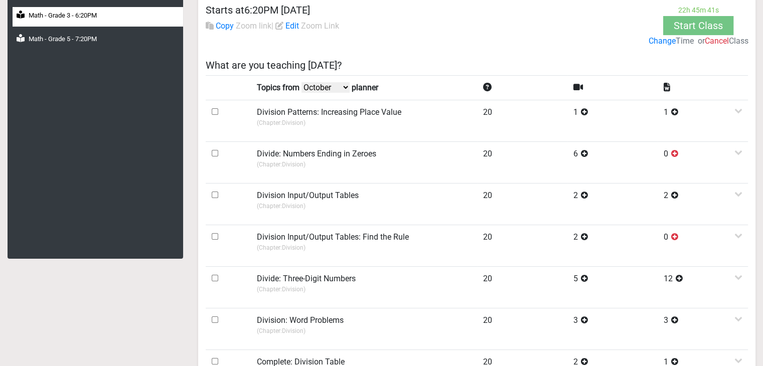
scroll to position [0, 0]
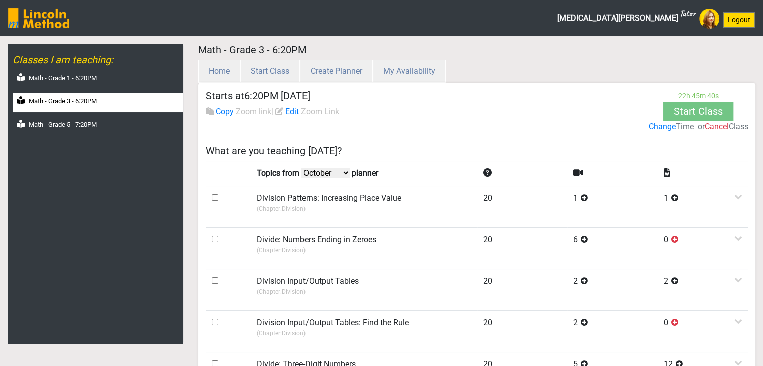
click at [331, 169] on select "October September August July" at bounding box center [325, 173] width 48 height 11
select select "September"
click at [303, 168] on select "October September August July" at bounding box center [325, 173] width 48 height 11
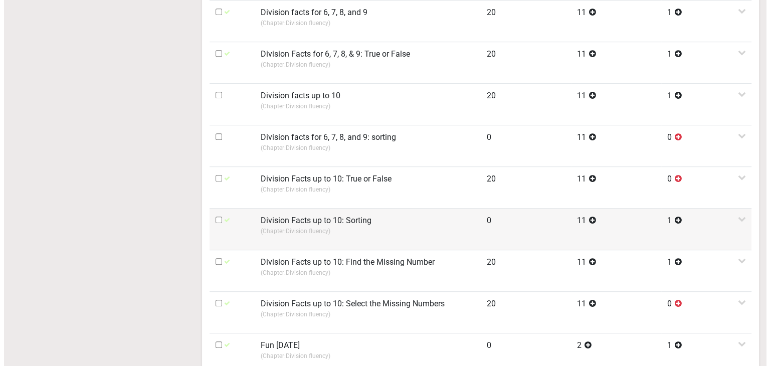
scroll to position [702, 0]
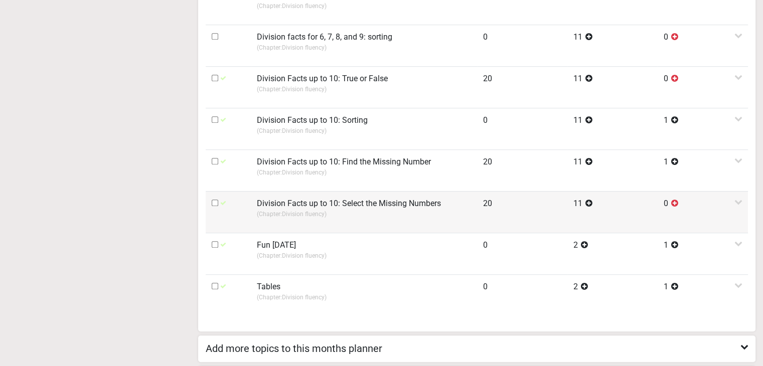
click at [299, 210] on p "(Chapter: Division fluency )" at bounding box center [364, 214] width 214 height 9
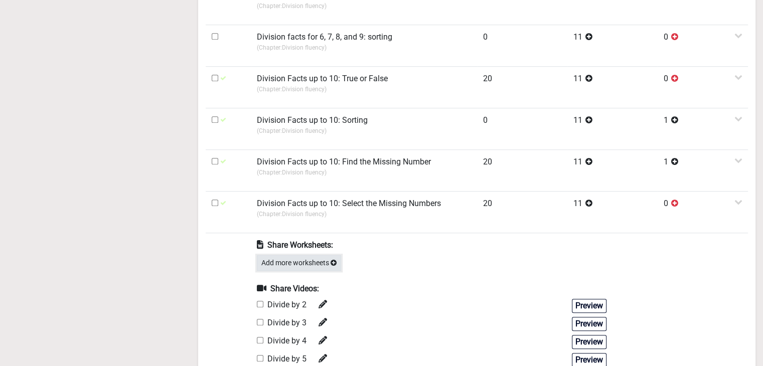
click at [297, 258] on button "Add more worksheets" at bounding box center [299, 263] width 84 height 16
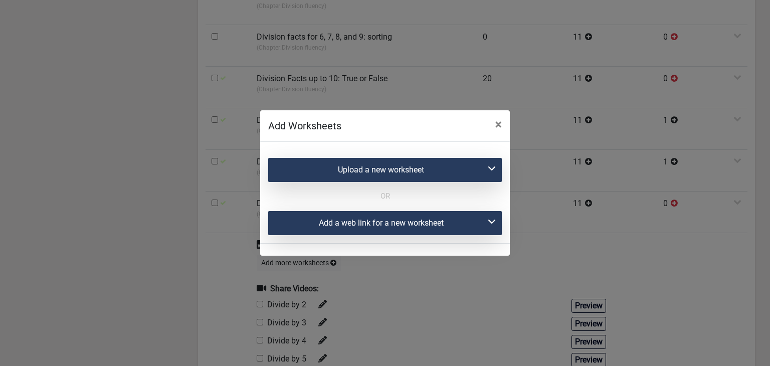
click at [323, 216] on div "Add a web link for a new worksheet" at bounding box center [385, 223] width 234 height 24
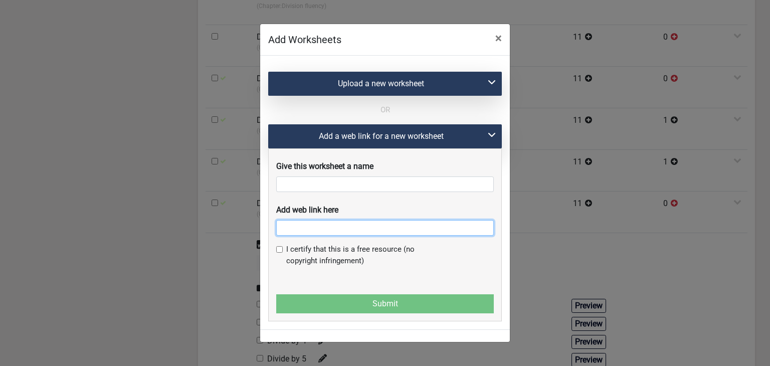
click at [324, 233] on input "text" at bounding box center [385, 228] width 218 height 16
paste input "https://ca.ixl.com/math/grade-3/division-facts-up-to-10-select-the-missing-numb…"
type input "https://ca.ixl.com/math/grade-3/division-facts-up-to-10-select-the-missing-numb…"
click at [500, 43] on span "×" at bounding box center [498, 38] width 7 height 14
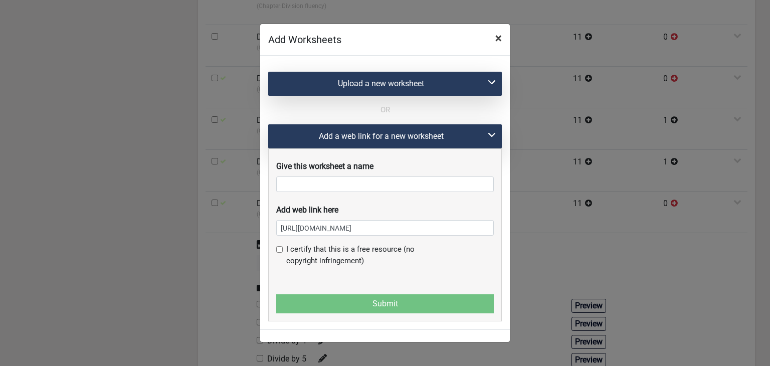
scroll to position [0, 0]
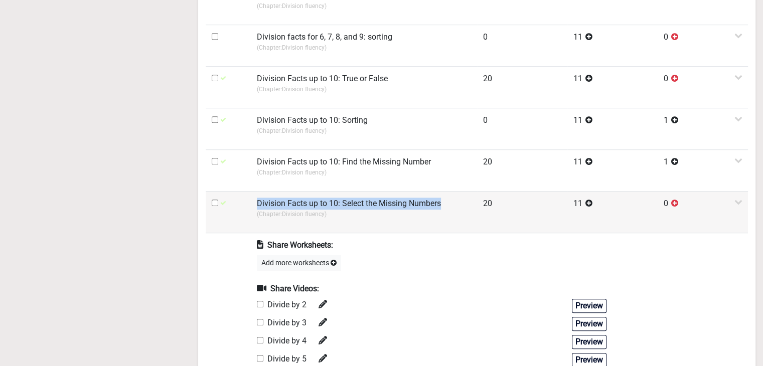
drag, startPoint x: 256, startPoint y: 202, endPoint x: 445, endPoint y: 204, distance: 189.0
click at [445, 204] on td "Division Facts up to 10: Select the Missing Numbers (Chapter: Division fluency )" at bounding box center [364, 212] width 226 height 42
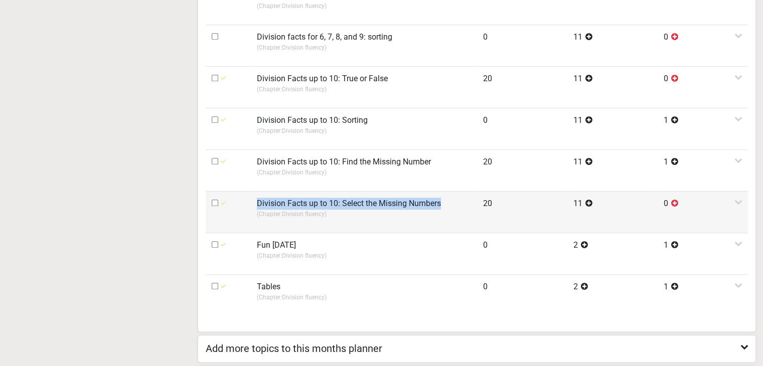
copy label "Division Facts up to 10: Select the Missing Numbers"
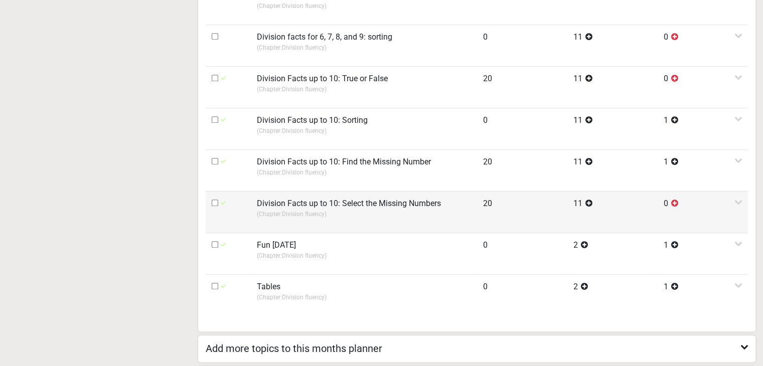
click at [392, 212] on p "(Chapter: Division fluency )" at bounding box center [364, 214] width 214 height 9
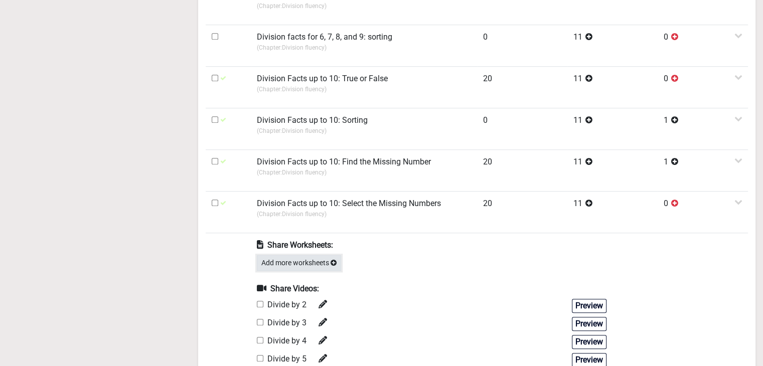
click at [314, 257] on button "Add more worksheets" at bounding box center [299, 263] width 84 height 16
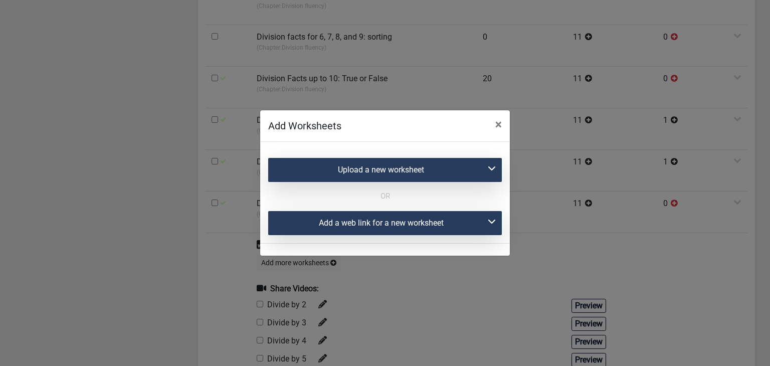
click at [317, 232] on div "Add a web link for a new worksheet" at bounding box center [385, 223] width 234 height 24
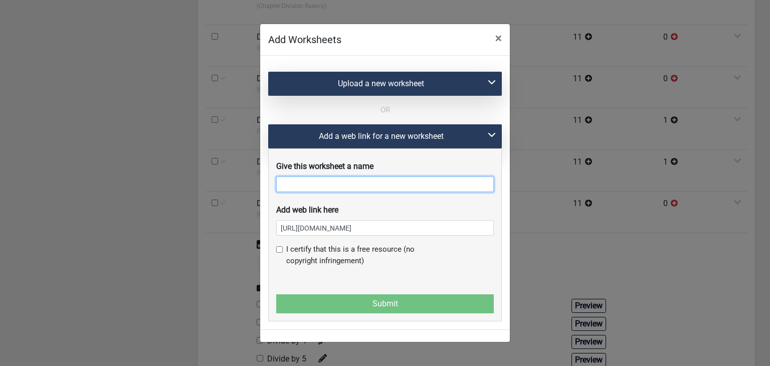
click at [311, 185] on input "text" at bounding box center [385, 184] width 218 height 16
paste input "Division Facts up to 10: Select the Missing Numbers"
type input "Division Facts up to 10: Select the Missing Numbers"
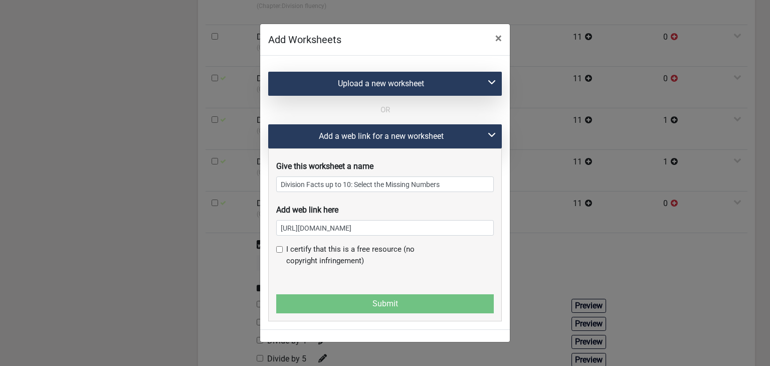
click at [279, 253] on input "checkbox" at bounding box center [279, 249] width 7 height 7
checkbox input "true"
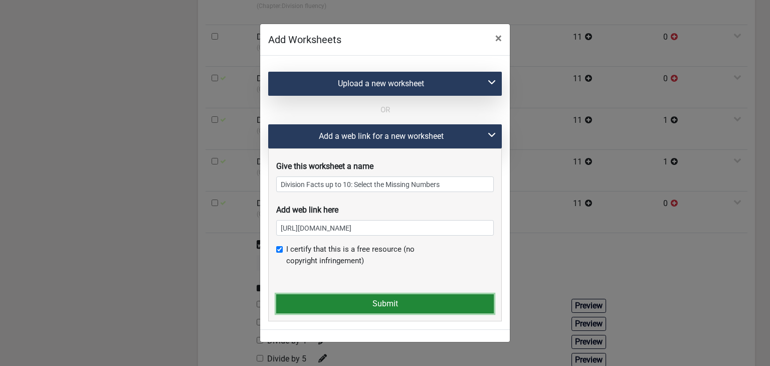
click at [299, 298] on button "Submit" at bounding box center [385, 303] width 218 height 19
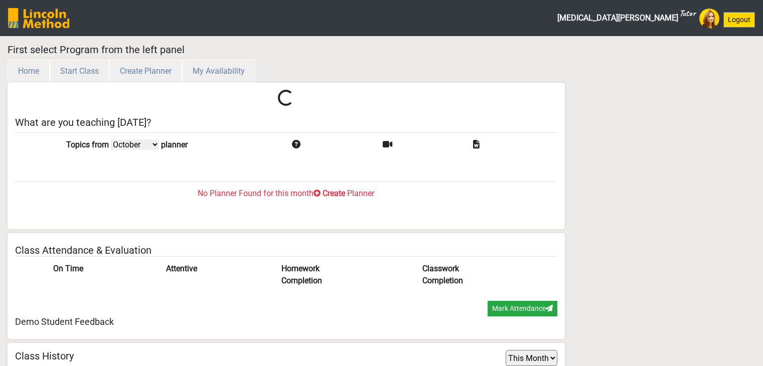
select select "month"
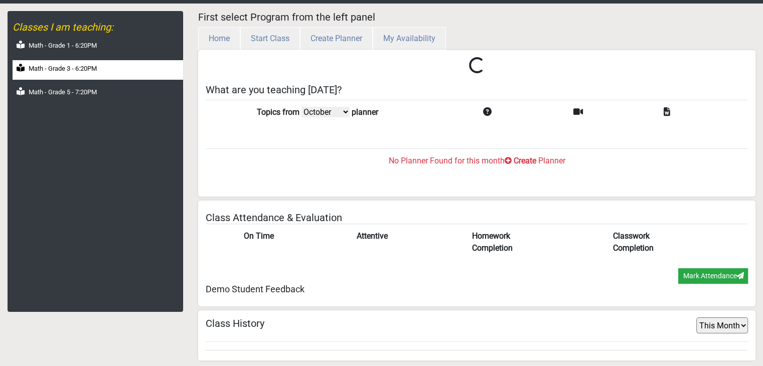
click at [87, 76] on div "Math - Grade 3 - 6:20PM" at bounding box center [98, 70] width 170 height 20
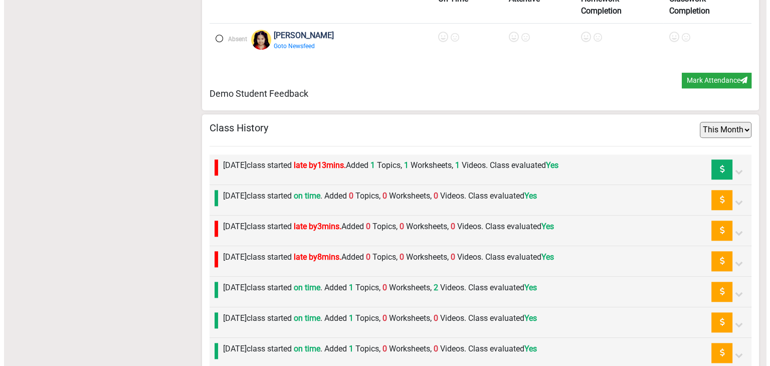
scroll to position [1043, 0]
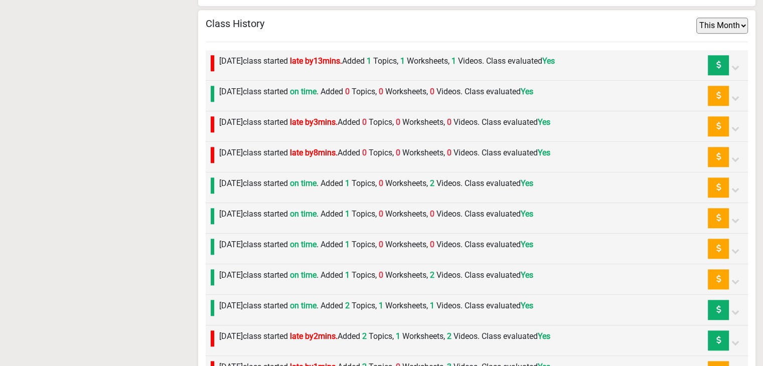
click at [267, 188] on div "[DATE] class started on time . Added 1 Topics, 0 Worksheets, 2 Videos. Class ev…" at bounding box center [373, 187] width 319 height 20
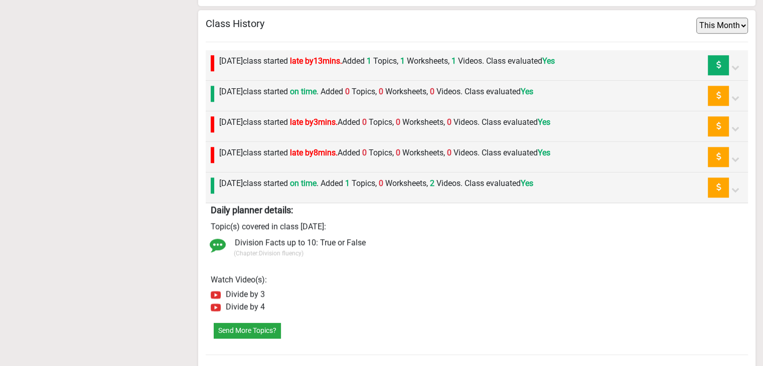
click at [266, 188] on div "[DATE] class started on time . Added 1 Topics, 0 Worksheets, 2 Videos. Class ev…" at bounding box center [373, 187] width 319 height 20
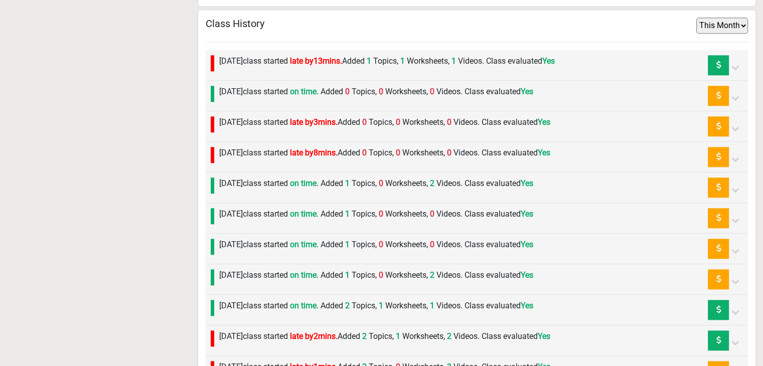
click at [269, 167] on div "[DATE] class started late by 8 mins. Added 0 Topics, 0 Worksheets, 0 Videos. Cl…" at bounding box center [477, 157] width 542 height 31
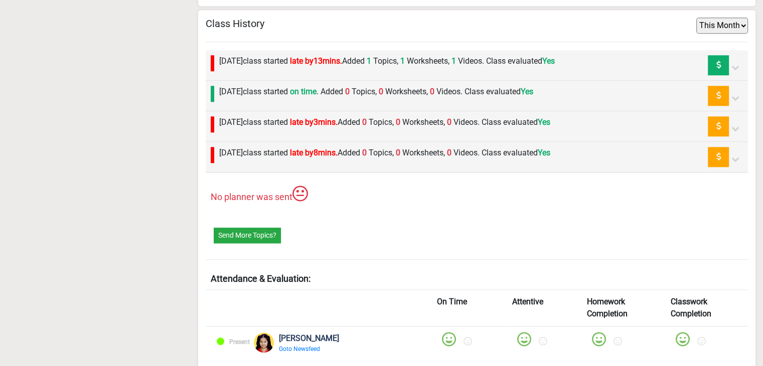
click at [269, 167] on div "[DATE] class started late by 8 mins. Added 0 Topics, 0 Worksheets, 0 Videos. Cl…" at bounding box center [477, 157] width 542 height 31
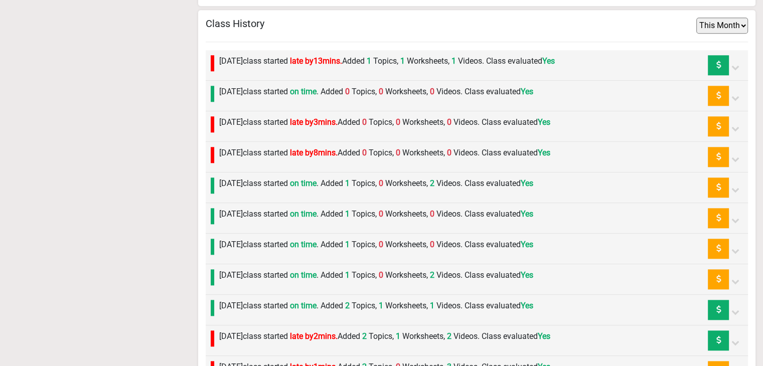
click at [262, 239] on label "Friday 26th September class started on time . Added 1 Topics, 0 Worksheets, 0 V…" at bounding box center [376, 245] width 314 height 12
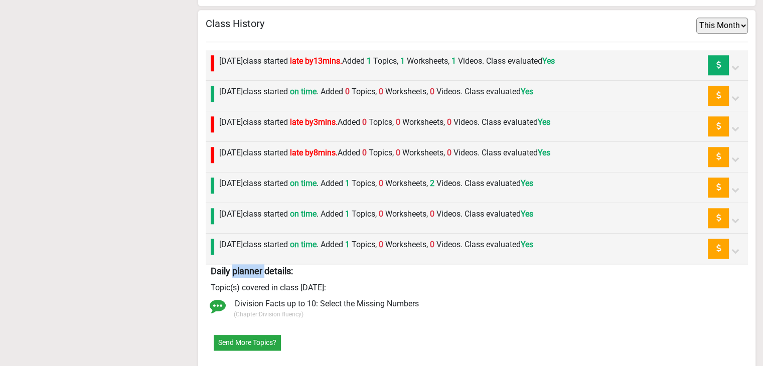
click at [265, 214] on label "Monday 29th September class started on time . Added 1 Topics, 0 Worksheets, 0 V…" at bounding box center [376, 214] width 314 height 12
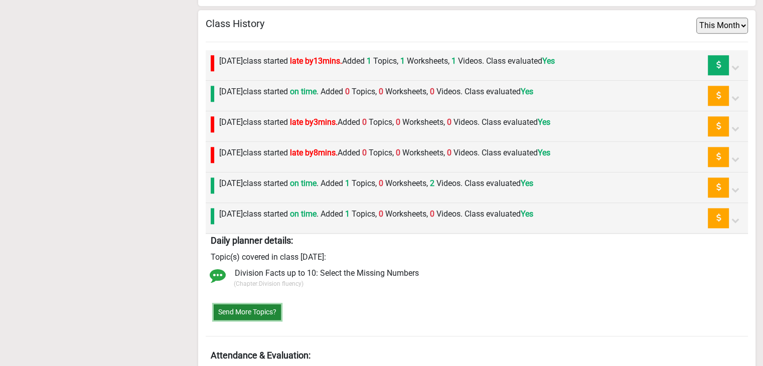
click at [240, 305] on button "Send More Topics?" at bounding box center [247, 312] width 67 height 16
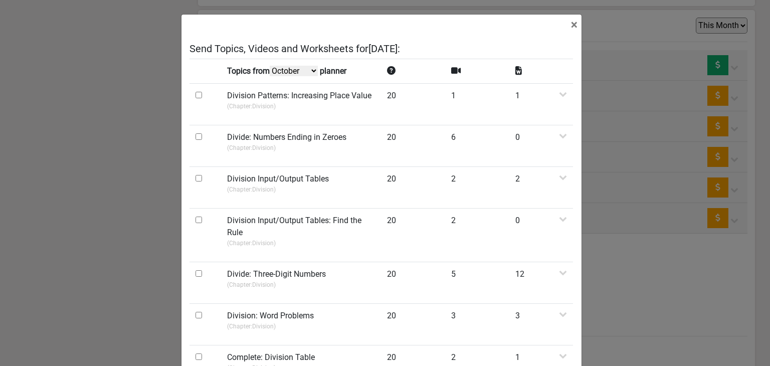
click at [271, 71] on select "October September August July" at bounding box center [294, 71] width 48 height 11
select select "September"
click at [271, 76] on select "October September August July" at bounding box center [294, 71] width 48 height 11
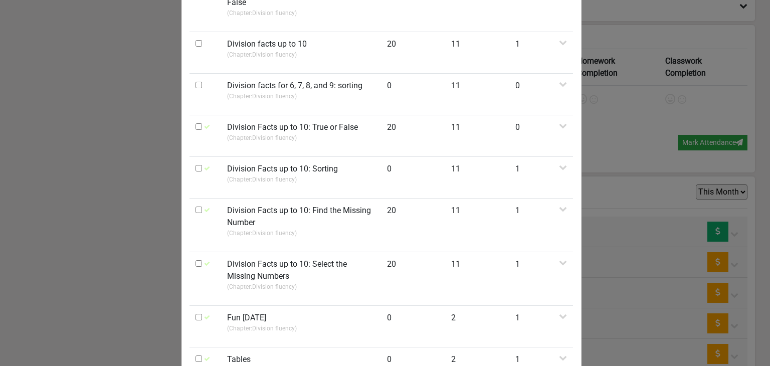
scroll to position [602, 0]
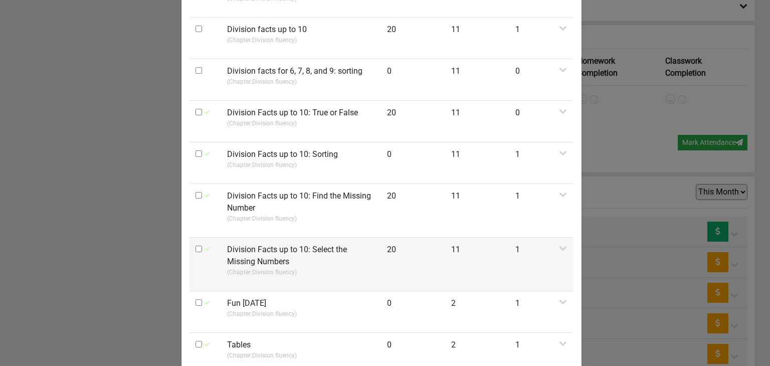
click at [196, 246] on input "checkbox" at bounding box center [199, 249] width 7 height 7
checkbox input "true"
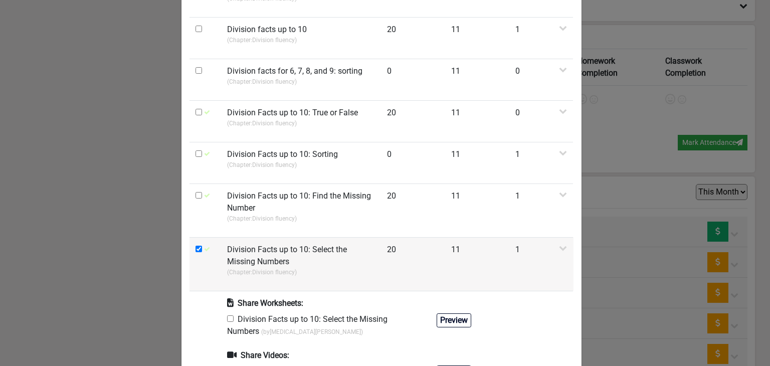
scroll to position [702, 0]
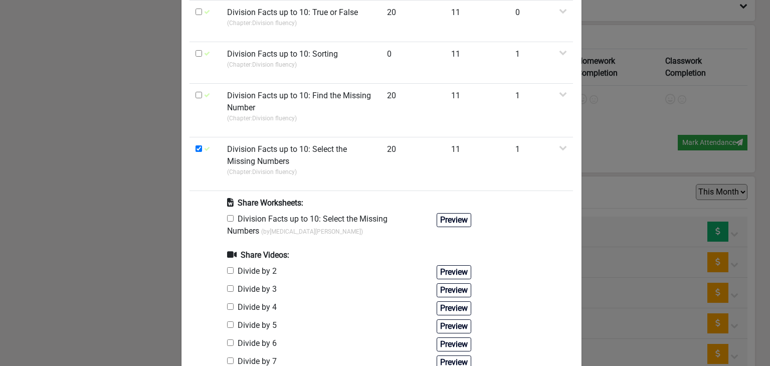
click at [227, 215] on input "checkbox" at bounding box center [230, 218] width 7 height 7
checkbox input "true"
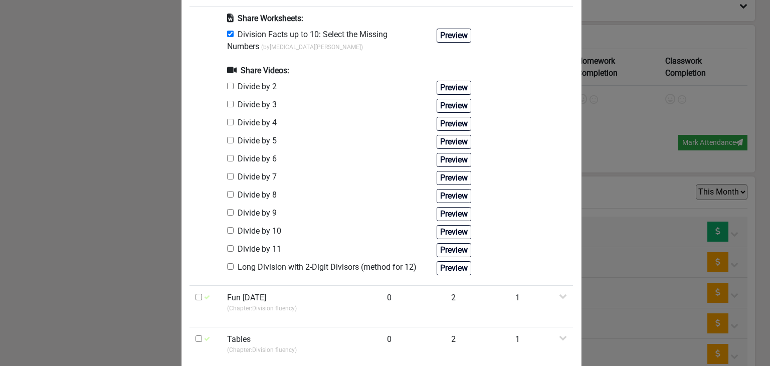
scroll to position [930, 0]
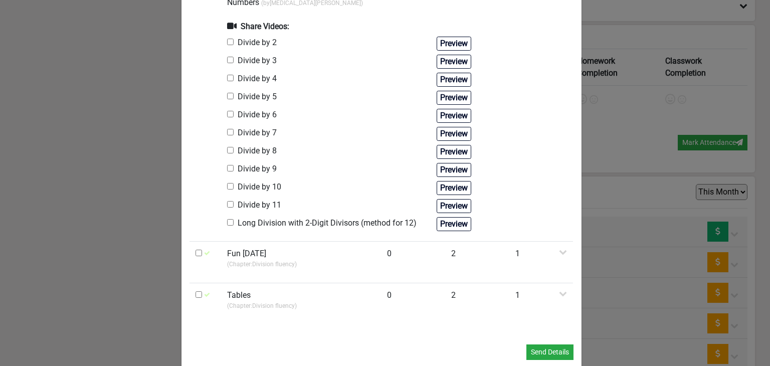
click at [227, 183] on input "checkbox" at bounding box center [230, 186] width 7 height 7
checkbox input "true"
click at [227, 165] on input "checkbox" at bounding box center [230, 168] width 7 height 7
checkbox input "true"
click at [535, 344] on button "Send Details" at bounding box center [549, 352] width 47 height 16
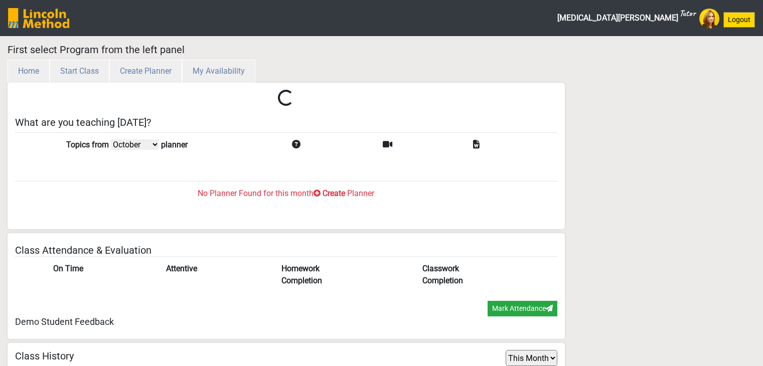
select select "month"
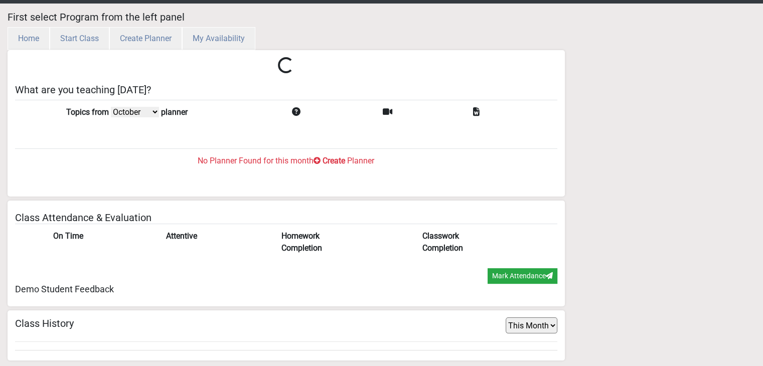
scroll to position [33, 0]
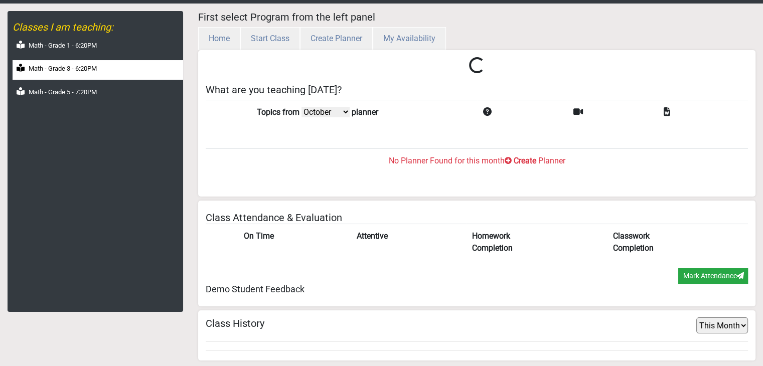
click at [98, 77] on div "Math - Grade 3 - 6:20PM" at bounding box center [98, 70] width 170 height 20
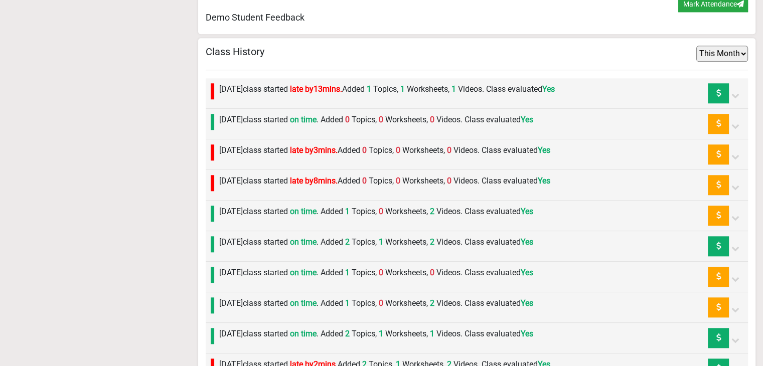
scroll to position [1043, 0]
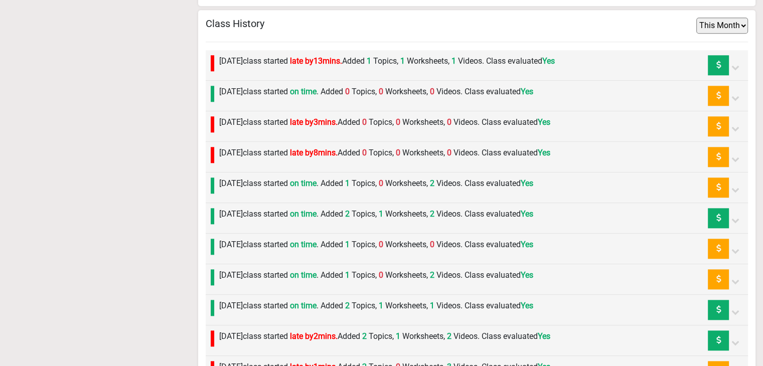
click at [247, 157] on div "[DATE] class started late by 8 mins. Added 0 Topics, 0 Worksheets, 0 Videos. Cl…" at bounding box center [382, 157] width 336 height 20
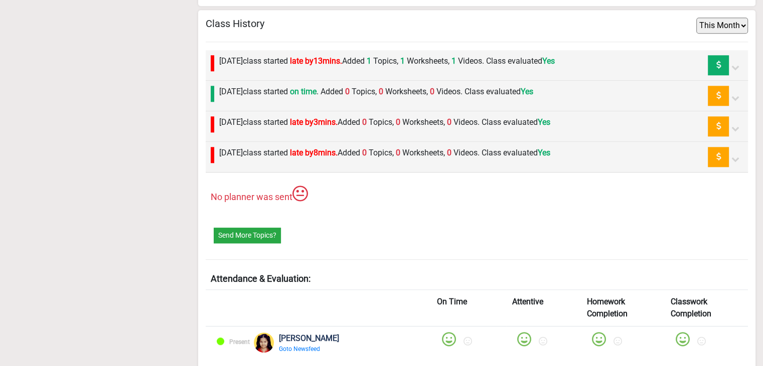
click at [247, 157] on div "[DATE] class started late by 8 mins. Added 0 Topics, 0 Worksheets, 0 Videos. Cl…" at bounding box center [382, 157] width 336 height 20
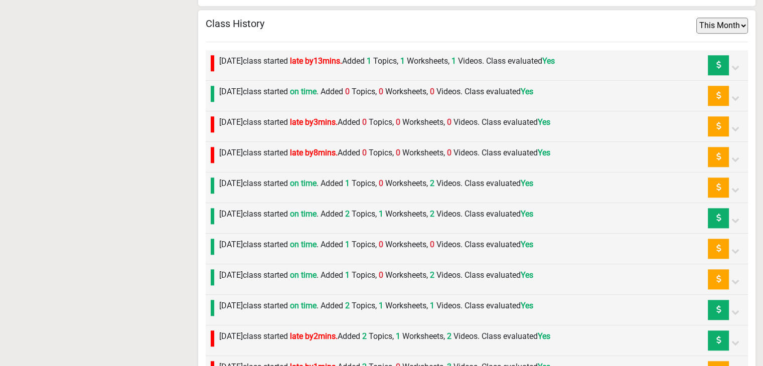
click at [248, 190] on div "[DATE] class started on time . Added 1 Topics, 0 Worksheets, 2 Videos. Class ev…" at bounding box center [373, 187] width 319 height 20
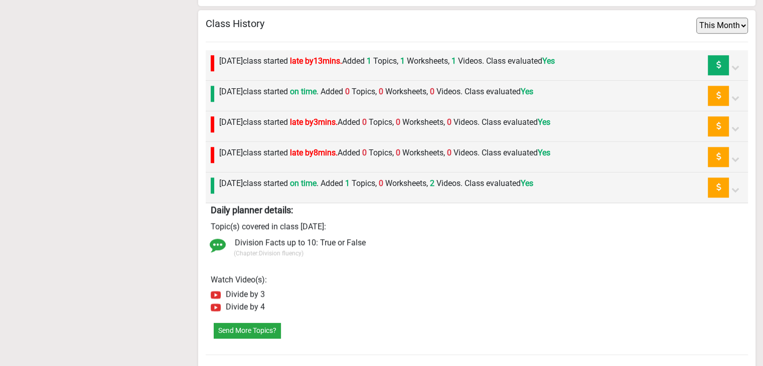
click at [248, 190] on div "[DATE] class started on time . Added 1 Topics, 0 Worksheets, 2 Videos. Class ev…" at bounding box center [373, 187] width 319 height 20
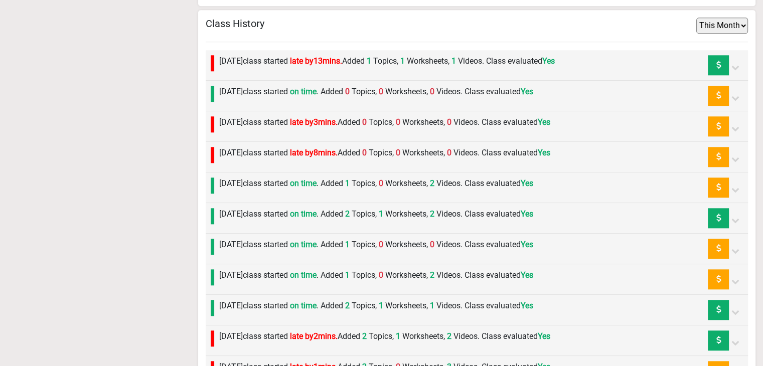
click at [252, 126] on div "[DATE] class started late by 3 mins. Added 0 Topics, 0 Worksheets, 0 Videos. Cl…" at bounding box center [382, 126] width 336 height 20
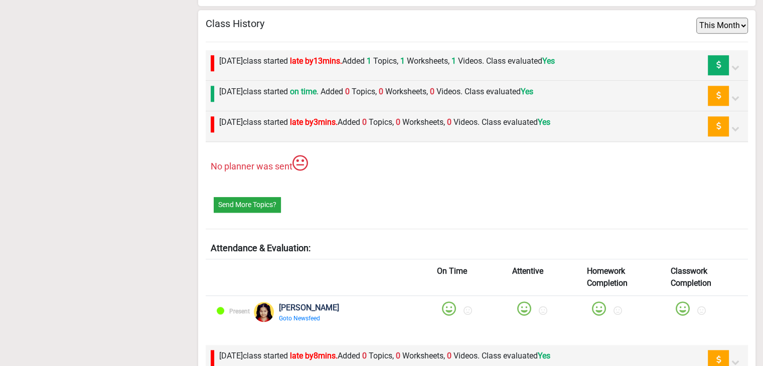
click at [252, 126] on div "[DATE] class started late by 3 mins. Added 0 Topics, 0 Worksheets, 0 Videos. Cl…" at bounding box center [382, 126] width 336 height 20
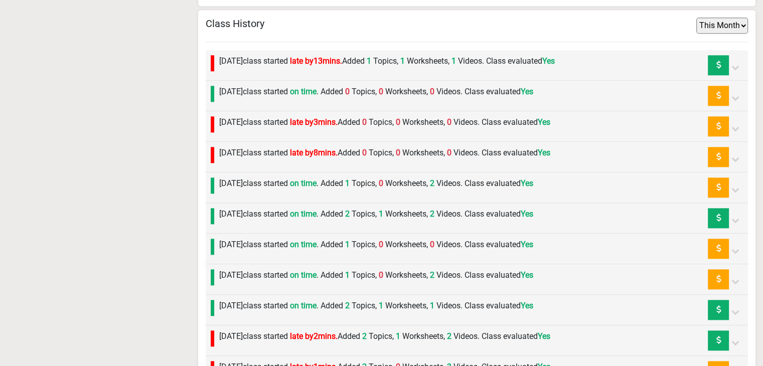
click at [251, 147] on label "[DATE] class started late by 8 mins. Added 0 Topics, 0 Worksheets, 0 Videos. Cl…" at bounding box center [384, 153] width 331 height 12
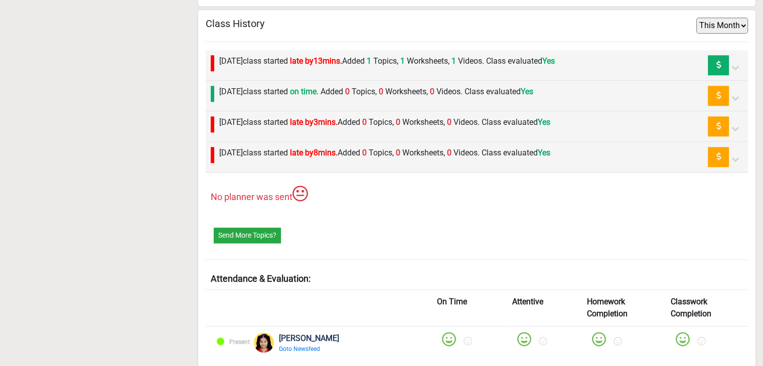
click at [247, 157] on div "[DATE] class started late by 8 mins. Added 0 Topics, 0 Worksheets, 0 Videos. Cl…" at bounding box center [382, 157] width 336 height 20
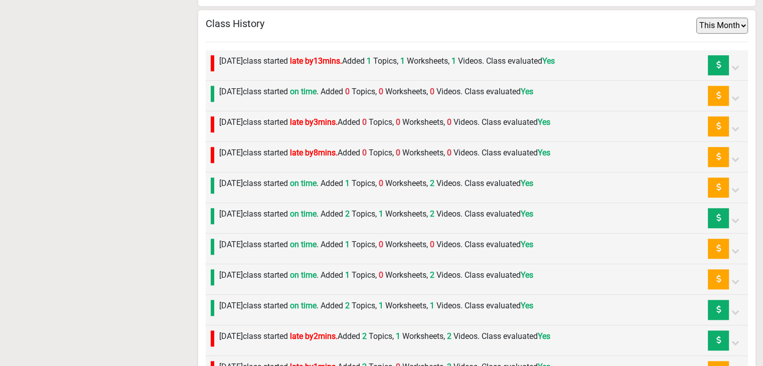
click at [249, 190] on div "[DATE] class started on time . Added 1 Topics, 0 Worksheets, 2 Videos. Class ev…" at bounding box center [373, 187] width 319 height 20
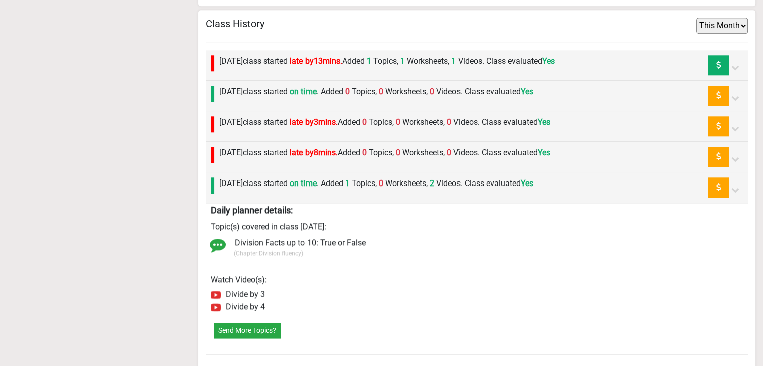
click at [249, 190] on div "[DATE] class started on time . Added 1 Topics, 0 Worksheets, 2 Videos. Class ev…" at bounding box center [373, 187] width 319 height 20
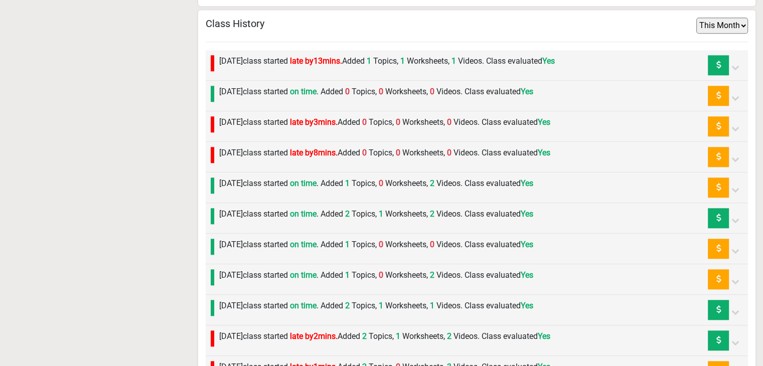
click at [254, 223] on div "[DATE] class started on time . Added 2 Topics, 1 Worksheets, 2 Videos. Class ev…" at bounding box center [373, 218] width 319 height 20
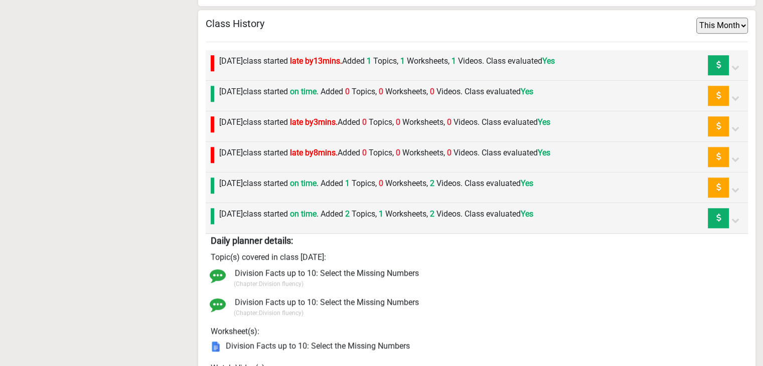
click at [254, 223] on div "[DATE] class started on time . Added 2 Topics, 1 Worksheets, 2 Videos. Class ev…" at bounding box center [373, 218] width 319 height 20
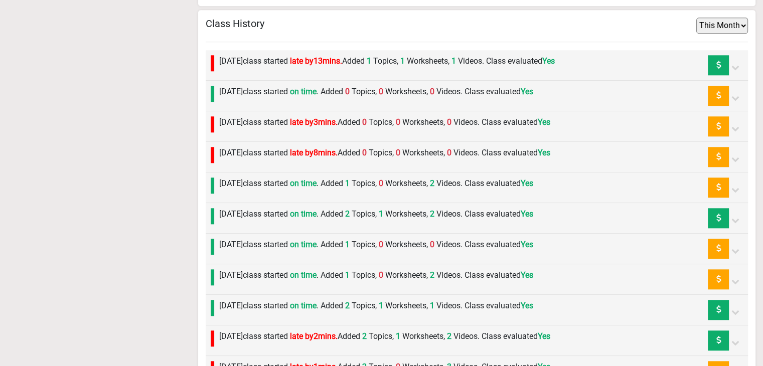
click at [250, 211] on label "[DATE] class started on time . Added 2 Topics, 1 Worksheets, 2 Videos. Class ev…" at bounding box center [376, 214] width 314 height 12
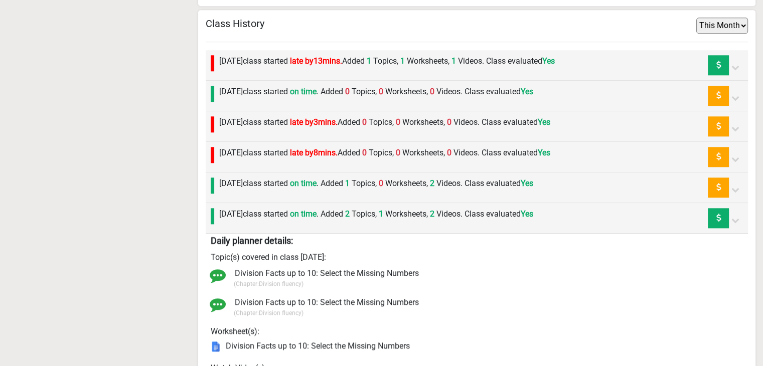
click at [250, 211] on label "[DATE] class started on time . Added 2 Topics, 1 Worksheets, 2 Videos. Class ev…" at bounding box center [376, 214] width 314 height 12
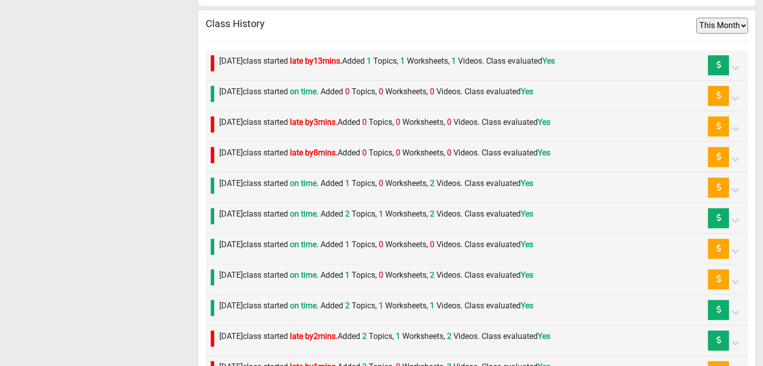
click at [254, 186] on label "[DATE] class started on time . Added 1 Topics, 0 Worksheets, 2 Videos. Class ev…" at bounding box center [376, 183] width 314 height 12
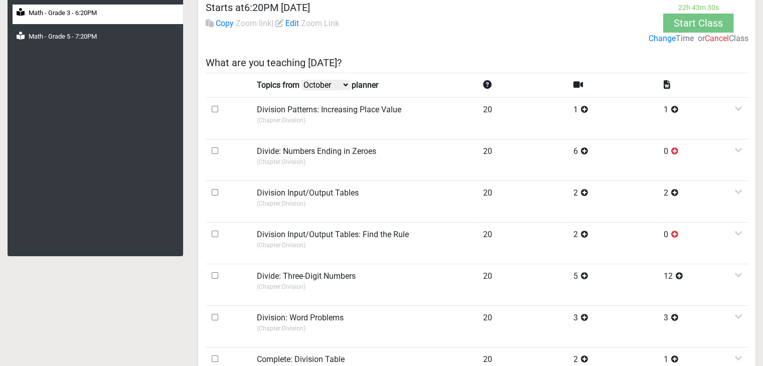
scroll to position [0, 0]
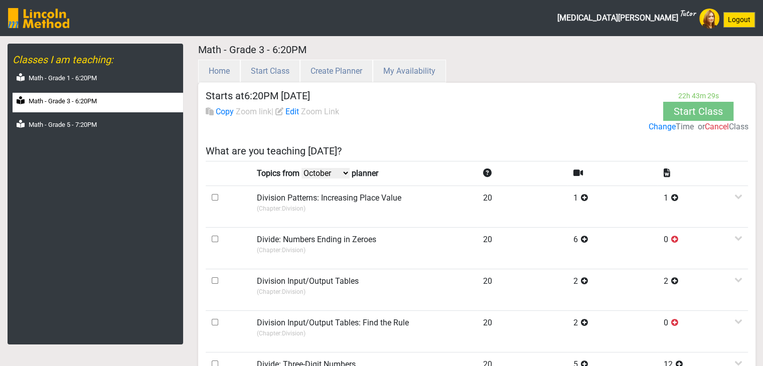
click at [319, 176] on select "October September August July" at bounding box center [325, 173] width 48 height 11
select select "September"
click at [303, 168] on select "October September August July" at bounding box center [325, 173] width 48 height 11
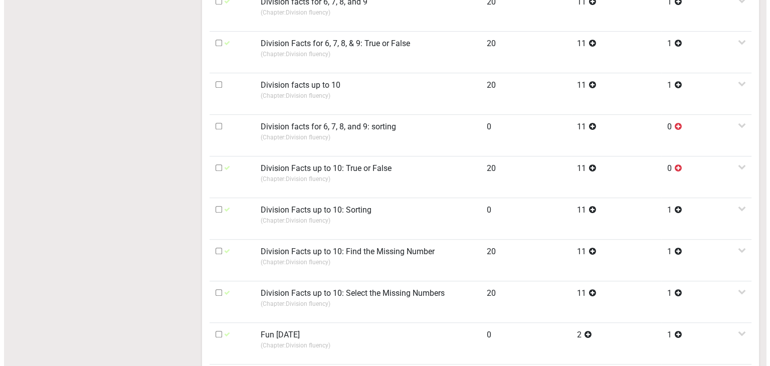
scroll to position [702, 0]
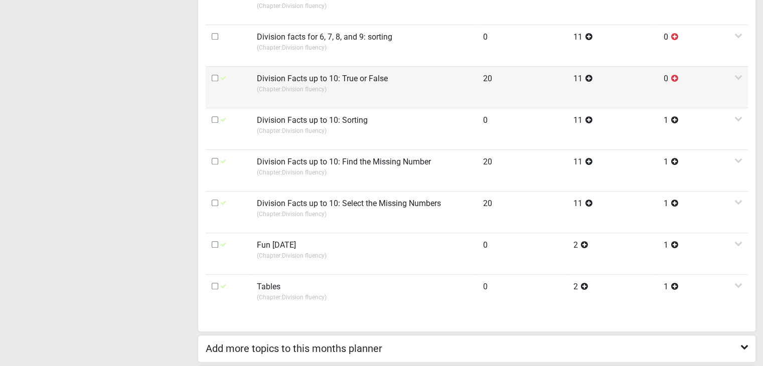
click at [317, 86] on p "(Chapter: Division fluency )" at bounding box center [364, 89] width 214 height 9
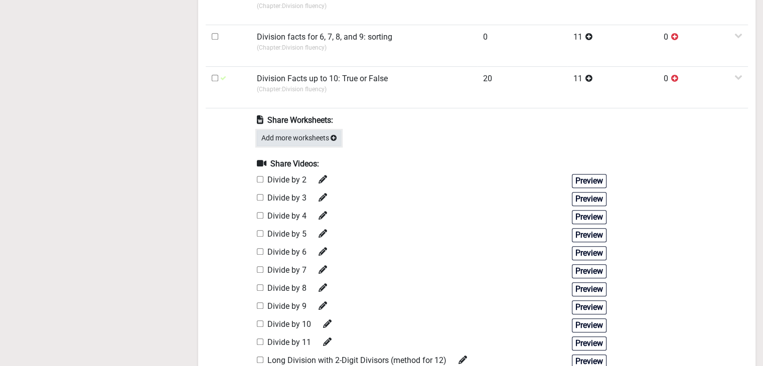
click at [318, 139] on button "Add more worksheets" at bounding box center [299, 138] width 84 height 16
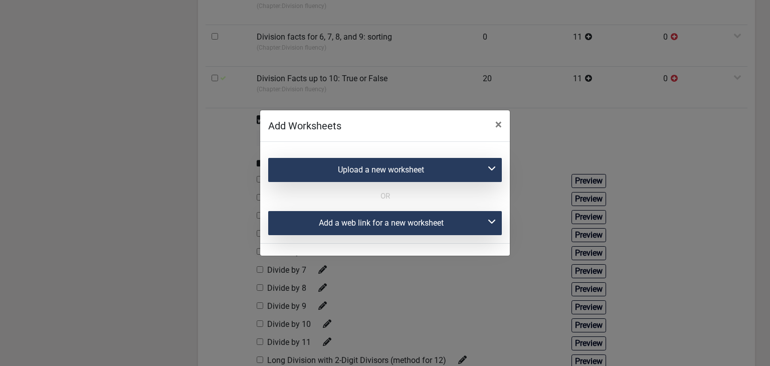
click at [329, 230] on div "Add a web link for a new worksheet" at bounding box center [385, 223] width 234 height 24
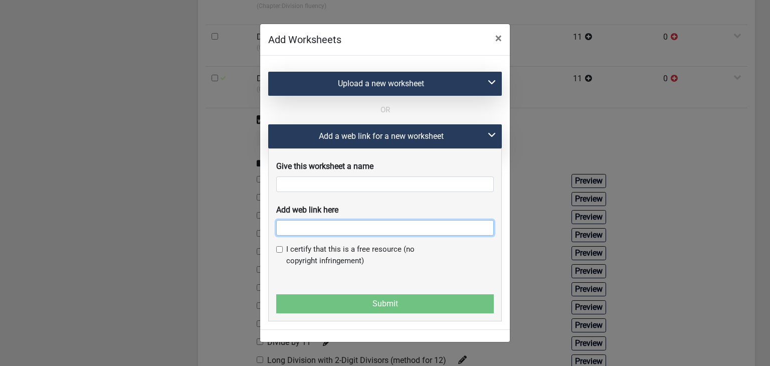
click at [321, 236] on input "text" at bounding box center [385, 228] width 218 height 16
paste input "[URL][DOMAIN_NAME]"
type input "[URL][DOMAIN_NAME]"
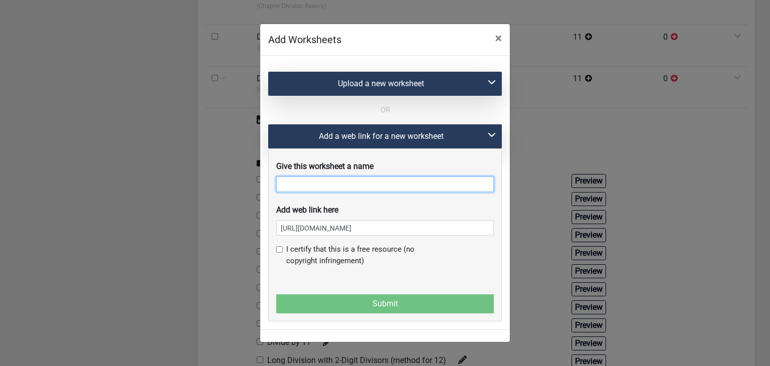
click at [326, 185] on input "text" at bounding box center [385, 184] width 218 height 16
click at [500, 42] on span "×" at bounding box center [498, 38] width 7 height 14
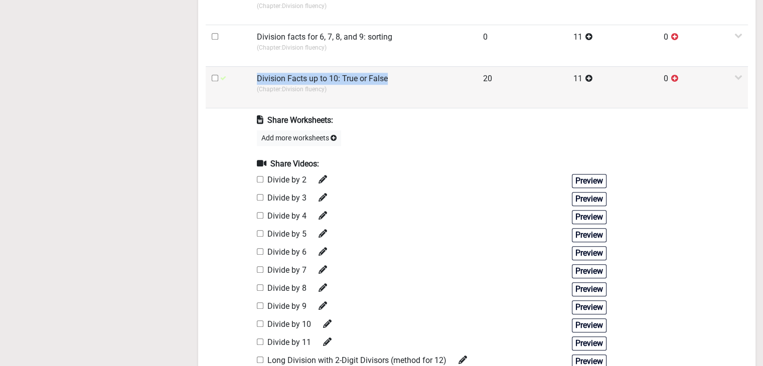
drag, startPoint x: 258, startPoint y: 75, endPoint x: 387, endPoint y: 75, distance: 128.8
click at [387, 75] on td "Division Facts up to 10: True or False (Chapter: Division fluency )" at bounding box center [364, 87] width 226 height 42
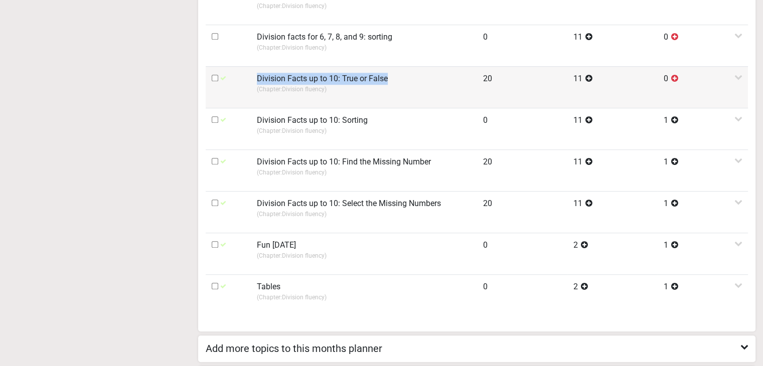
copy label "Division Facts up to 10: True or False"
click at [354, 92] on td "Division Facts up to 10: True or False (Chapter: Division fluency )" at bounding box center [364, 87] width 226 height 42
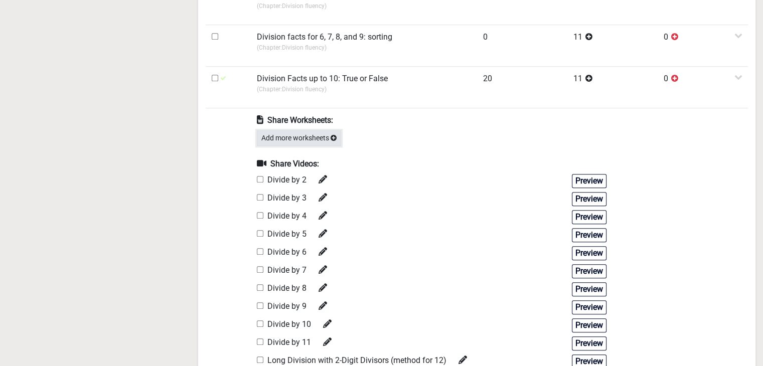
click at [313, 139] on button "Add more worksheets" at bounding box center [299, 138] width 84 height 16
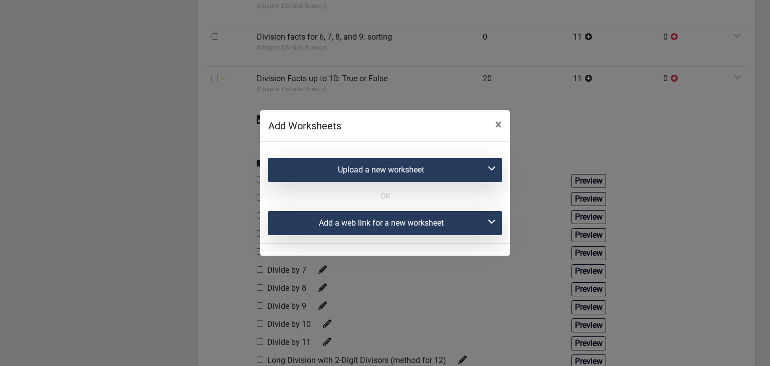
click at [322, 218] on div "Add a web link for a new worksheet" at bounding box center [385, 223] width 234 height 24
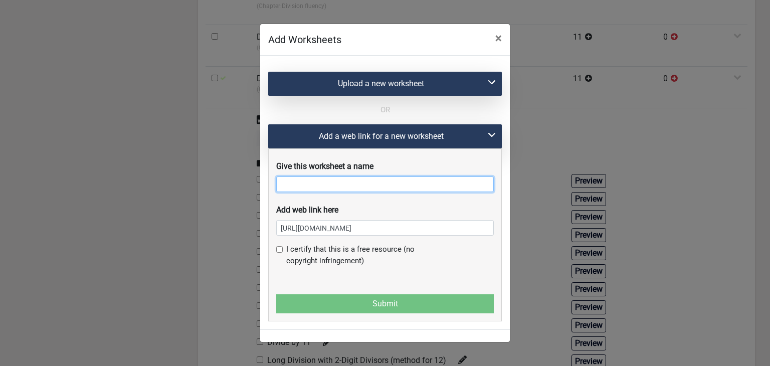
click at [321, 188] on input "text" at bounding box center [385, 184] width 218 height 16
paste input "Division Facts up to 10: True or False"
type input "Division Facts up to 10: True or False"
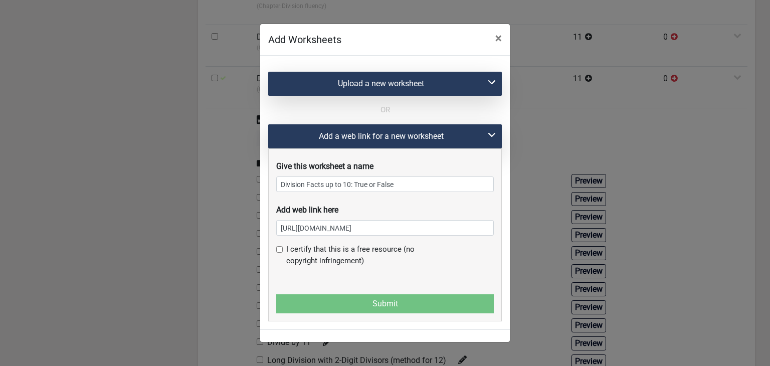
click at [280, 253] on input "checkbox" at bounding box center [279, 249] width 7 height 7
checkbox input "true"
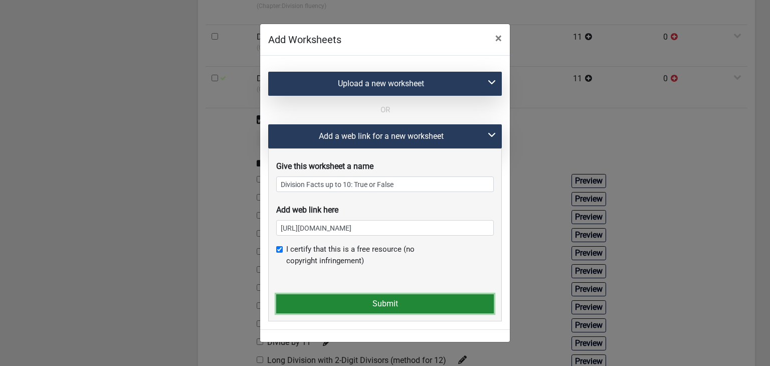
click at [285, 294] on button "Submit" at bounding box center [385, 303] width 218 height 19
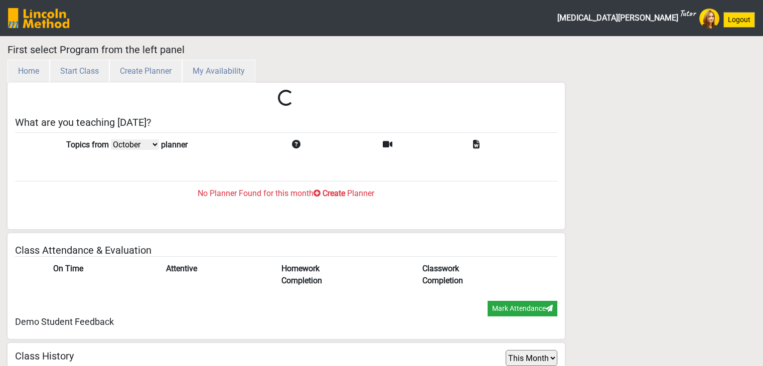
select select "month"
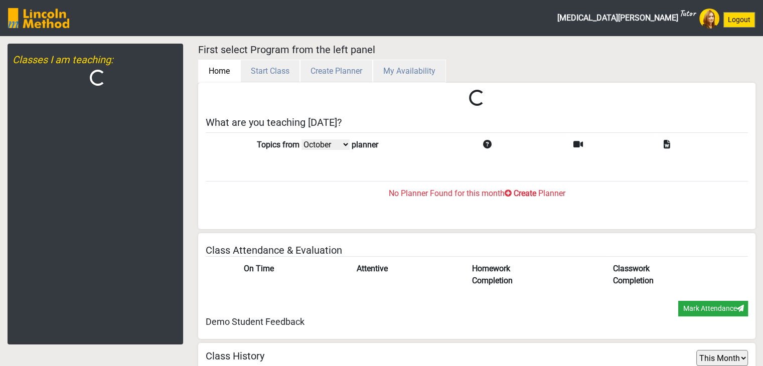
scroll to position [33, 0]
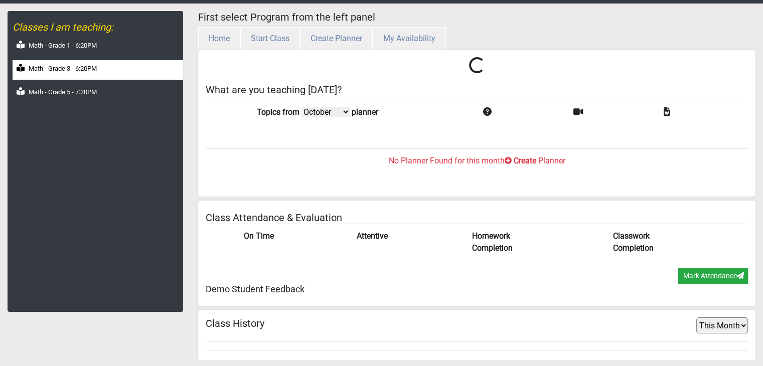
click at [114, 71] on div "Math - Grade 3 - 6:20PM" at bounding box center [98, 70] width 170 height 20
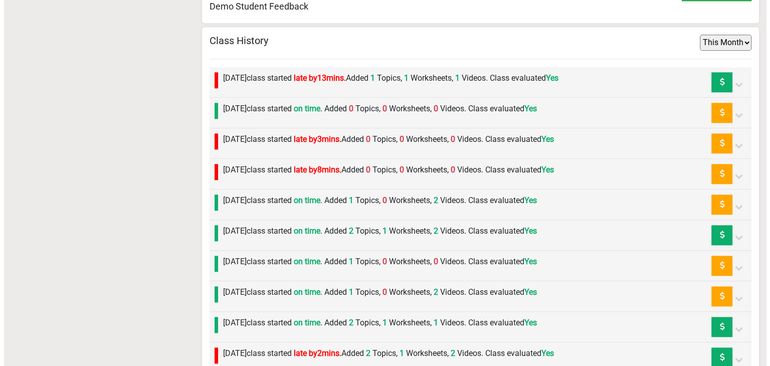
scroll to position [1043, 0]
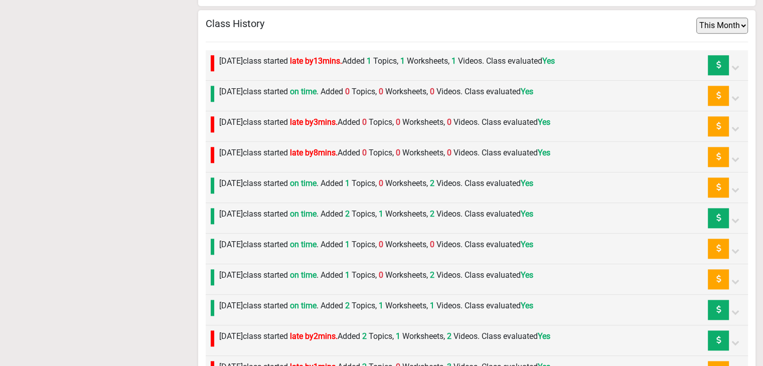
click at [272, 189] on div "[DATE] class started on time . Added 1 Topics, 0 Worksheets, 2 Videos. Class ev…" at bounding box center [373, 187] width 319 height 20
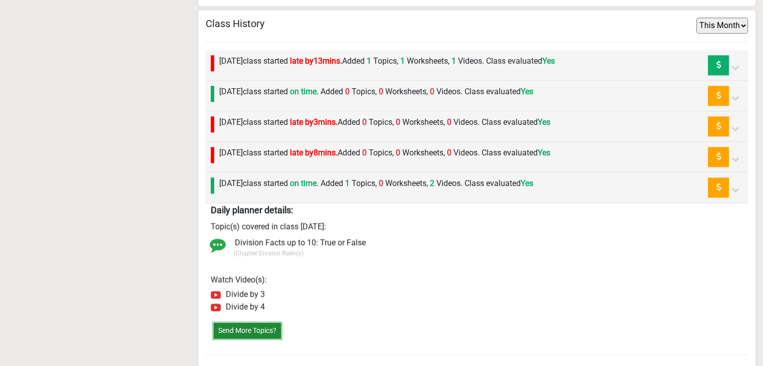
click at [250, 323] on button "Send More Topics?" at bounding box center [247, 331] width 67 height 16
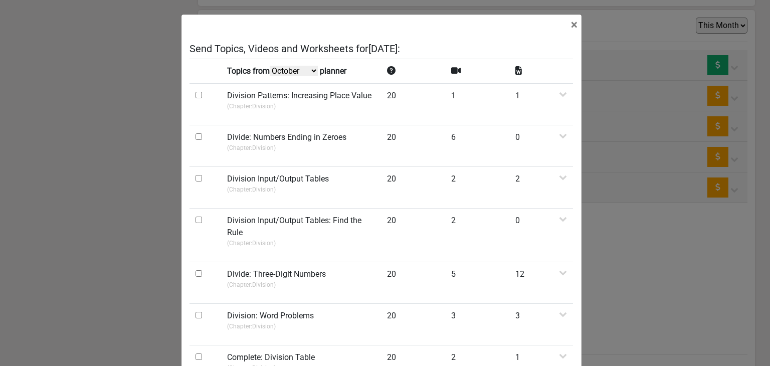
drag, startPoint x: 277, startPoint y: 68, endPoint x: 277, endPoint y: 74, distance: 6.0
click at [277, 68] on select "October September August July" at bounding box center [294, 71] width 48 height 11
select select "September"
click at [271, 76] on select "October September August July" at bounding box center [294, 71] width 48 height 11
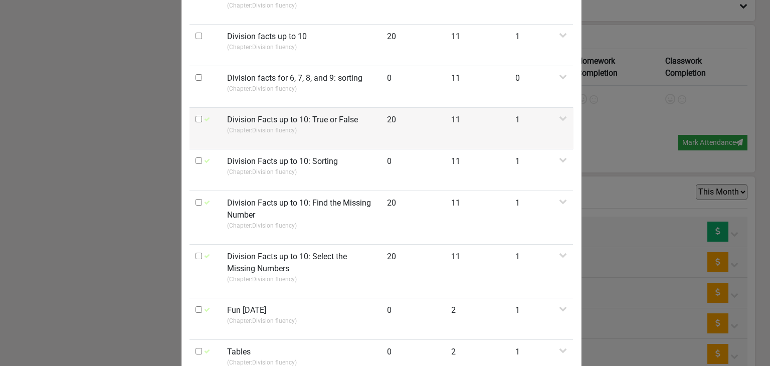
scroll to position [653, 0]
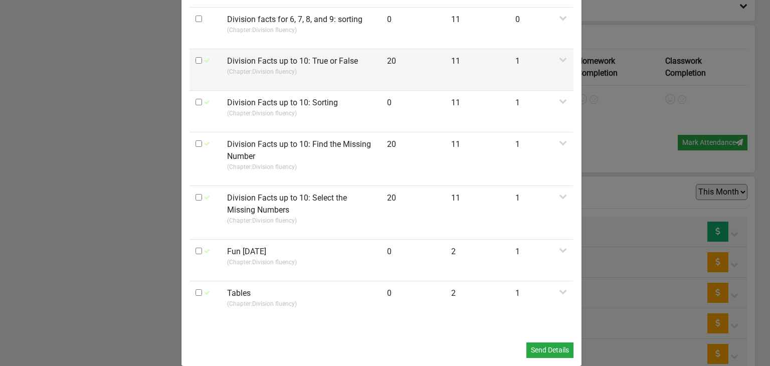
click at [255, 67] on p "(Chapter: Division fluency )" at bounding box center [301, 71] width 148 height 9
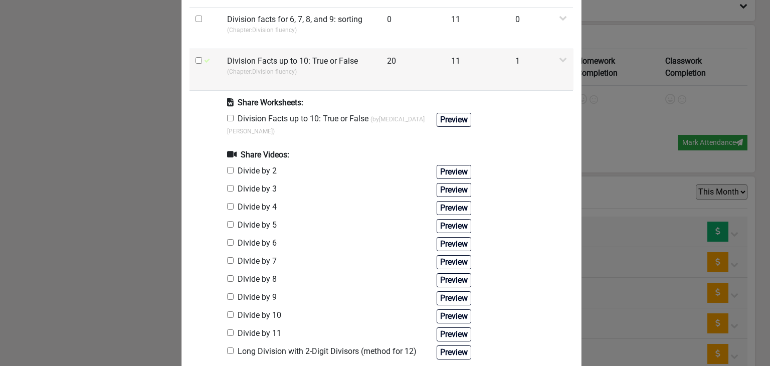
click at [191, 49] on td at bounding box center [206, 70] width 32 height 42
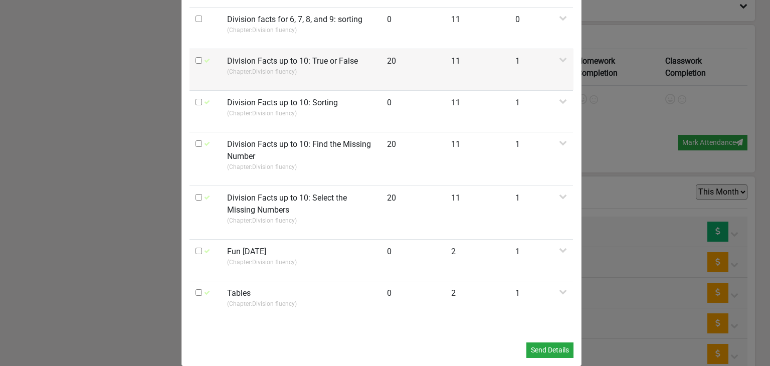
click at [196, 57] on input "checkbox" at bounding box center [199, 60] width 7 height 7
checkbox input "true"
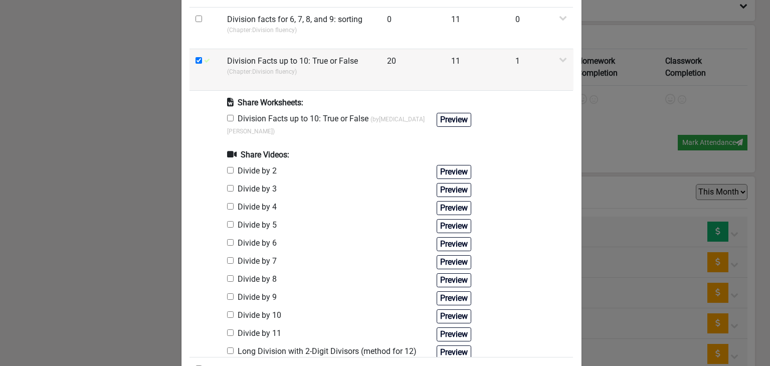
click at [221, 57] on td "Division Facts up to 10: True or False (Chapter: Division fluency )" at bounding box center [301, 70] width 160 height 42
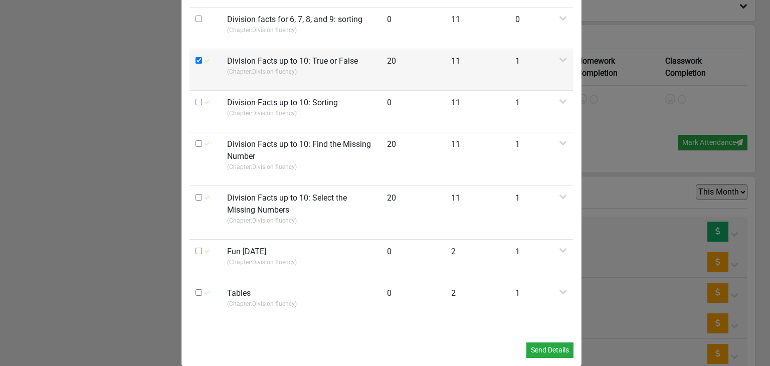
click at [221, 57] on td "Division Facts up to 10: True or False (Chapter: Division fluency )" at bounding box center [301, 70] width 160 height 42
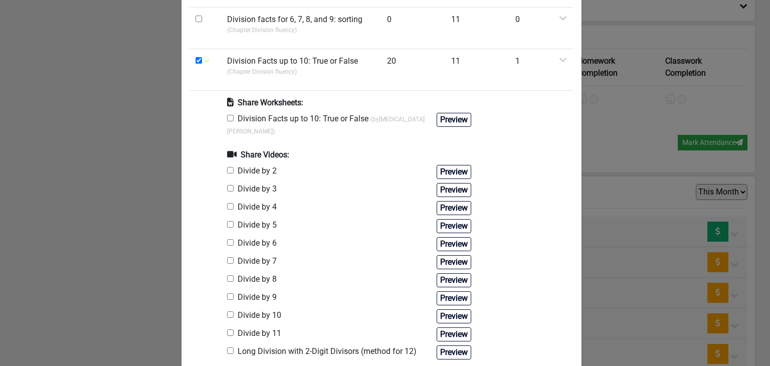
click at [227, 115] on input "checkbox" at bounding box center [230, 118] width 7 height 7
checkbox input "true"
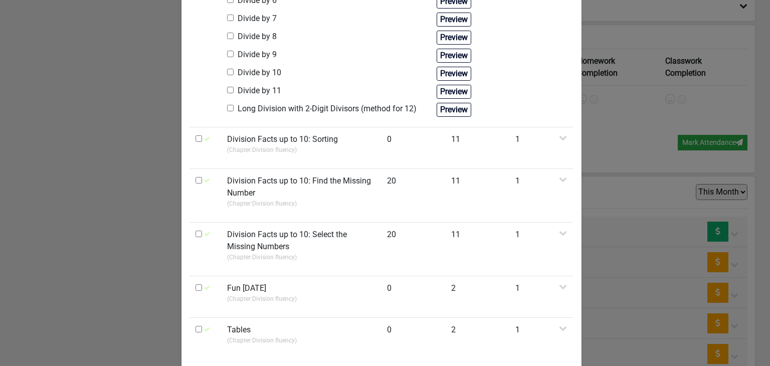
scroll to position [920, 0]
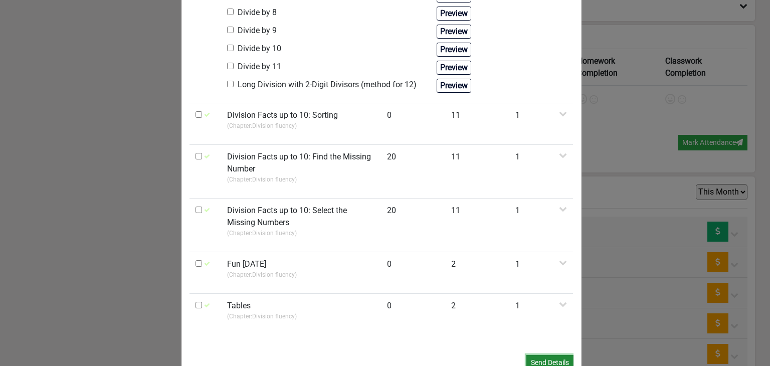
click at [539, 355] on button "Send Details" at bounding box center [549, 363] width 47 height 16
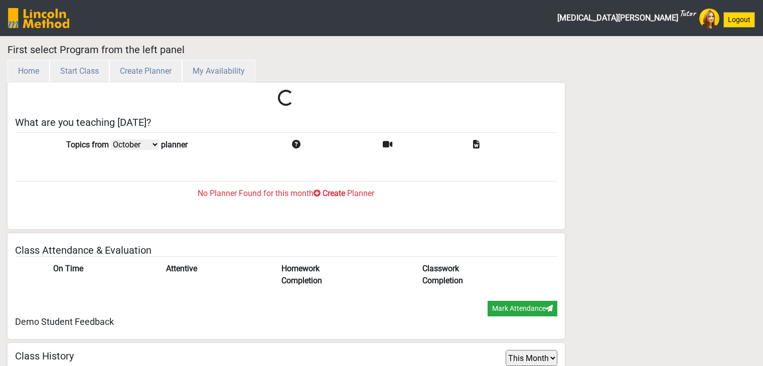
select select "month"
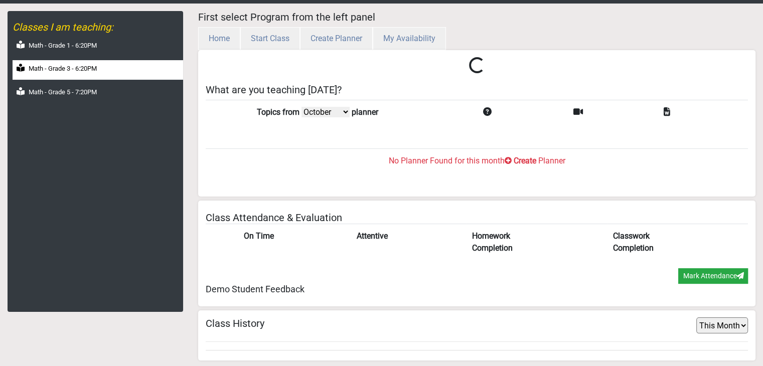
click at [108, 65] on div "Math - Grade 3 - 6:20PM" at bounding box center [98, 70] width 170 height 20
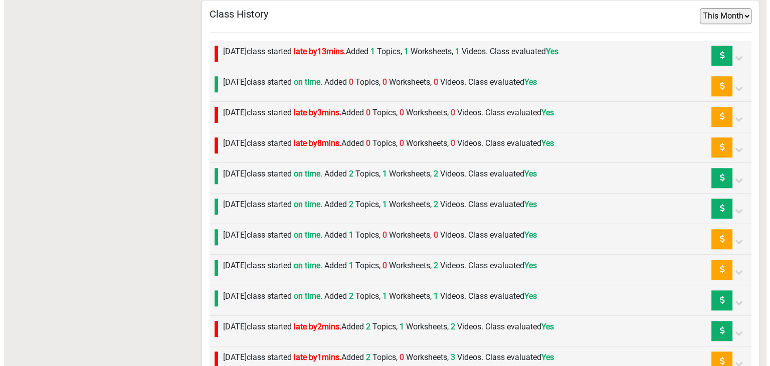
scroll to position [1035, 0]
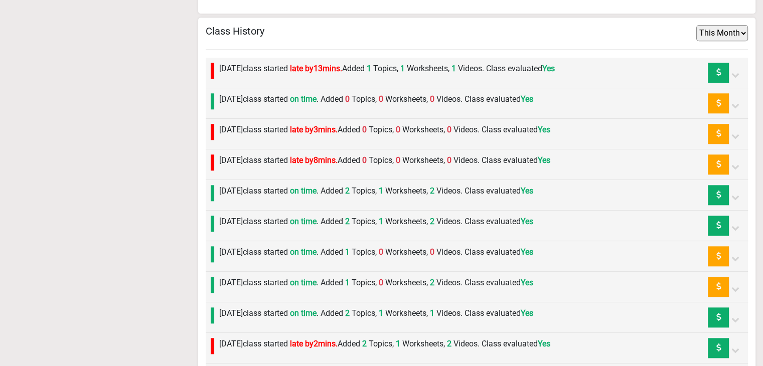
click at [337, 159] on span "late by 8 mins." at bounding box center [314, 160] width 48 height 10
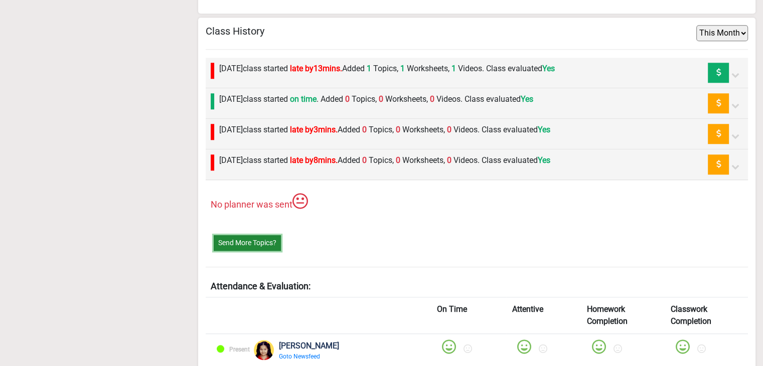
click at [249, 236] on button "Send More Topics?" at bounding box center [247, 243] width 67 height 16
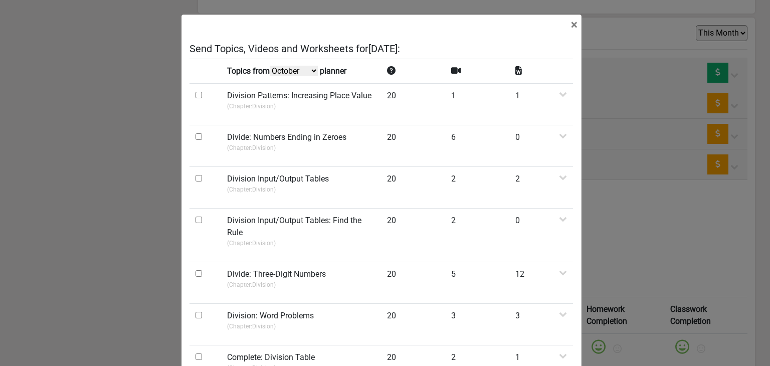
click at [290, 72] on select "October September August July" at bounding box center [294, 71] width 48 height 11
select select "September"
click at [271, 76] on select "October September August July" at bounding box center [294, 71] width 48 height 11
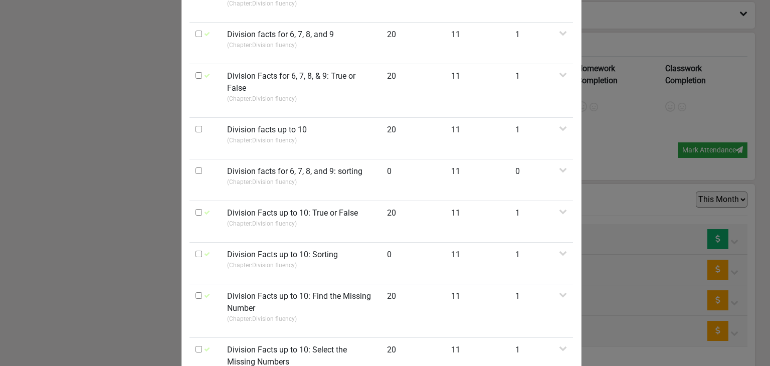
scroll to position [602, 0]
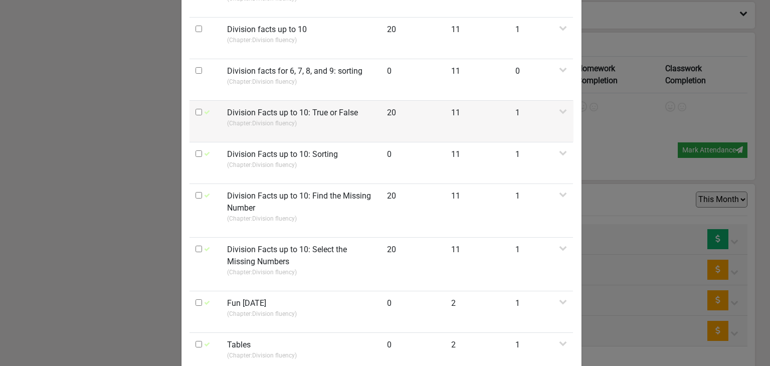
click at [196, 109] on input "checkbox" at bounding box center [199, 112] width 7 height 7
checkbox input "true"
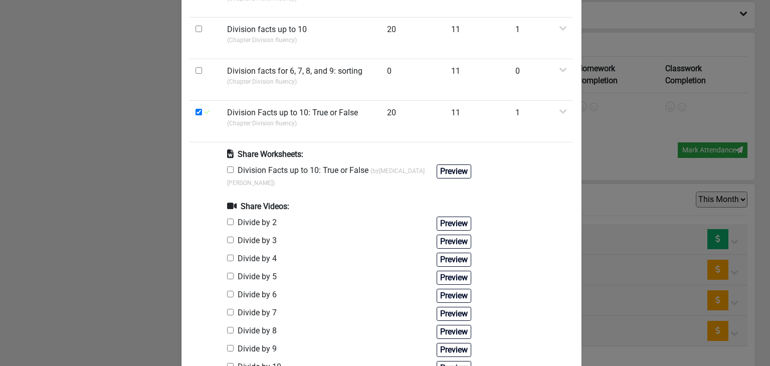
click at [229, 166] on input "checkbox" at bounding box center [230, 169] width 7 height 7
checkbox input "true"
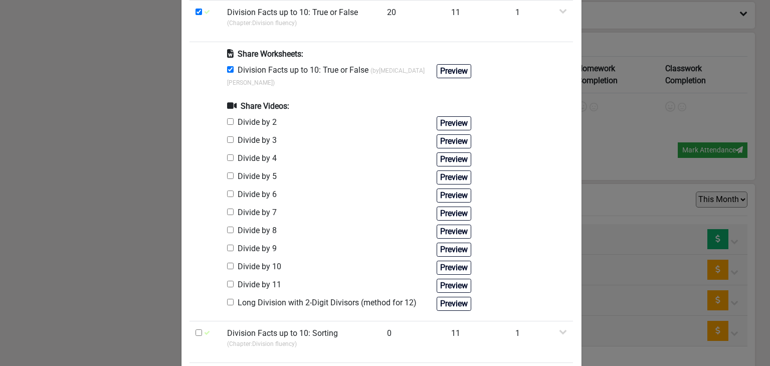
click at [227, 245] on input "checkbox" at bounding box center [230, 248] width 7 height 7
checkbox input "true"
click at [227, 227] on input "checkbox" at bounding box center [230, 230] width 7 height 7
checkbox input "true"
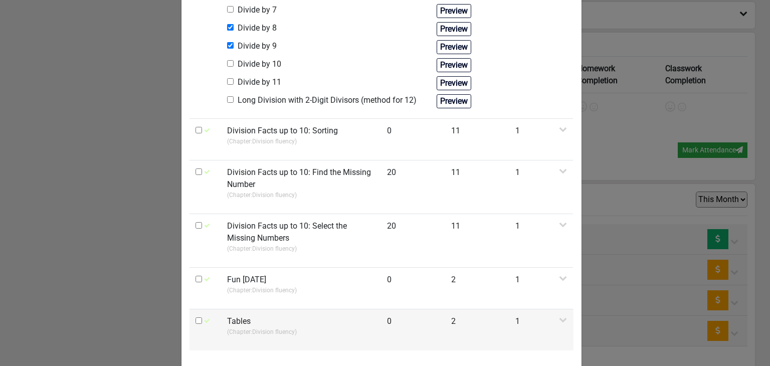
scroll to position [920, 0]
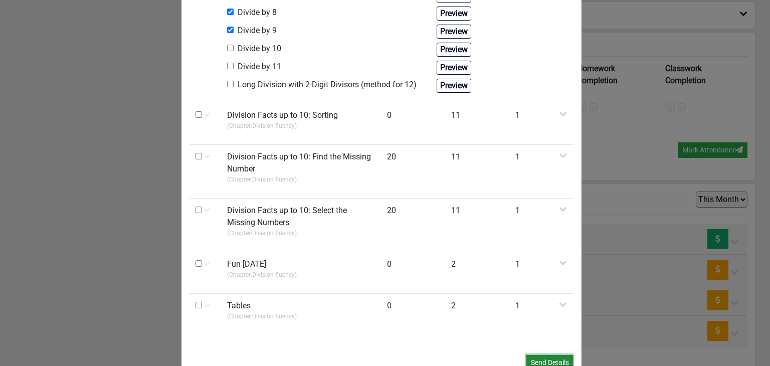
click at [549, 355] on button "Send Details" at bounding box center [549, 363] width 47 height 16
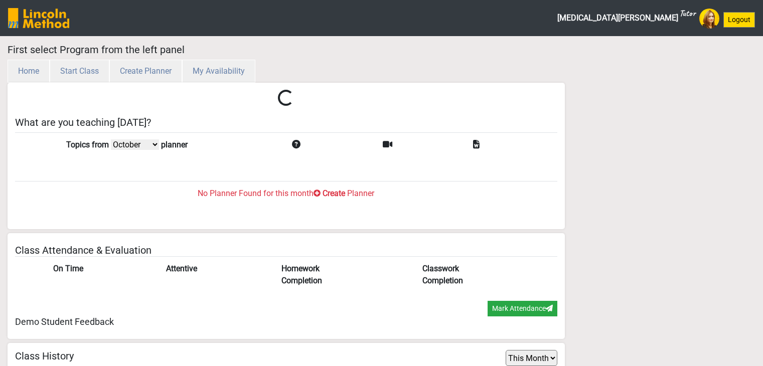
select select "month"
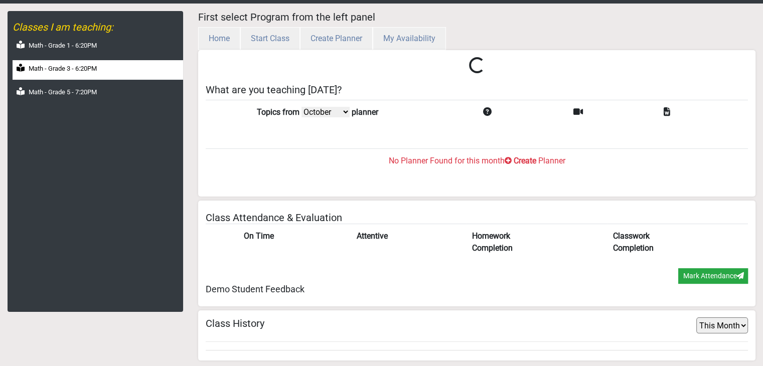
click at [101, 74] on div "Math - Grade 3 - 6:20PM" at bounding box center [98, 70] width 170 height 20
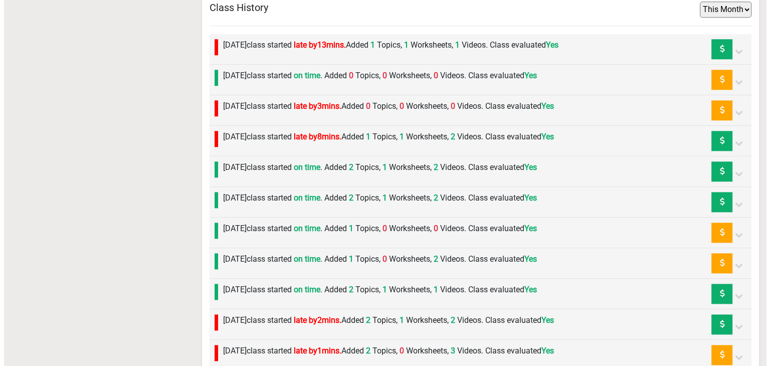
scroll to position [1043, 0]
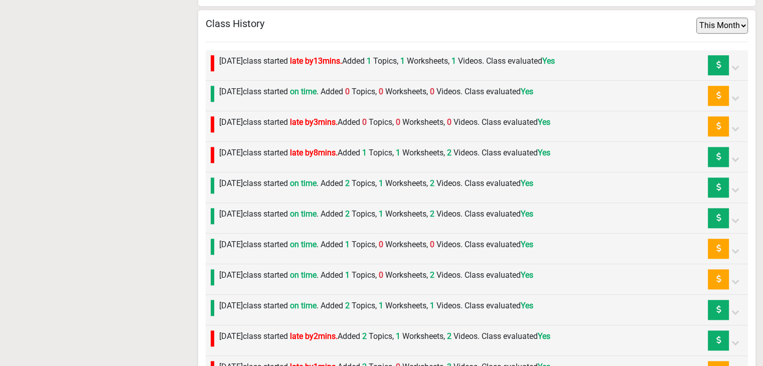
click at [260, 122] on label "[DATE] class started late by 3 mins. Added 0 Topics, 0 Worksheets, 0 Videos. Cl…" at bounding box center [384, 122] width 331 height 12
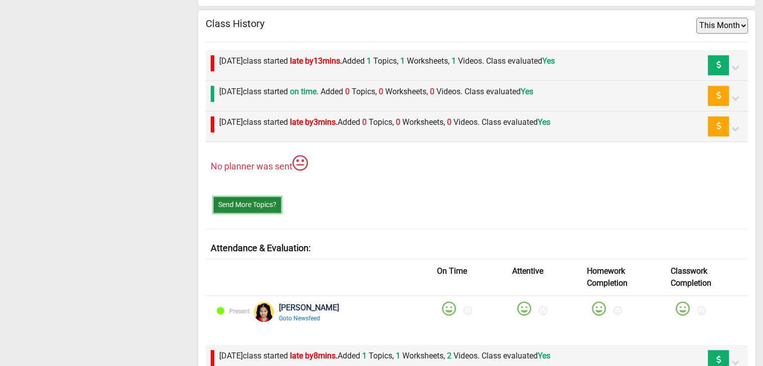
click at [248, 200] on button "Send More Topics?" at bounding box center [247, 205] width 67 height 16
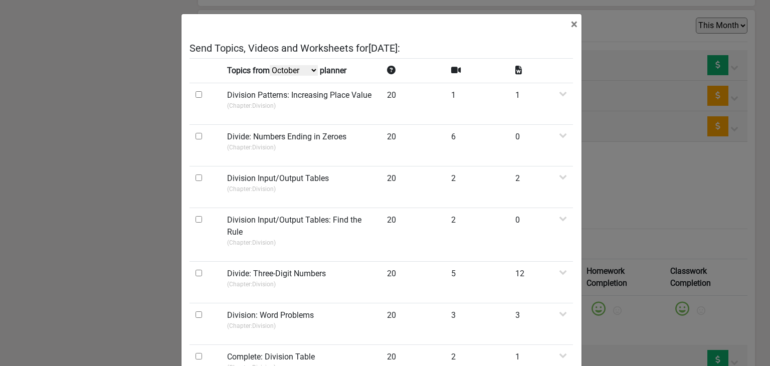
scroll to position [0, 0]
click at [312, 70] on select "October September August July" at bounding box center [294, 71] width 48 height 11
select select "September"
click at [271, 76] on select "October September August July" at bounding box center [294, 71] width 48 height 11
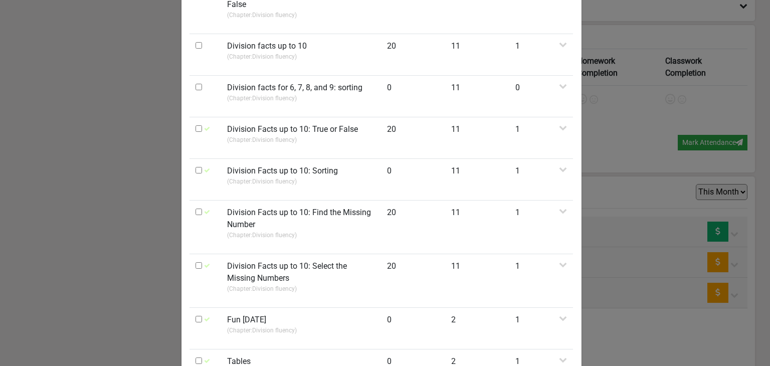
scroll to position [602, 0]
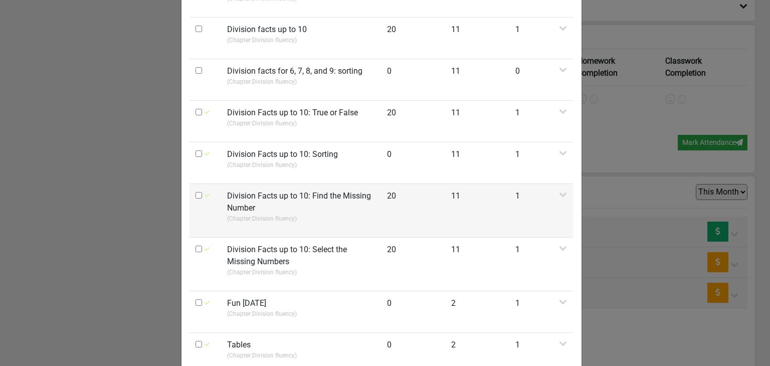
click at [196, 192] on input "checkbox" at bounding box center [199, 195] width 7 height 7
checkbox input "true"
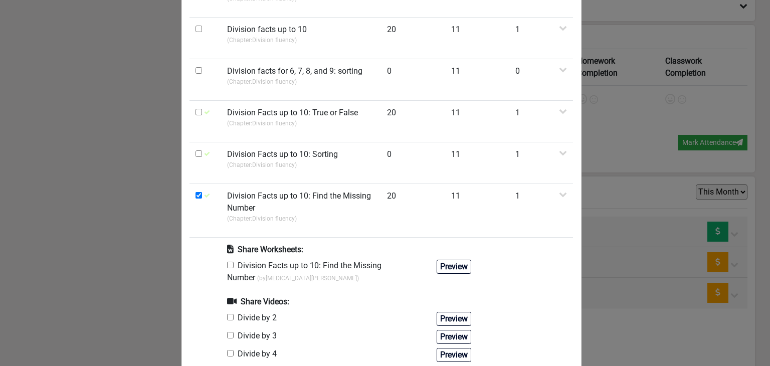
click at [227, 262] on input "checkbox" at bounding box center [230, 265] width 7 height 7
checkbox input "true"
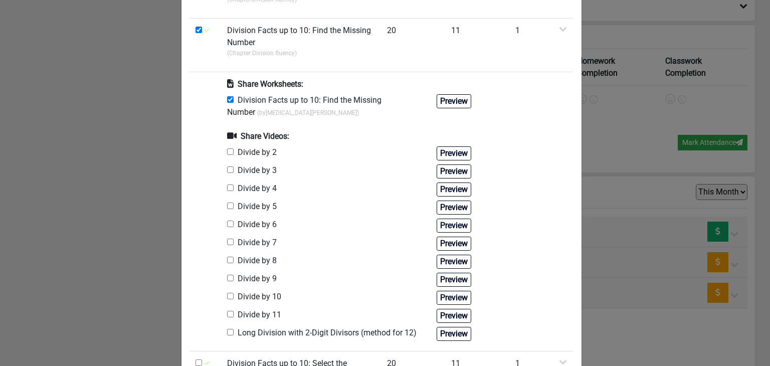
scroll to position [802, 0]
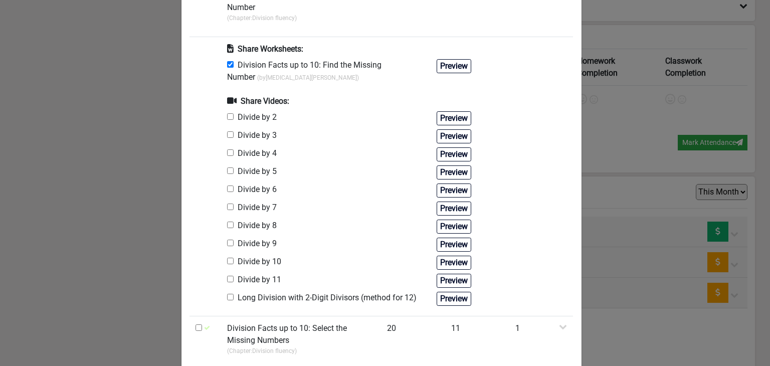
click at [229, 240] on input "checkbox" at bounding box center [230, 243] width 7 height 7
checkbox input "true"
click at [229, 258] on input "checkbox" at bounding box center [230, 261] width 7 height 7
checkbox input "true"
click at [229, 222] on input "checkbox" at bounding box center [230, 225] width 7 height 7
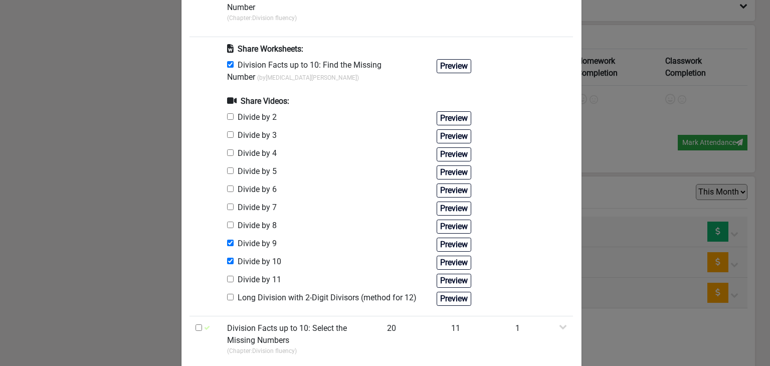
checkbox input "true"
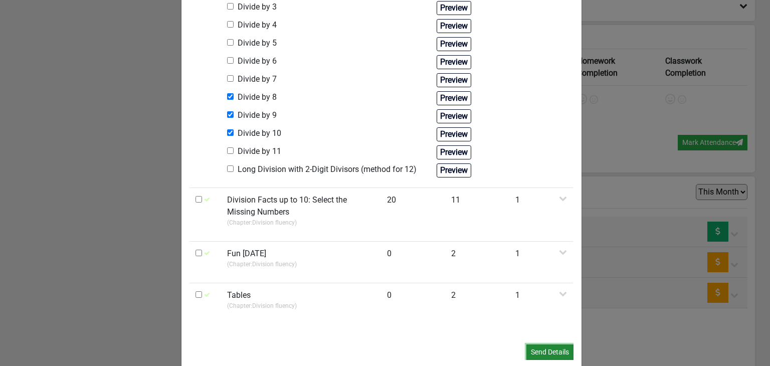
click at [543, 344] on button "Send Details" at bounding box center [549, 352] width 47 height 16
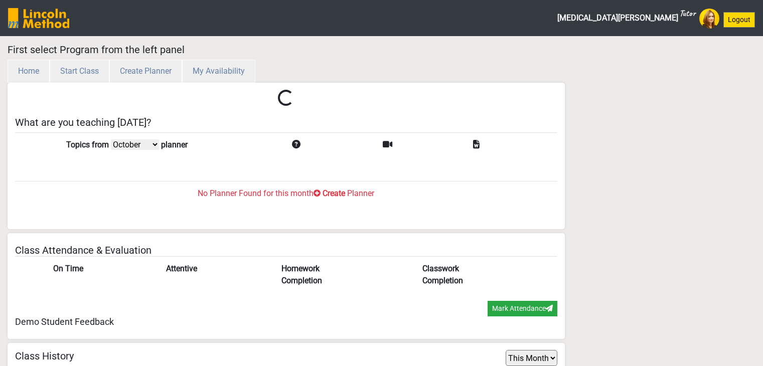
select select "month"
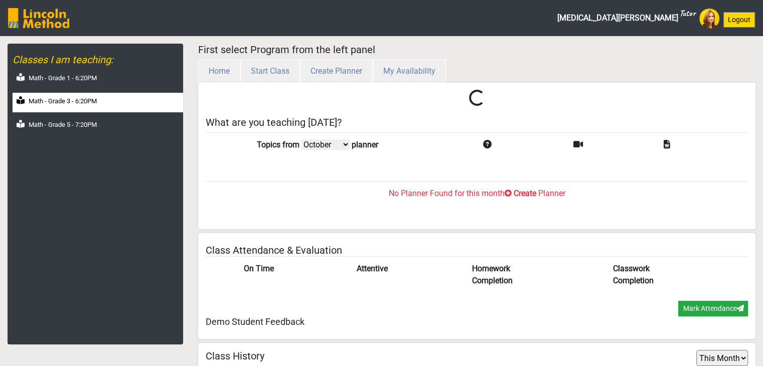
scroll to position [33, 0]
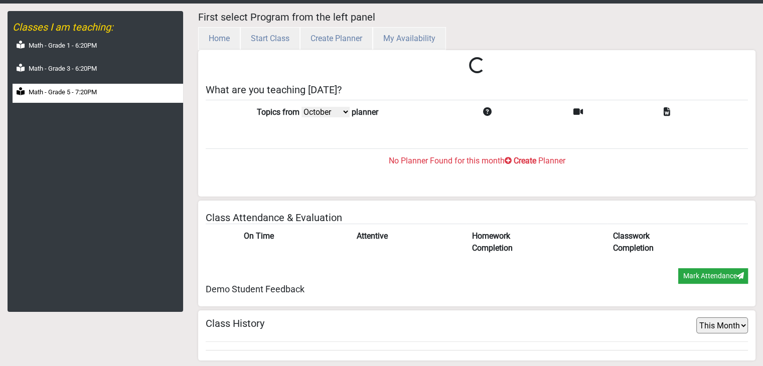
click at [82, 99] on div "Math - Grade 5 - 7:20PM" at bounding box center [98, 94] width 170 height 20
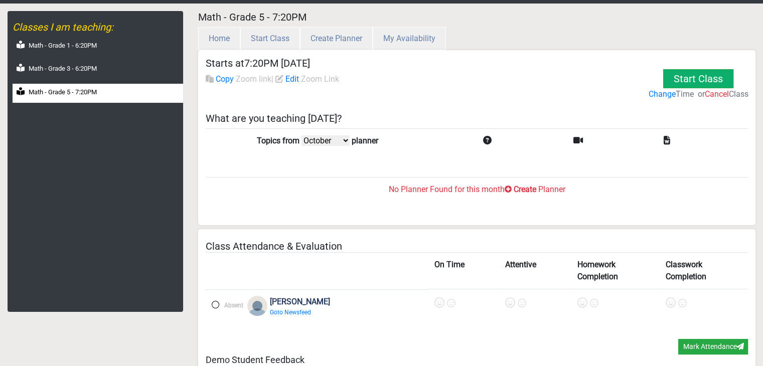
click at [82, 80] on div "Math - Grade 1 - 6:20PM Math - Grade 3 - 6:20PM Math - Grade 5 - 7:20PM" at bounding box center [98, 70] width 170 height 66
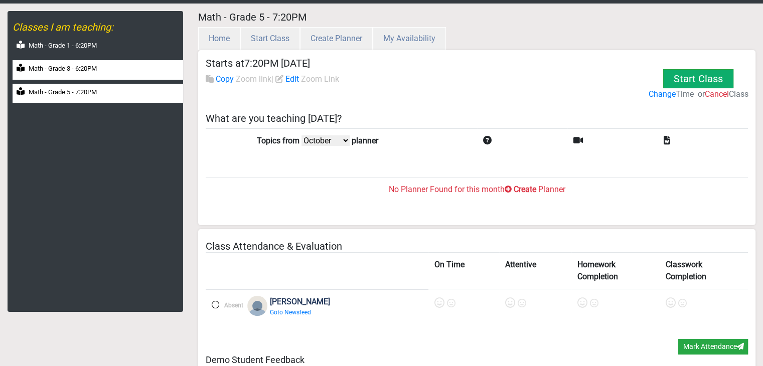
click at [84, 75] on div "Math - Grade 3 - 6:20PM" at bounding box center [98, 70] width 170 height 20
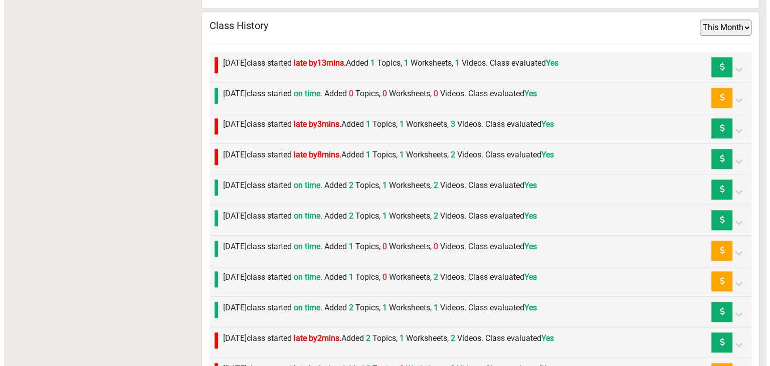
scroll to position [1043, 0]
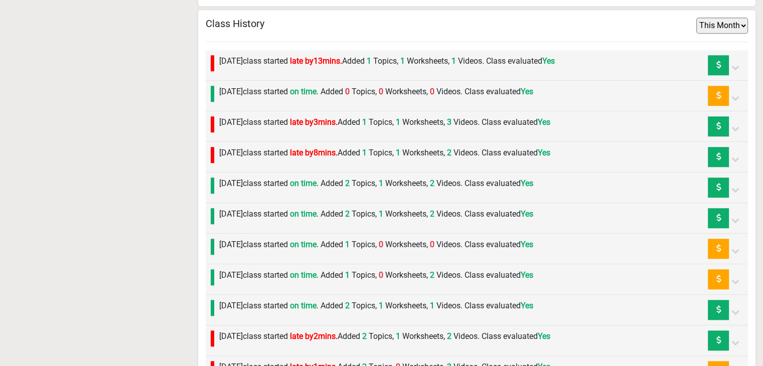
click at [271, 90] on label "Friday 3rd October class started on time . Added 0 Topics, 0 Worksheets, 0 Vide…" at bounding box center [376, 92] width 314 height 12
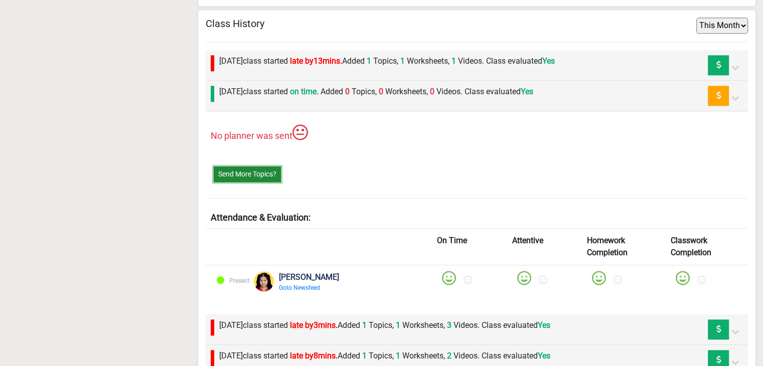
click at [249, 170] on button "Send More Topics?" at bounding box center [247, 174] width 67 height 16
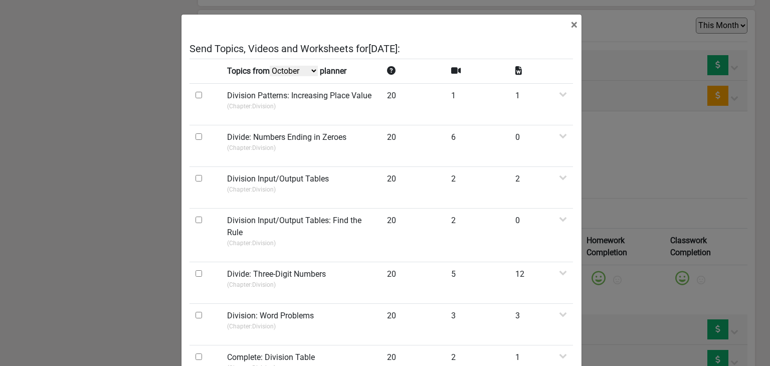
click at [282, 75] on select "October September August July" at bounding box center [294, 71] width 48 height 11
select select "September"
click at [271, 76] on select "October September August July" at bounding box center [294, 71] width 48 height 11
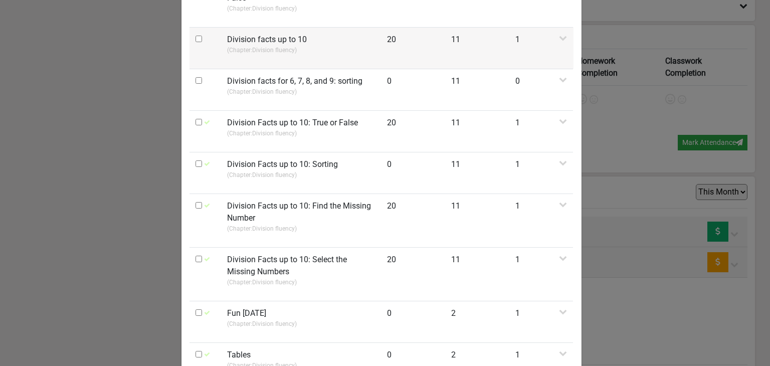
scroll to position [653, 0]
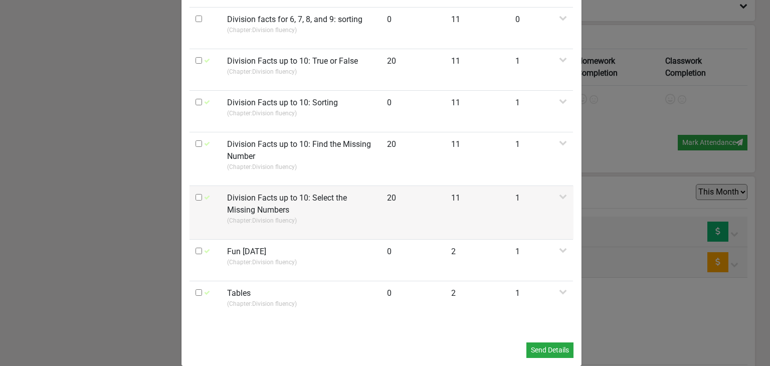
click at [196, 194] on input "checkbox" at bounding box center [199, 197] width 7 height 7
checkbox input "true"
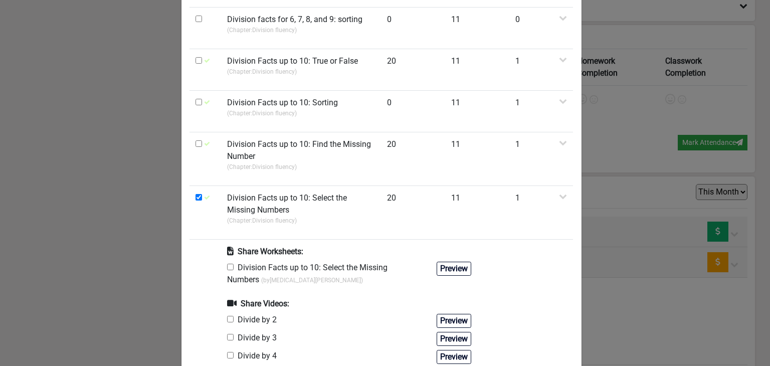
click at [228, 264] on input "checkbox" at bounding box center [230, 267] width 7 height 7
checkbox input "true"
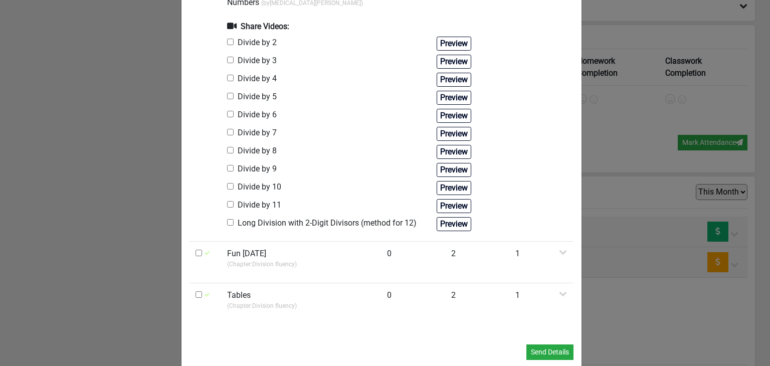
click at [227, 181] on div "Divide by 10" at bounding box center [256, 188] width 58 height 14
click at [227, 163] on div "Divide by 9" at bounding box center [254, 170] width 54 height 14
click at [227, 181] on div "Divide by 10" at bounding box center [256, 188] width 58 height 14
click at [227, 165] on input "checkbox" at bounding box center [230, 168] width 7 height 7
checkbox input "true"
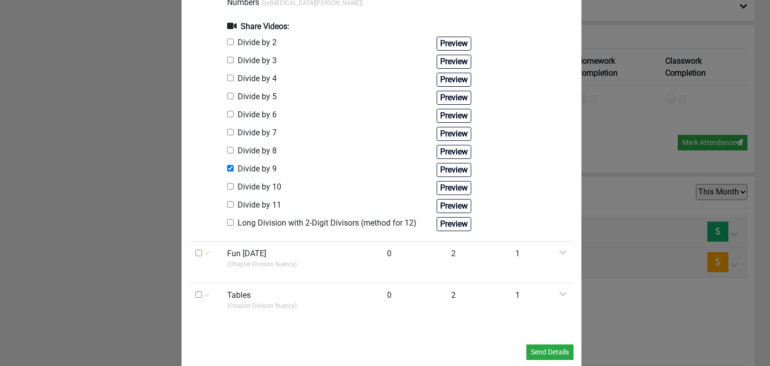
click at [227, 183] on input "checkbox" at bounding box center [230, 186] width 7 height 7
checkbox input "true"
click at [533, 344] on button "Send Details" at bounding box center [549, 352] width 47 height 16
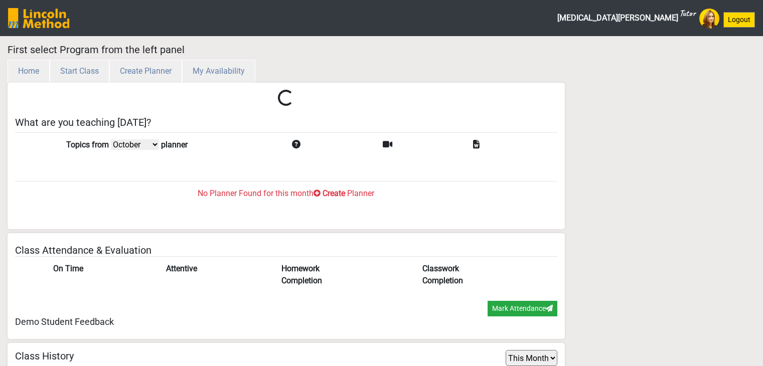
select select "month"
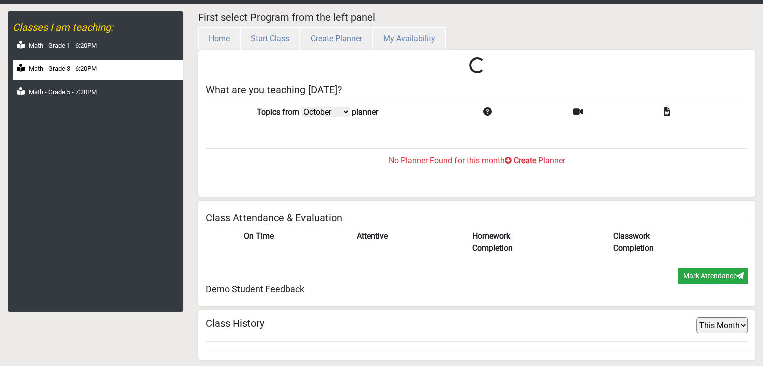
click at [95, 74] on div "Math - Grade 3 - 6:20PM" at bounding box center [98, 70] width 170 height 20
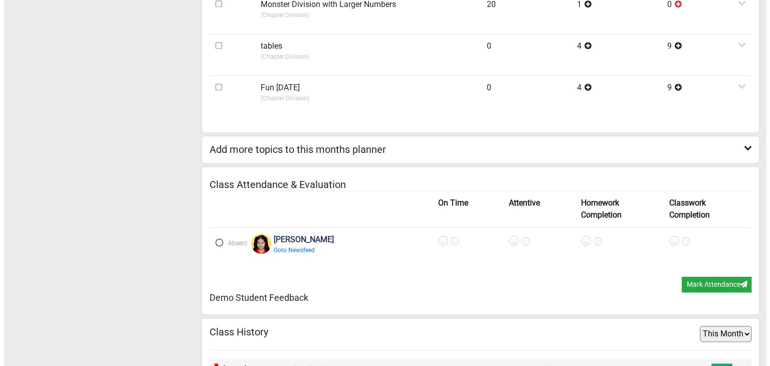
scroll to position [1035, 0]
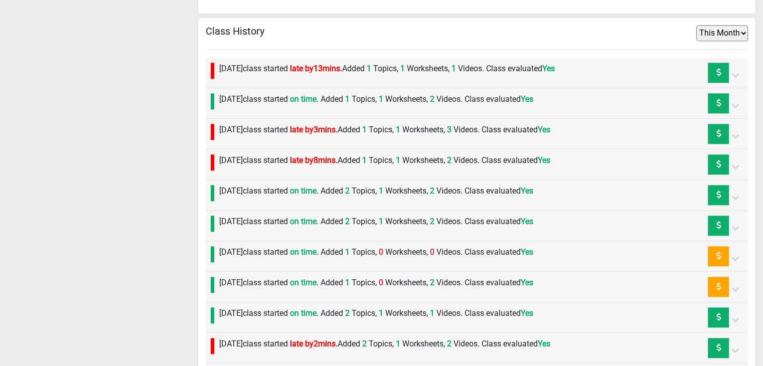
click at [316, 246] on label "[DATE] class started on time . Added 1 Topics, 0 Worksheets, 0 Videos. Class ev…" at bounding box center [376, 252] width 314 height 12
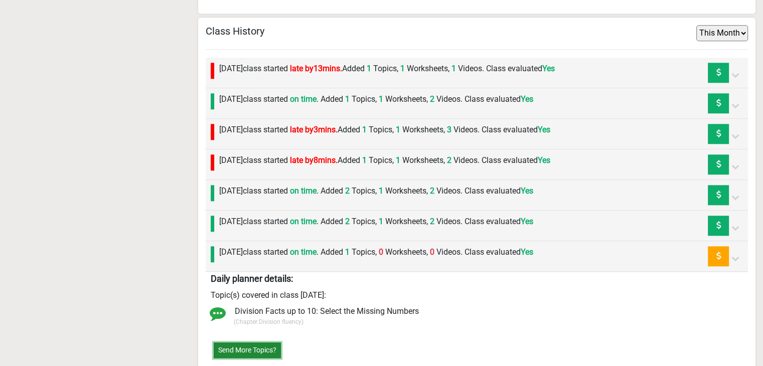
click at [240, 342] on button "Send More Topics?" at bounding box center [247, 350] width 67 height 16
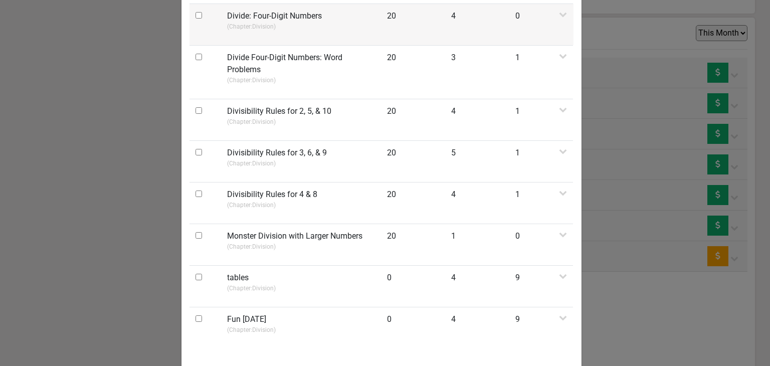
scroll to position [475, 0]
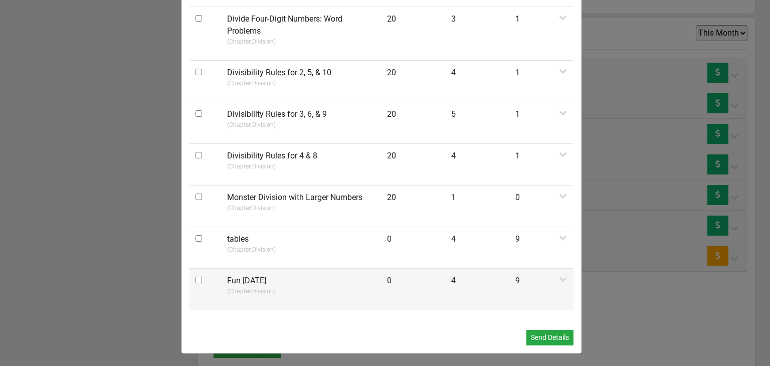
click at [196, 282] on input "checkbox" at bounding box center [199, 280] width 7 height 7
checkbox input "true"
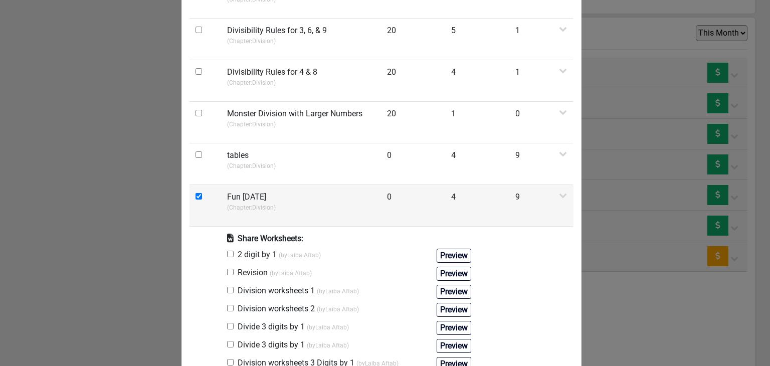
scroll to position [576, 0]
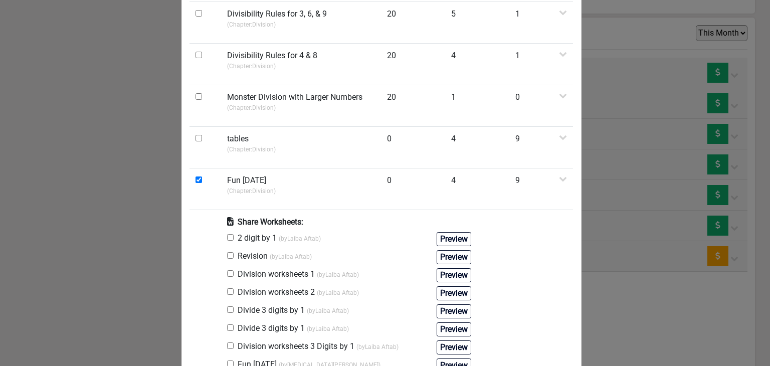
click at [227, 237] on input "checkbox" at bounding box center [230, 237] width 7 height 7
checkbox input "true"
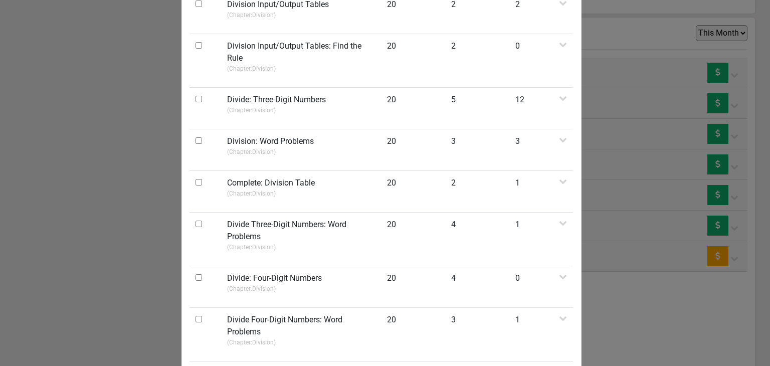
scroll to position [0, 0]
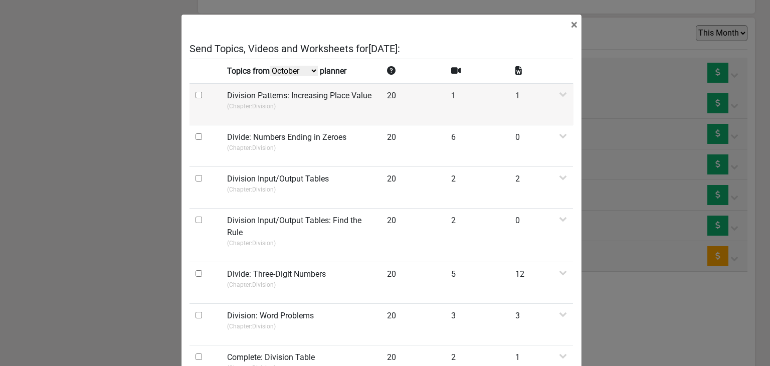
drag, startPoint x: 299, startPoint y: 72, endPoint x: 293, endPoint y: 84, distance: 14.1
click at [300, 72] on select "October September August July" at bounding box center [294, 71] width 48 height 11
select select "September"
click at [271, 76] on select "October September August July" at bounding box center [294, 71] width 48 height 11
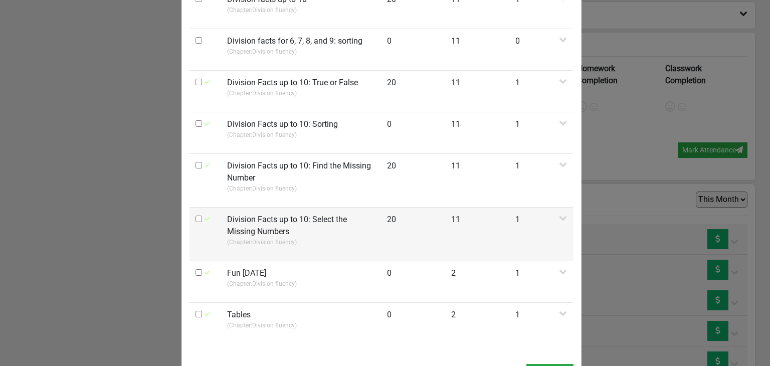
scroll to position [653, 0]
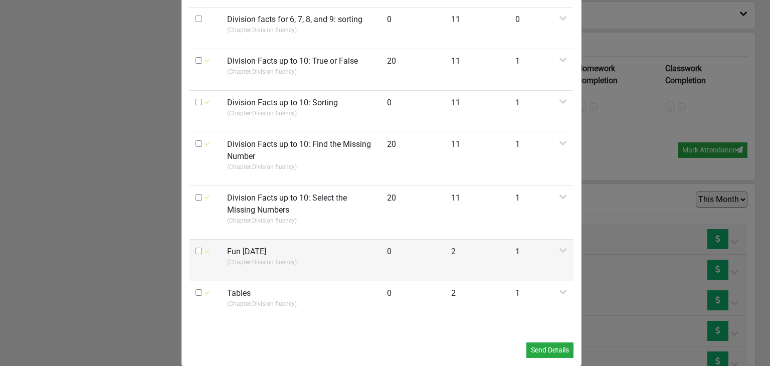
click at [196, 248] on input "checkbox" at bounding box center [199, 251] width 7 height 7
checkbox input "true"
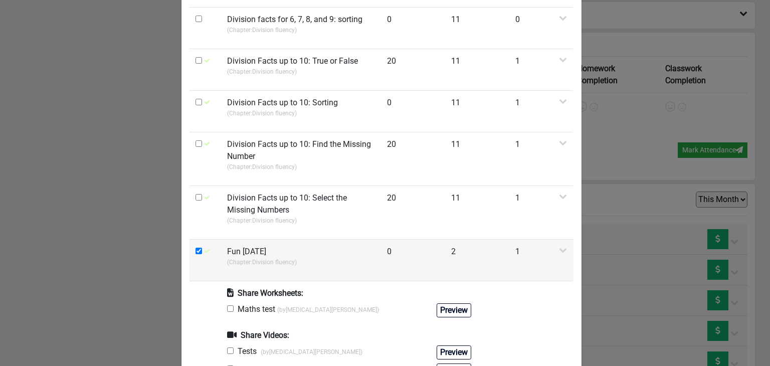
scroll to position [754, 0]
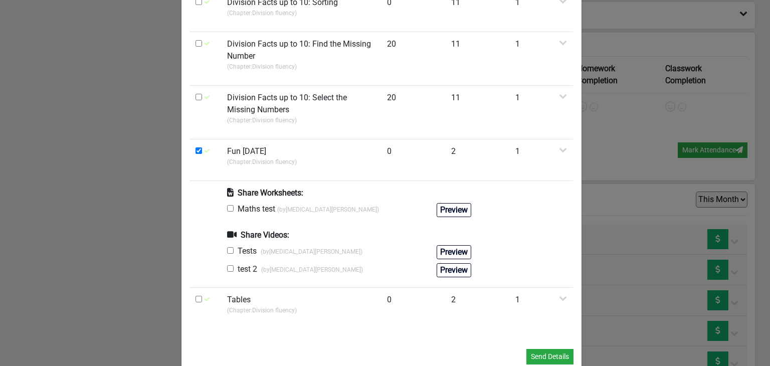
click at [227, 205] on input "checkbox" at bounding box center [230, 208] width 7 height 7
checkbox input "true"
click at [227, 265] on input "checkbox" at bounding box center [230, 268] width 7 height 7
checkbox input "true"
click at [551, 349] on button "Send Details" at bounding box center [549, 357] width 47 height 16
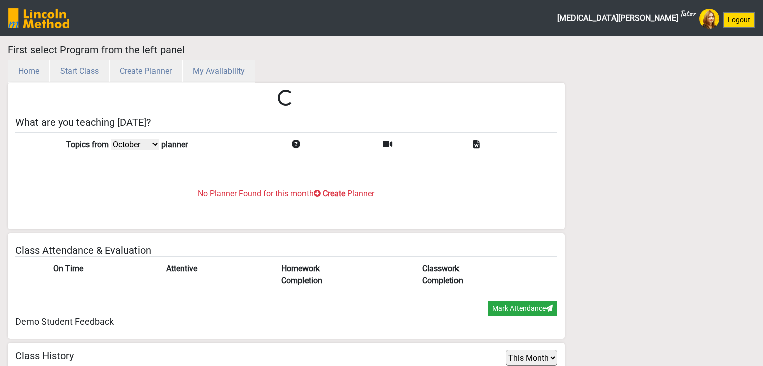
select select "month"
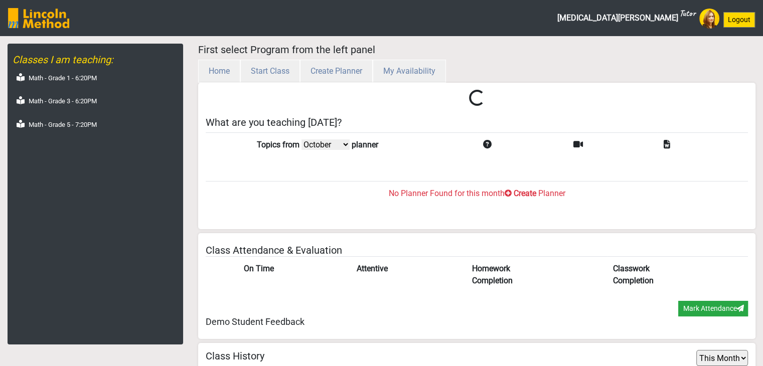
scroll to position [33, 0]
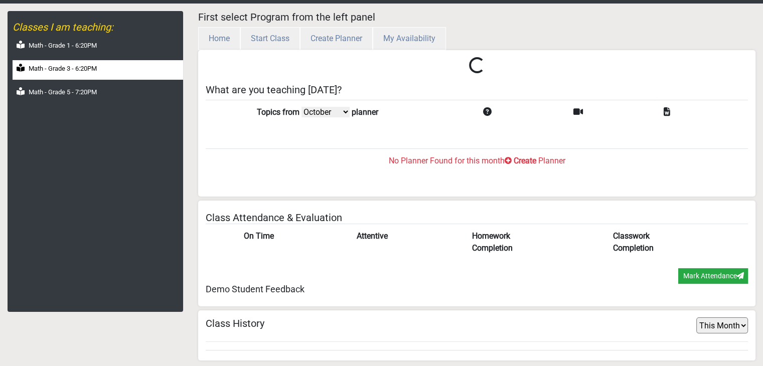
click at [96, 67] on label "Math - Grade 3 - 6:20PM" at bounding box center [63, 69] width 68 height 10
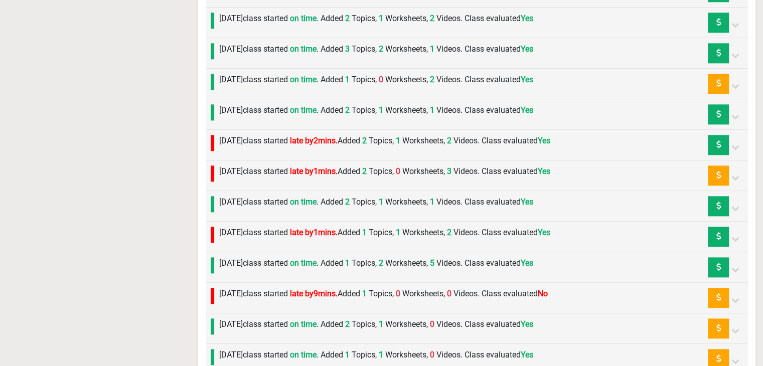
scroll to position [1243, 0]
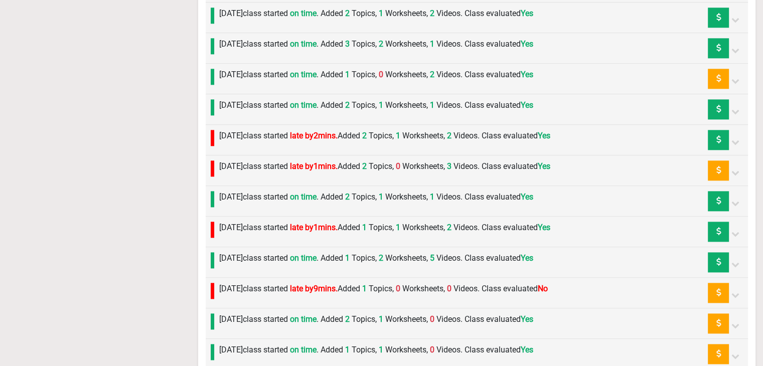
click at [263, 162] on label "[DATE] class started late by 1 mins. Added 2 Topics, 0 Worksheets, 3 Videos. Cl…" at bounding box center [384, 166] width 331 height 12
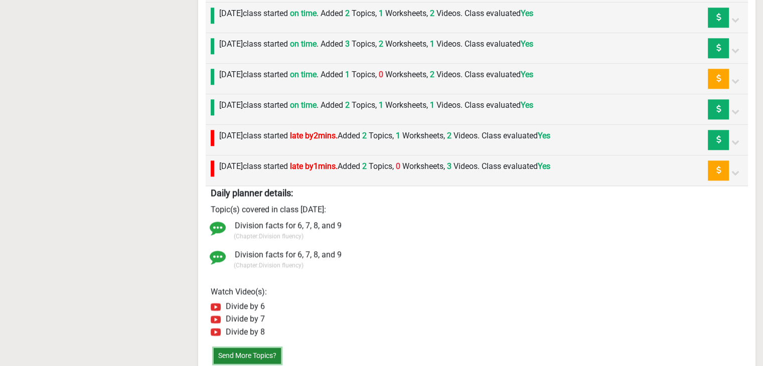
click at [243, 348] on button "Send More Topics?" at bounding box center [247, 356] width 67 height 16
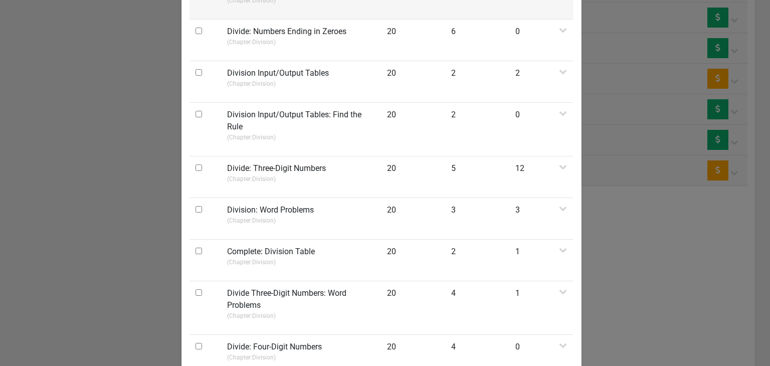
scroll to position [0, 0]
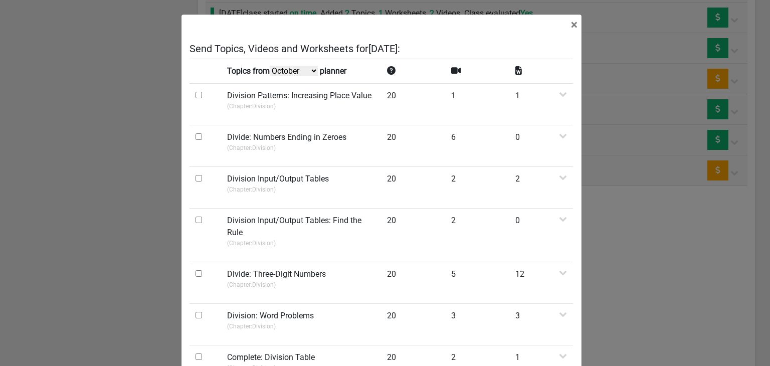
click at [287, 70] on select "October September August July" at bounding box center [294, 71] width 48 height 11
select select "September"
click at [271, 76] on select "October September August July" at bounding box center [294, 71] width 48 height 11
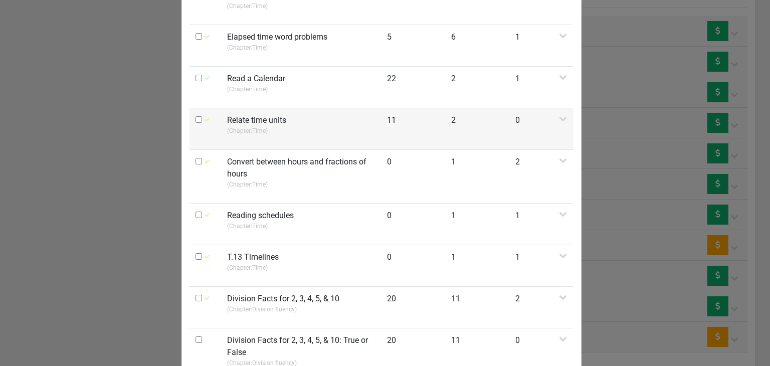
scroll to position [301, 0]
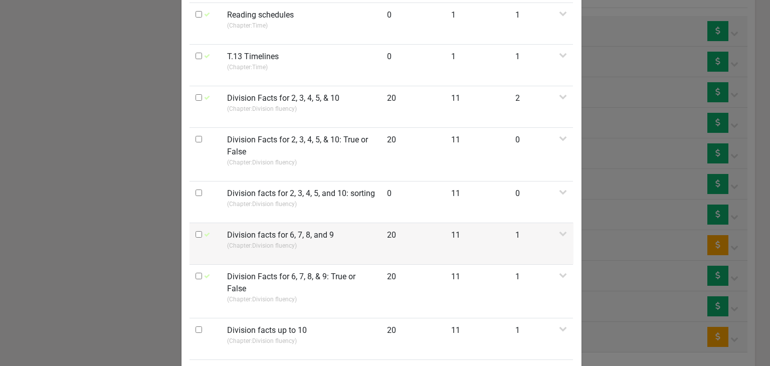
click at [294, 237] on label "Division facts for 6, 7, 8, and 9" at bounding box center [280, 235] width 107 height 12
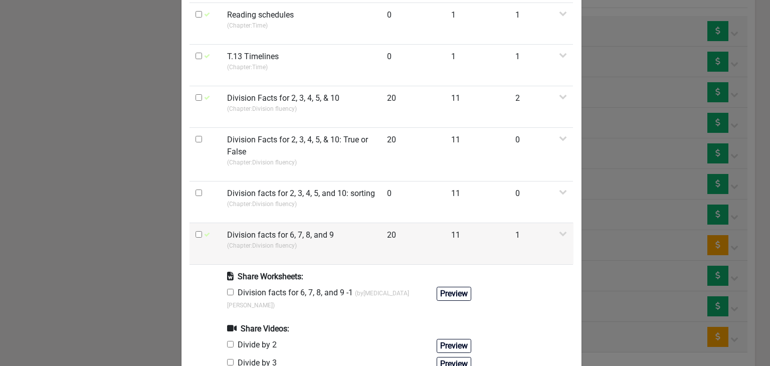
click at [196, 231] on input "checkbox" at bounding box center [199, 234] width 7 height 7
checkbox input "true"
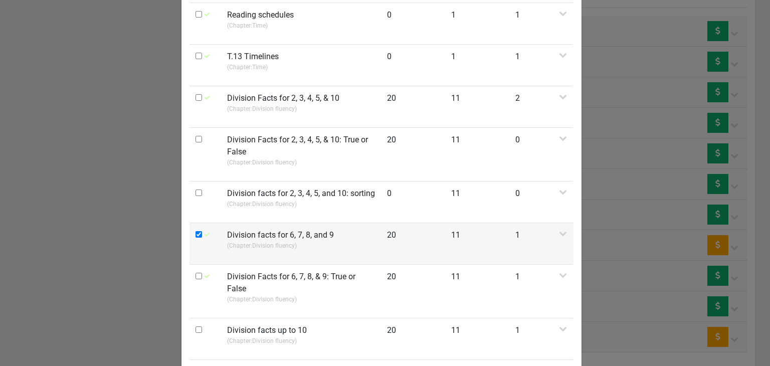
click at [247, 246] on p "(Chapter: Division fluency )" at bounding box center [301, 245] width 148 height 9
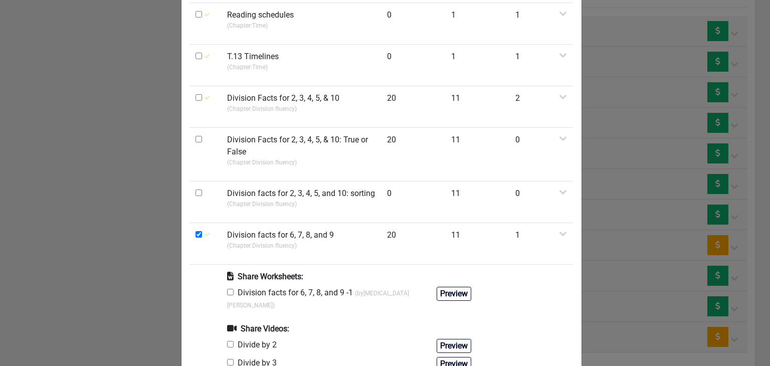
click at [227, 289] on input "checkbox" at bounding box center [230, 292] width 7 height 7
checkbox input "true"
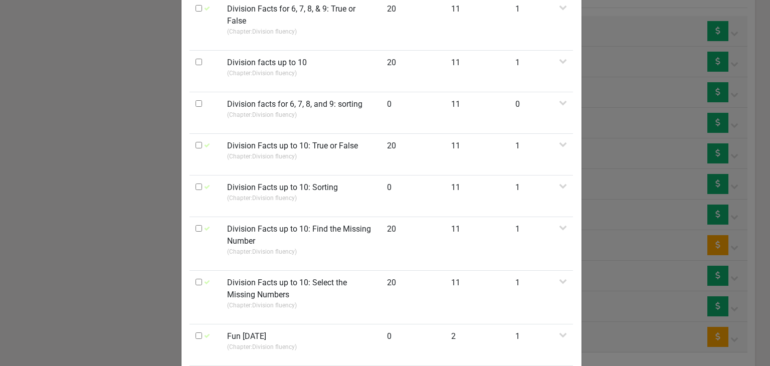
scroll to position [920, 0]
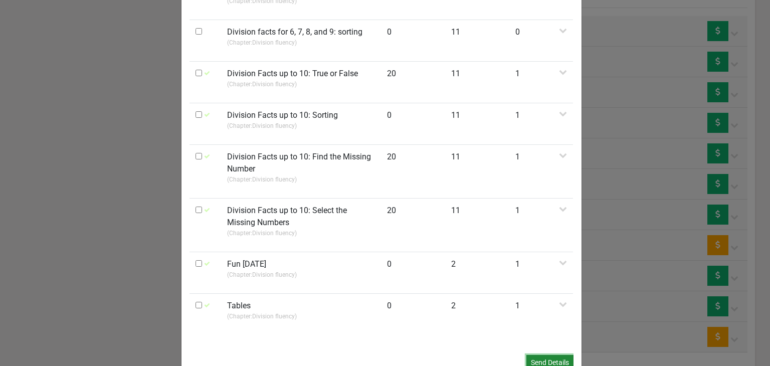
click at [533, 355] on button "Send Details" at bounding box center [549, 363] width 47 height 16
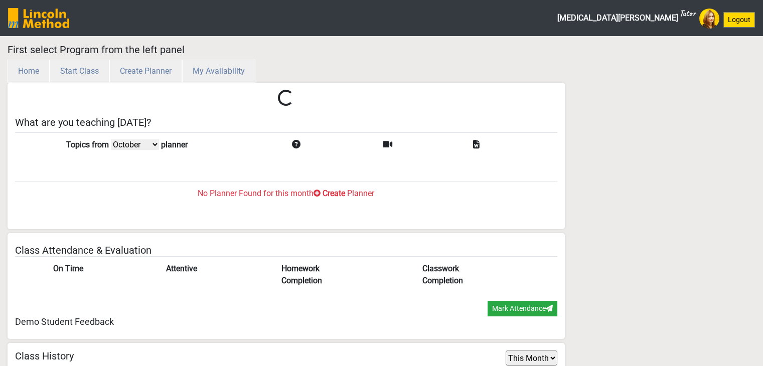
select select "month"
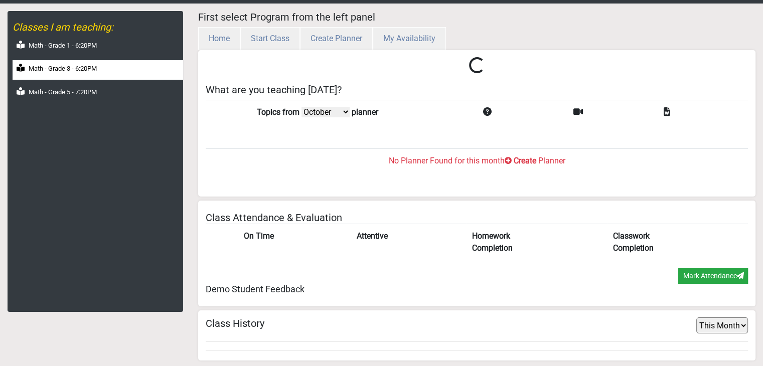
click at [94, 64] on label "Math - Grade 3 - 6:20PM" at bounding box center [63, 69] width 68 height 10
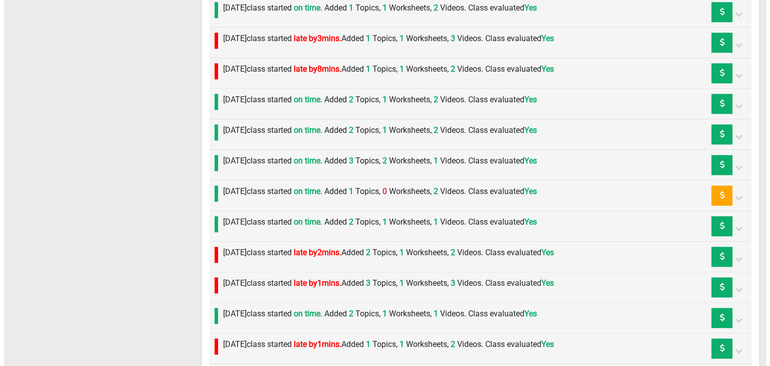
scroll to position [1143, 0]
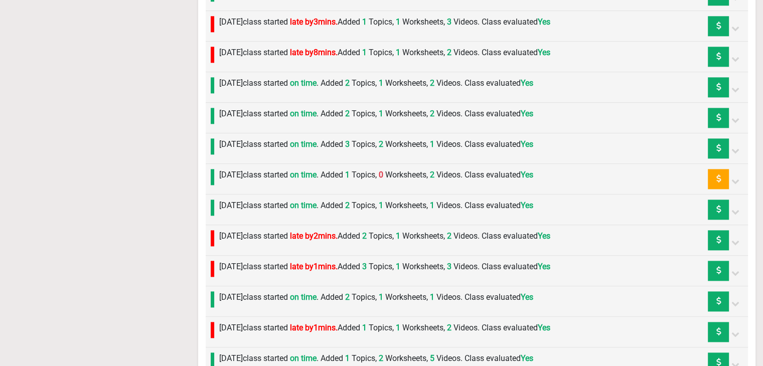
click at [337, 180] on div "Thursday 25th September class started on time . Added 1 Topics, 0 Worksheets, 2…" at bounding box center [373, 179] width 319 height 20
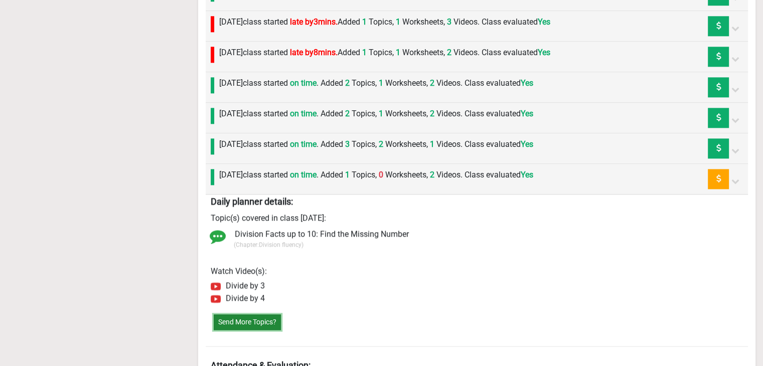
click at [260, 314] on button "Send More Topics?" at bounding box center [247, 322] width 67 height 16
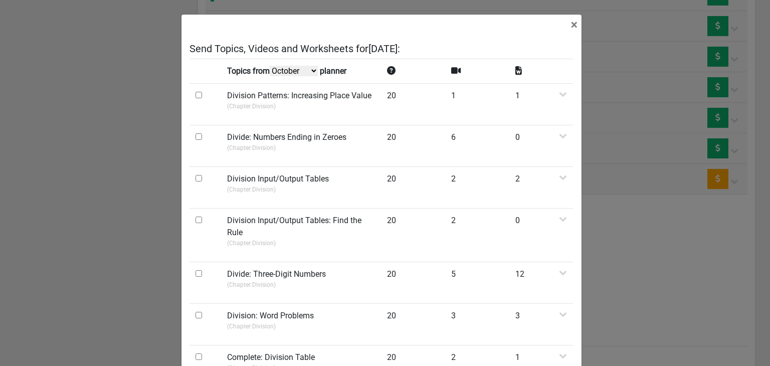
click at [274, 77] on td "Topics from October September August July planner" at bounding box center [301, 71] width 160 height 25
click at [283, 66] on select "October September August July" at bounding box center [294, 71] width 48 height 11
select select "September"
click at [271, 76] on select "October September August July" at bounding box center [294, 71] width 48 height 11
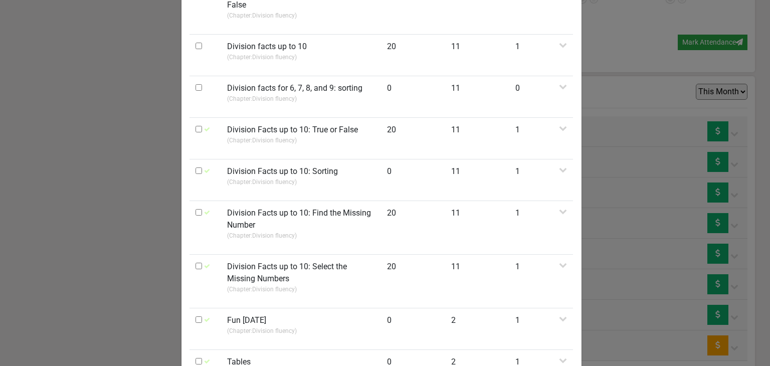
scroll to position [602, 0]
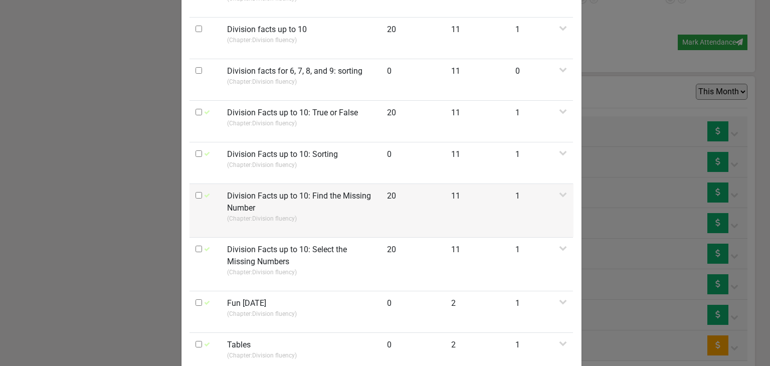
click at [196, 192] on input "checkbox" at bounding box center [199, 195] width 7 height 7
checkbox input "true"
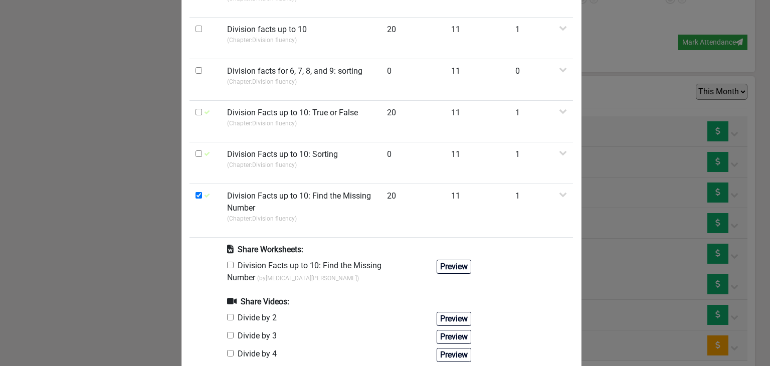
click at [227, 262] on input "checkbox" at bounding box center [230, 265] width 7 height 7
checkbox input "true"
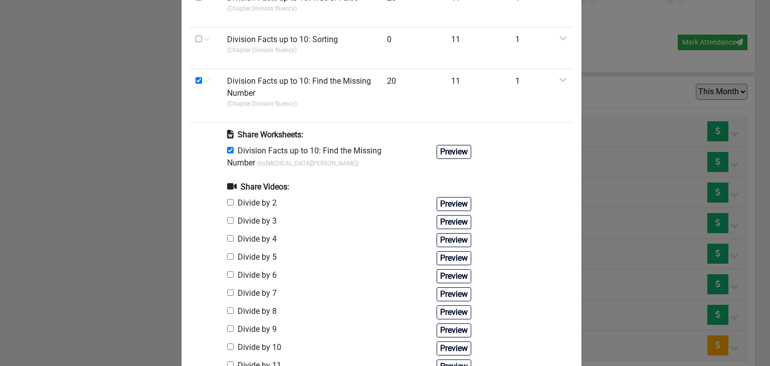
scroll to position [930, 0]
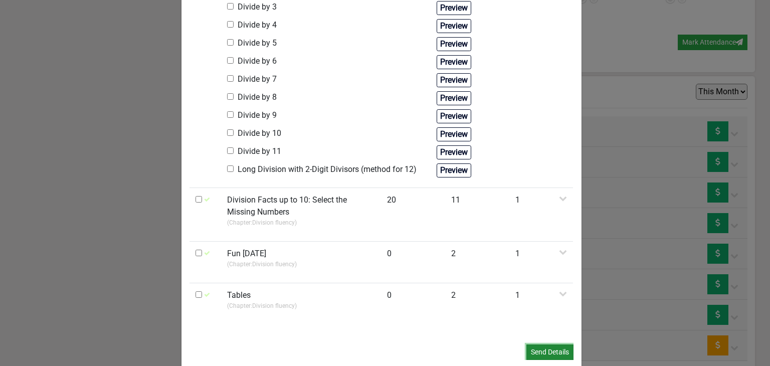
click at [549, 344] on button "Send Details" at bounding box center [549, 352] width 47 height 16
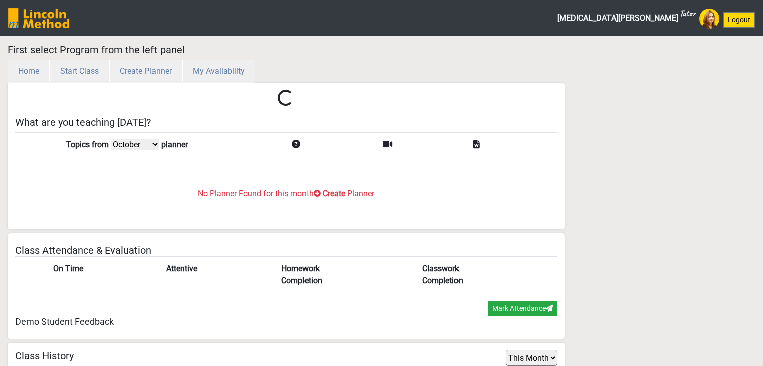
select select "month"
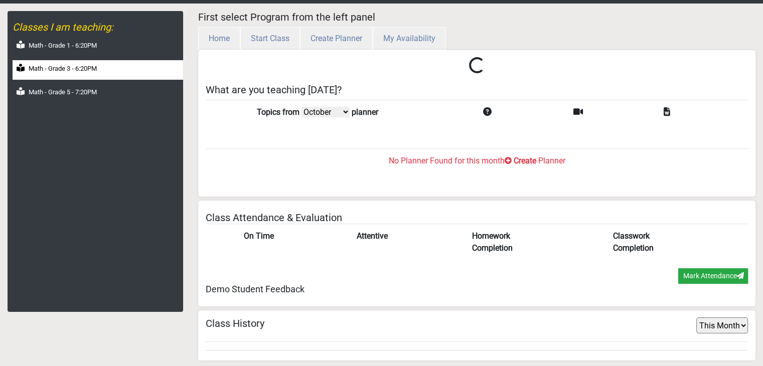
click at [108, 69] on div "Math - Grade 3 - 6:20PM" at bounding box center [98, 70] width 170 height 20
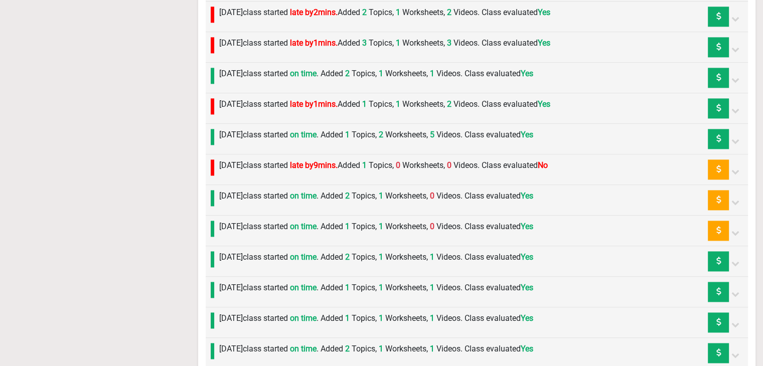
scroll to position [1382, 0]
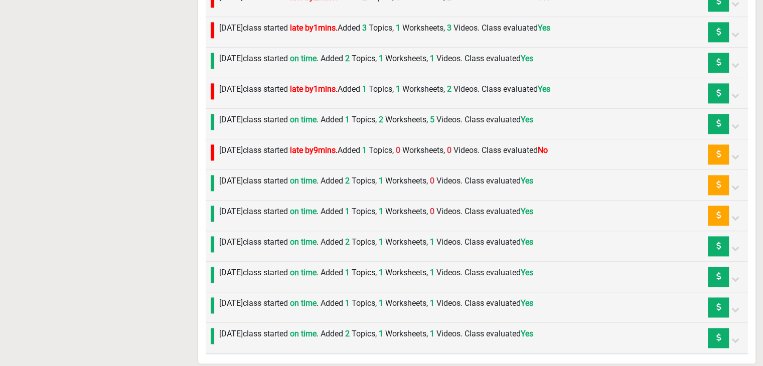
click at [244, 208] on label "Friday 12th September class started on time . Added 1 Topics, 1 Worksheets, 0 V…" at bounding box center [376, 212] width 314 height 12
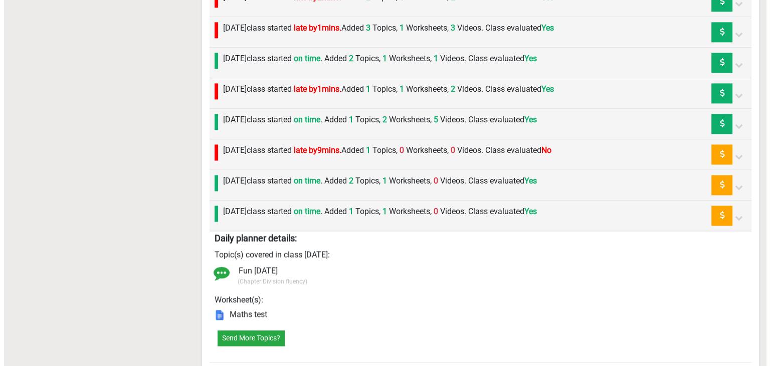
scroll to position [1482, 0]
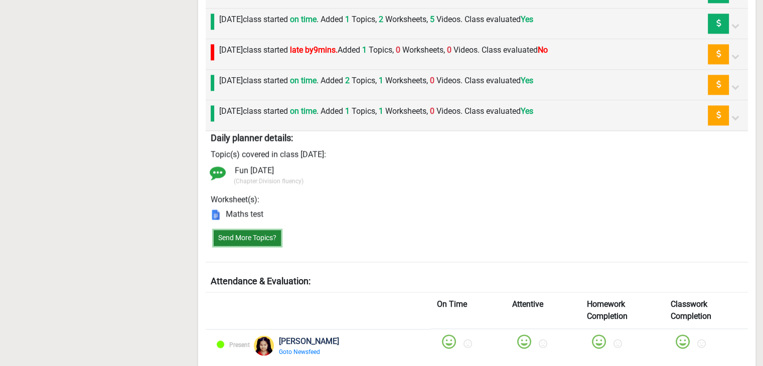
click at [245, 230] on button "Send More Topics?" at bounding box center [247, 238] width 67 height 16
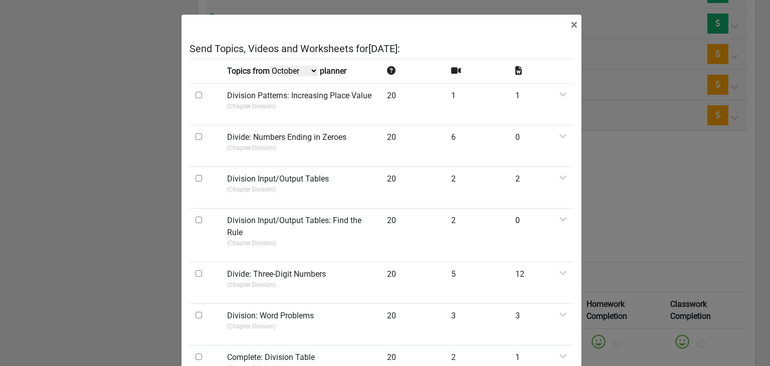
click at [278, 69] on select "October September August July" at bounding box center [294, 71] width 48 height 11
click at [271, 76] on select "October September August July" at bounding box center [294, 71] width 48 height 11
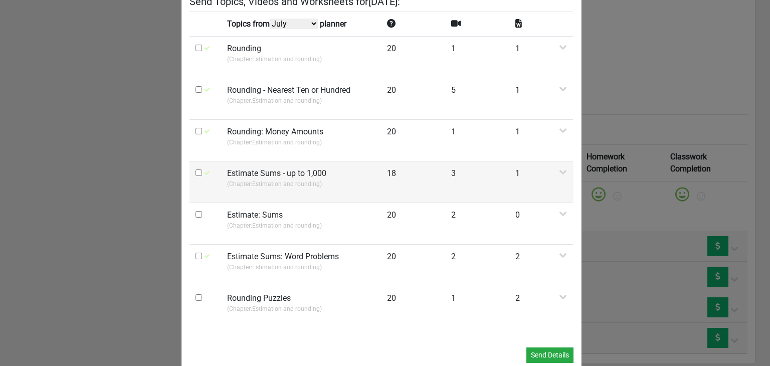
scroll to position [66, 0]
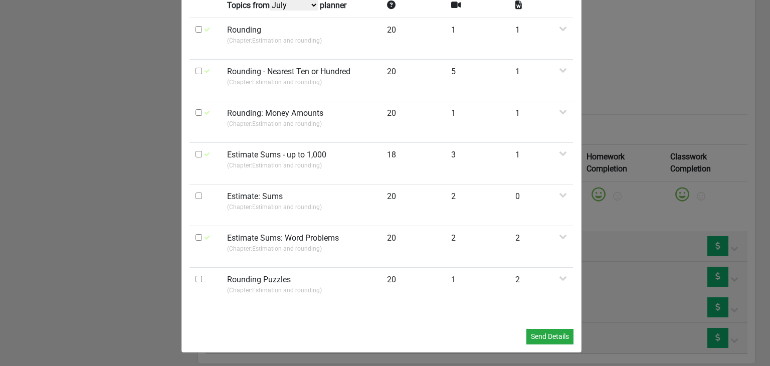
click at [295, 5] on select "October September August July" at bounding box center [294, 5] width 48 height 11
click at [271, 11] on select "October September August July" at bounding box center [294, 5] width 48 height 11
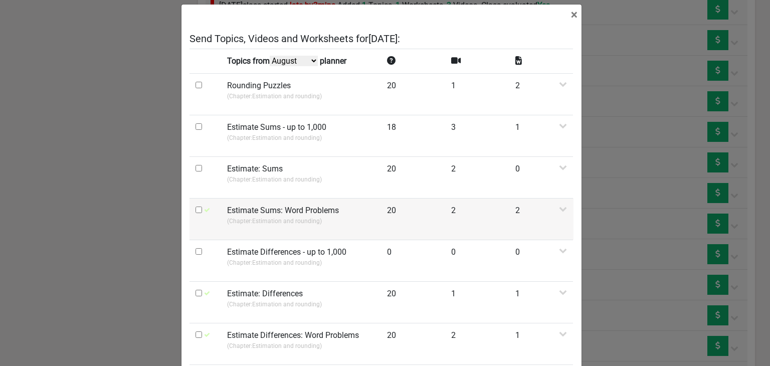
scroll to position [0, 0]
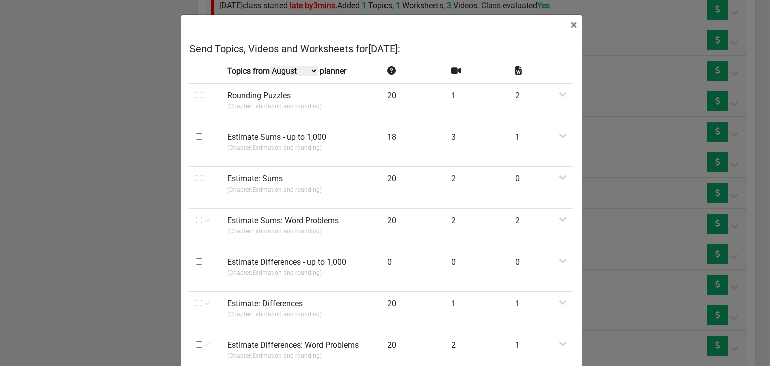
click at [302, 69] on select "October September August July" at bounding box center [294, 71] width 48 height 11
select select "September"
click at [271, 76] on select "October September August July" at bounding box center [294, 71] width 48 height 11
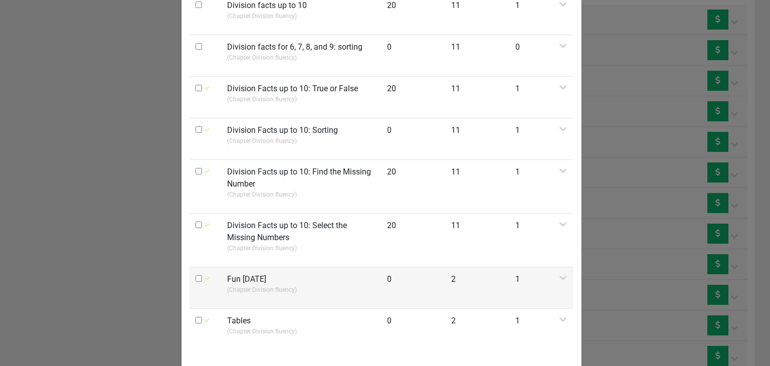
scroll to position [653, 0]
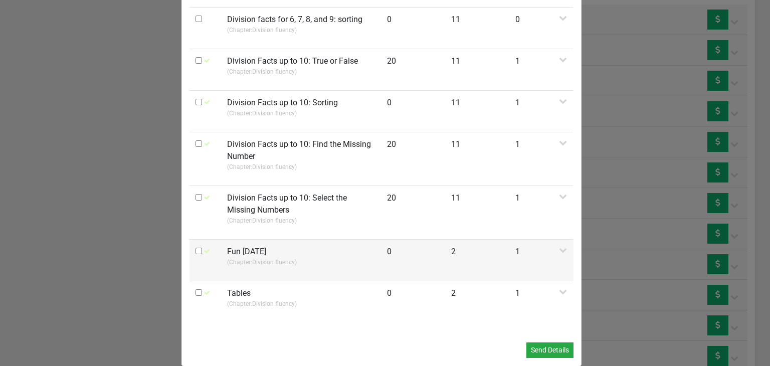
click at [196, 248] on input "checkbox" at bounding box center [199, 251] width 7 height 7
checkbox input "true"
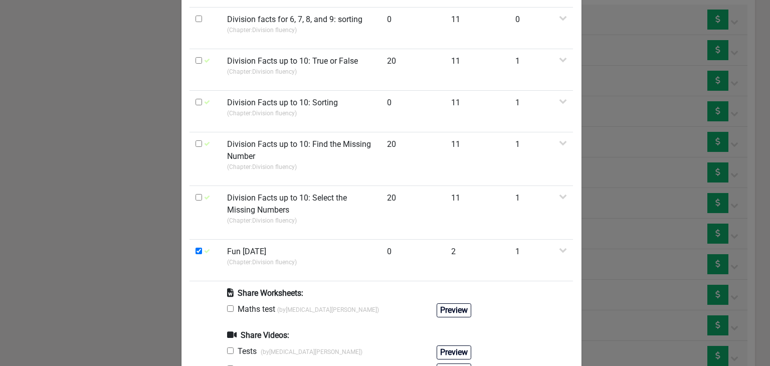
click at [227, 305] on input "checkbox" at bounding box center [230, 308] width 7 height 7
checkbox input "true"
click at [227, 347] on input "checkbox" at bounding box center [230, 350] width 7 height 7
checkbox input "true"
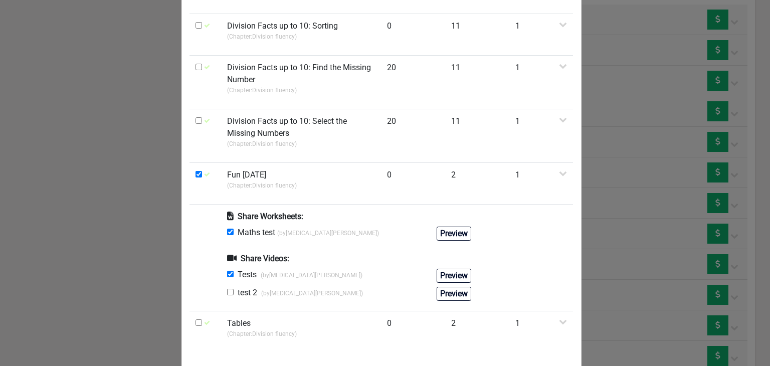
scroll to position [760, 0]
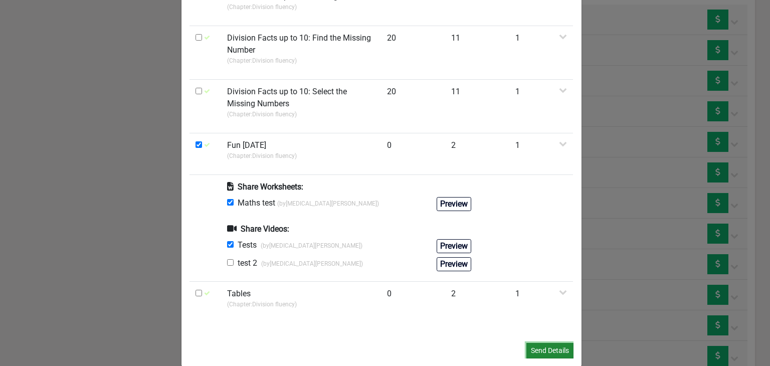
click at [550, 343] on button "Send Details" at bounding box center [549, 351] width 47 height 16
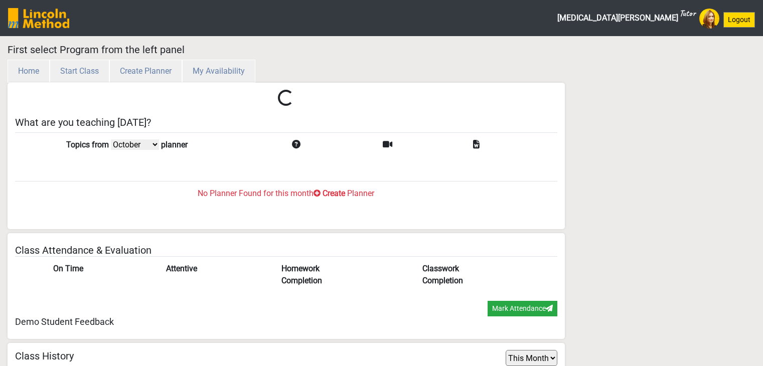
select select "month"
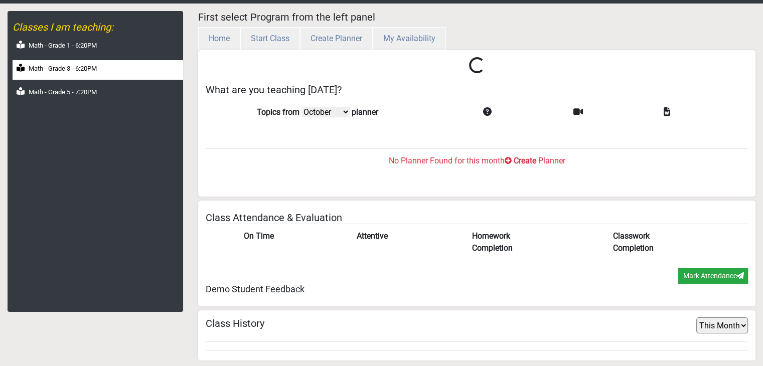
click at [74, 73] on label "Math - Grade 3 - 6:20PM" at bounding box center [63, 69] width 68 height 10
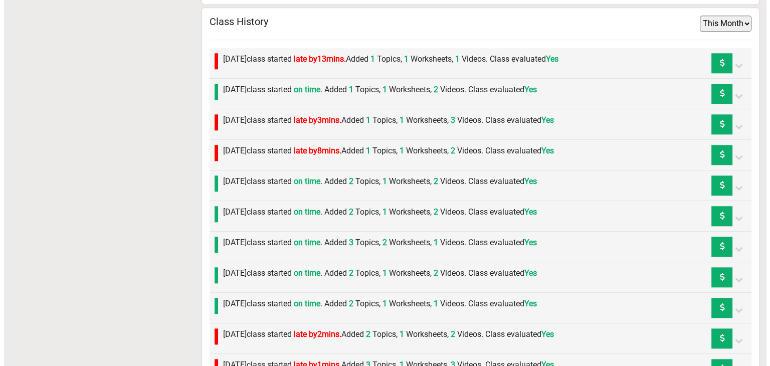
scroll to position [1382, 0]
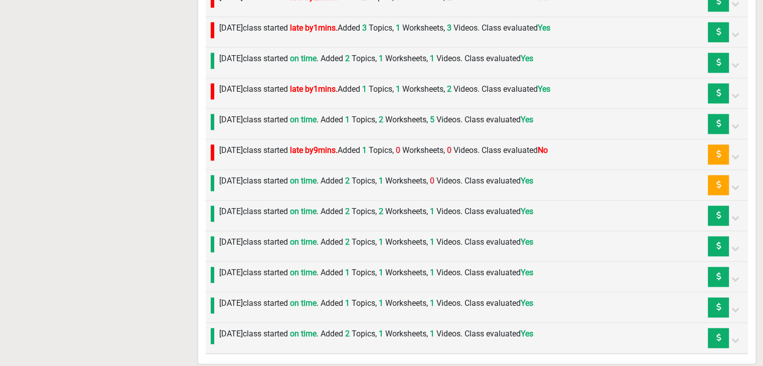
click at [316, 177] on span "on time" at bounding box center [303, 181] width 27 height 10
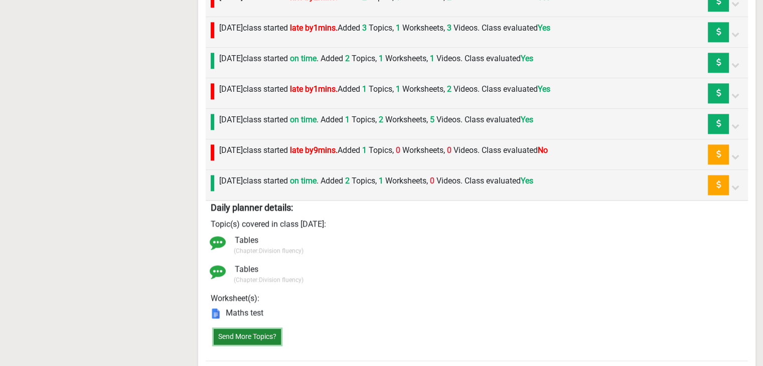
click at [263, 330] on button "Send More Topics?" at bounding box center [247, 337] width 67 height 16
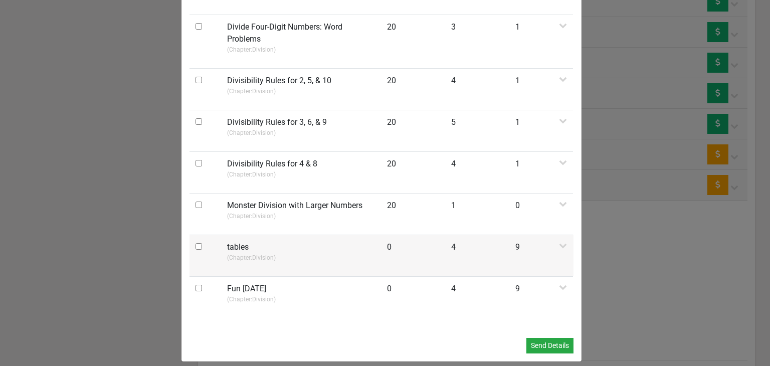
scroll to position [475, 0]
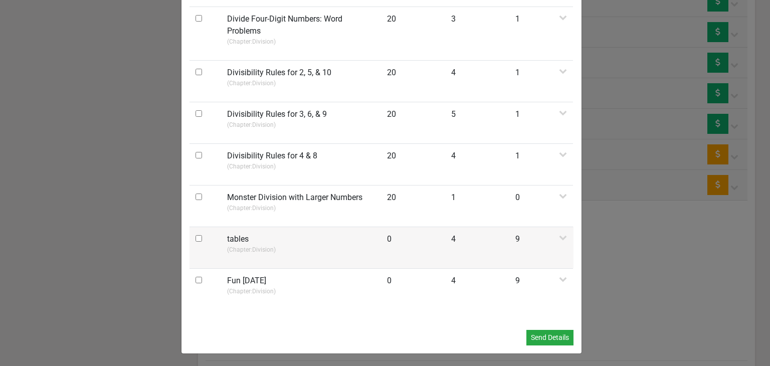
click at [196, 237] on input "checkbox" at bounding box center [199, 238] width 7 height 7
checkbox input "true"
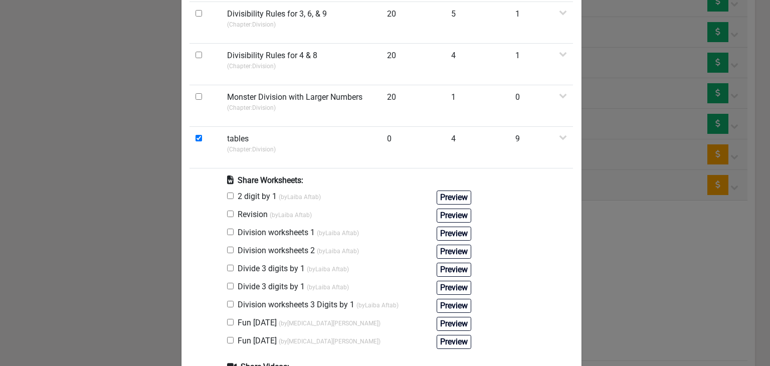
scroll to position [676, 0]
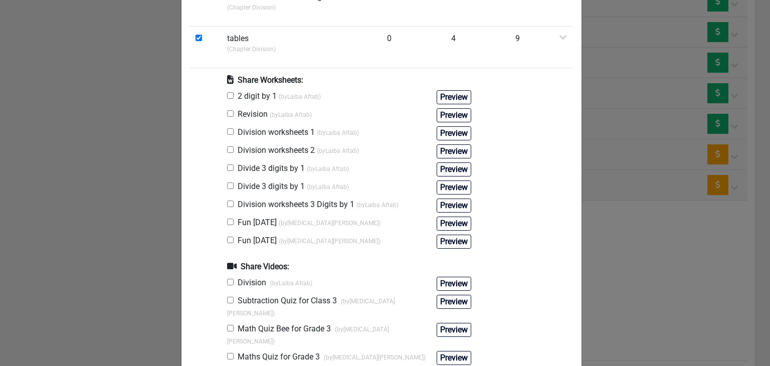
click at [227, 297] on input "checkbox" at bounding box center [230, 300] width 7 height 7
checkbox input "true"
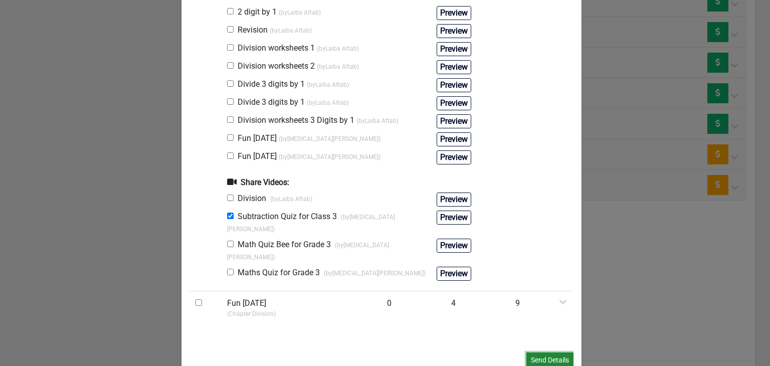
click at [562, 352] on button "Send Details" at bounding box center [549, 360] width 47 height 16
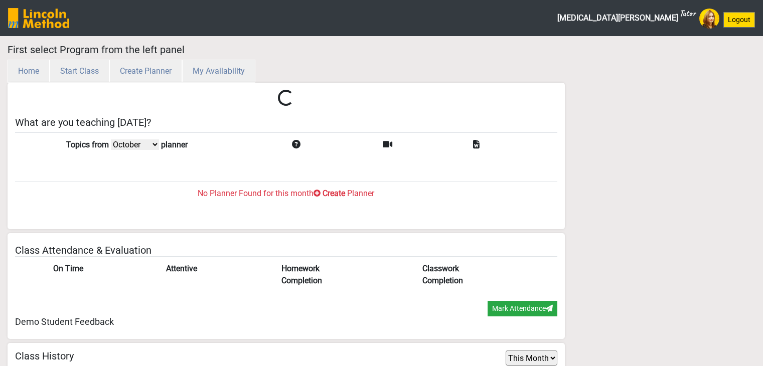
select select "month"
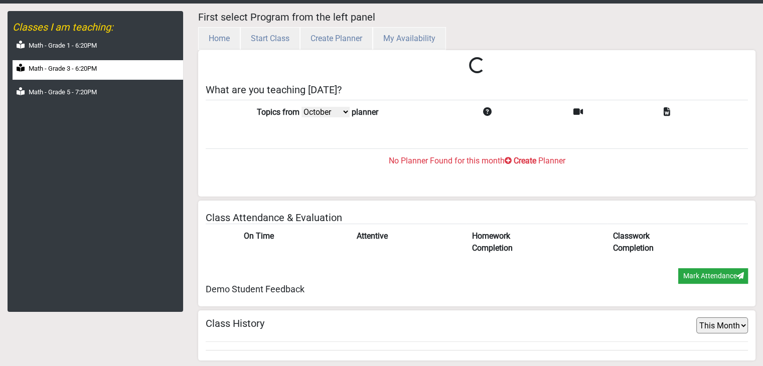
click at [98, 74] on div "Math - Grade 3 - 6:20PM" at bounding box center [98, 70] width 170 height 20
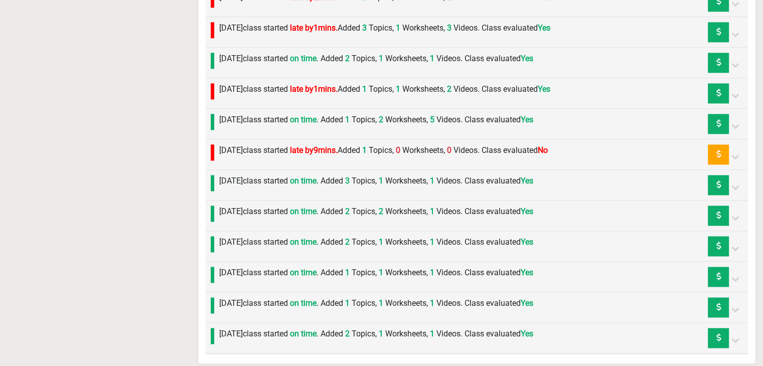
scroll to position [1382, 0]
click at [406, 153] on div "[DATE] class started late by 9 mins. Added 1 Topics, 0 Worksheets, 0 Videos. Cl…" at bounding box center [380, 154] width 333 height 20
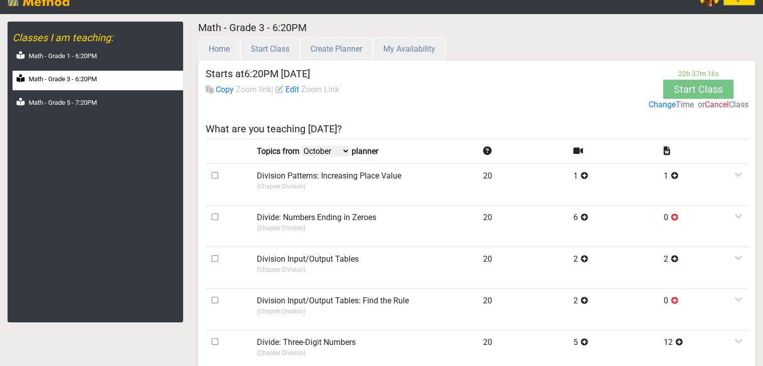
scroll to position [0, 0]
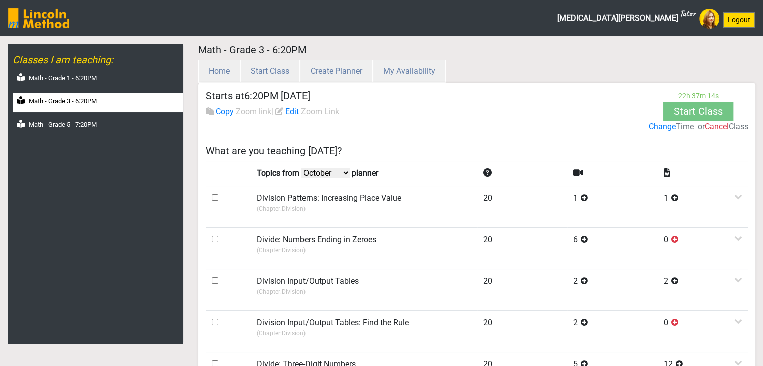
click at [321, 175] on select "October September August July" at bounding box center [325, 173] width 48 height 11
click at [303, 168] on select "October September August July" at bounding box center [325, 173] width 48 height 11
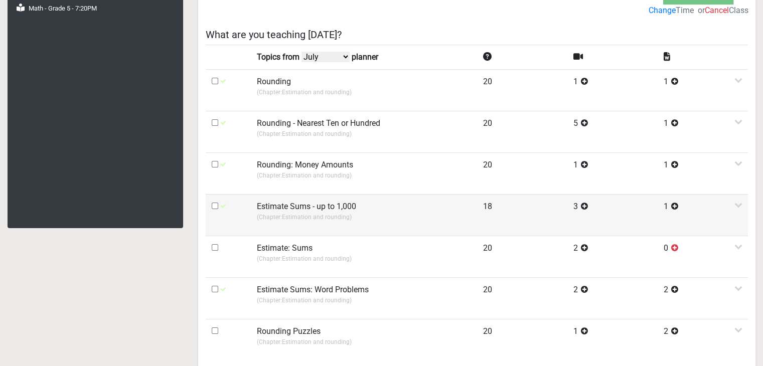
scroll to position [100, 0]
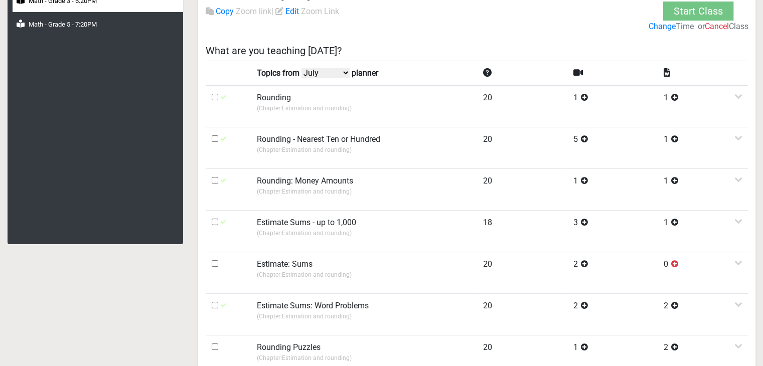
click at [323, 73] on select "October September August July" at bounding box center [325, 73] width 48 height 11
select select "September"
click at [303, 68] on select "October September August July" at bounding box center [325, 73] width 48 height 11
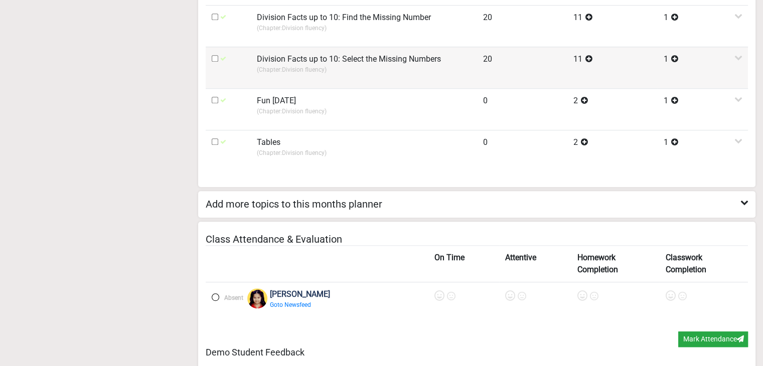
scroll to position [802, 0]
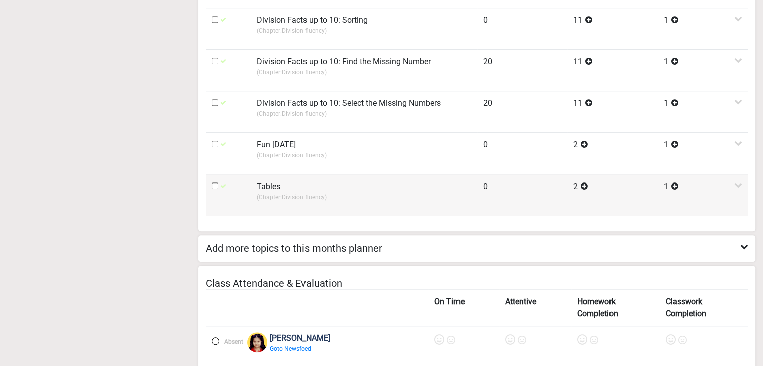
click at [295, 193] on p "(Chapter: Division fluency )" at bounding box center [364, 197] width 214 height 9
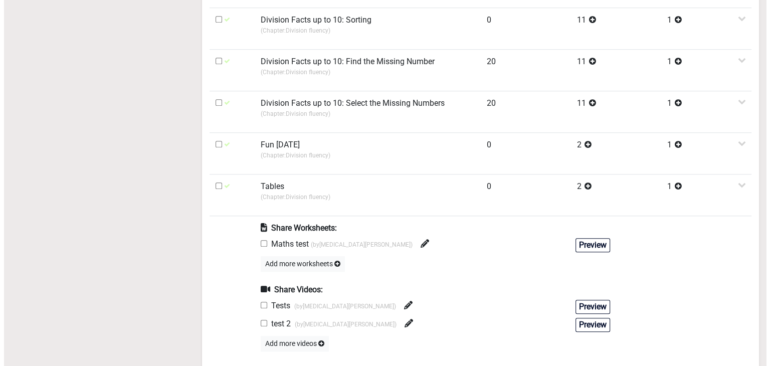
scroll to position [902, 0]
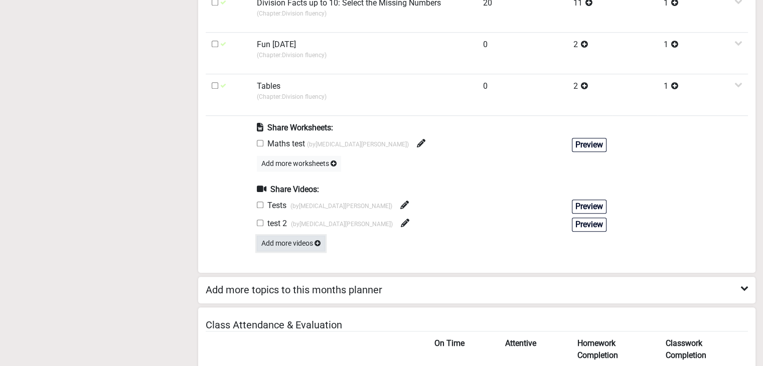
click at [295, 243] on button "Add more videos" at bounding box center [291, 244] width 68 height 16
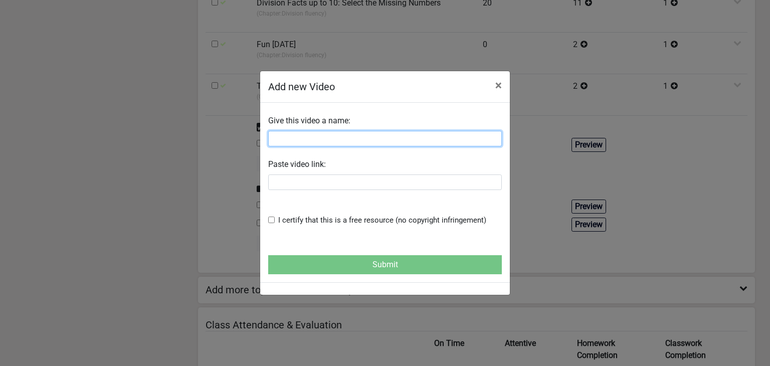
click at [299, 133] on input "text" at bounding box center [385, 139] width 234 height 16
paste input "https://www.youtube.com/watch?v=k9cUY539ebI"
type input "https://www.youtube.com/watch?v=k9cUY539ebI"
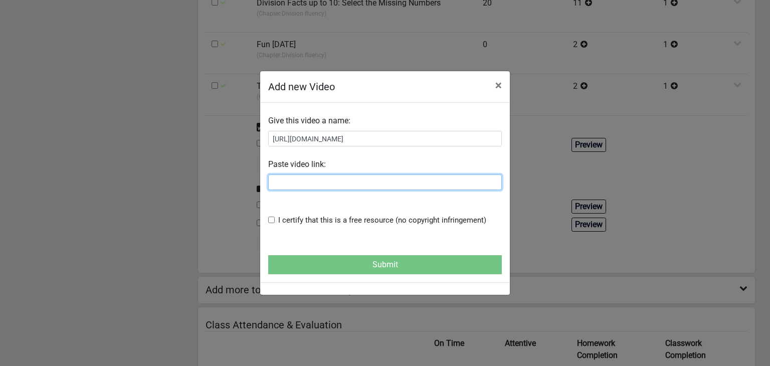
click at [291, 179] on input "text" at bounding box center [385, 182] width 234 height 16
paste input "https://www.youtube.com/watch?v=k9cUY539ebI"
type input "https://www.youtube.com/watch?v=k9cUY539ebI"
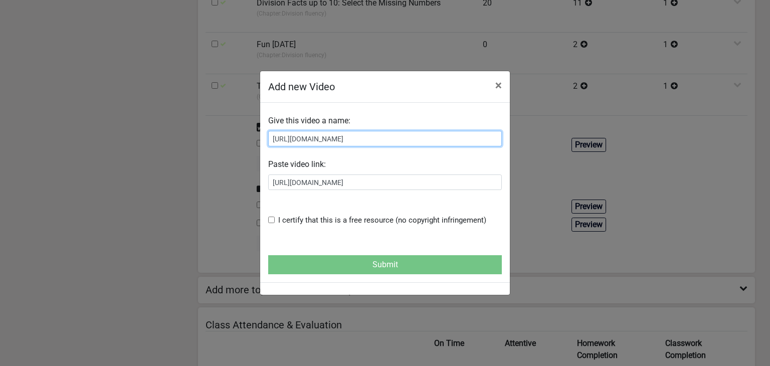
click at [367, 141] on input "https://www.youtube.com/watch?v=k9cUY539ebI" at bounding box center [385, 139] width 234 height 16
click at [368, 141] on input "https://www.youtube.com/watch?v=k9cUY539ebI" at bounding box center [385, 139] width 234 height 16
type input "table of 13"
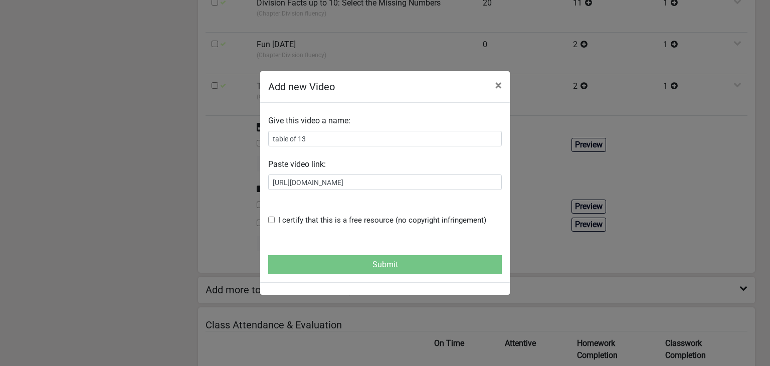
click at [270, 222] on input "checkbox" at bounding box center [271, 220] width 7 height 7
checkbox input "true"
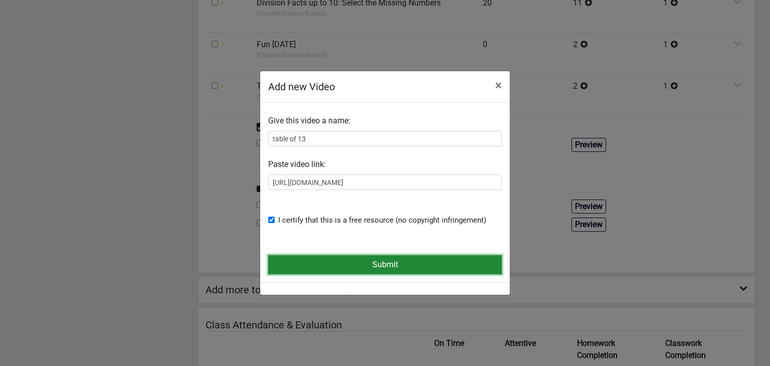
click at [297, 266] on button "Submit" at bounding box center [385, 264] width 234 height 19
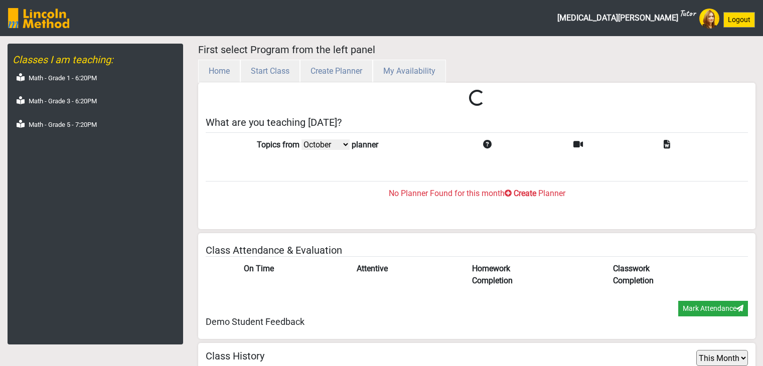
select select "month"
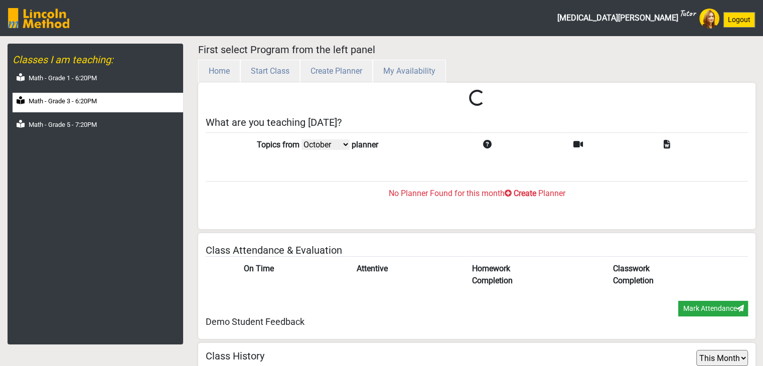
click at [90, 108] on div "Classes I am teaching: Math - Grade 1 - 6:20PM Math - Grade 3 - 6:20PM Math - G…" at bounding box center [95, 194] width 175 height 301
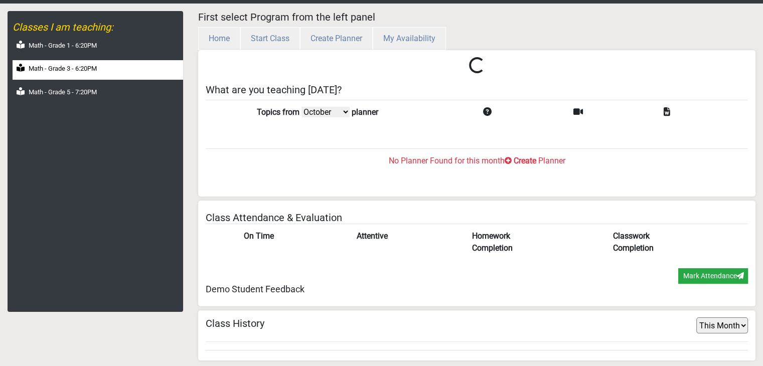
click at [92, 68] on label "Math - Grade 3 - 6:20PM" at bounding box center [63, 69] width 68 height 10
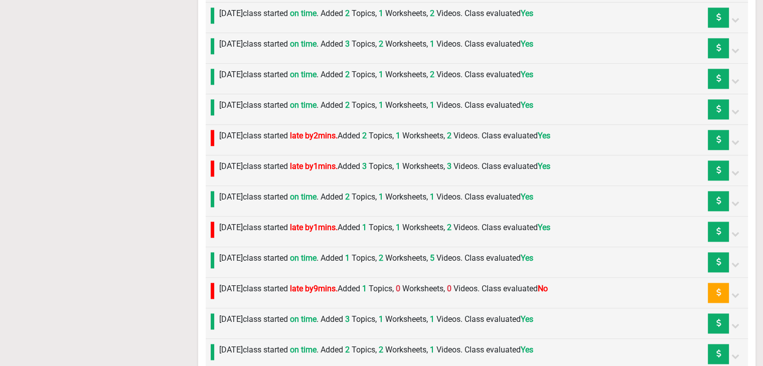
scroll to position [1344, 0]
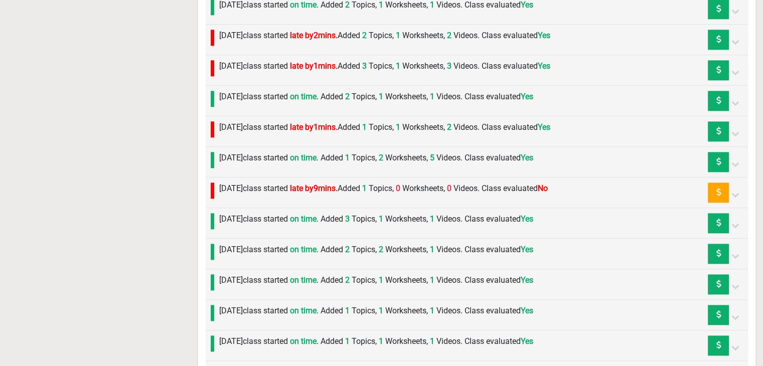
click at [277, 185] on label "[DATE] class started late by 9 mins. Added 1 Topics, 0 Worksheets, 0 Videos. Cl…" at bounding box center [383, 188] width 328 height 12
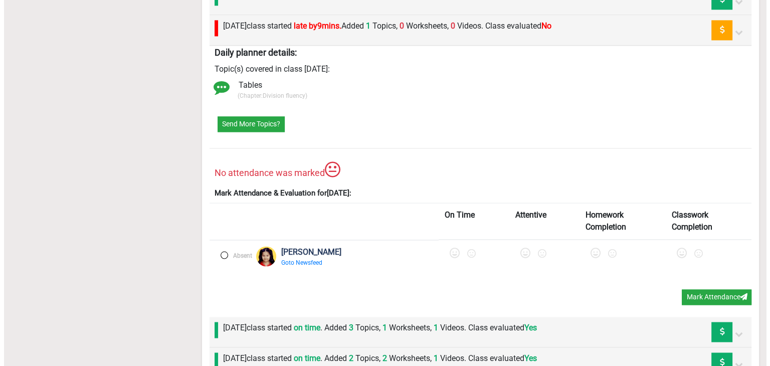
scroll to position [1544, 0]
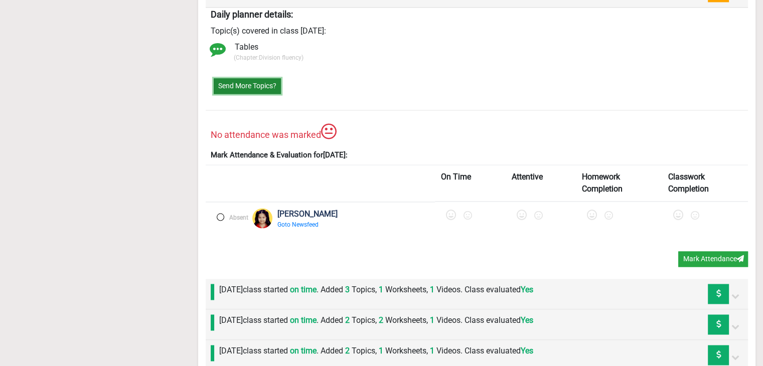
click at [247, 81] on button "Send More Topics?" at bounding box center [247, 86] width 67 height 16
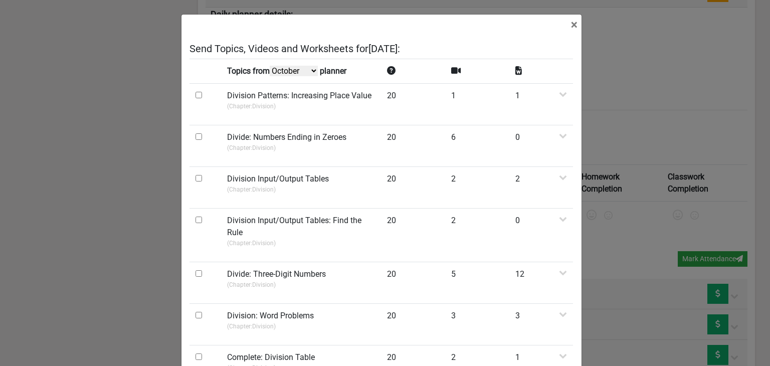
click at [264, 72] on td "Topics from October September August July planner" at bounding box center [301, 71] width 160 height 25
click at [274, 69] on select "October September August July" at bounding box center [294, 71] width 48 height 11
select select "September"
click at [271, 76] on select "October September August July" at bounding box center [294, 71] width 48 height 11
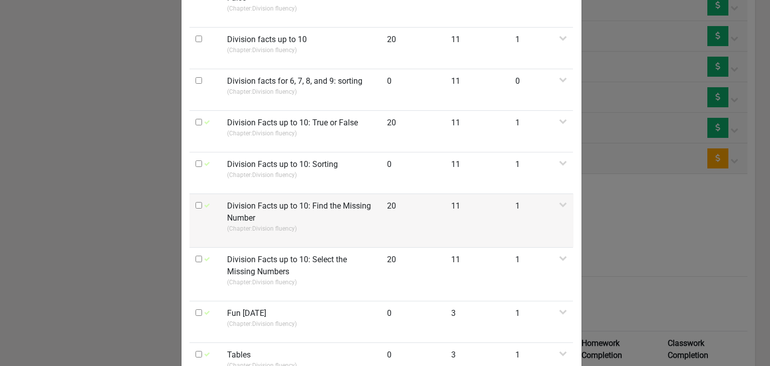
scroll to position [653, 0]
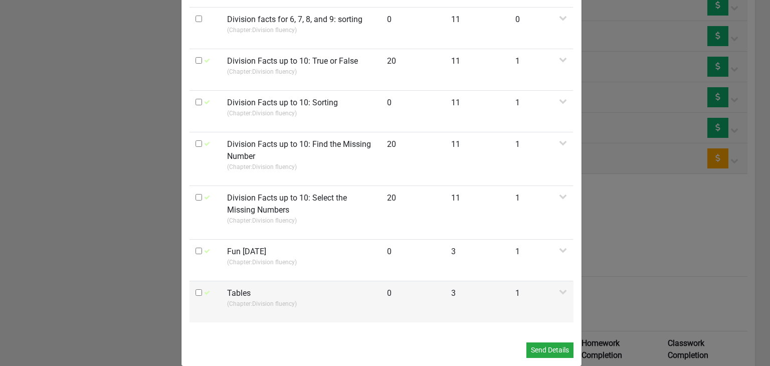
click at [196, 289] on input "checkbox" at bounding box center [199, 292] width 7 height 7
checkbox input "true"
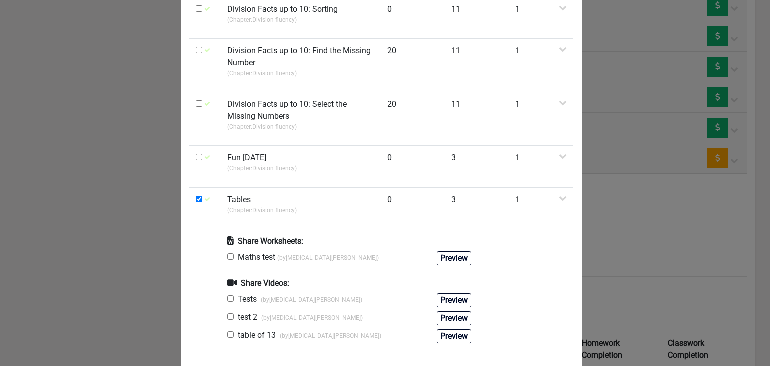
scroll to position [754, 0]
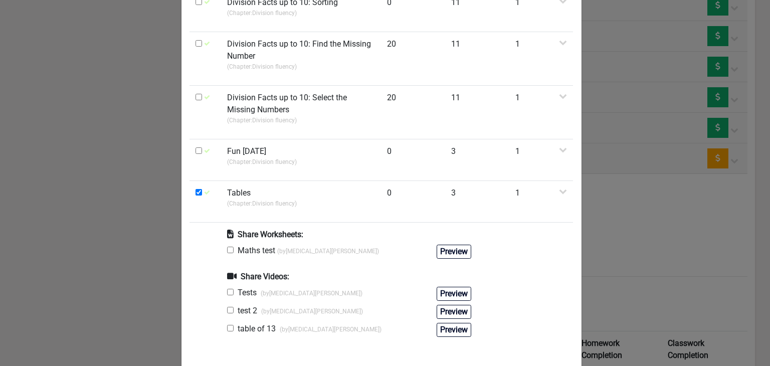
click at [227, 247] on input "checkbox" at bounding box center [230, 250] width 7 height 7
checkbox input "true"
click at [227, 325] on input "checkbox" at bounding box center [230, 328] width 7 height 7
checkbox input "true"
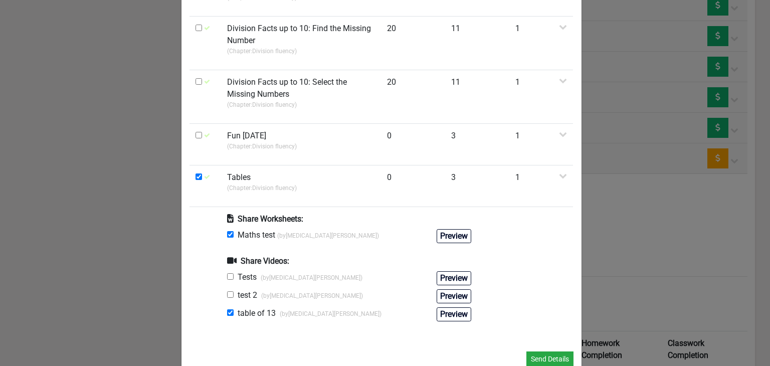
scroll to position [777, 0]
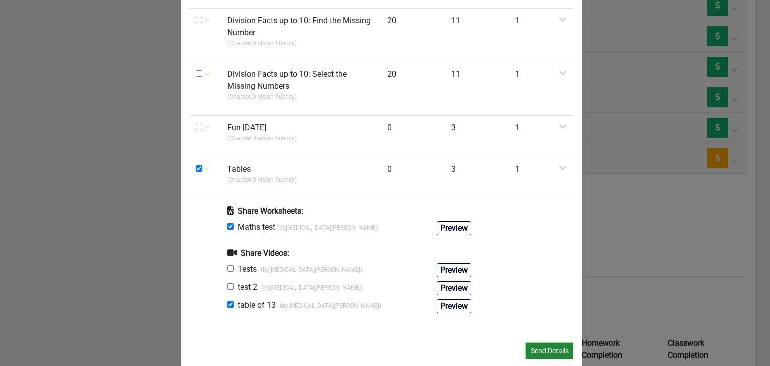
click at [554, 343] on button "Send Details" at bounding box center [549, 351] width 47 height 16
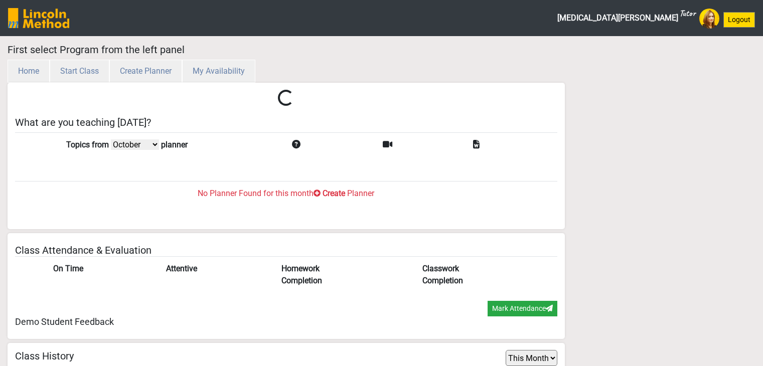
select select "month"
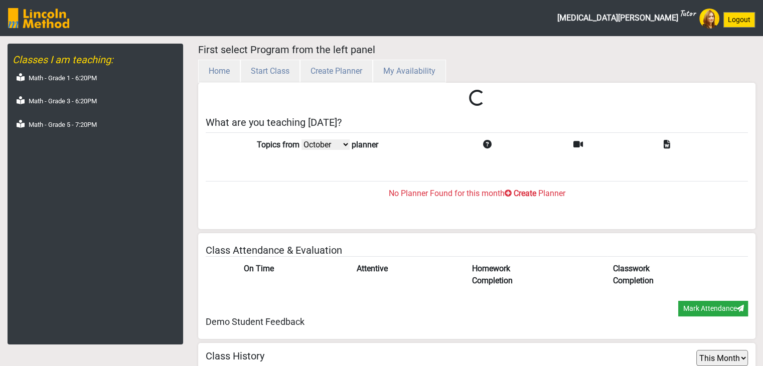
scroll to position [33, 0]
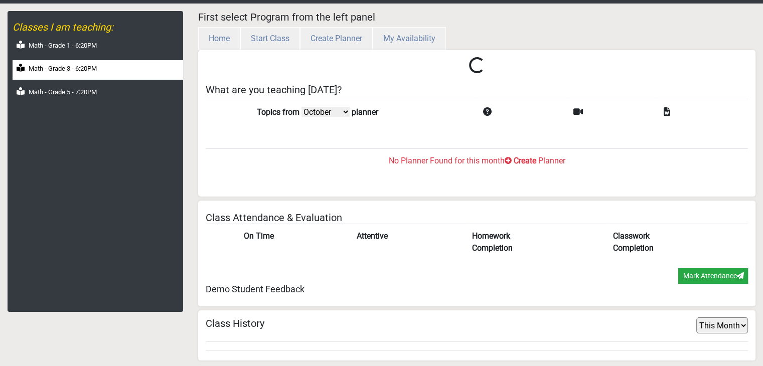
click at [80, 72] on label "Math - Grade 3 - 6:20PM" at bounding box center [63, 69] width 68 height 10
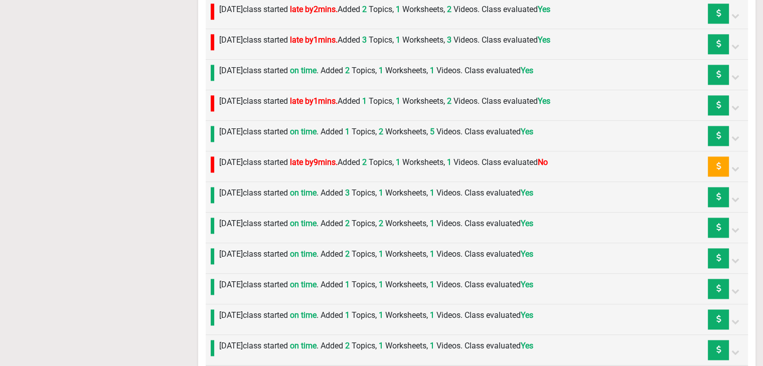
scroll to position [1382, 0]
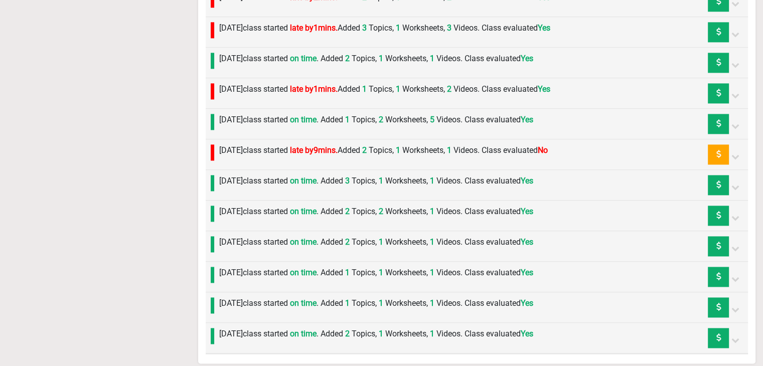
click at [326, 144] on label "[DATE] class started late by 9 mins. Added 2 Topics, 1 Worksheets, 1 Videos. Cl…" at bounding box center [383, 150] width 328 height 12
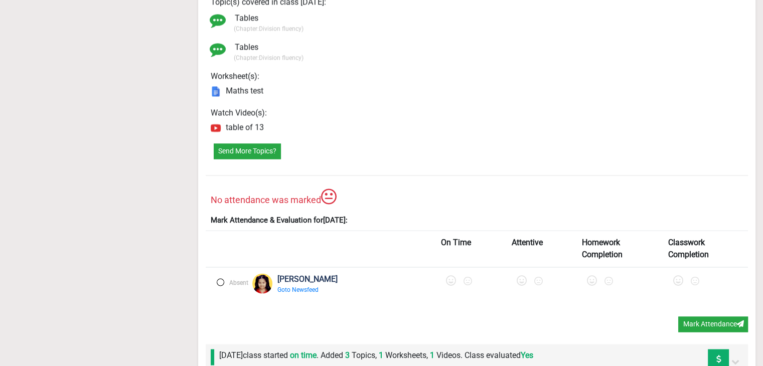
scroll to position [1582, 0]
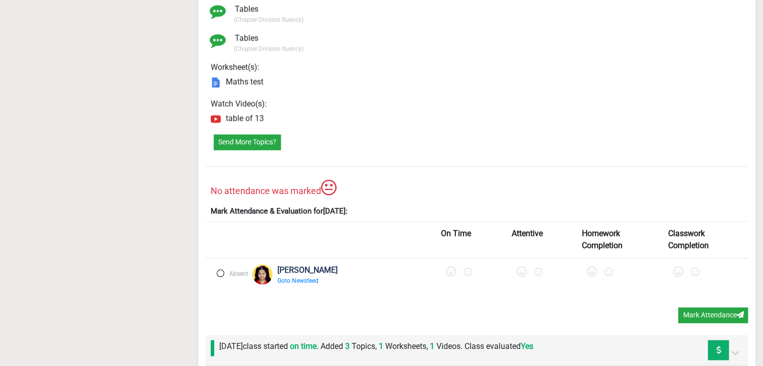
click at [217, 269] on label at bounding box center [221, 273] width 8 height 8
click at [447, 267] on icon at bounding box center [452, 272] width 10 height 10
click at [520, 267] on icon at bounding box center [525, 272] width 10 height 10
click at [592, 267] on icon at bounding box center [597, 272] width 10 height 10
click at [675, 268] on icon at bounding box center [680, 272] width 10 height 10
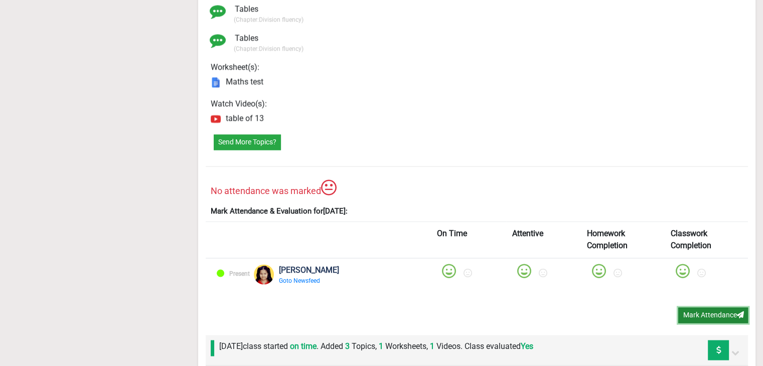
click at [694, 307] on button "Mark Attendance" at bounding box center [713, 315] width 70 height 16
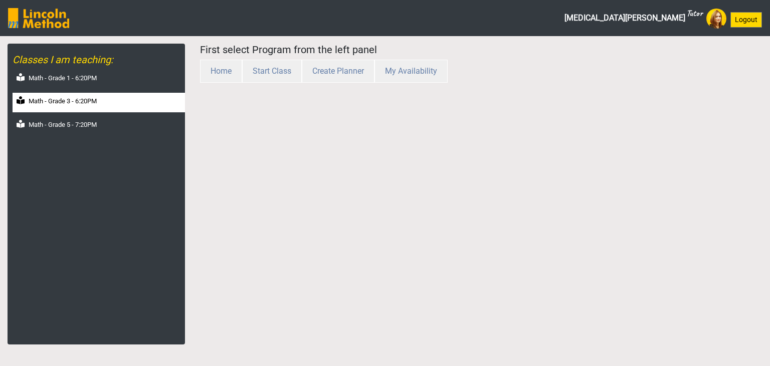
click at [78, 99] on label "Math - Grade 3 - 6:20PM" at bounding box center [63, 101] width 68 height 10
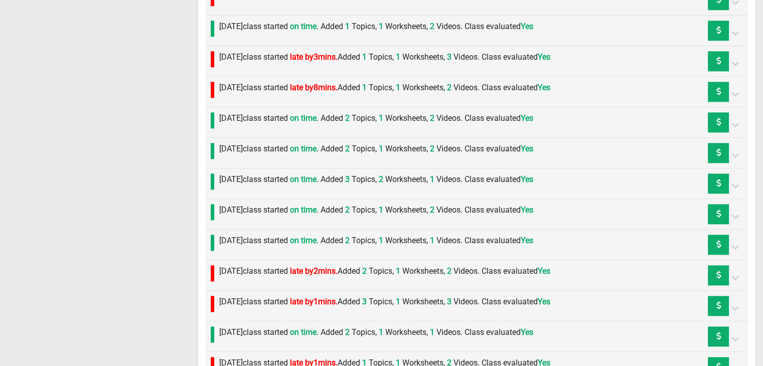
scroll to position [981, 0]
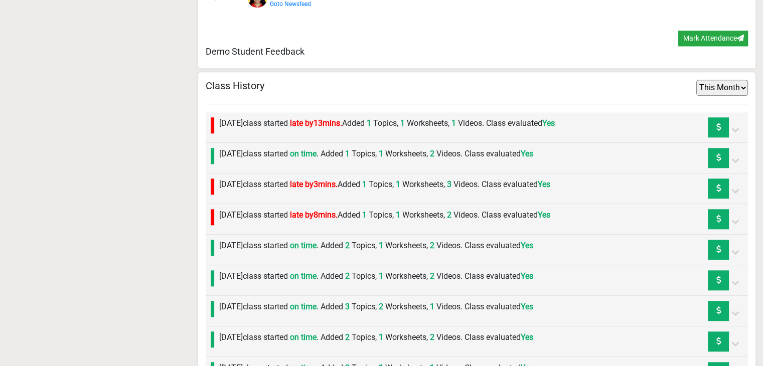
click at [721, 80] on select "This Week This Month All" at bounding box center [722, 88] width 52 height 16
select select "all"
click at [696, 80] on select "This Week This Month All" at bounding box center [722, 88] width 52 height 16
click at [713, 85] on select "This Week This Month All" at bounding box center [722, 88] width 52 height 16
click at [696, 80] on select "This Week This Month All" at bounding box center [722, 88] width 52 height 16
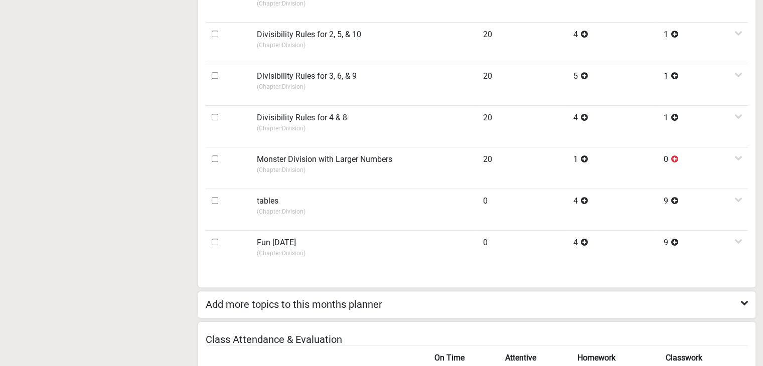
scroll to position [379, 0]
